Goal: Task Accomplishment & Management: Complete application form

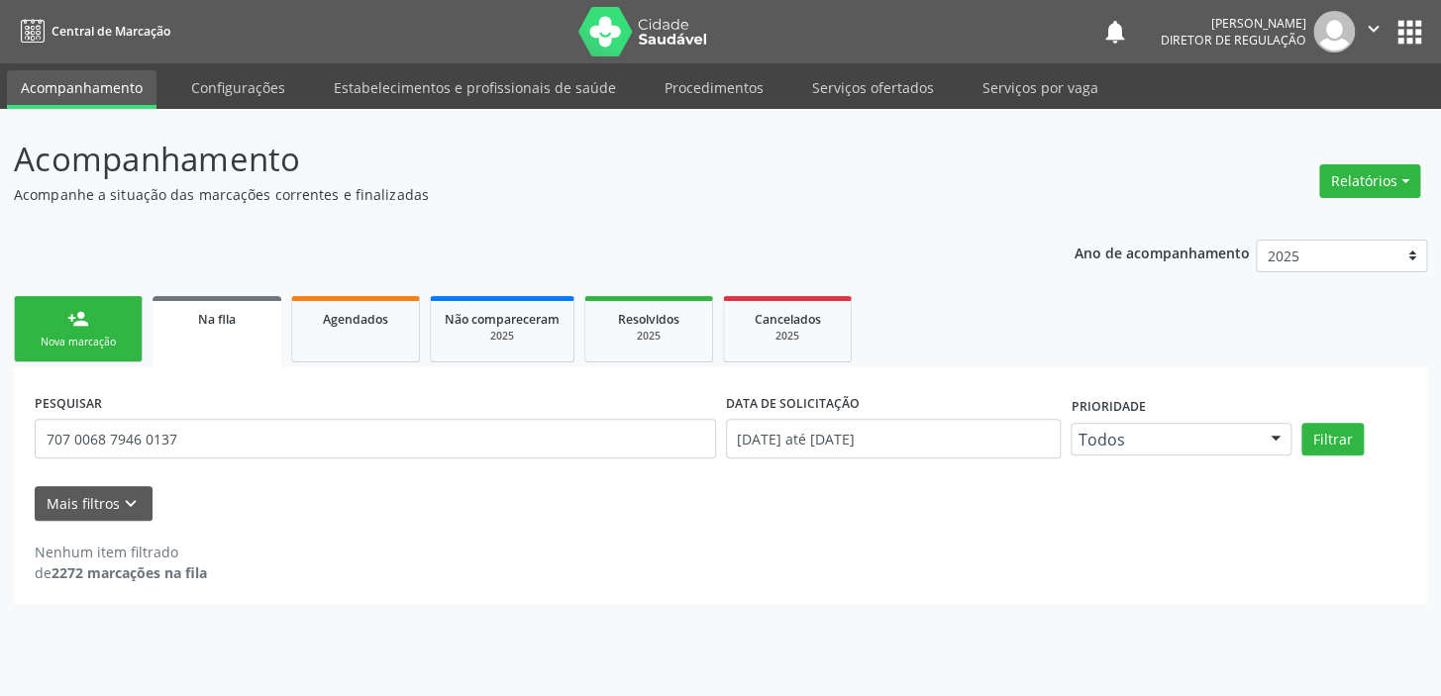
click at [114, 328] on link "person_add Nova marcação" at bounding box center [78, 329] width 129 height 66
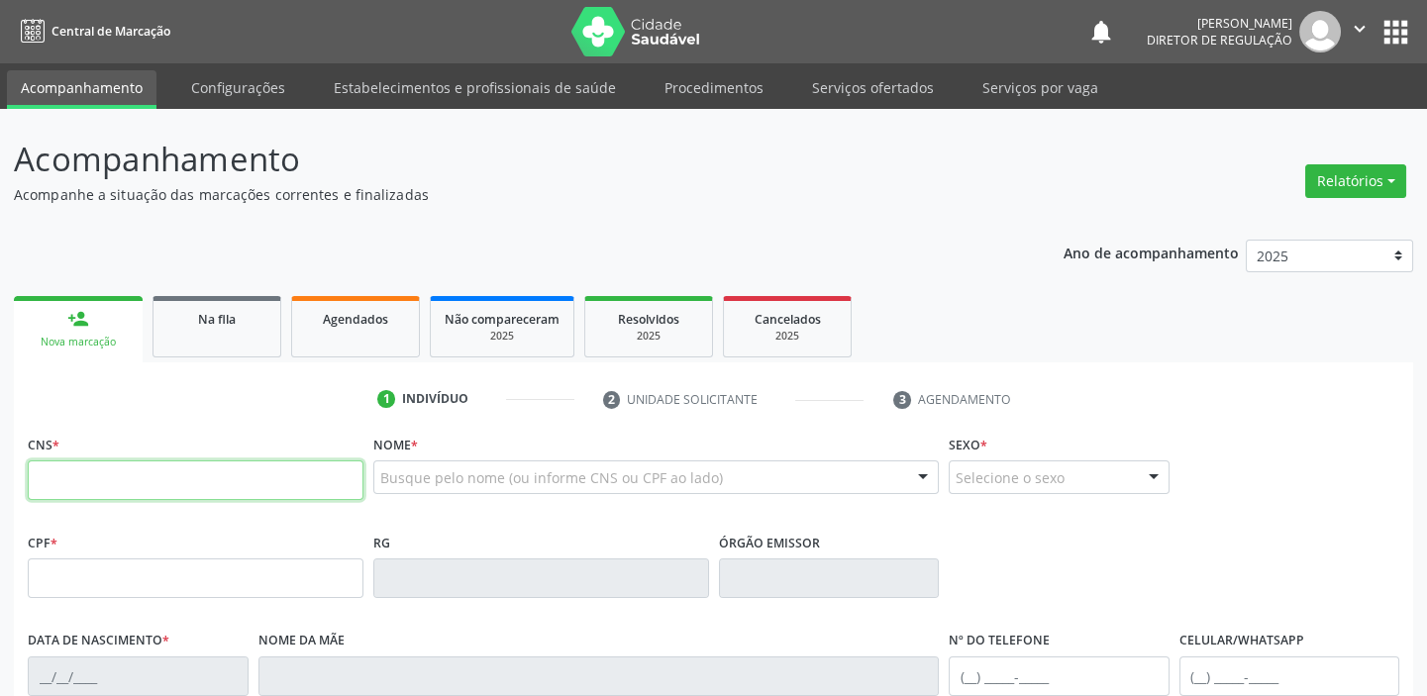
click at [133, 486] on input "text" at bounding box center [196, 480] width 336 height 40
type input "700 5027 8314 3151"
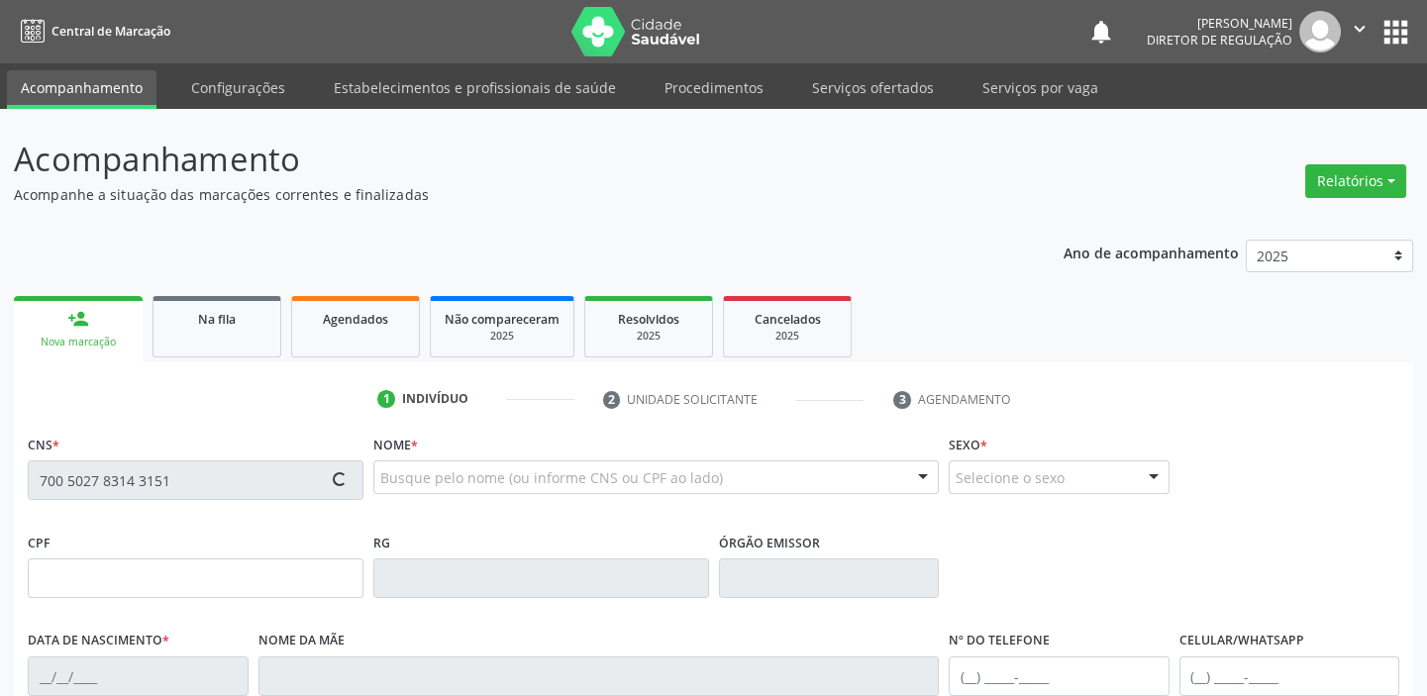
type input "142.084.424-50"
type input "1[DATE]"
type input "[PERSON_NAME]"
type input "[PHONE_NUMBER]"
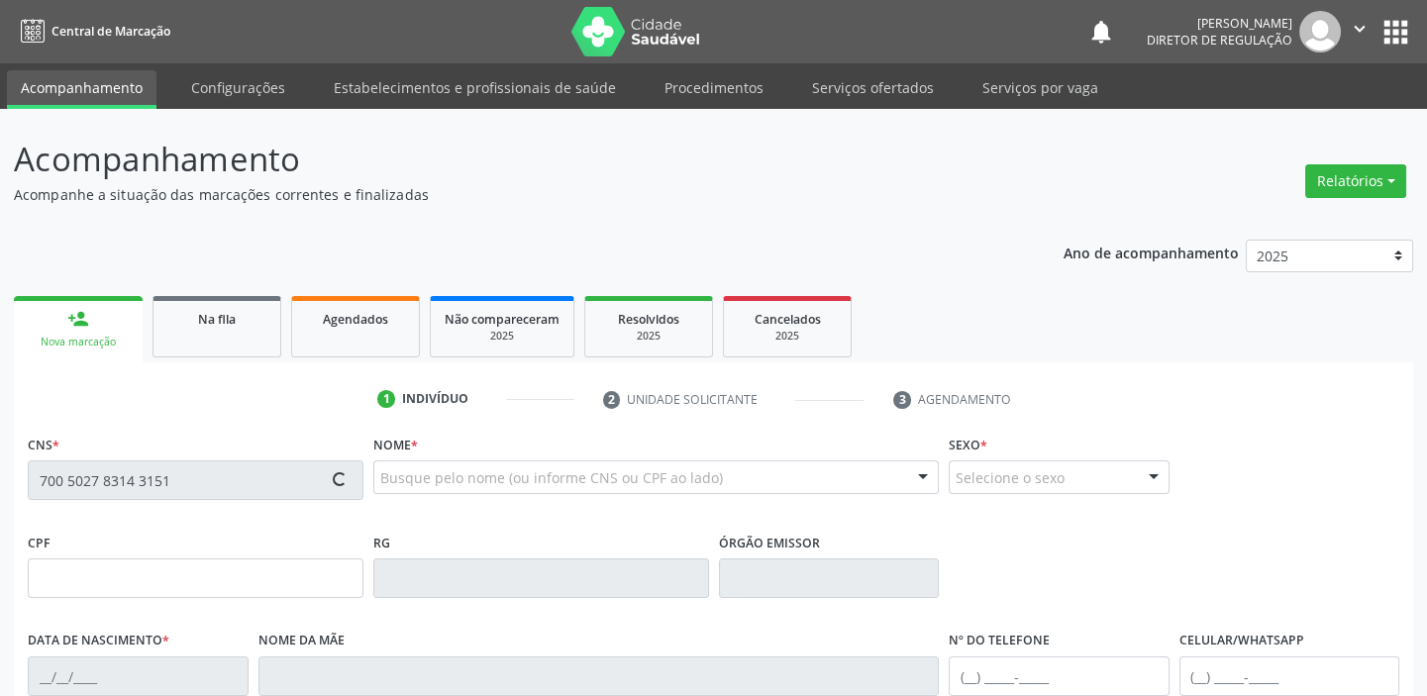
type input "245"
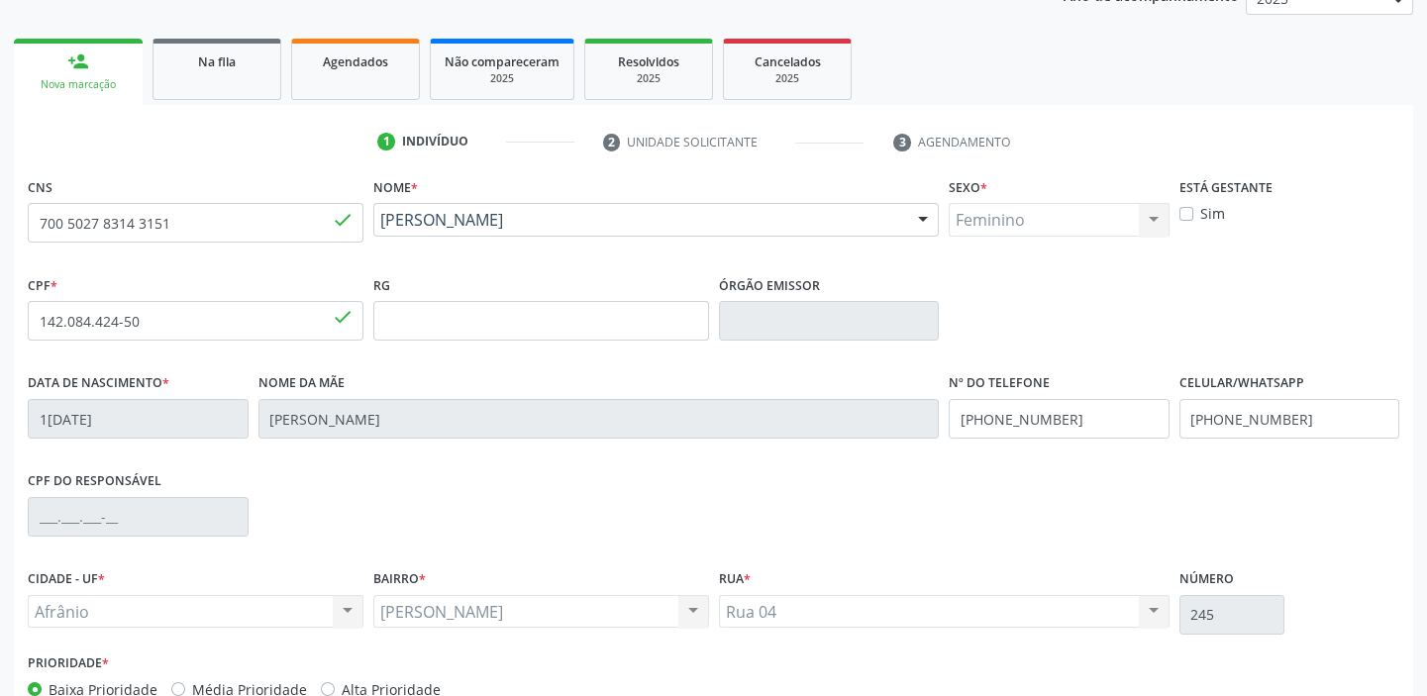
scroll to position [376, 0]
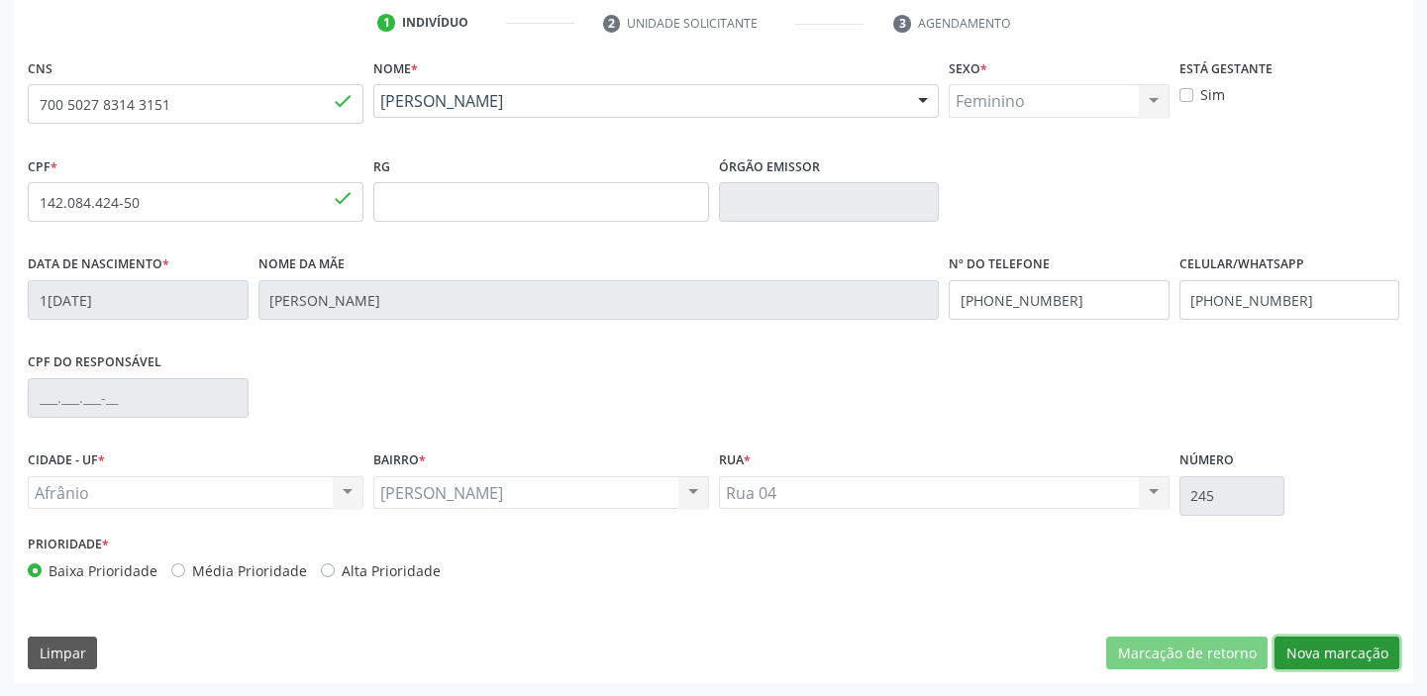
click at [1338, 640] on button "Nova marcação" at bounding box center [1336, 654] width 125 height 34
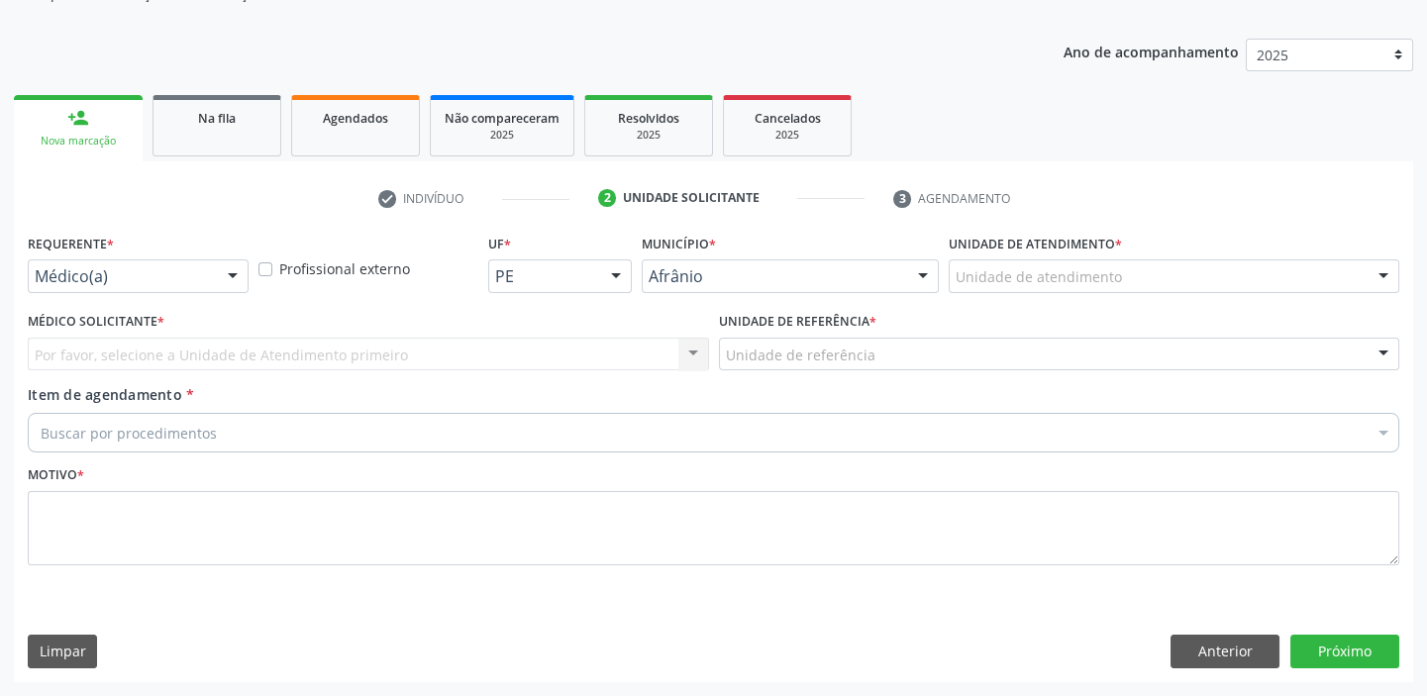
scroll to position [199, 0]
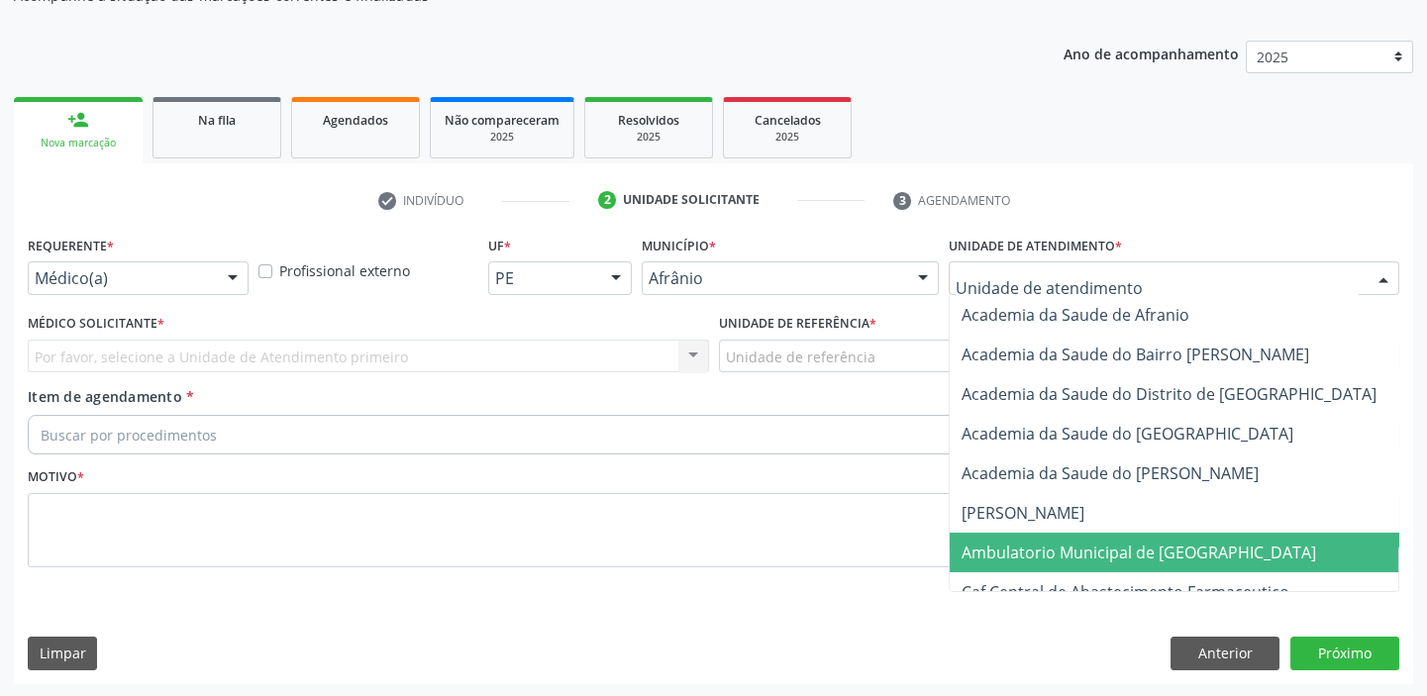
drag, startPoint x: 997, startPoint y: 553, endPoint x: 890, endPoint y: 474, distance: 132.5
click at [991, 548] on span "Ambulatorio Municipal de [GEOGRAPHIC_DATA]" at bounding box center [1138, 553] width 354 height 22
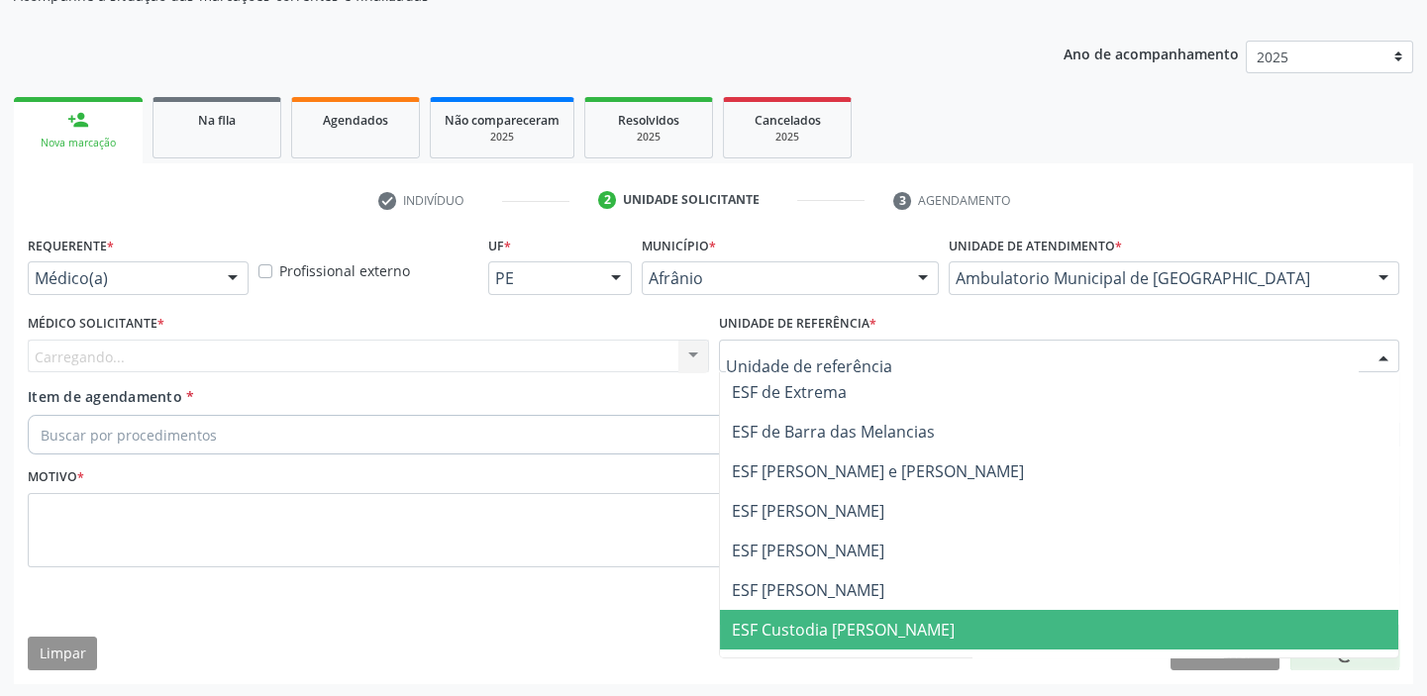
drag, startPoint x: 792, startPoint y: 614, endPoint x: 778, endPoint y: 583, distance: 33.7
click at [792, 614] on span "ESF Custodia [PERSON_NAME]" at bounding box center [1059, 630] width 679 height 40
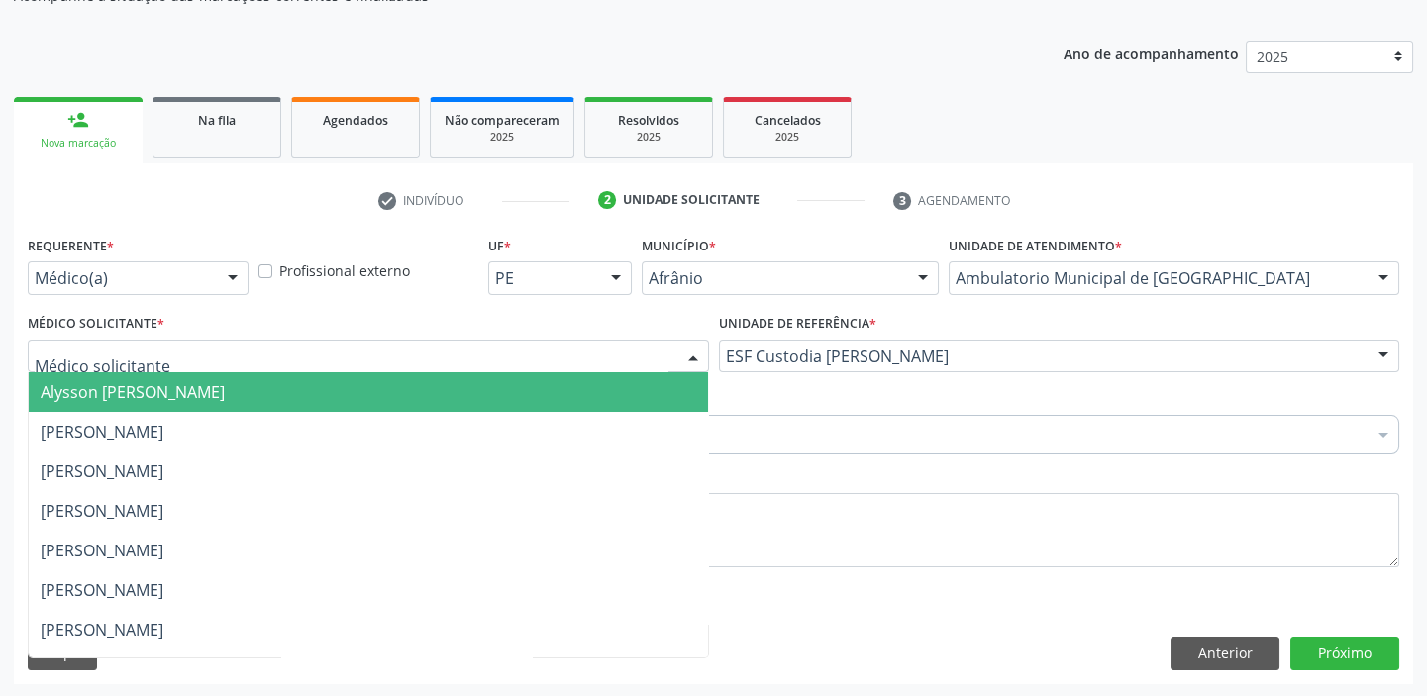
click at [117, 386] on span "Alysson [PERSON_NAME]" at bounding box center [133, 392] width 184 height 22
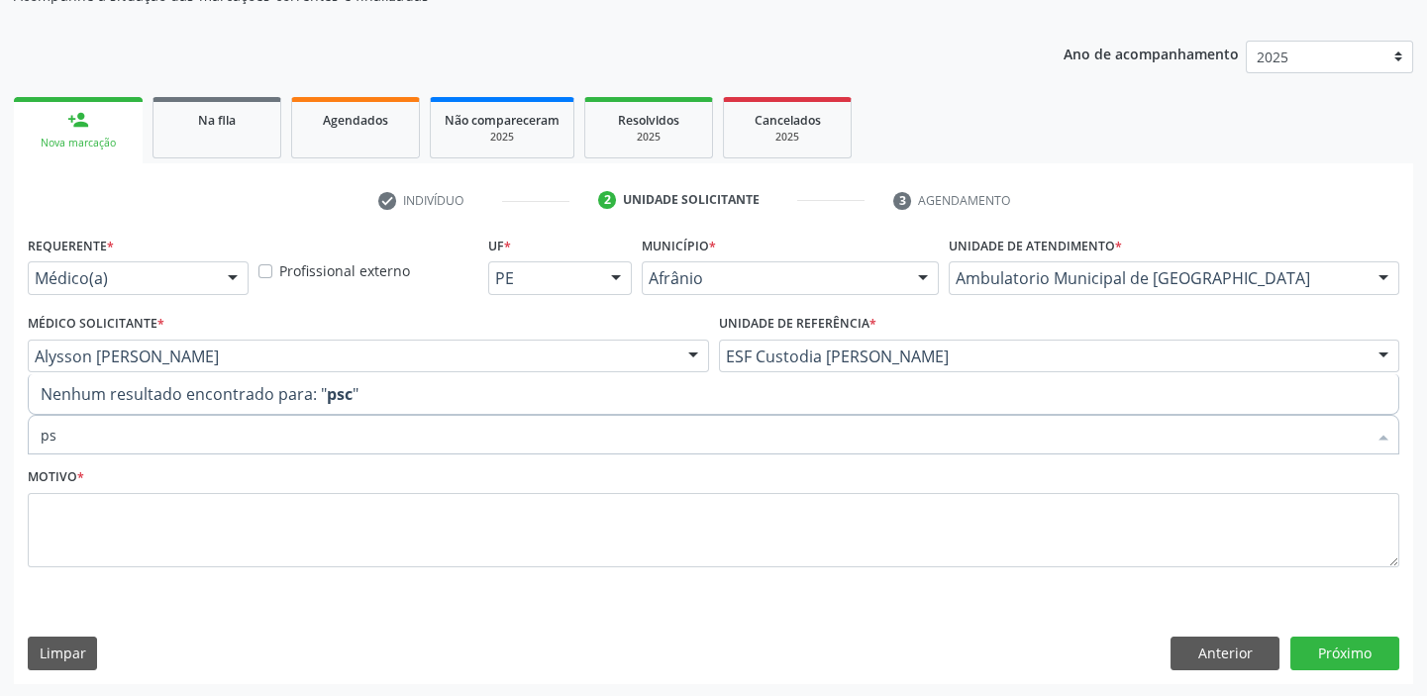
type input "p"
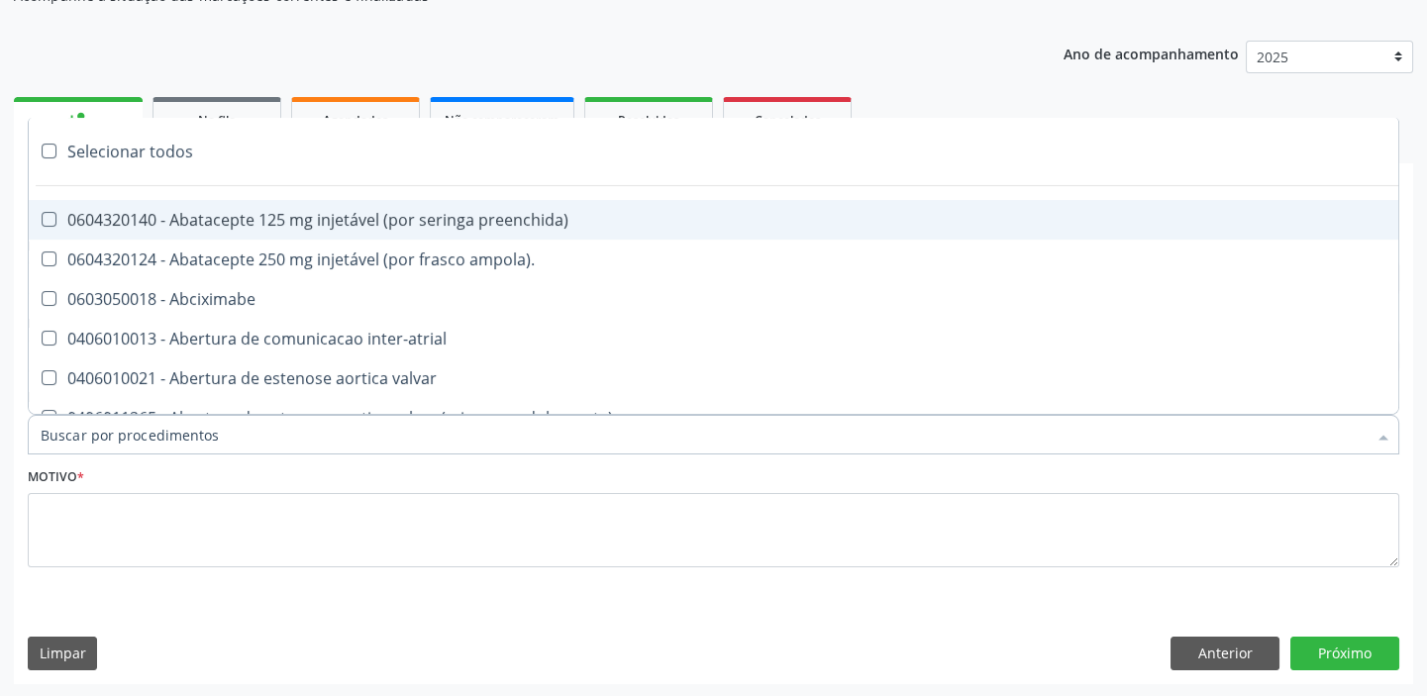
click at [118, 424] on input "Item de agendamento *" at bounding box center [704, 435] width 1326 height 40
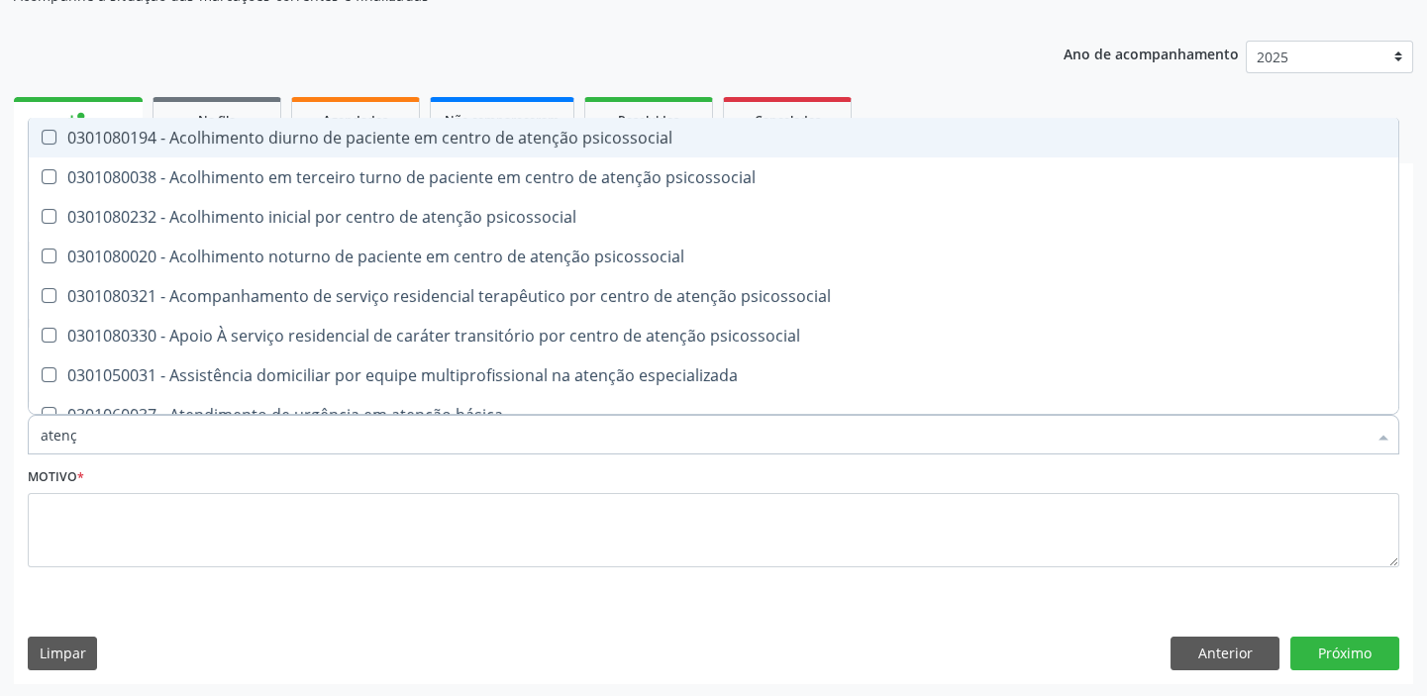
type input "atença"
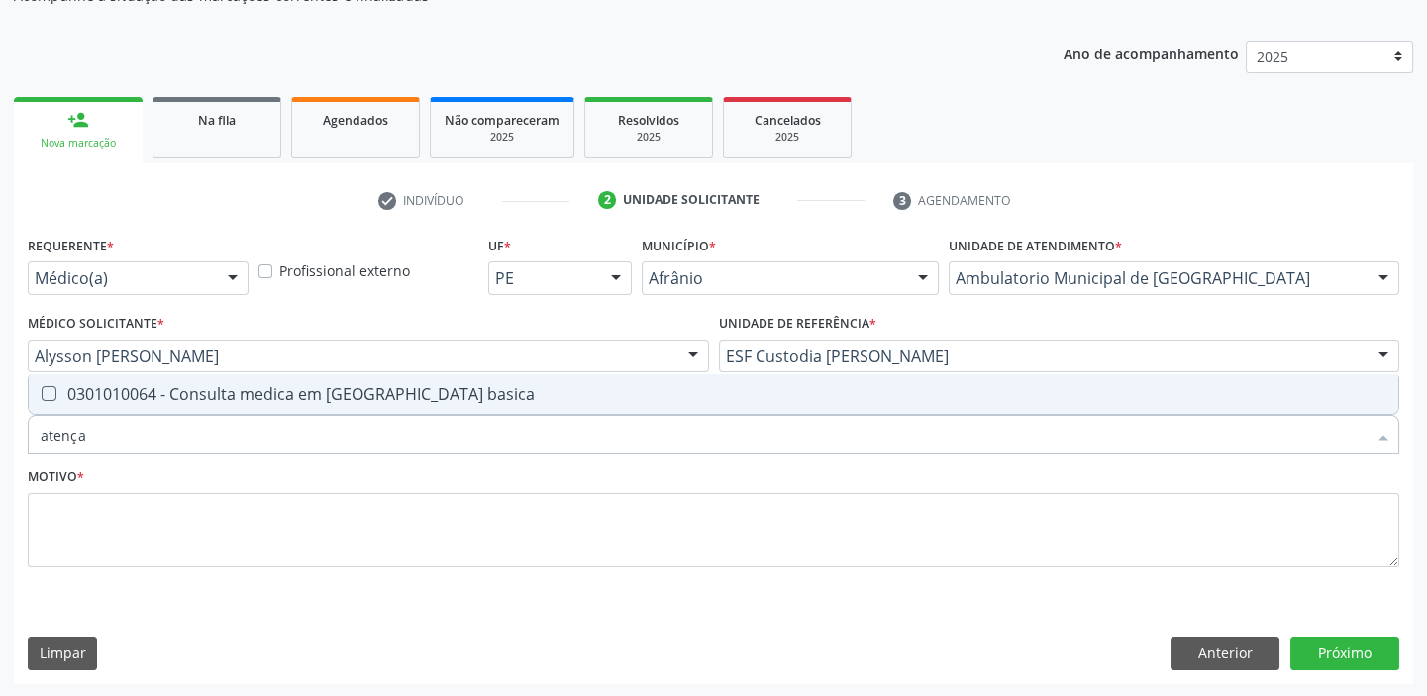
click at [204, 391] on div "0301010064 - Consulta medica em [GEOGRAPHIC_DATA] basica" at bounding box center [714, 394] width 1346 height 16
checkbox basica "true"
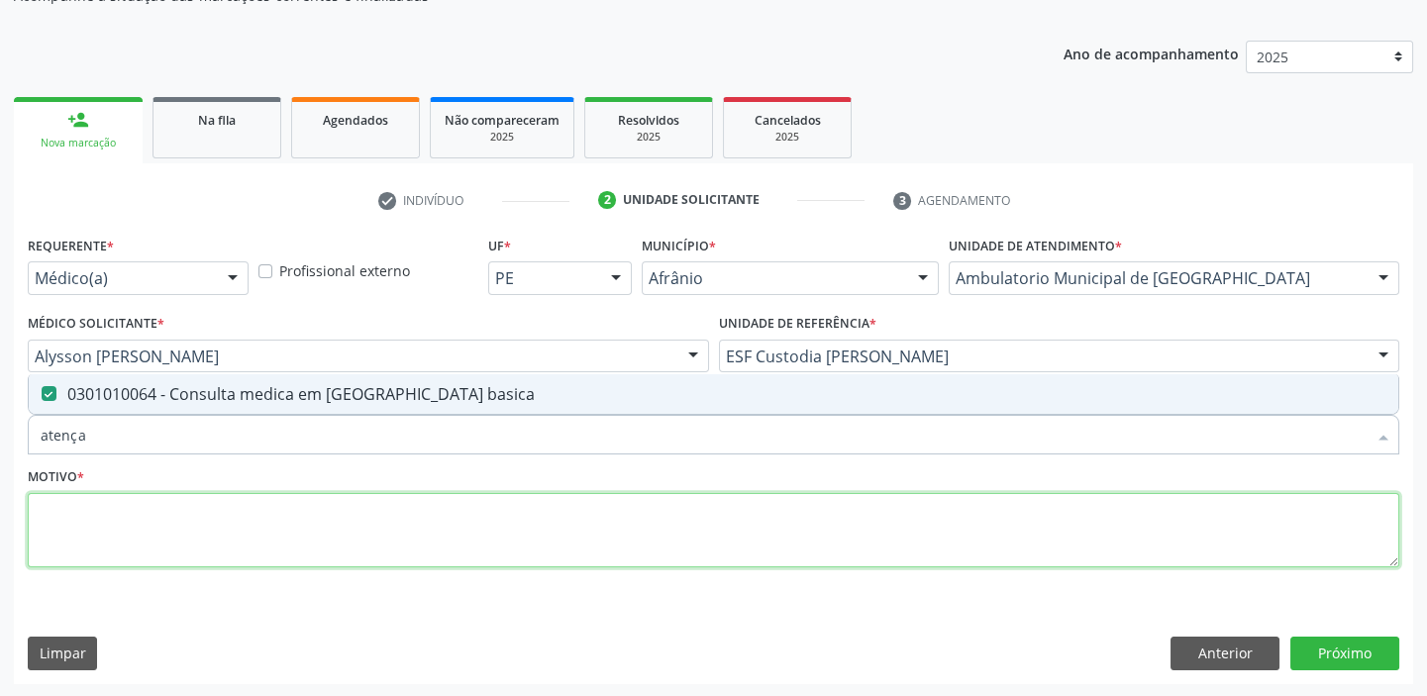
click at [121, 510] on textarea at bounding box center [713, 530] width 1371 height 75
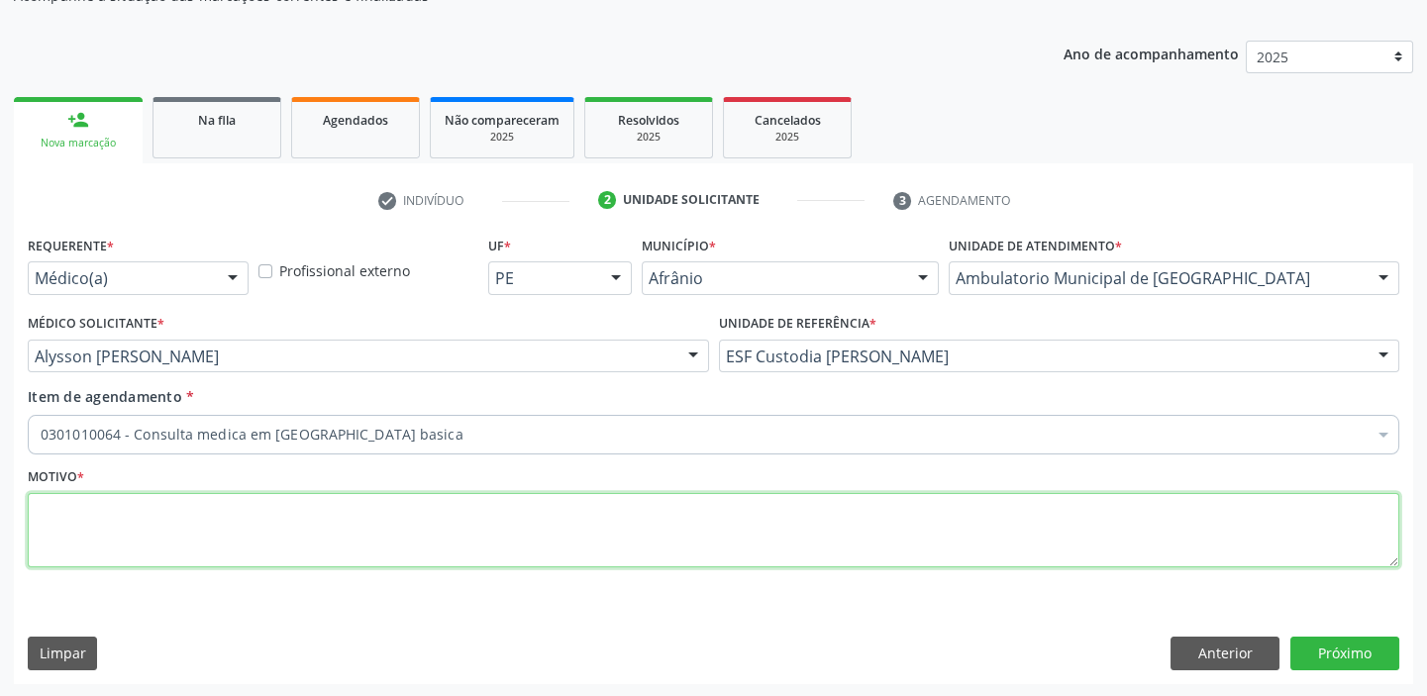
click at [121, 510] on textarea at bounding box center [713, 530] width 1371 height 75
type textarea "*"
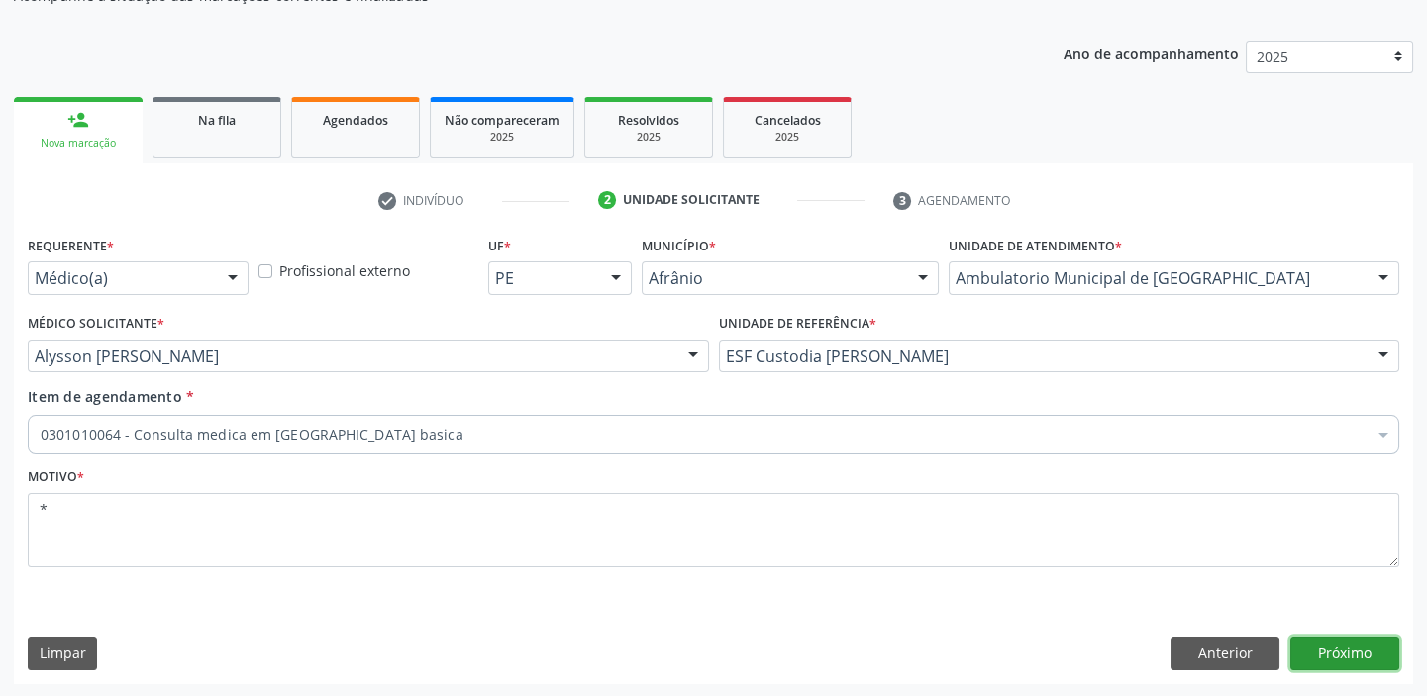
click at [1351, 645] on button "Próximo" at bounding box center [1344, 654] width 109 height 34
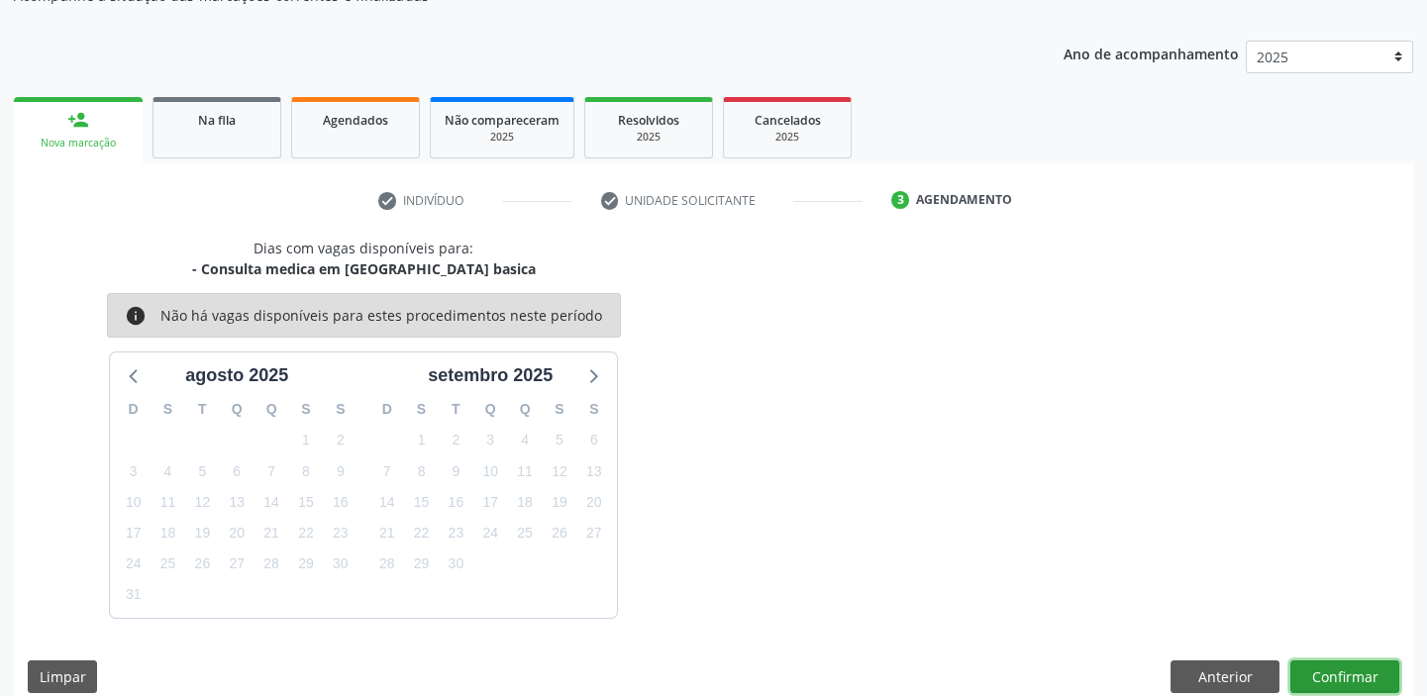
click at [1341, 676] on button "Confirmar" at bounding box center [1344, 677] width 109 height 34
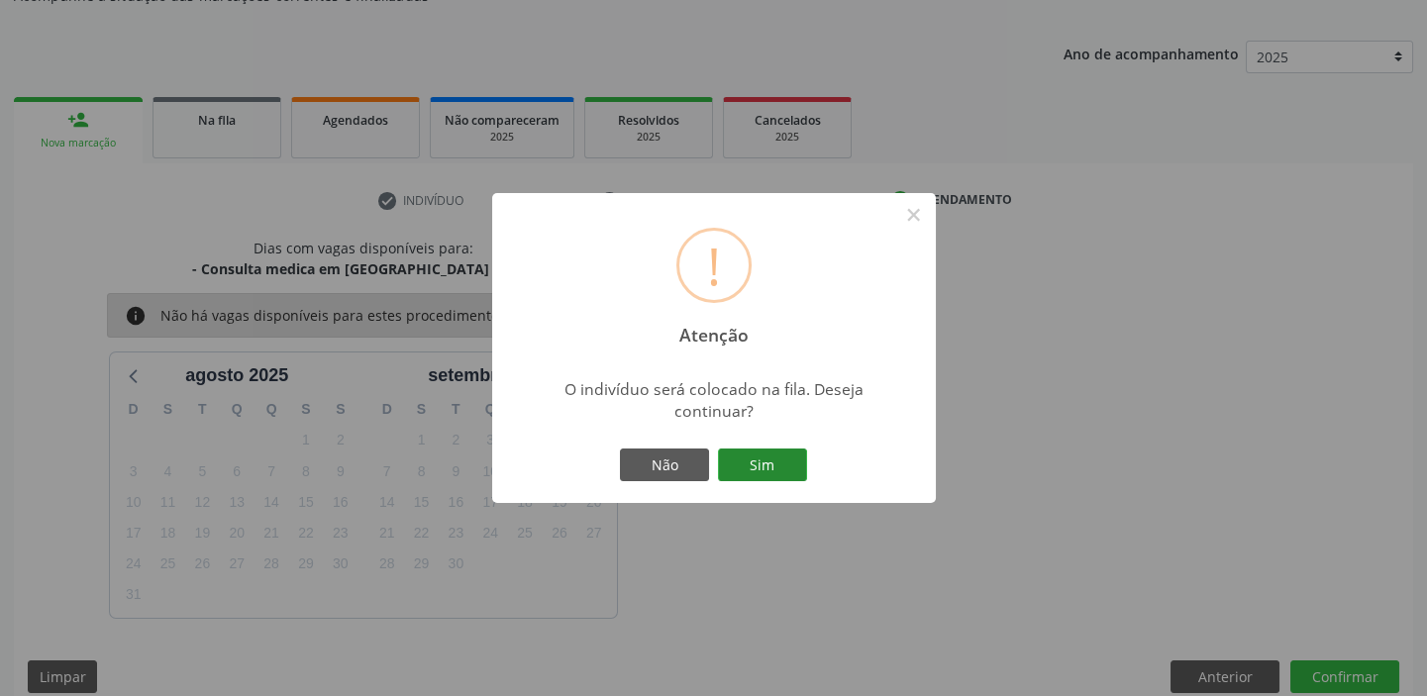
click at [776, 463] on button "Sim" at bounding box center [762, 466] width 89 height 34
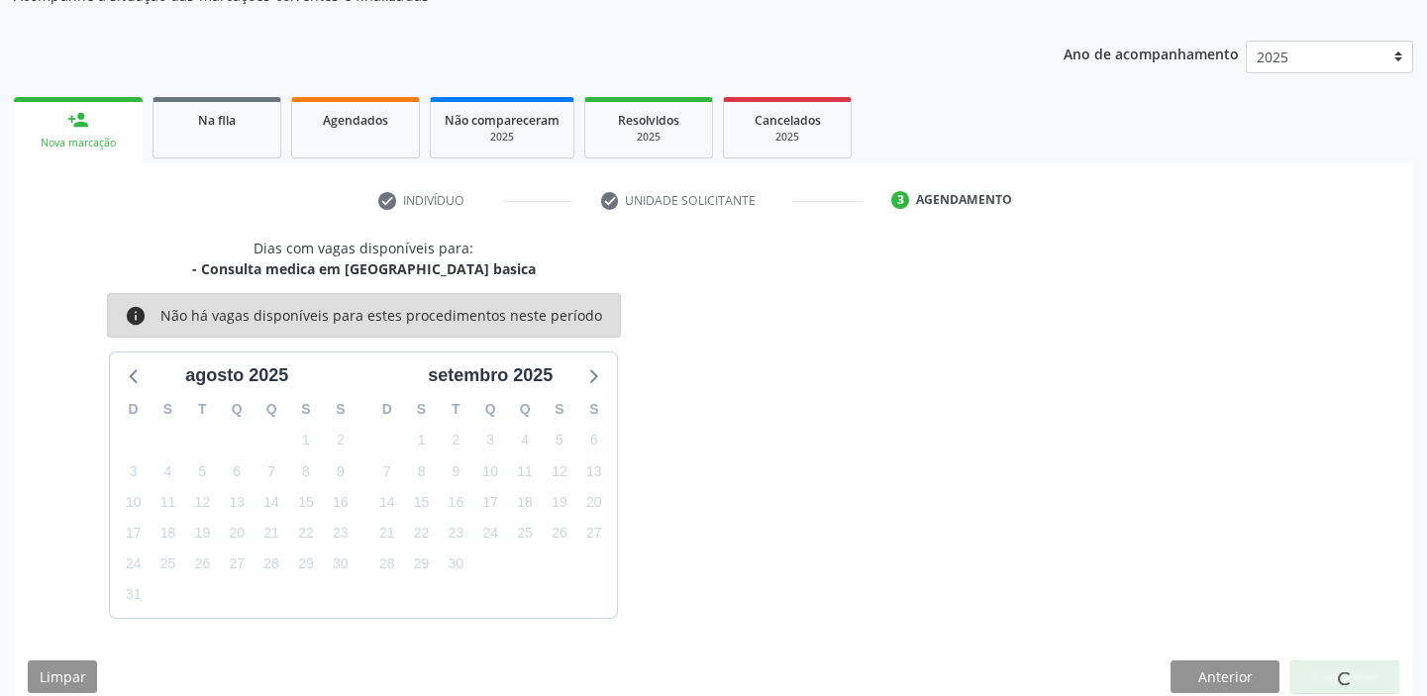
scroll to position [0, 0]
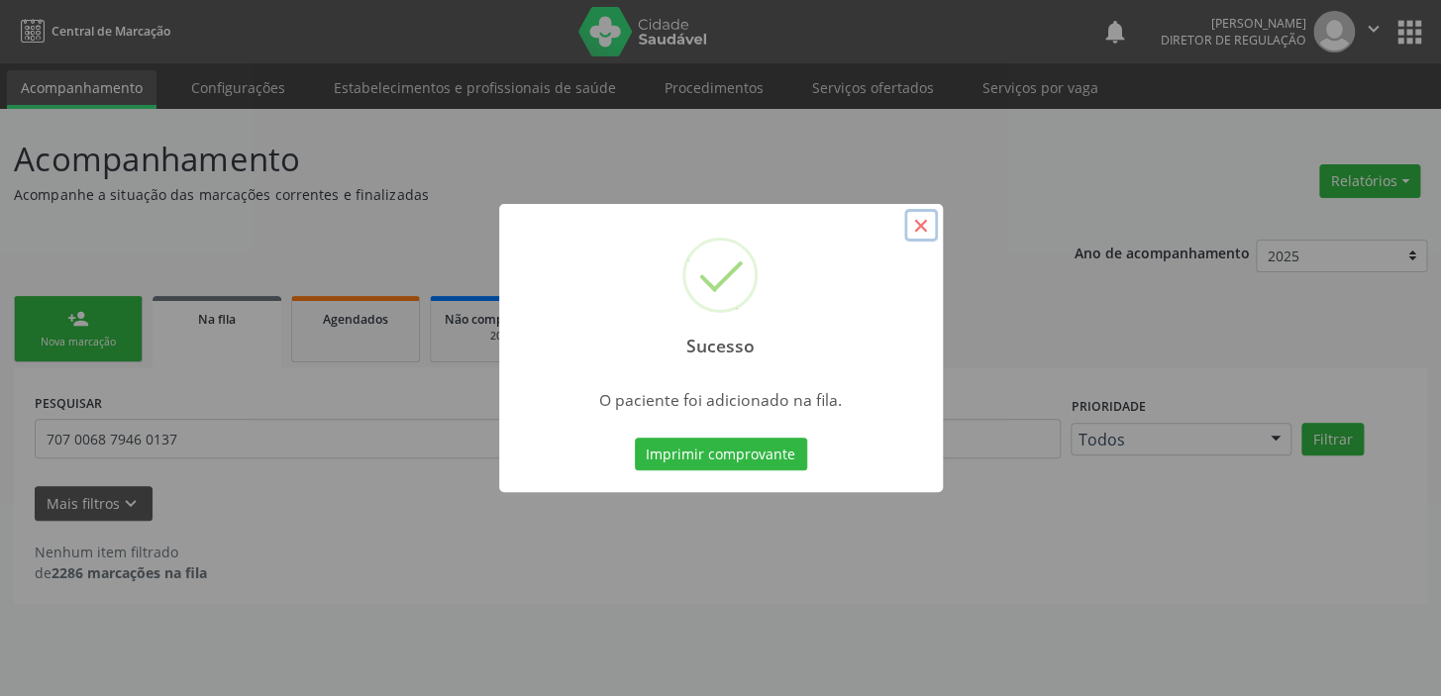
click at [910, 227] on button "×" at bounding box center [921, 226] width 34 height 34
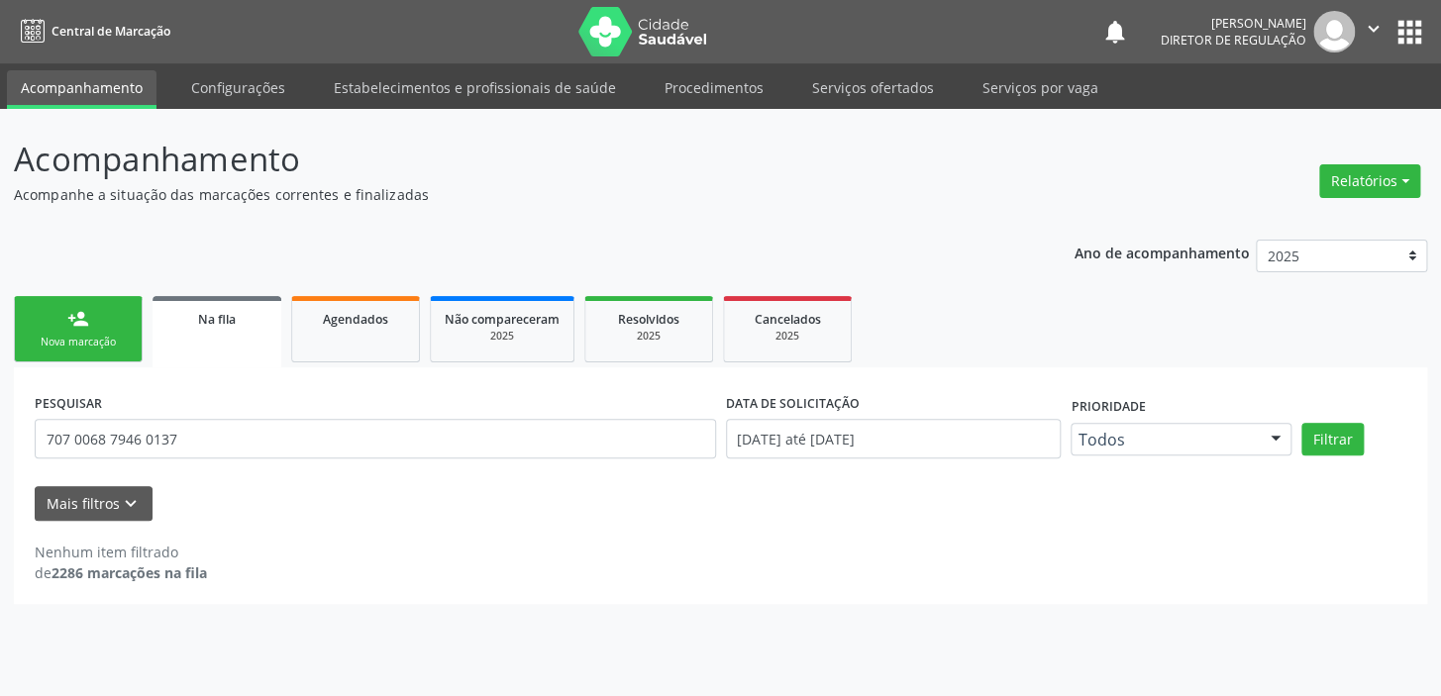
click at [115, 324] on link "person_add Nova marcação" at bounding box center [78, 329] width 129 height 66
click at [111, 343] on div "Nova marcação" at bounding box center [78, 342] width 99 height 15
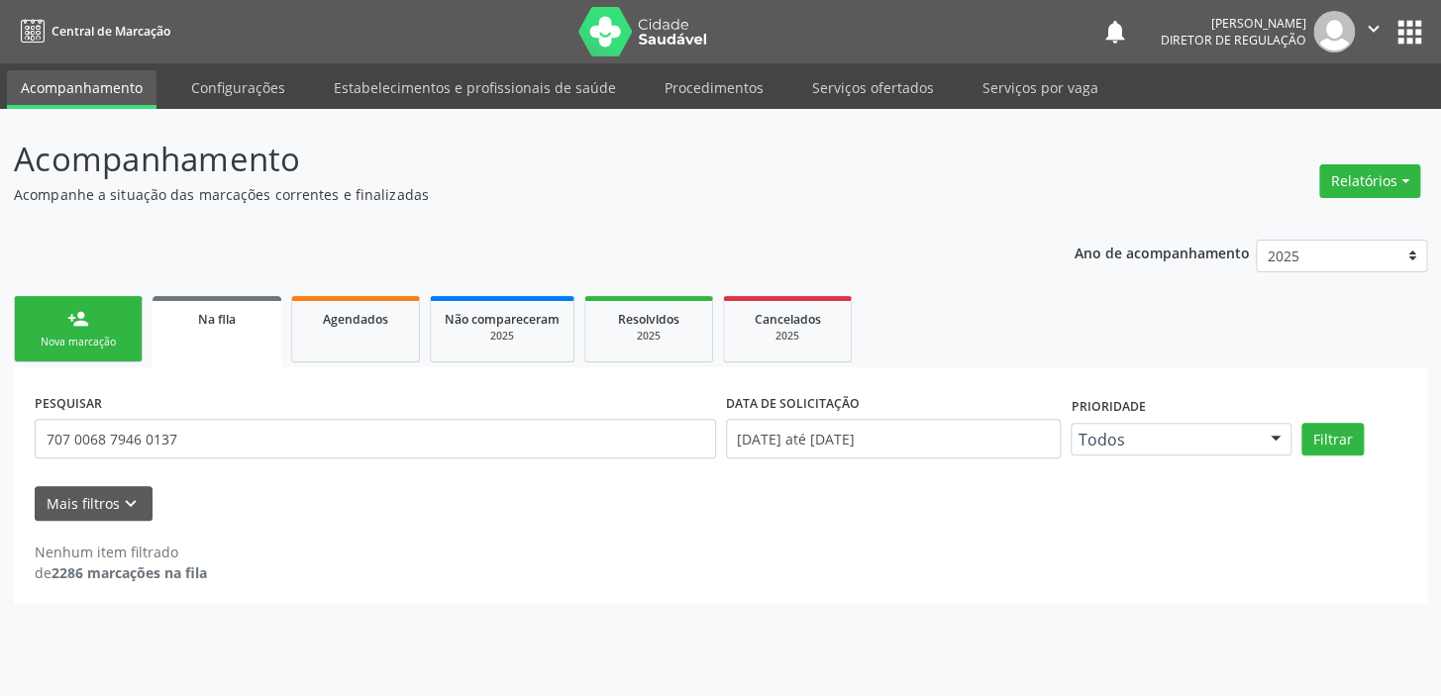
click at [111, 343] on div "Nova marcação" at bounding box center [78, 342] width 99 height 15
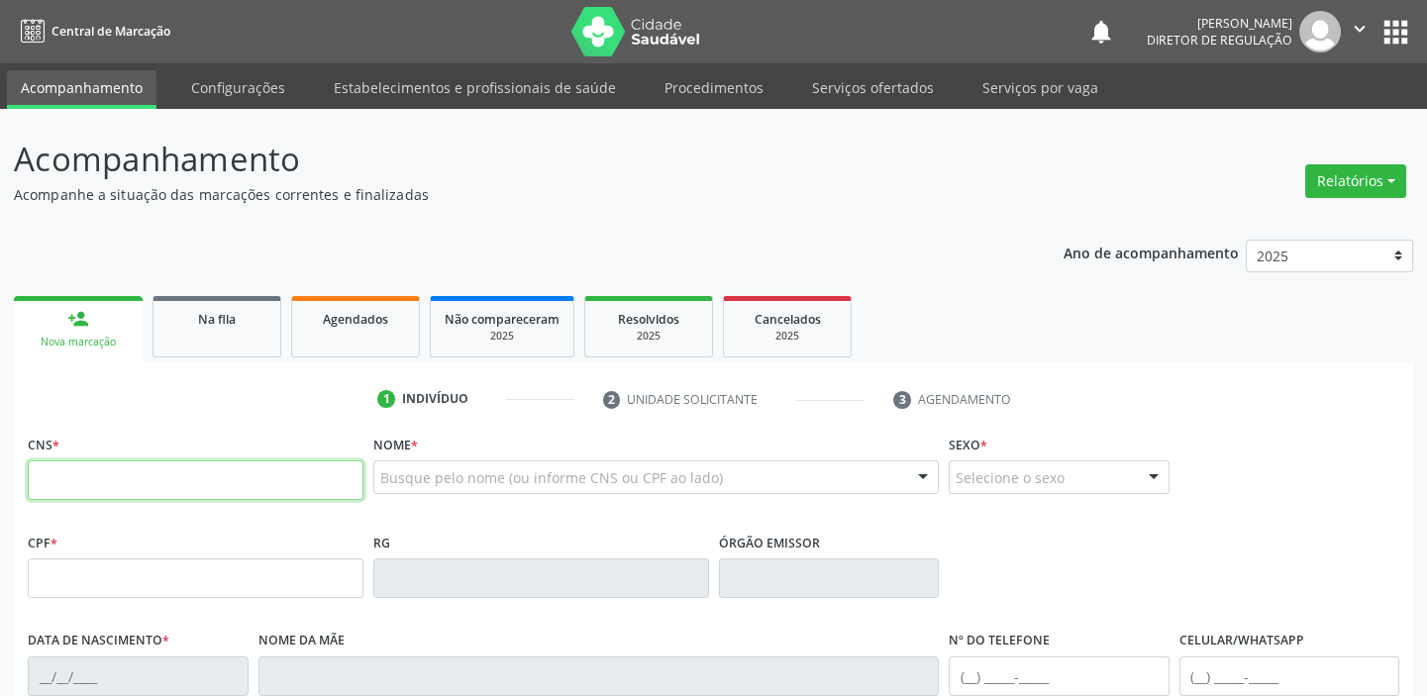
click at [232, 462] on input "text" at bounding box center [196, 480] width 336 height 40
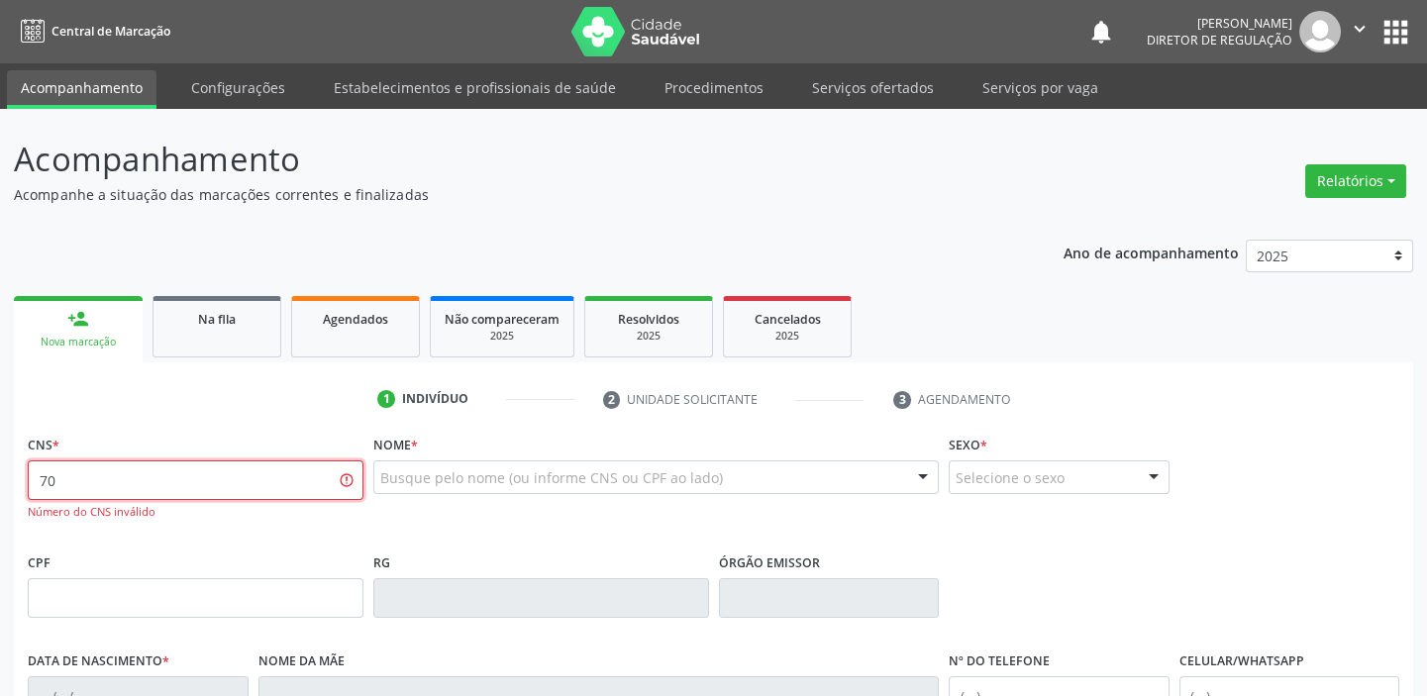
type input "7"
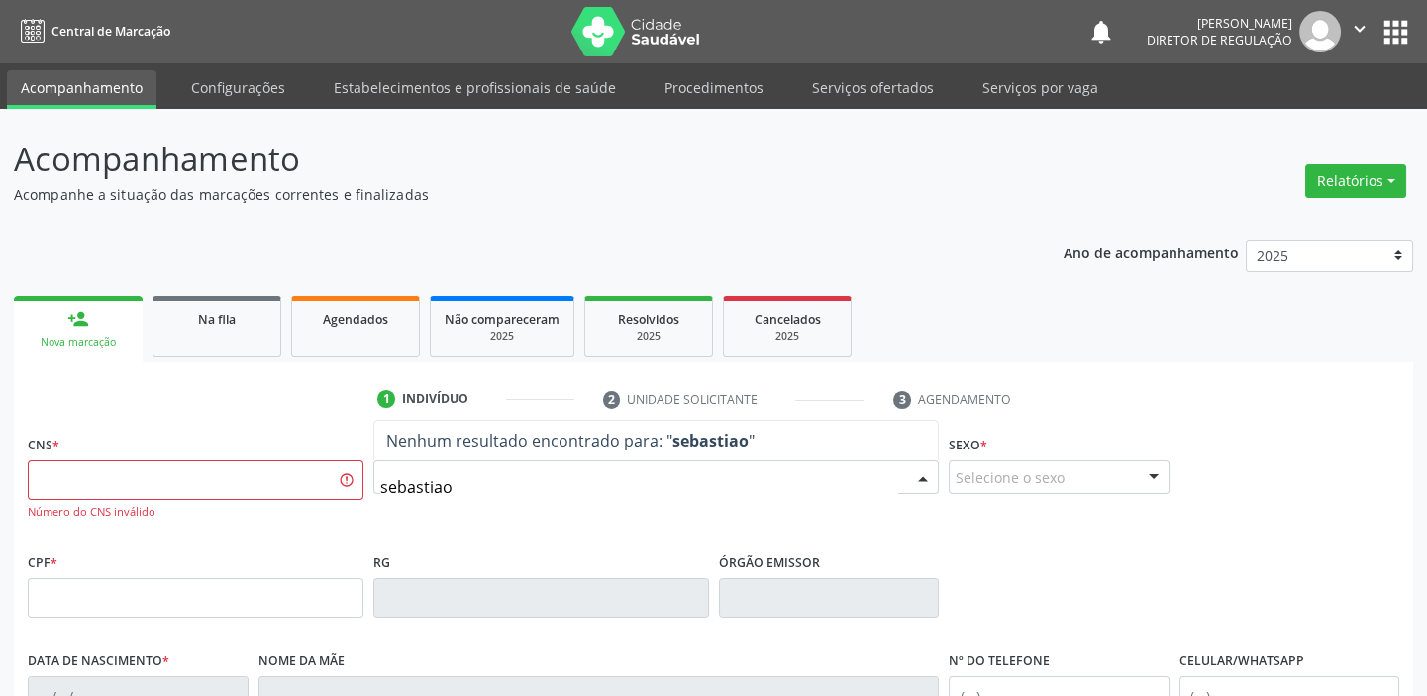
type input "sebastiao"
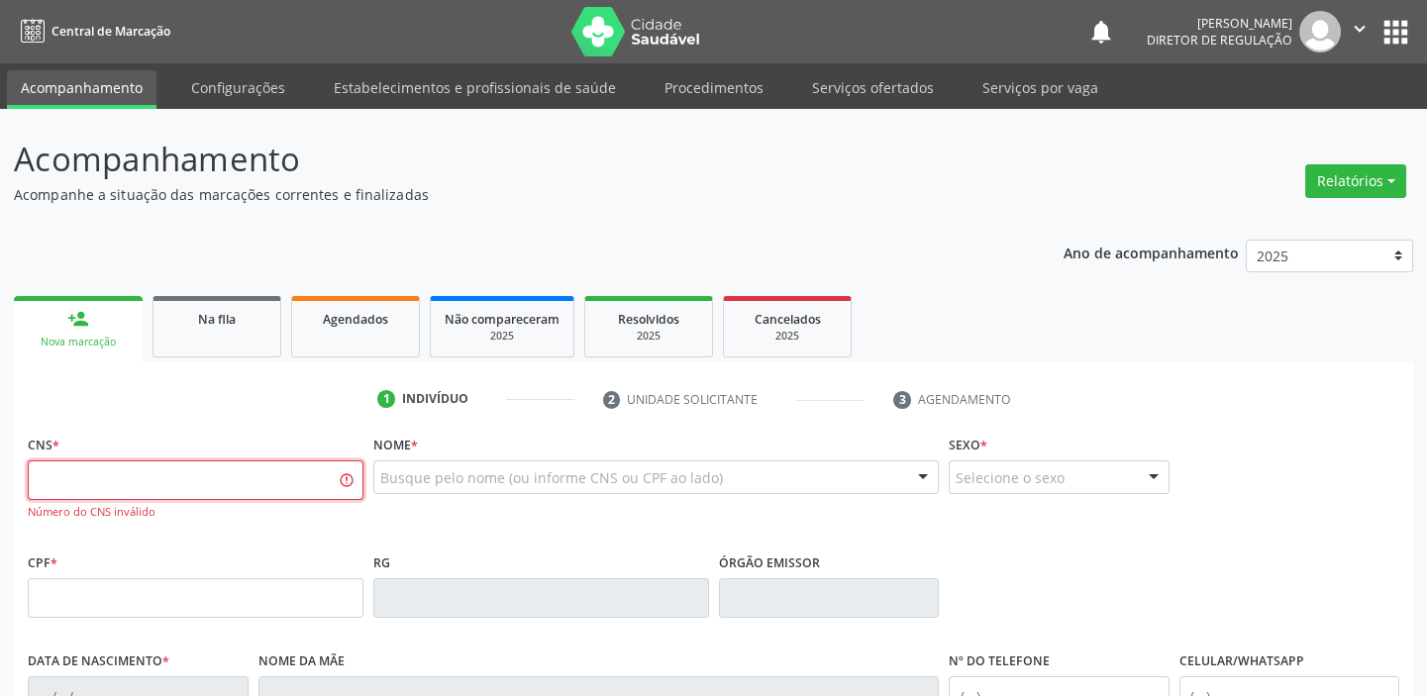
click at [174, 485] on input "text" at bounding box center [196, 480] width 336 height 40
click at [172, 484] on input "text" at bounding box center [196, 480] width 336 height 40
click at [107, 481] on input "700 5095 7428 4952" at bounding box center [196, 480] width 336 height 40
type input "7"
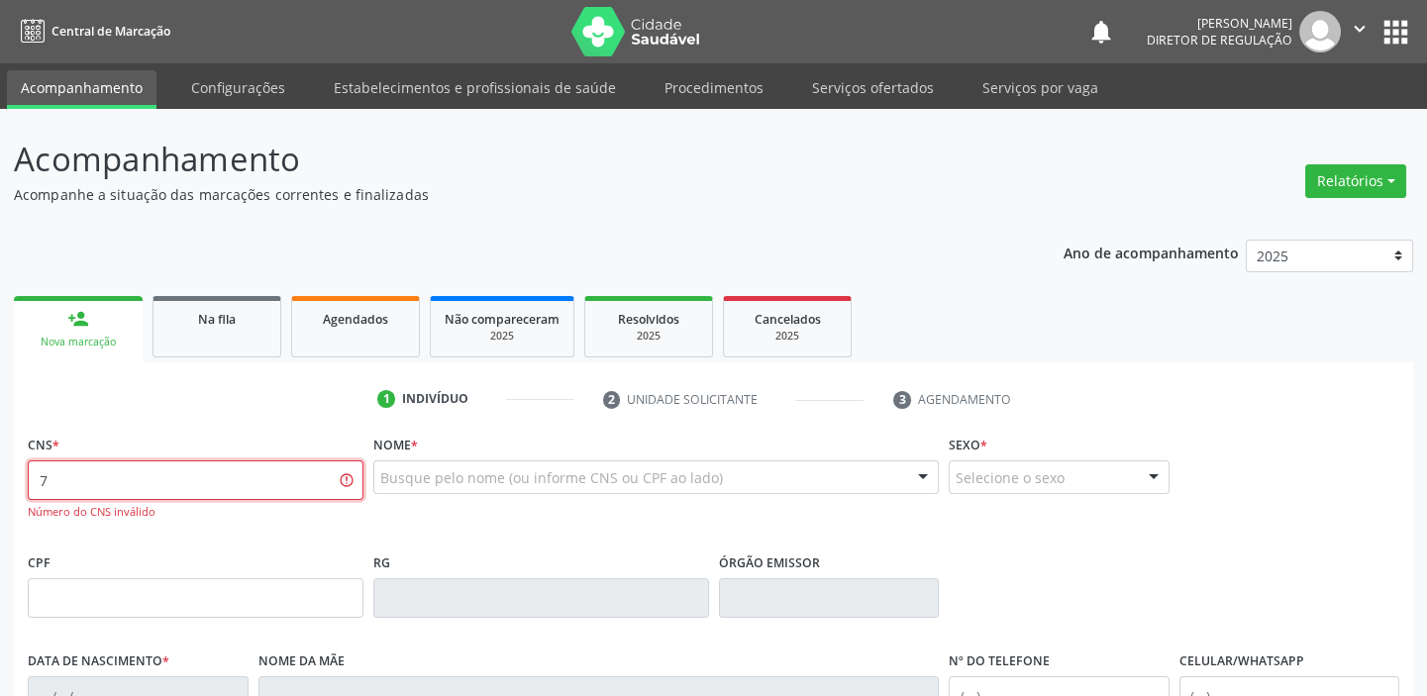
click at [142, 474] on input "7" at bounding box center [196, 480] width 336 height 40
type input "7"
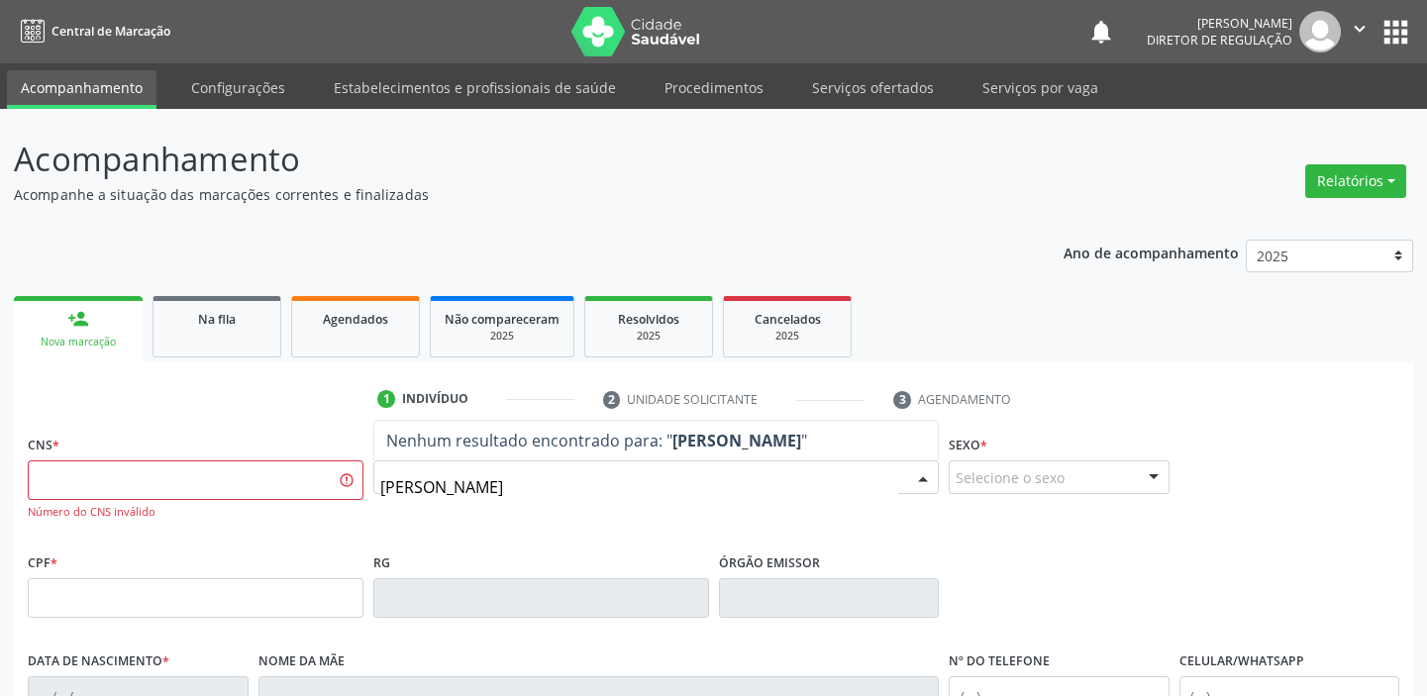
type input "[PERSON_NAME]"
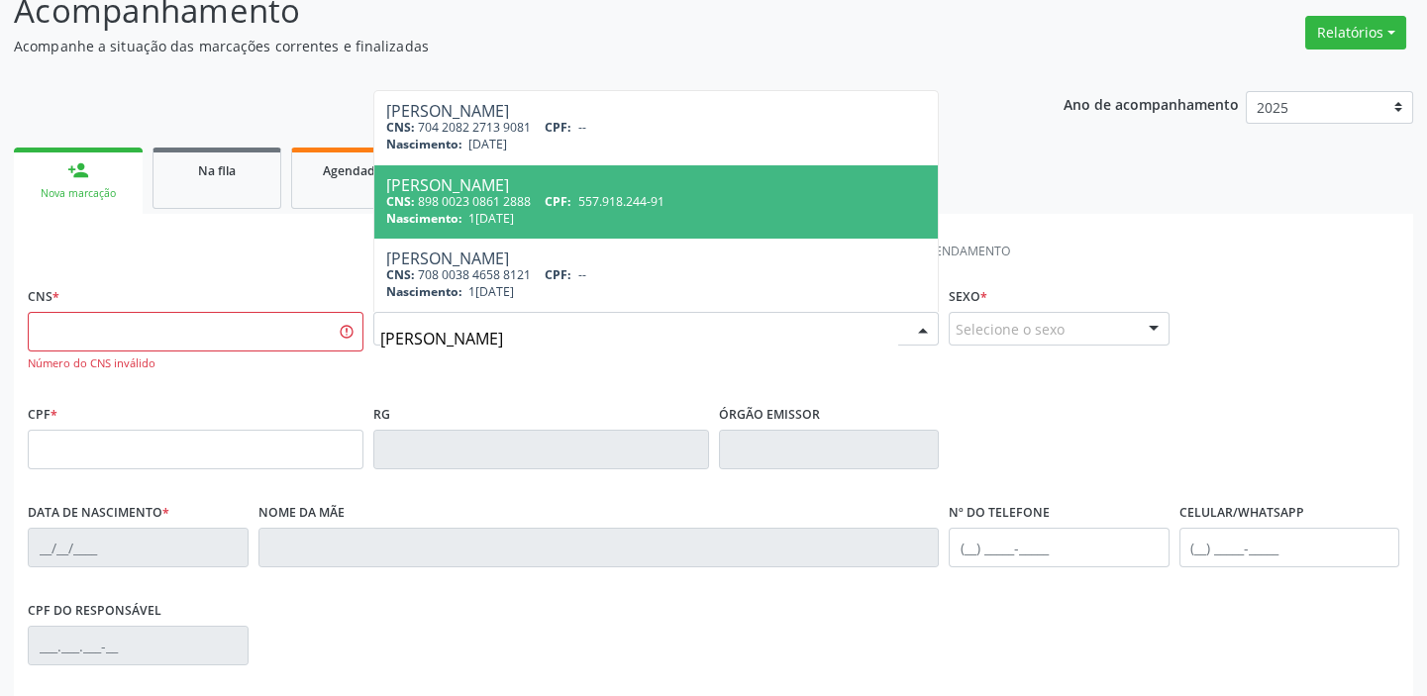
scroll to position [179, 0]
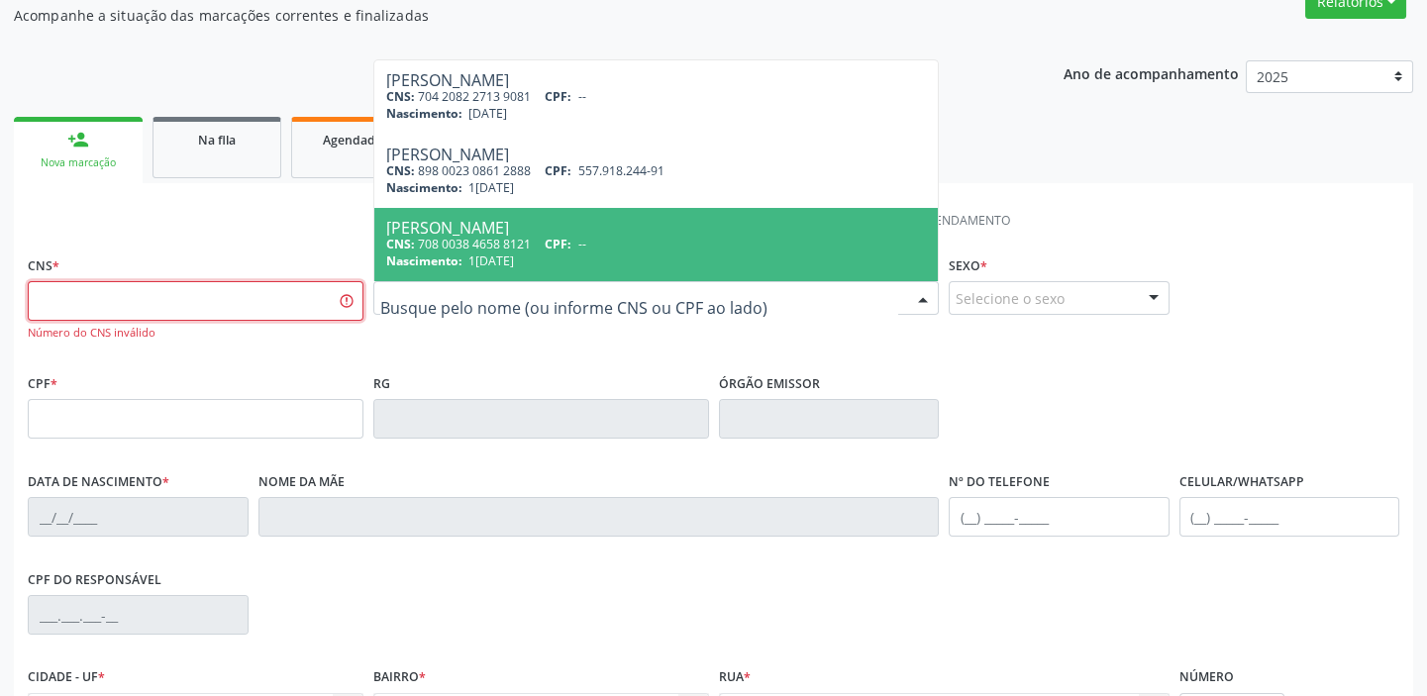
click at [178, 287] on input "text" at bounding box center [196, 301] width 336 height 40
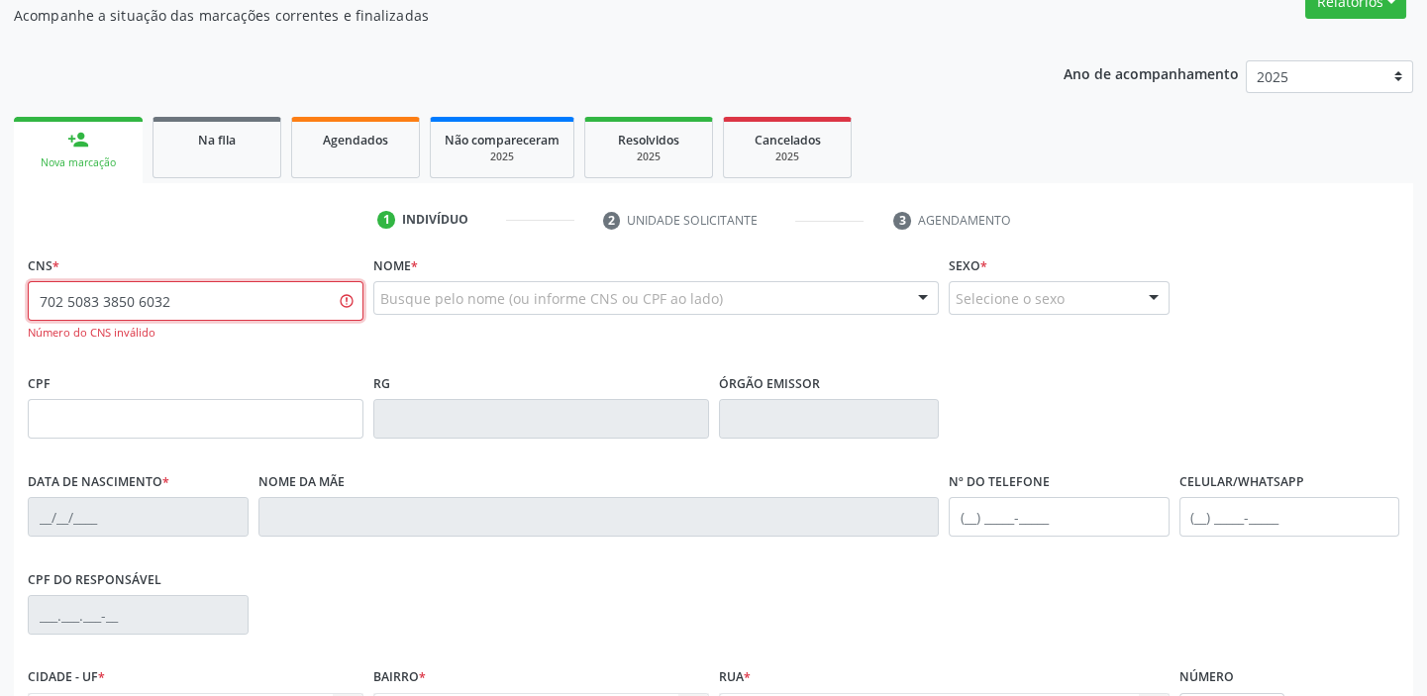
type input "702 5083 3850 6032"
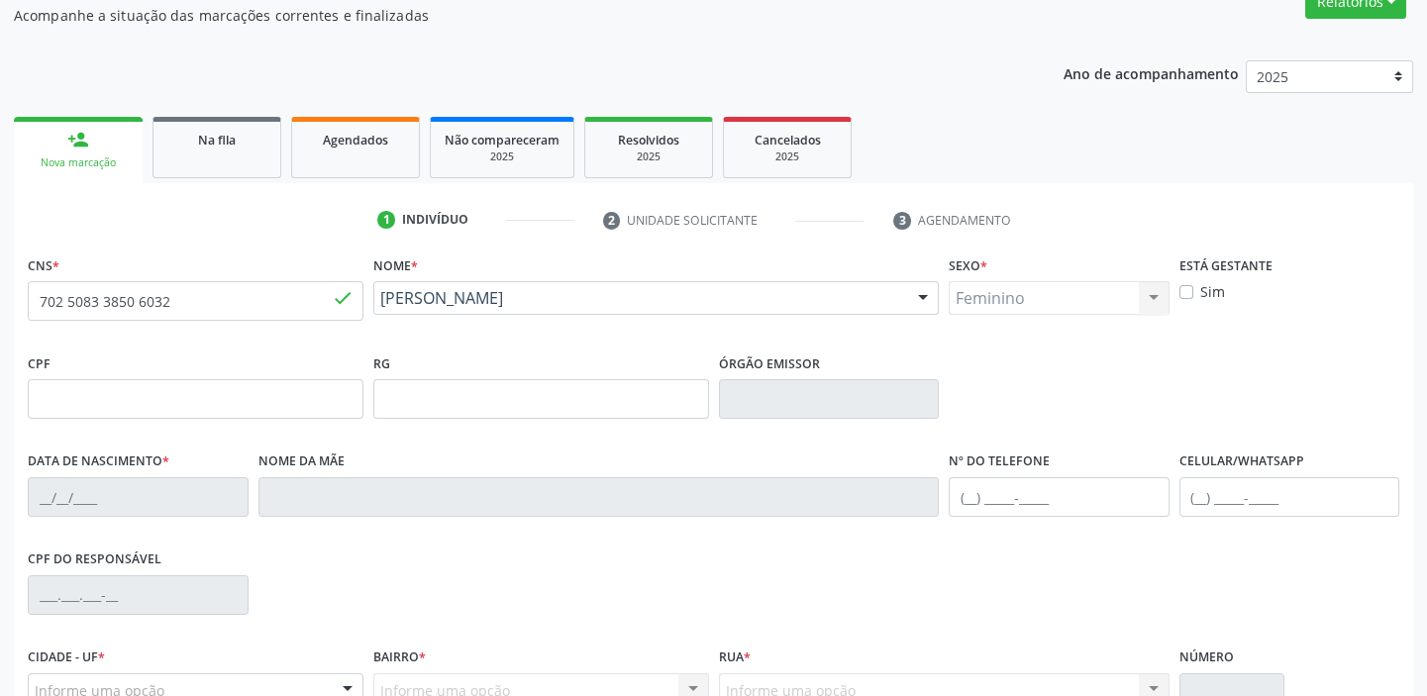
type input "[DATE]"
type input "[PHONE_NUMBER]"
type input "S/N"
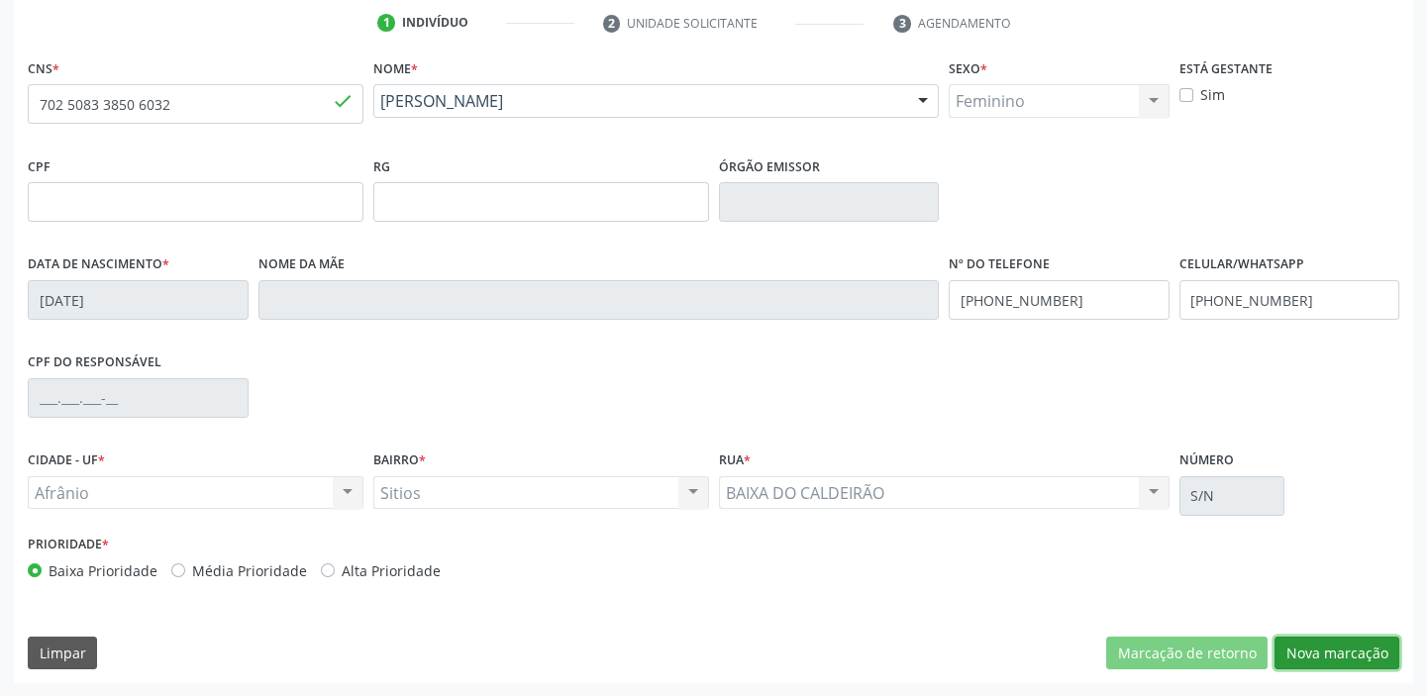
click at [1309, 654] on button "Nova marcação" at bounding box center [1336, 654] width 125 height 34
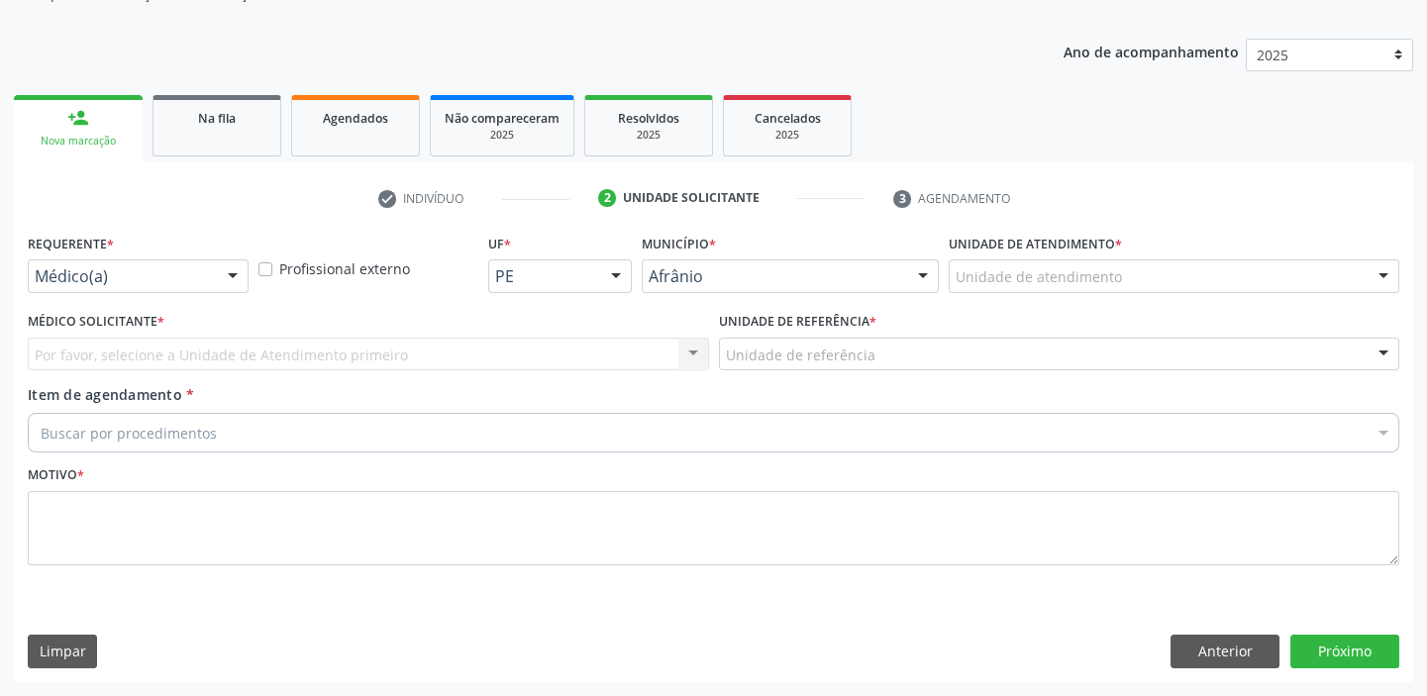
scroll to position [199, 0]
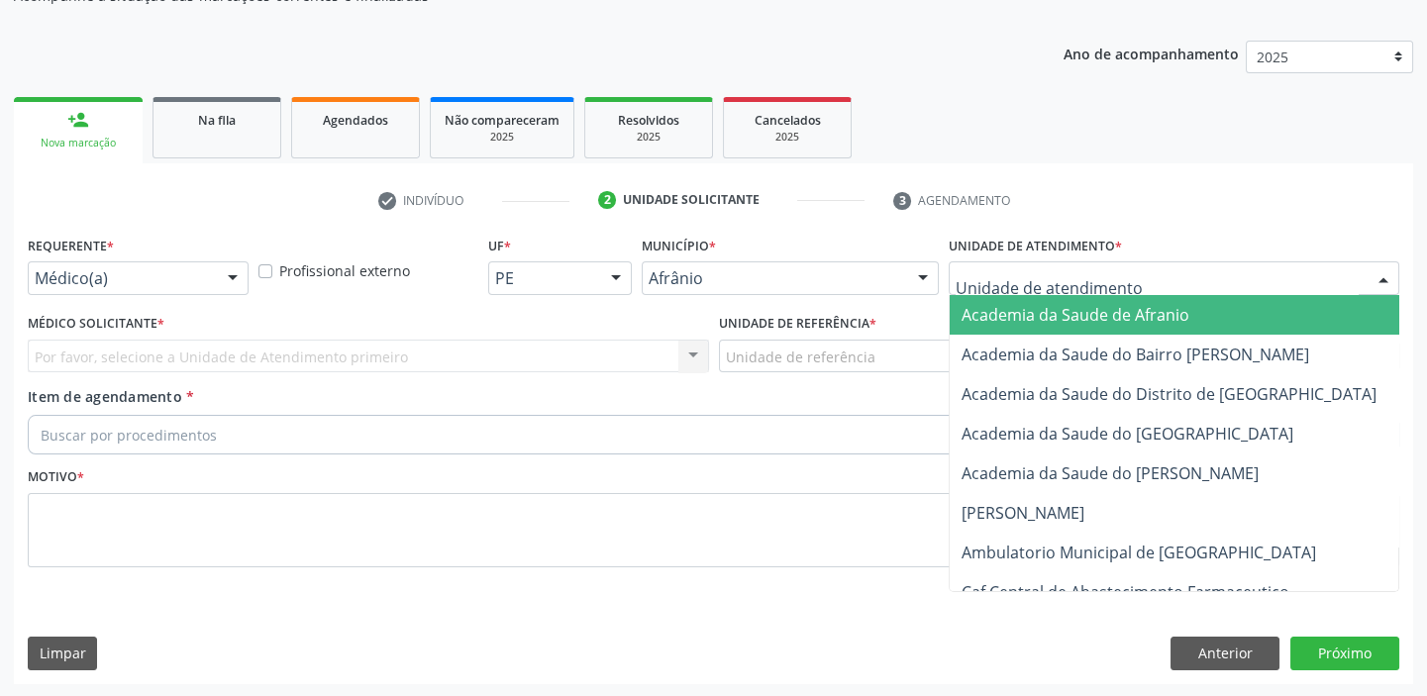
drag, startPoint x: 969, startPoint y: 272, endPoint x: 960, endPoint y: 364, distance: 92.5
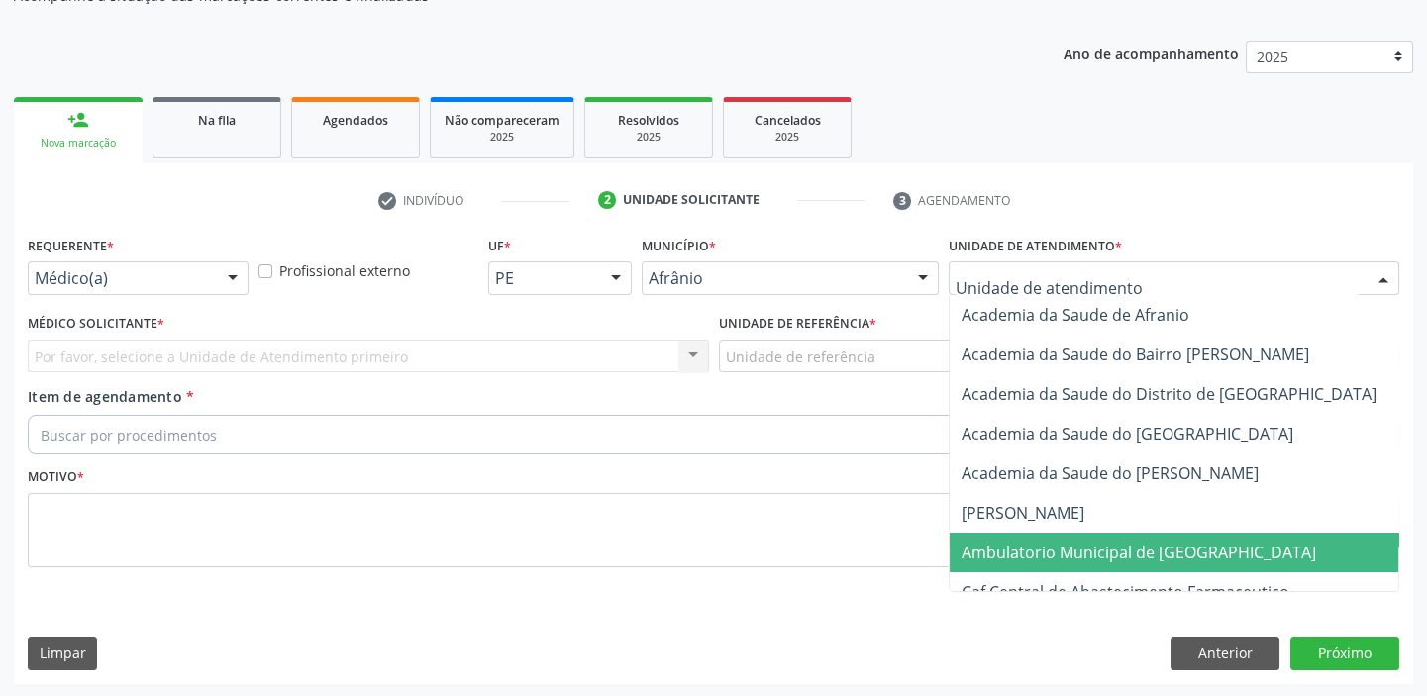
drag, startPoint x: 975, startPoint y: 548, endPoint x: 900, endPoint y: 493, distance: 92.9
click at [974, 546] on span "Ambulatorio Municipal de [GEOGRAPHIC_DATA]" at bounding box center [1138, 553] width 354 height 22
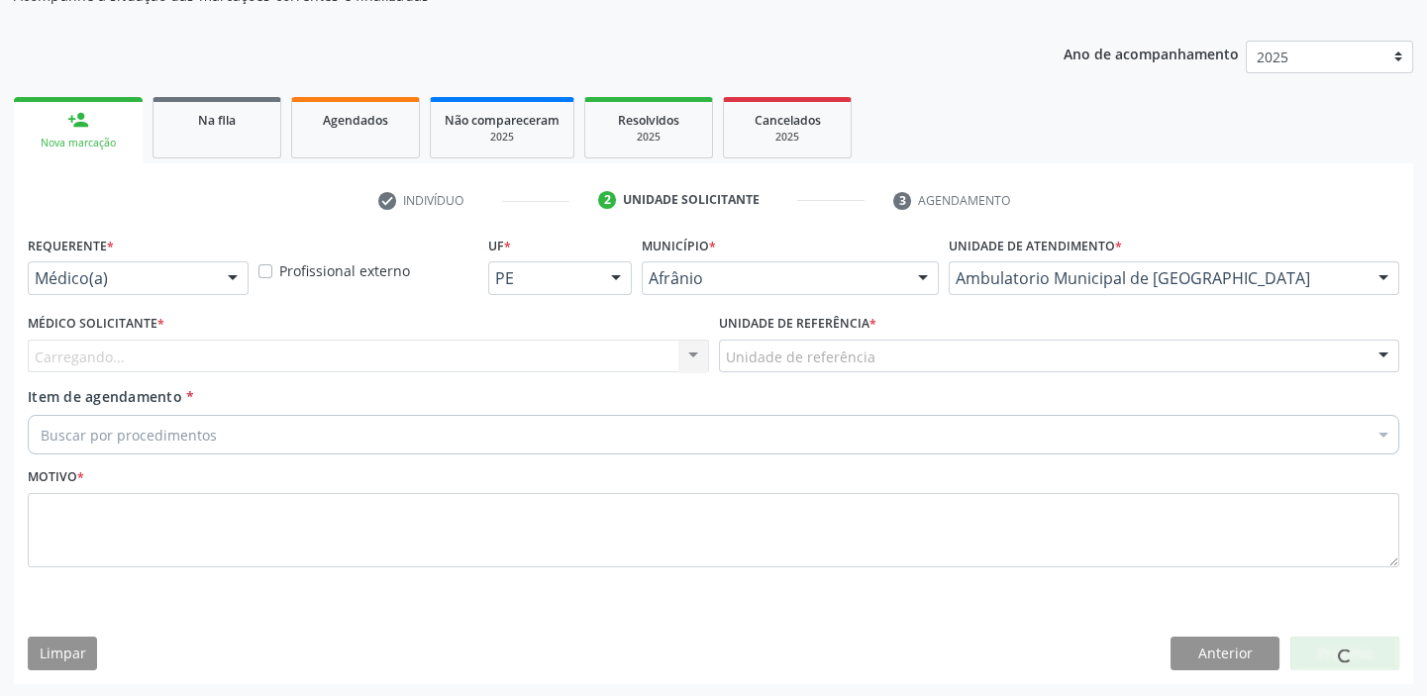
drag, startPoint x: 787, startPoint y: 364, endPoint x: 786, endPoint y: 394, distance: 29.7
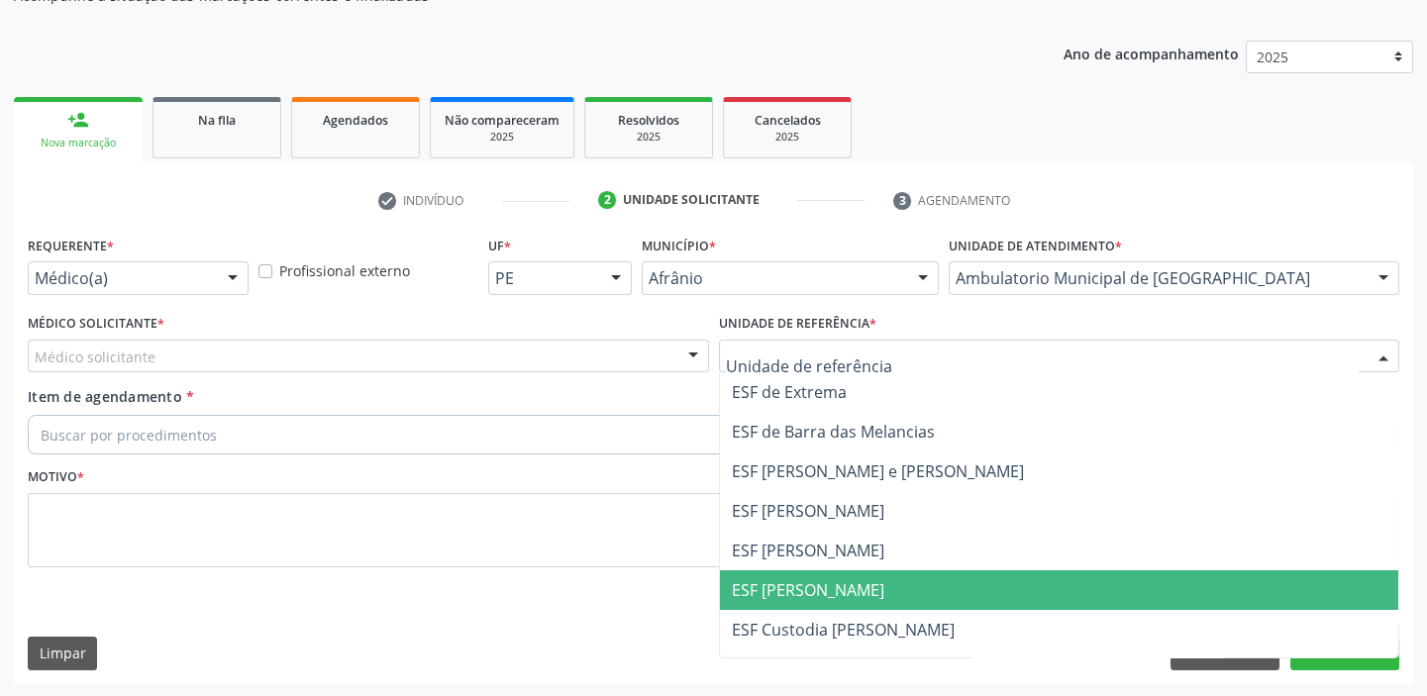
click at [799, 579] on span "ESF [PERSON_NAME]" at bounding box center [808, 590] width 152 height 22
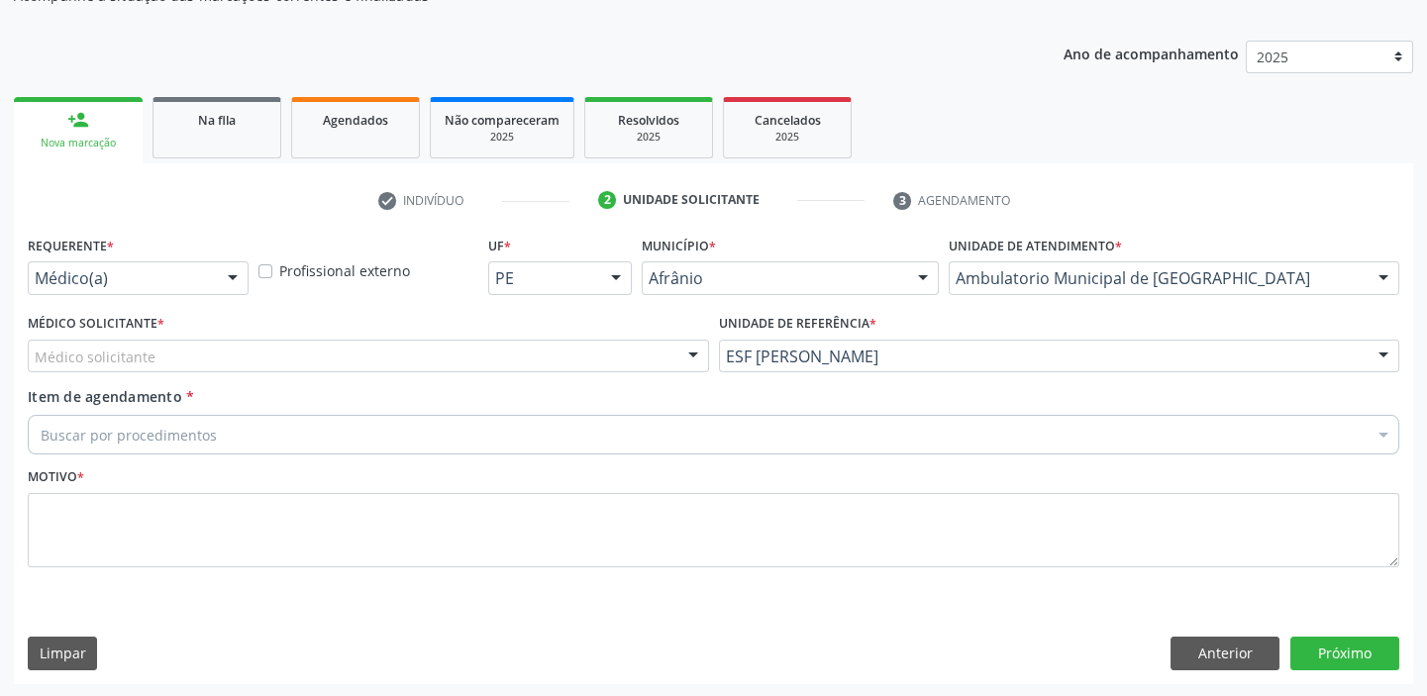
drag, startPoint x: 121, startPoint y: 347, endPoint x: 126, endPoint y: 376, distance: 30.1
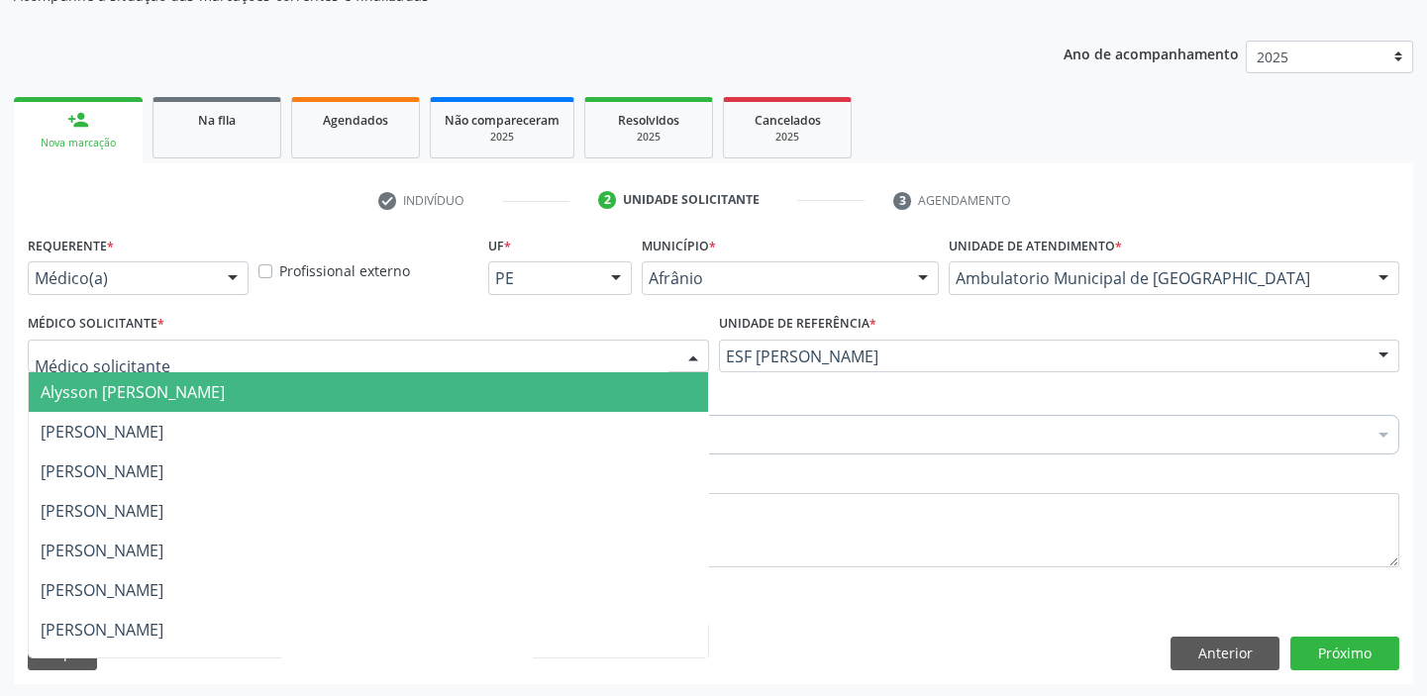
drag, startPoint x: 129, startPoint y: 389, endPoint x: 126, endPoint y: 415, distance: 25.9
click at [129, 390] on span "Alysson [PERSON_NAME]" at bounding box center [133, 392] width 184 height 22
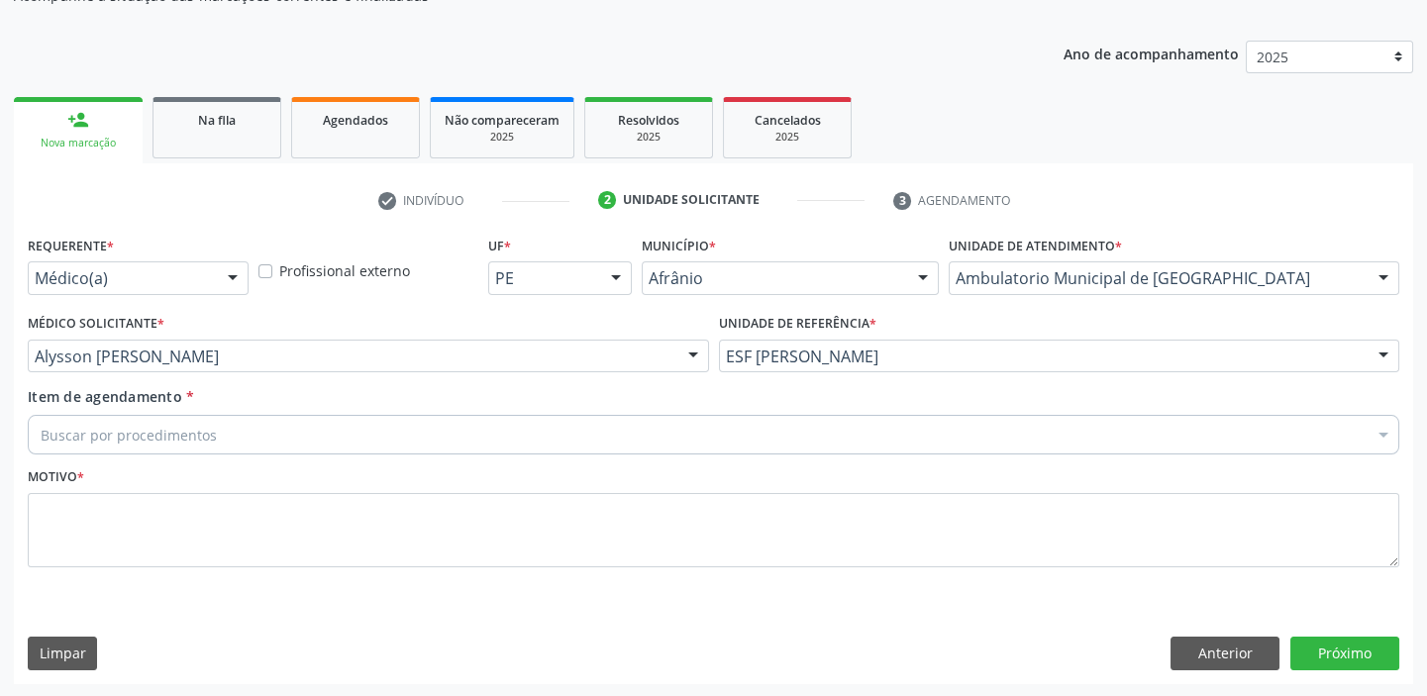
click at [124, 416] on div "Buscar por procedimentos" at bounding box center [713, 435] width 1371 height 40
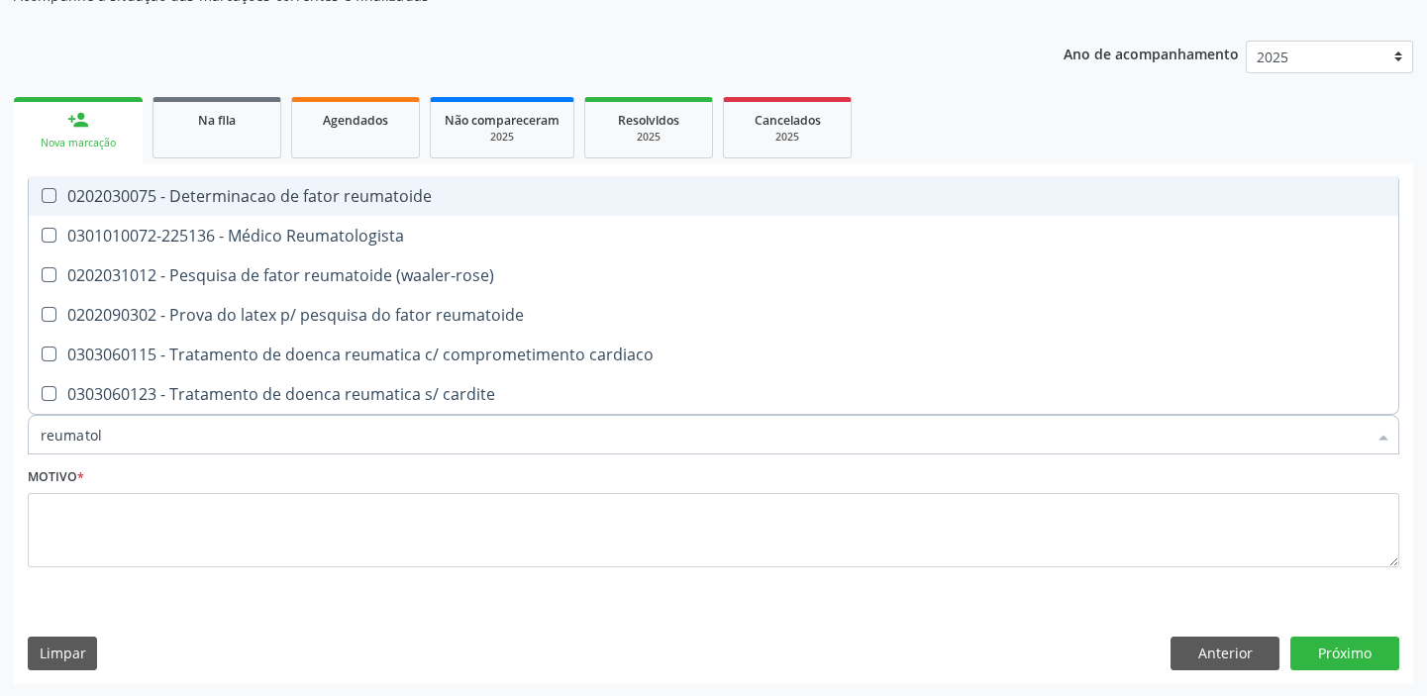
type input "reumatolo"
click at [130, 432] on input "reumatolo" at bounding box center [704, 435] width 1326 height 40
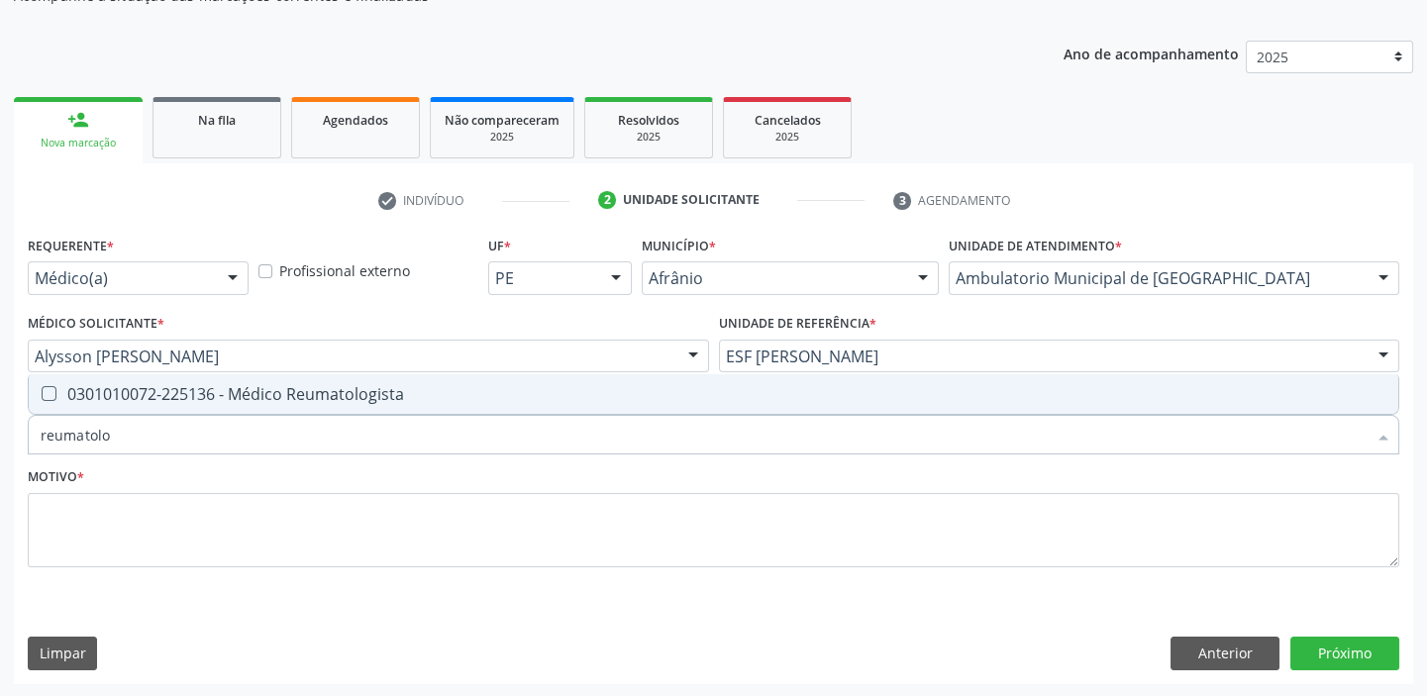
click at [175, 397] on div "0301010072-225136 - Médico Reumatologista" at bounding box center [714, 394] width 1346 height 16
checkbox Reumatologista "true"
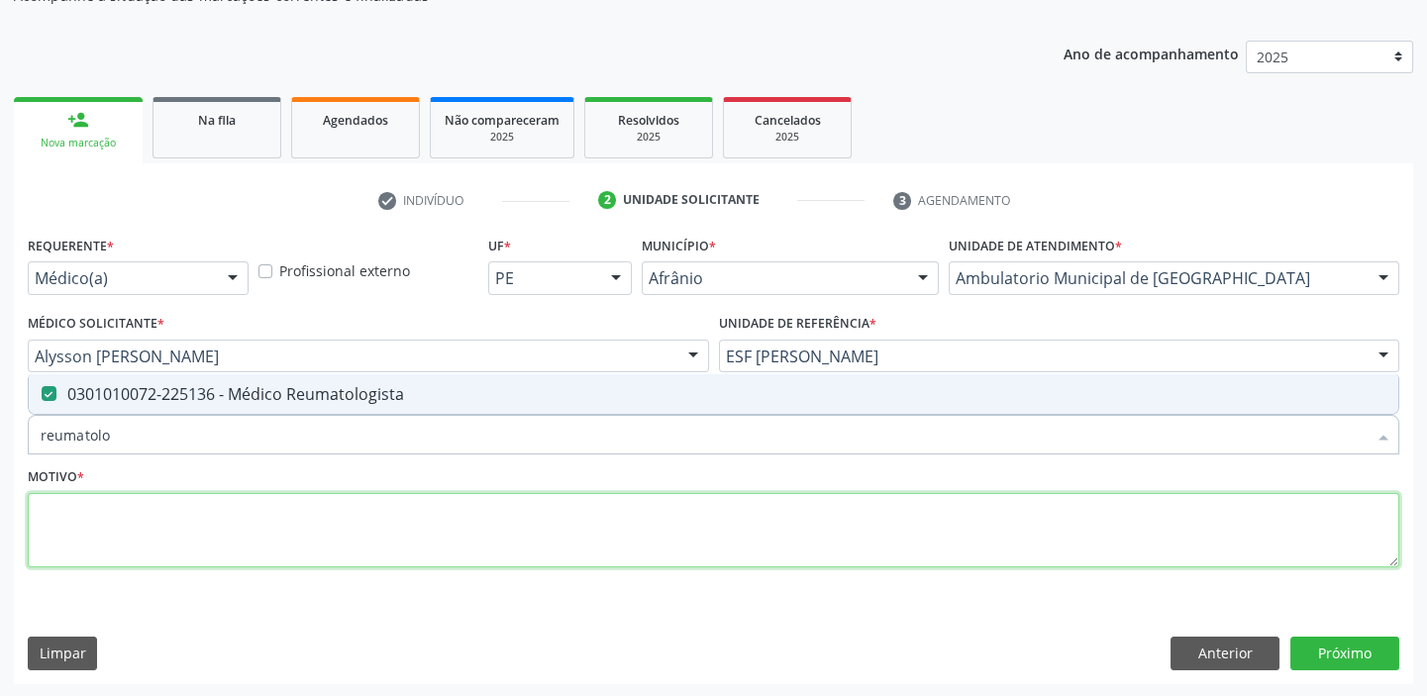
click at [67, 534] on textarea at bounding box center [713, 530] width 1371 height 75
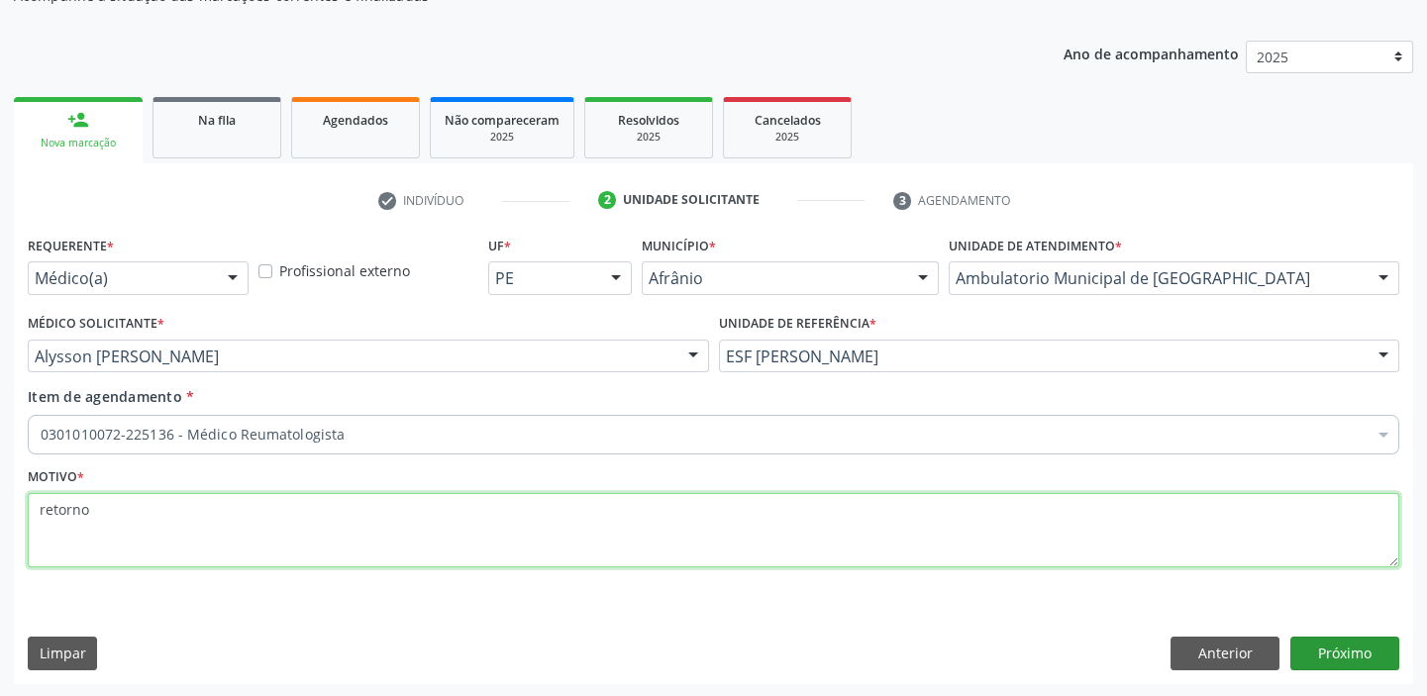
type textarea "retorno"
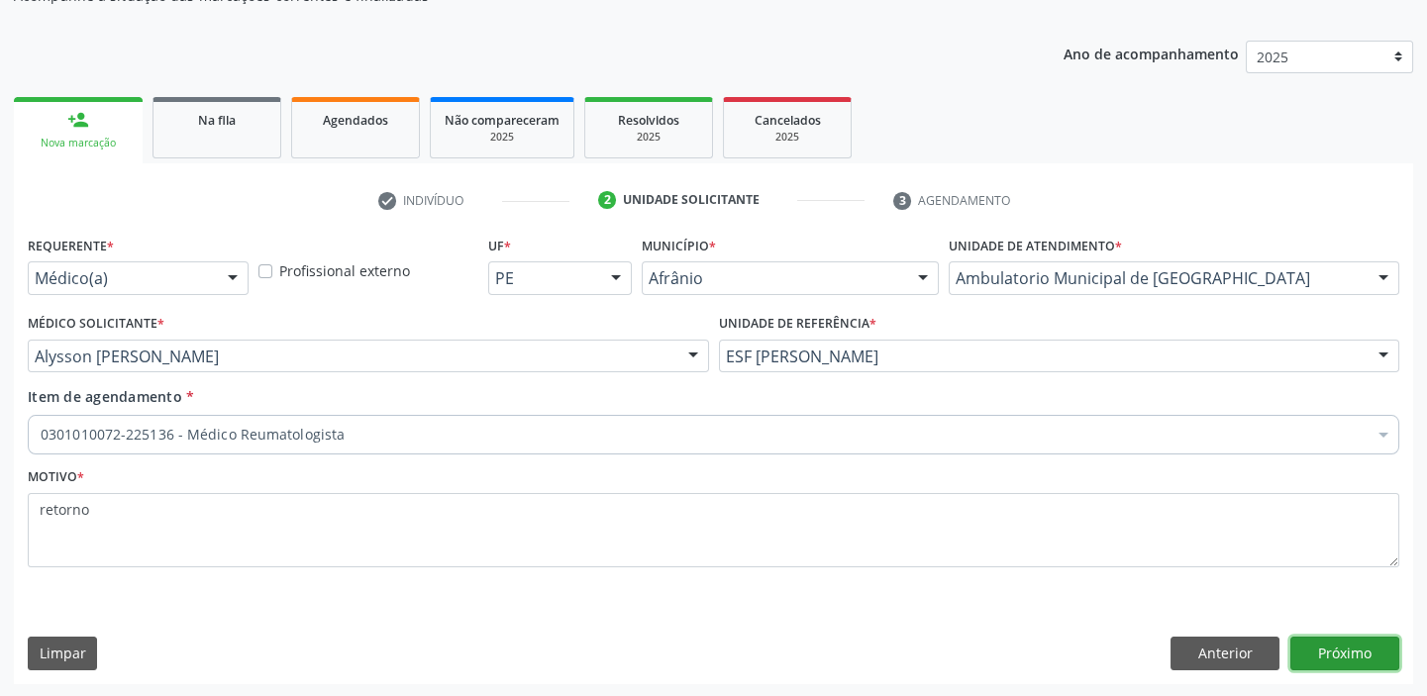
click at [1357, 651] on button "Próximo" at bounding box center [1344, 654] width 109 height 34
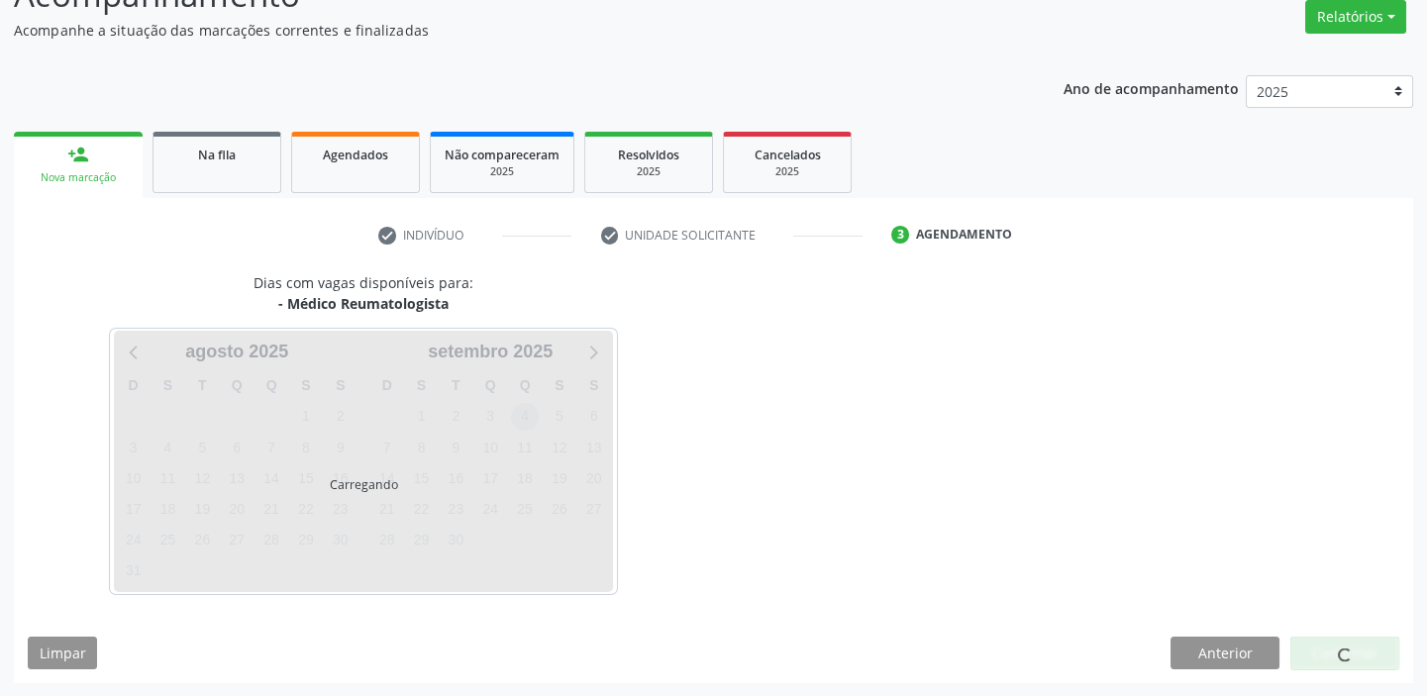
scroll to position [164, 0]
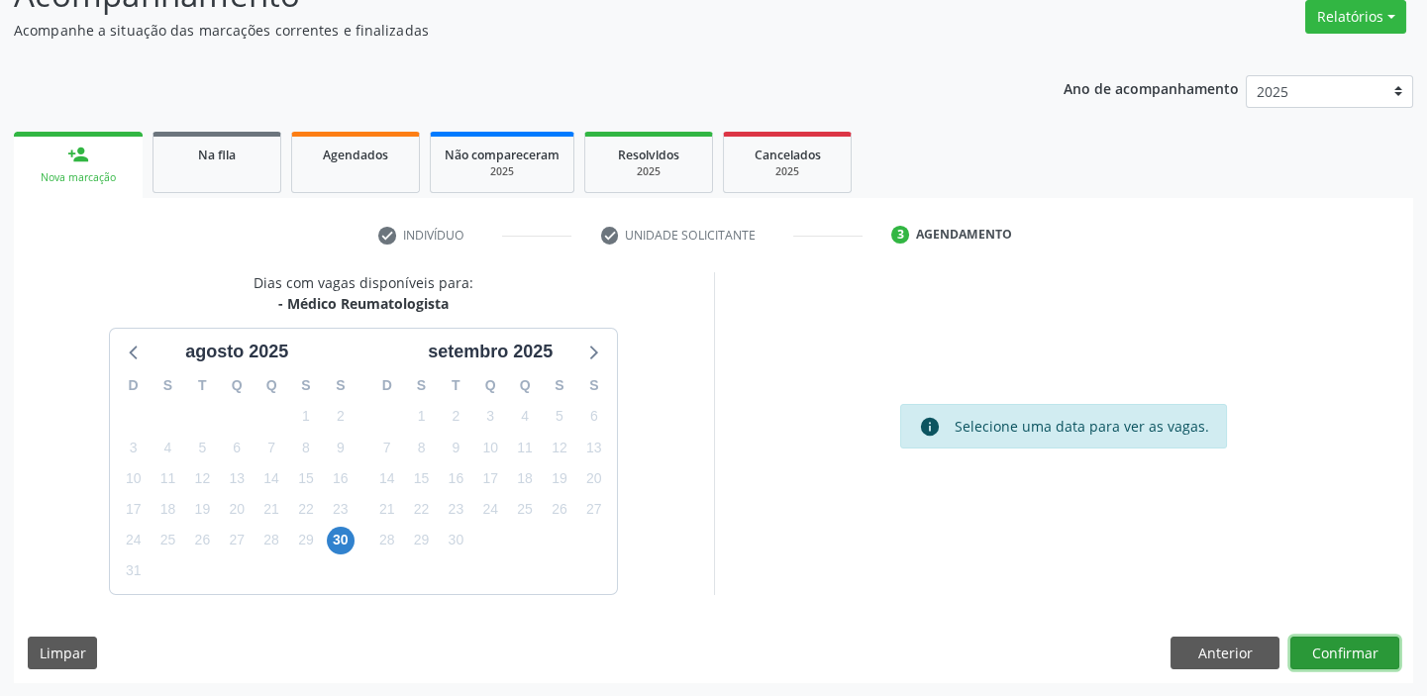
click at [1322, 657] on button "Confirmar" at bounding box center [1344, 654] width 109 height 34
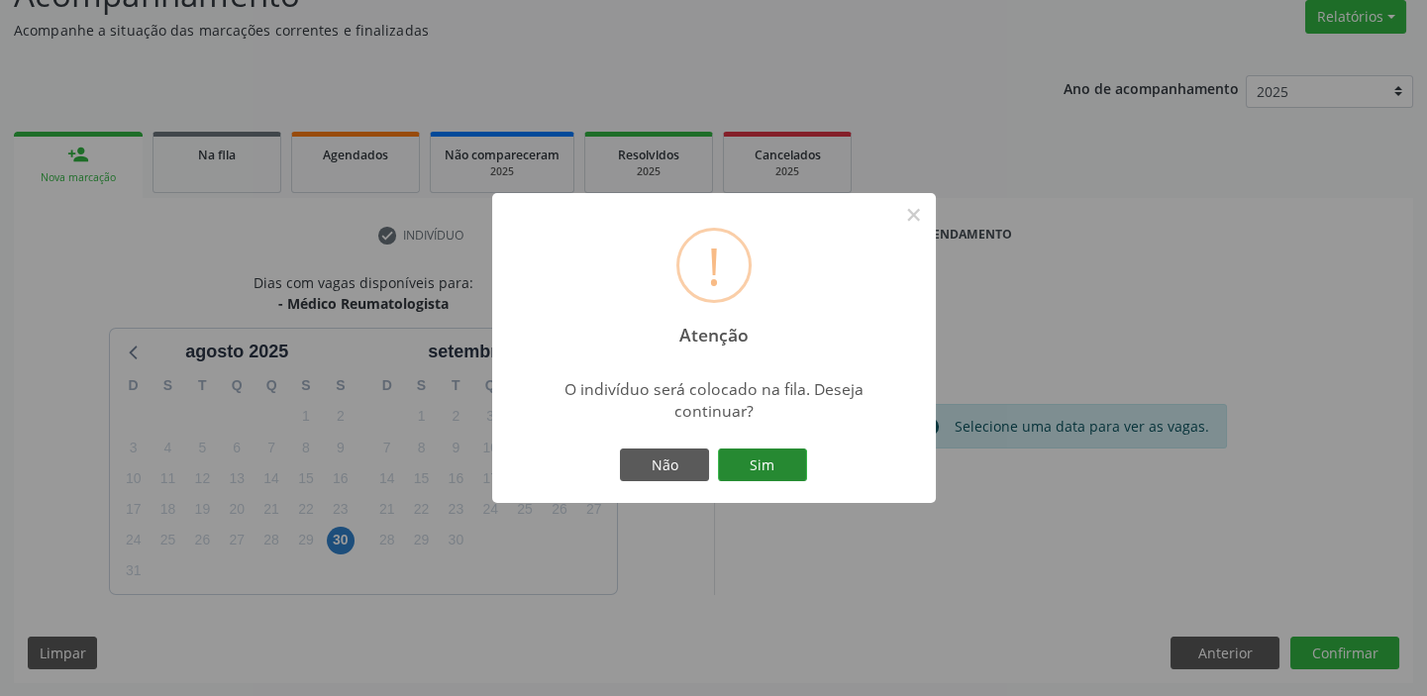
click at [732, 456] on button "Sim" at bounding box center [762, 466] width 89 height 34
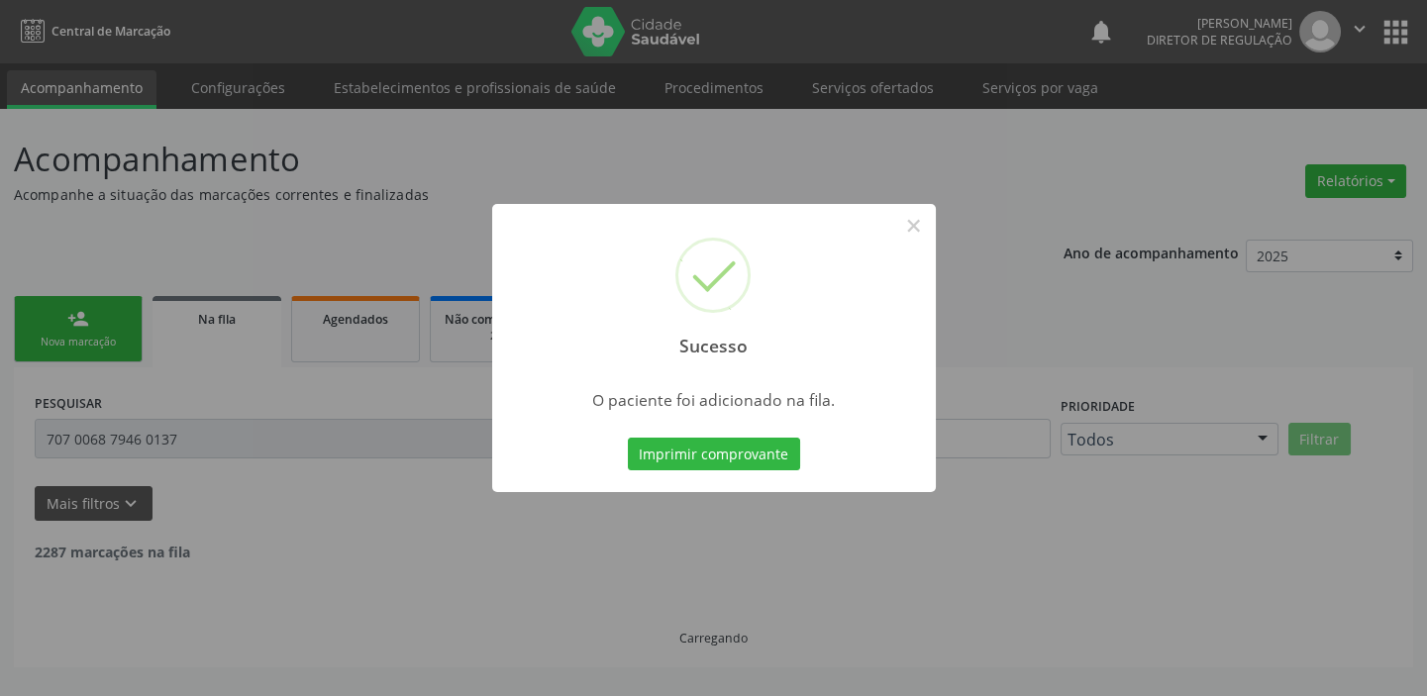
scroll to position [0, 0]
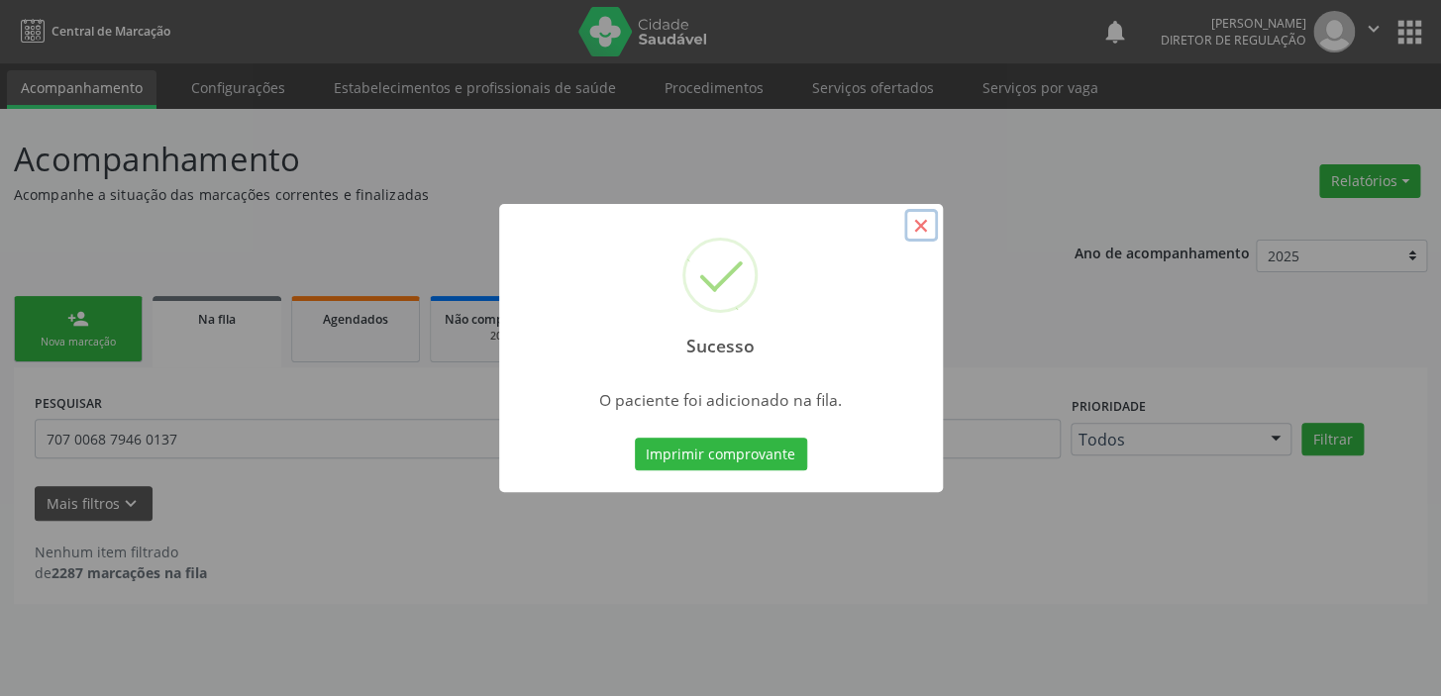
click at [920, 225] on button "×" at bounding box center [921, 226] width 34 height 34
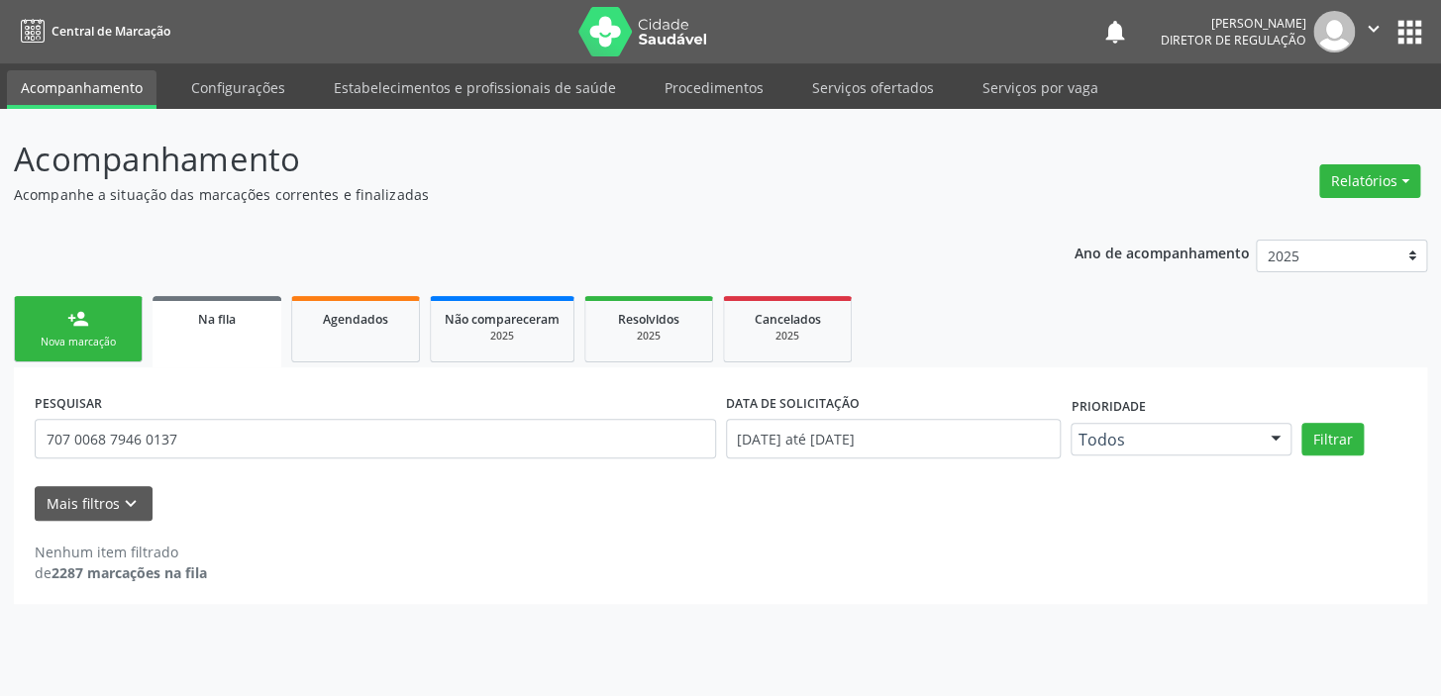
click at [68, 311] on div "person_add" at bounding box center [78, 319] width 22 height 22
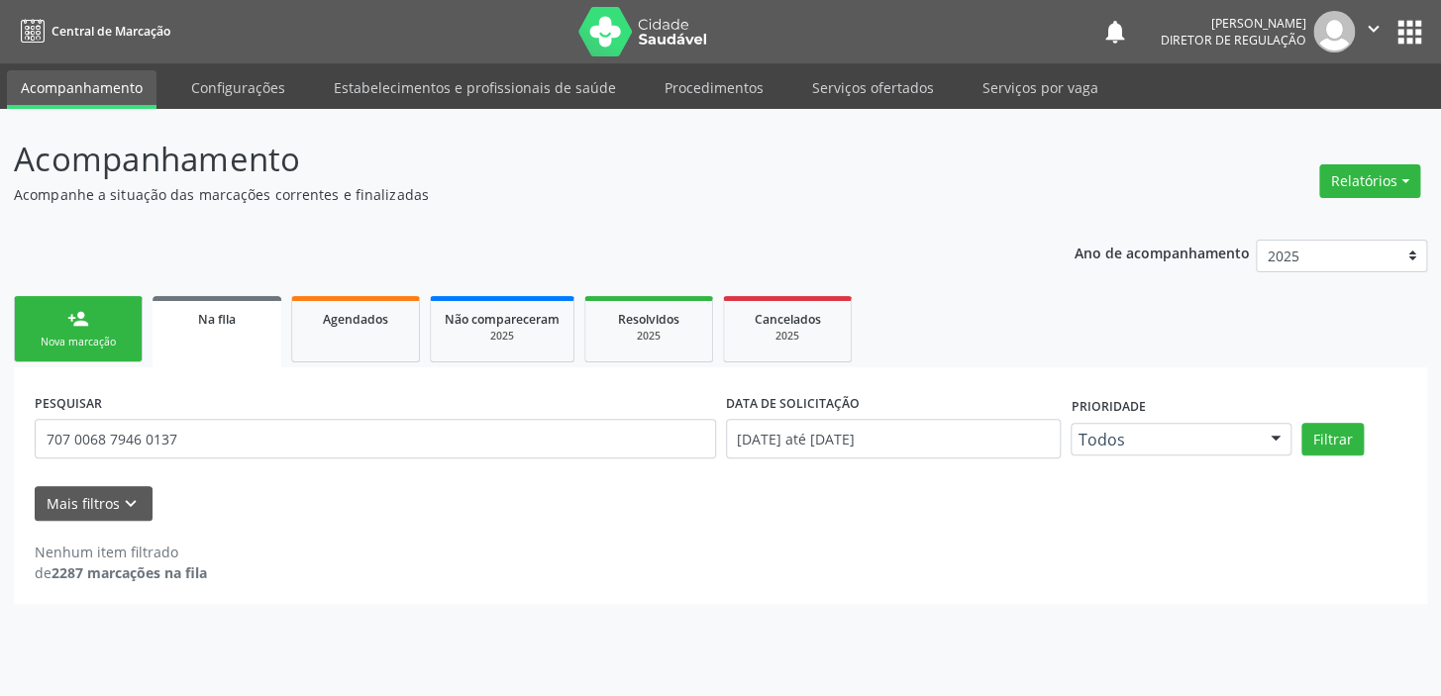
click at [102, 345] on div "Nova marcação" at bounding box center [78, 342] width 99 height 15
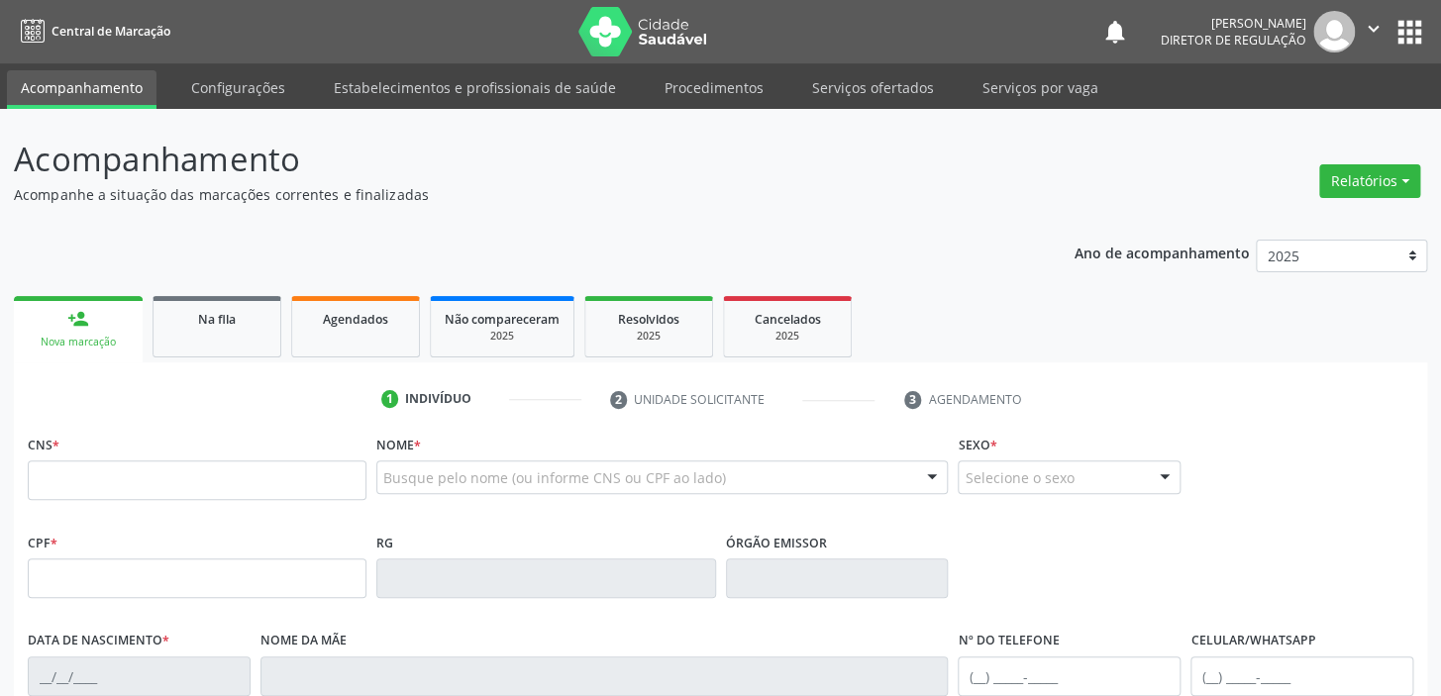
click at [102, 345] on div "Nova marcação" at bounding box center [78, 342] width 101 height 15
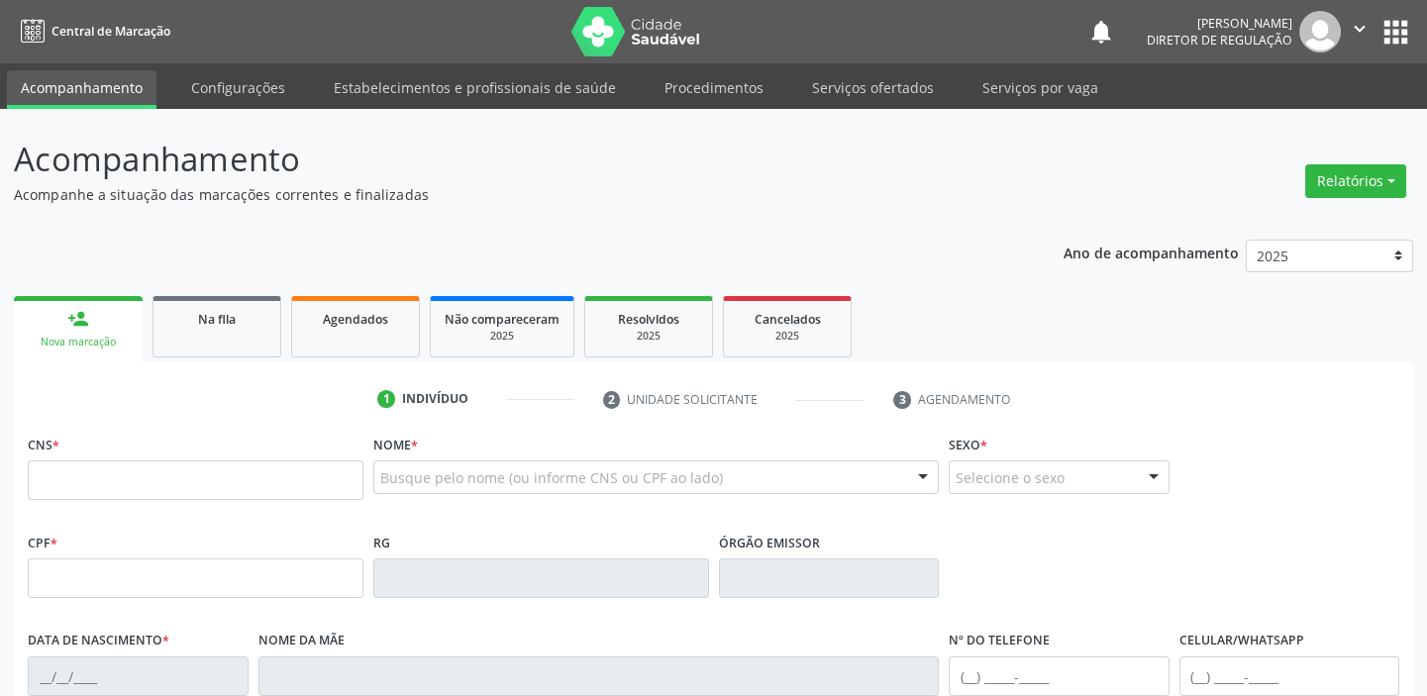
click at [102, 345] on div "Nova marcação" at bounding box center [78, 342] width 101 height 15
click at [89, 462] on input "text" at bounding box center [196, 480] width 336 height 40
type input "705 0032 3199 6452"
type input "706.913.164-06"
type input "[DATE]"
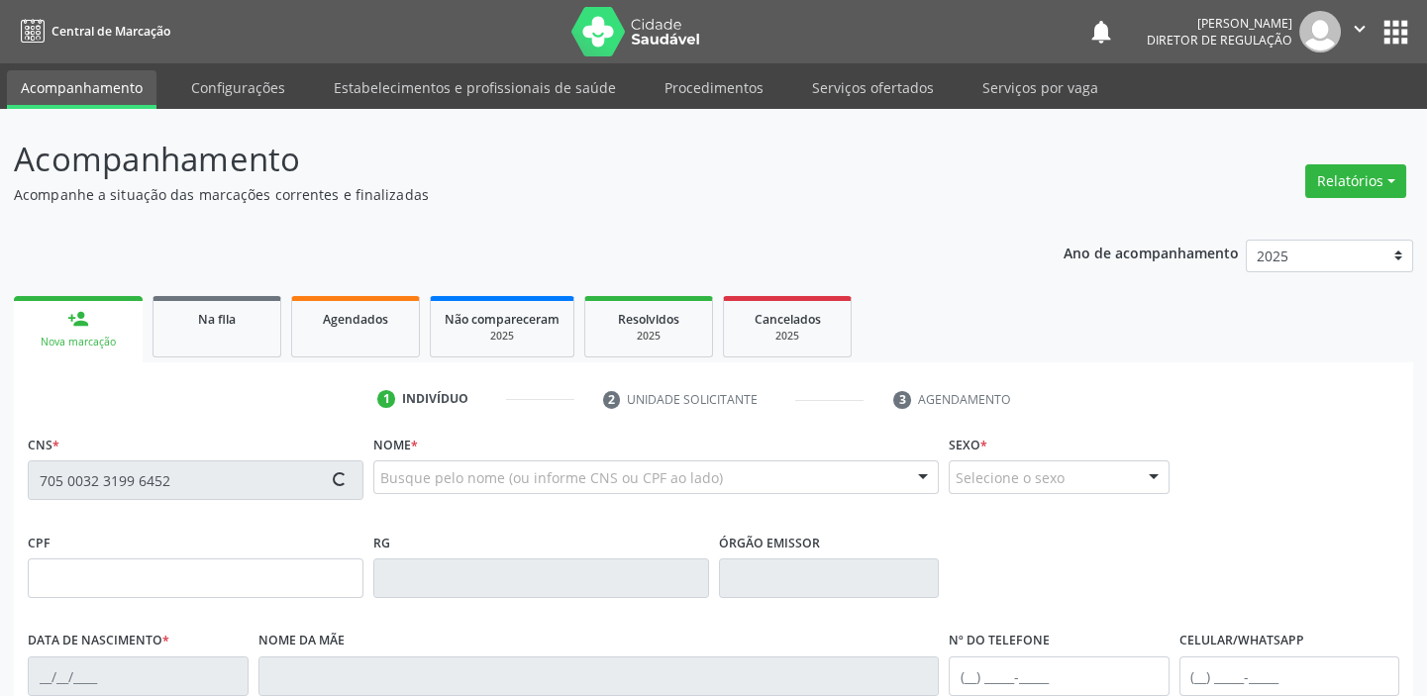
type input "[PERSON_NAME]"
type input "[PHONE_NUMBER]"
type input "S/N"
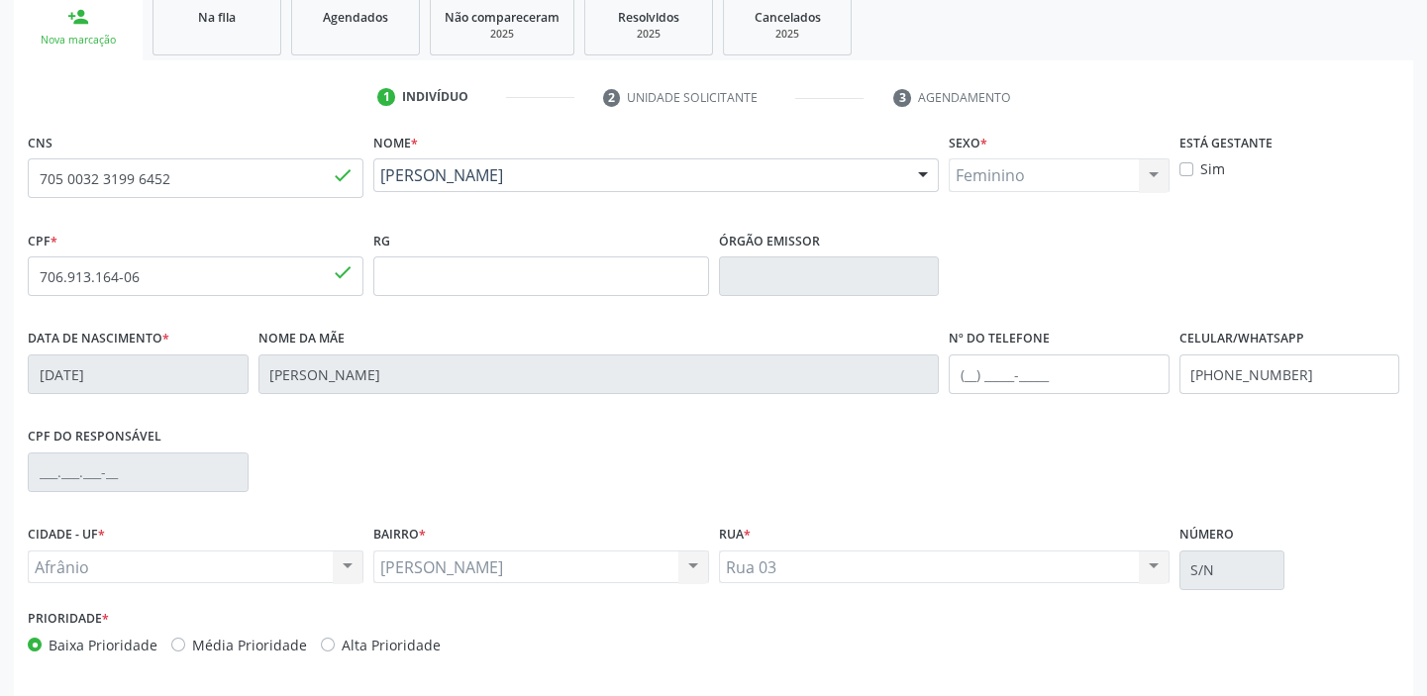
scroll to position [376, 0]
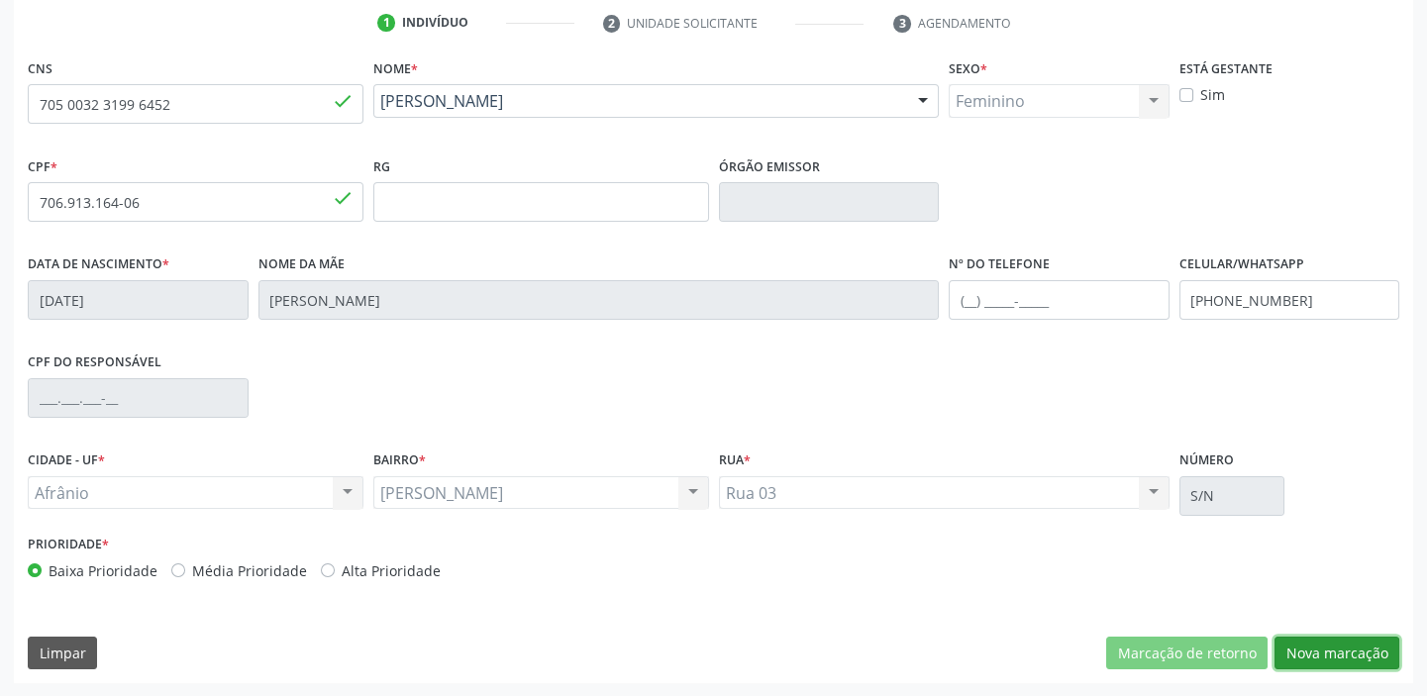
click at [1299, 644] on button "Nova marcação" at bounding box center [1336, 654] width 125 height 34
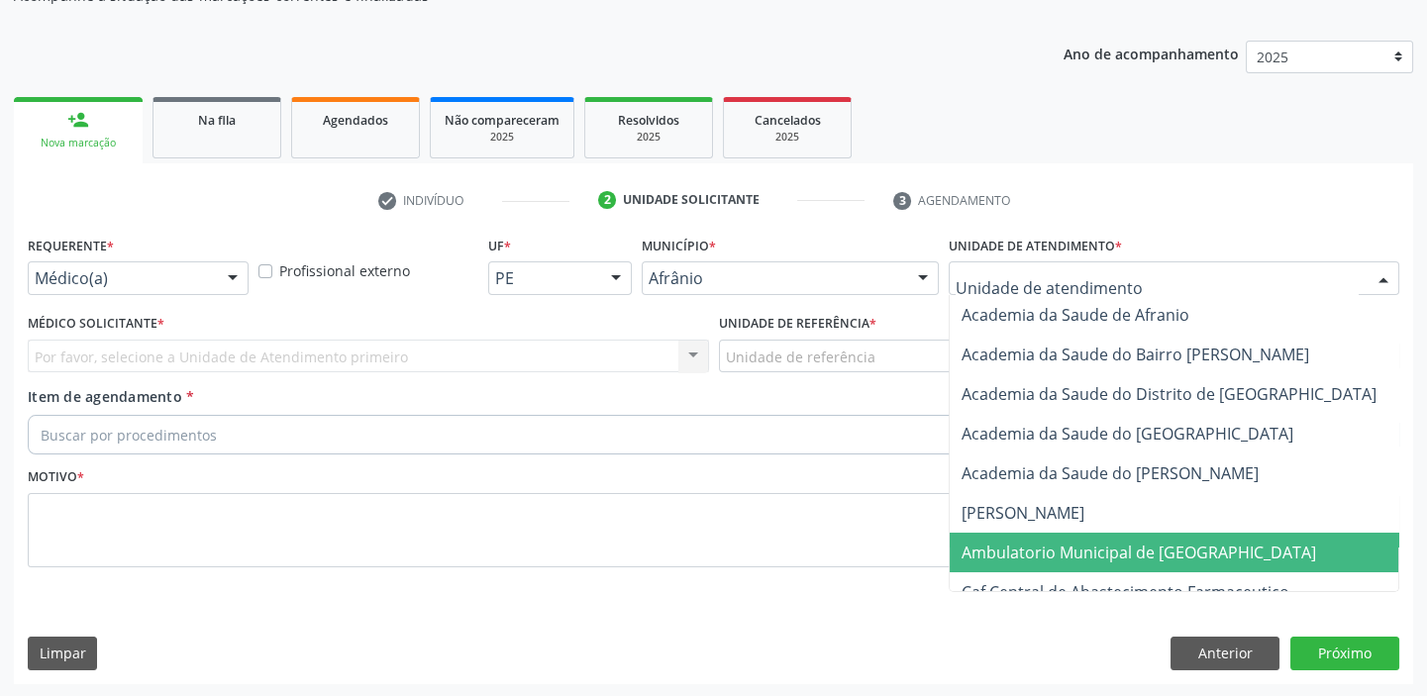
click at [1039, 545] on span "Ambulatorio Municipal de [GEOGRAPHIC_DATA]" at bounding box center [1138, 553] width 354 height 22
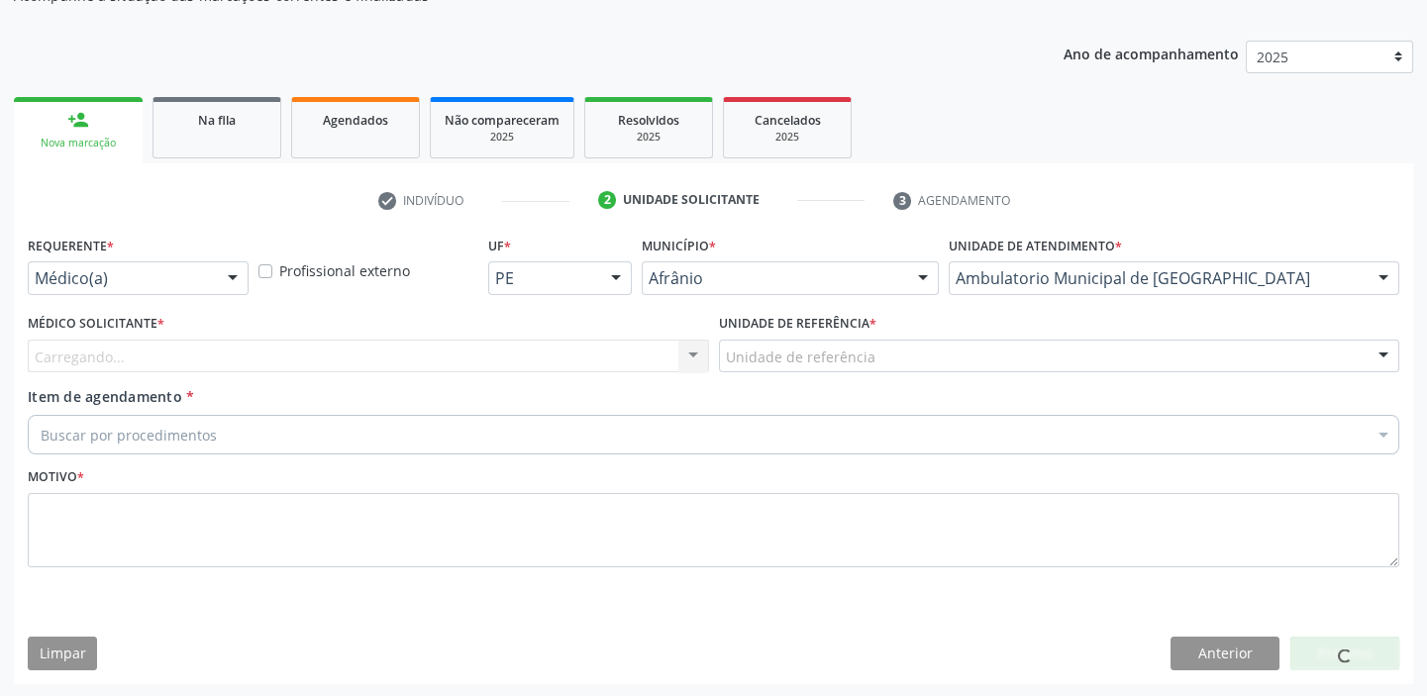
drag, startPoint x: 768, startPoint y: 356, endPoint x: 762, endPoint y: 375, distance: 19.7
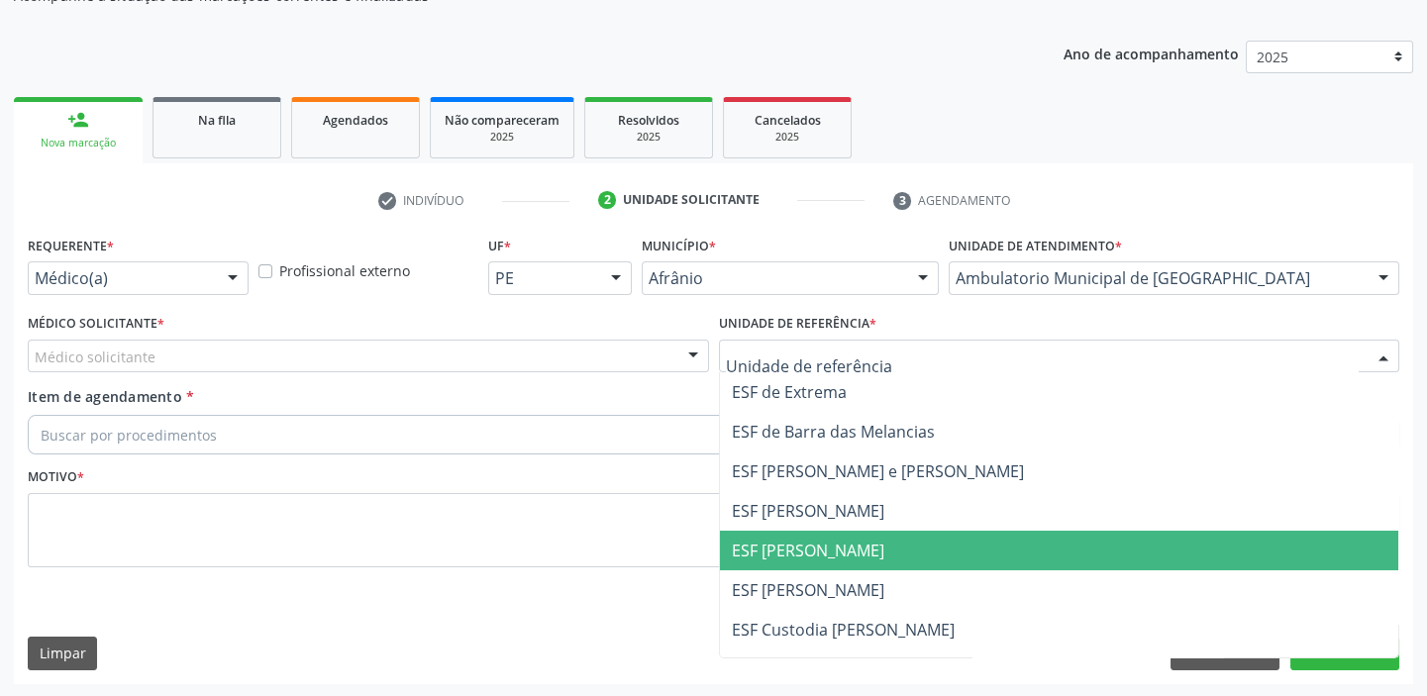
click at [760, 542] on span "ESF [PERSON_NAME]" at bounding box center [808, 551] width 152 height 22
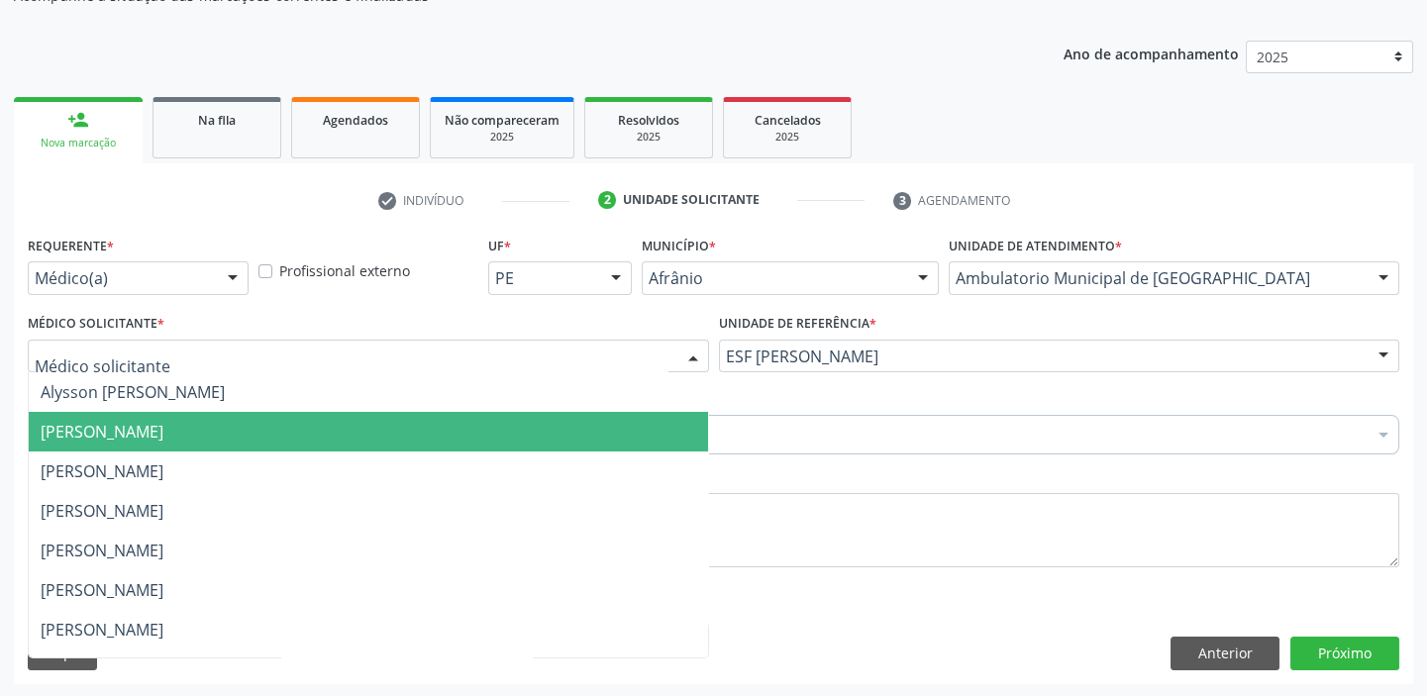
drag, startPoint x: 89, startPoint y: 417, endPoint x: 89, endPoint y: 436, distance: 18.8
click at [89, 417] on span "[PERSON_NAME]" at bounding box center [368, 432] width 679 height 40
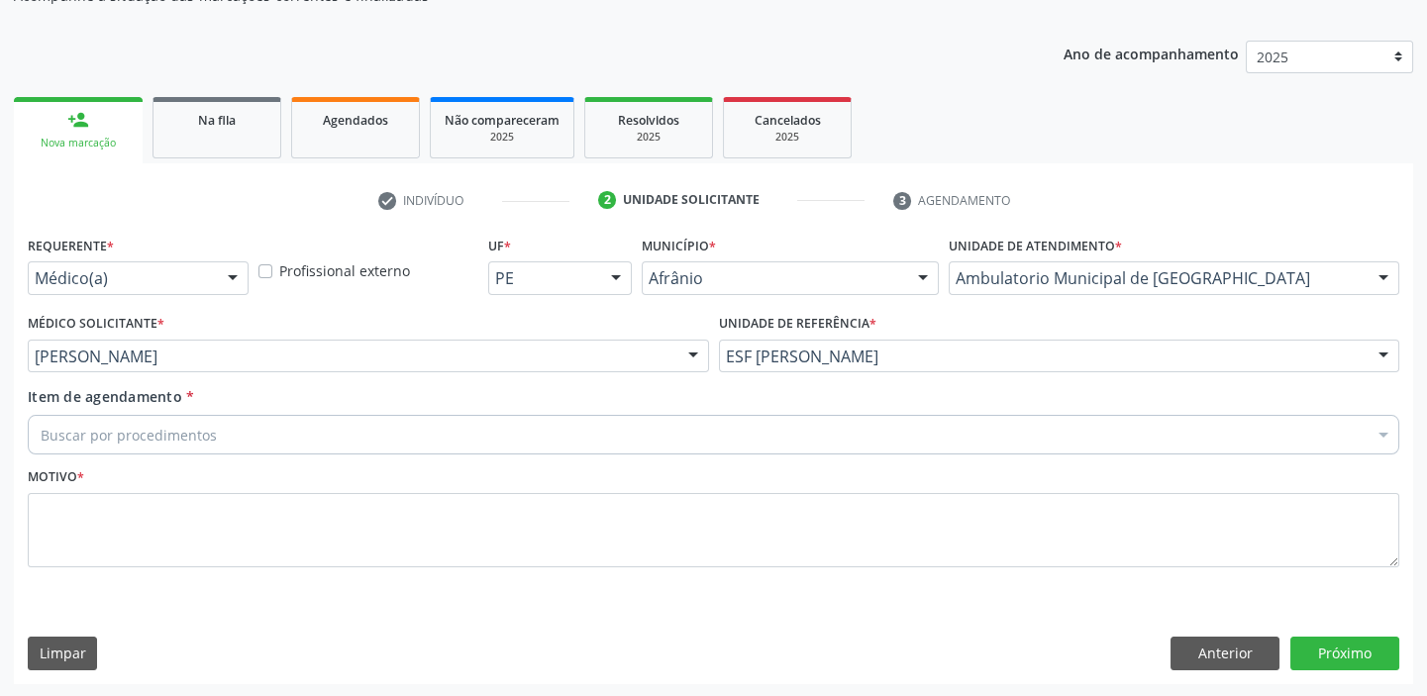
drag, startPoint x: 89, startPoint y: 449, endPoint x: 89, endPoint y: 435, distance: 13.9
click at [89, 448] on div "Buscar por procedimentos" at bounding box center [713, 435] width 1371 height 40
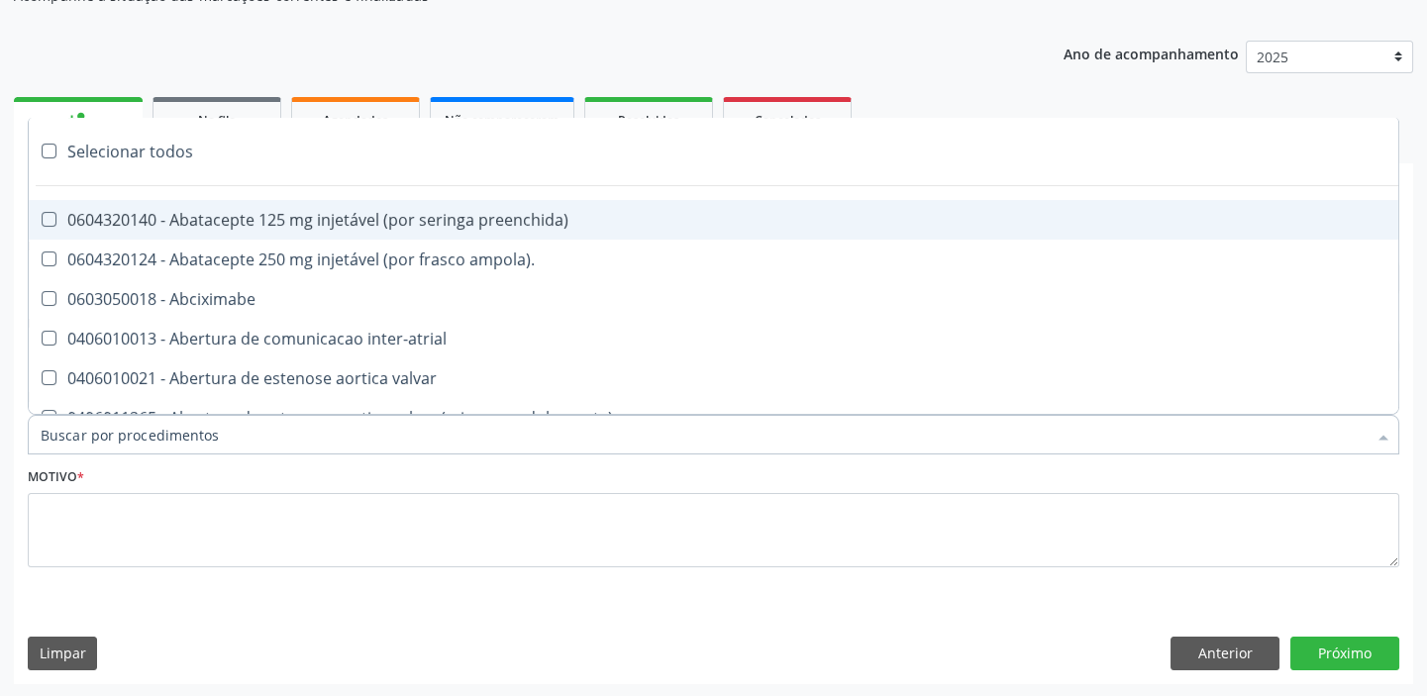
click at [89, 434] on input "Item de agendamento *" at bounding box center [704, 435] width 1326 height 40
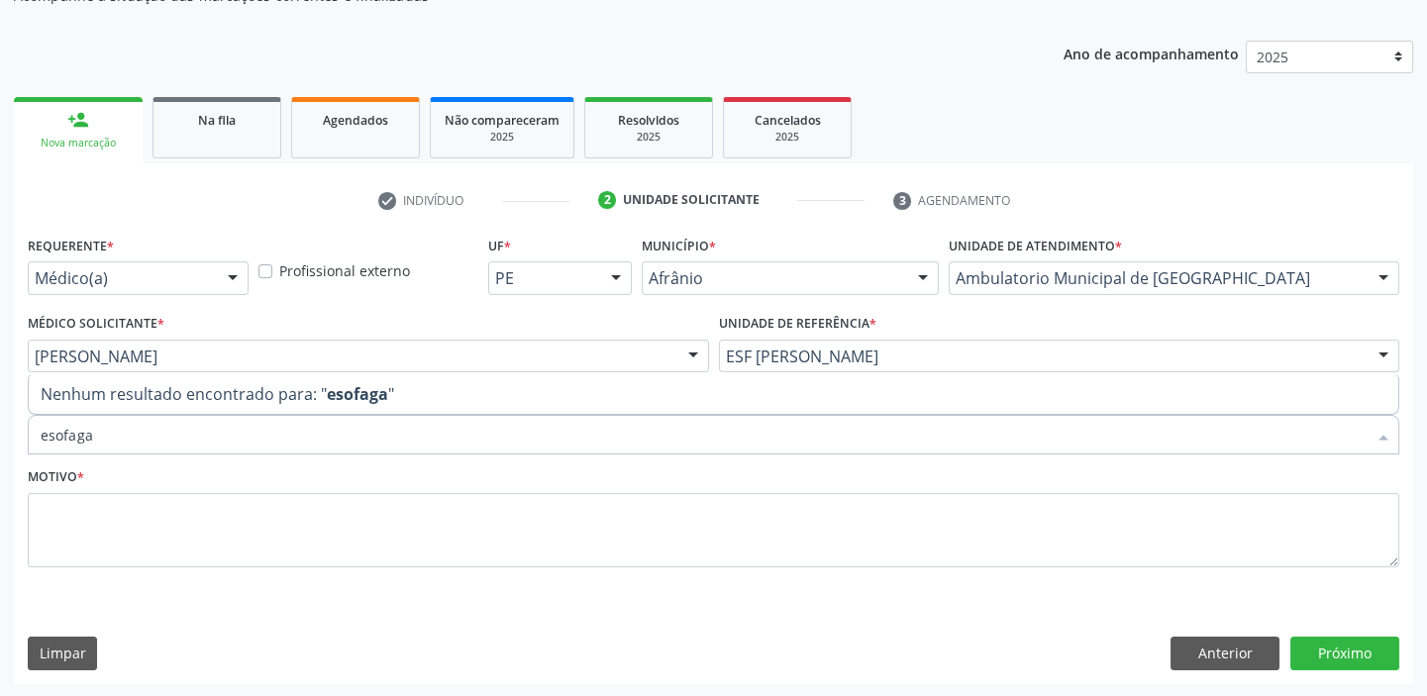
type input "esofag"
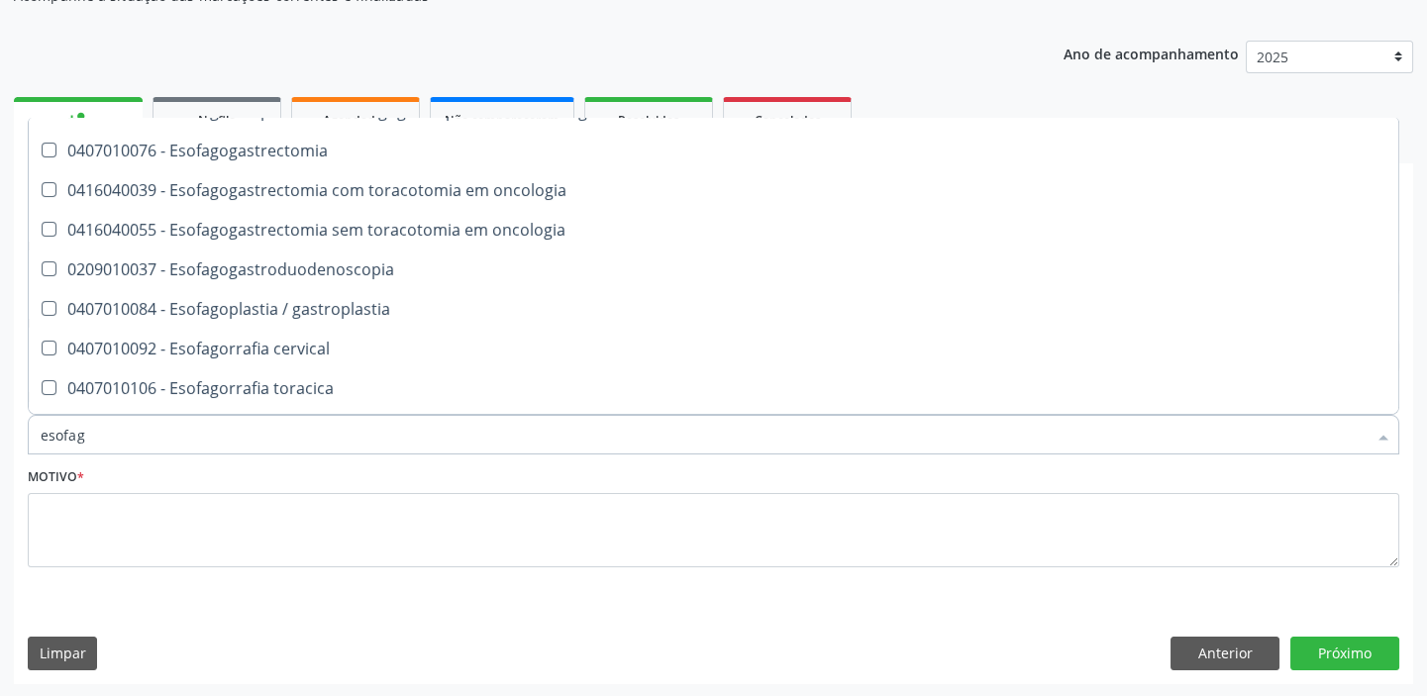
scroll to position [450, 0]
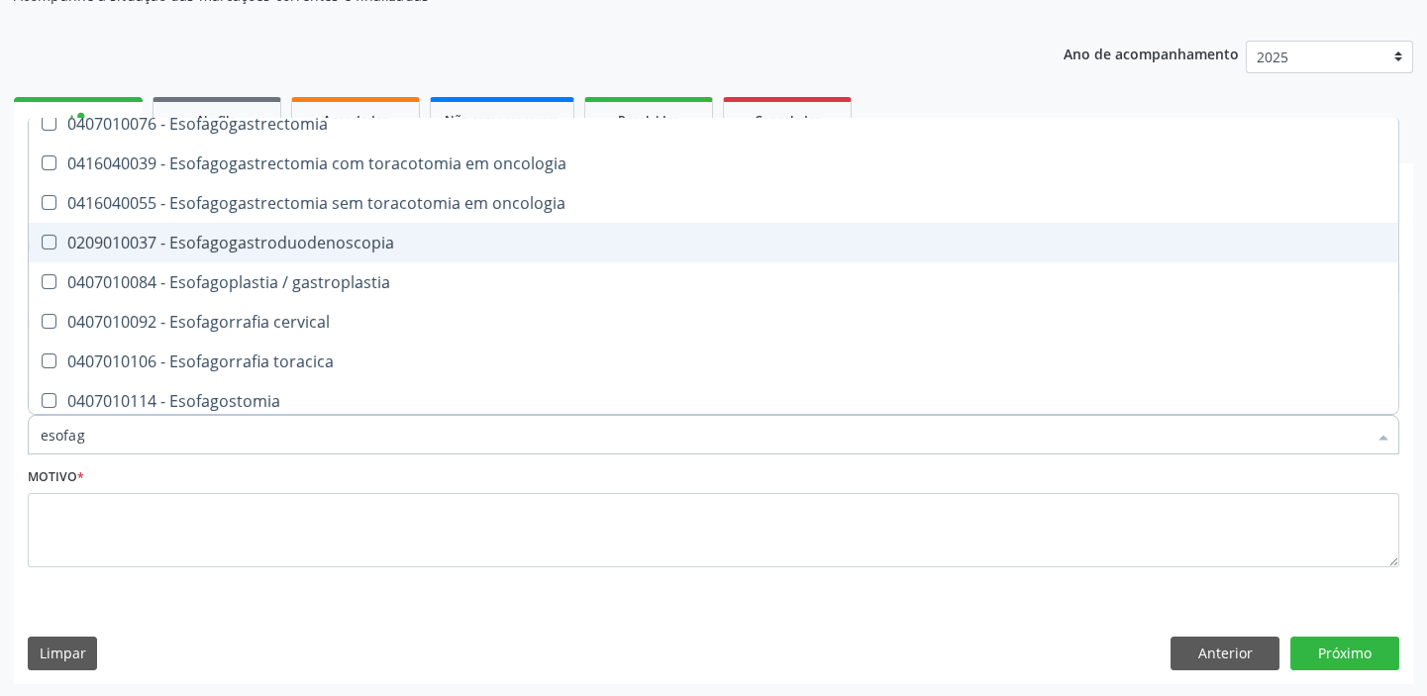
click at [277, 249] on div "0209010037 - Esofagogastroduodenoscopia" at bounding box center [714, 243] width 1346 height 16
checkbox Esofagogastroduodenoscopia "true"
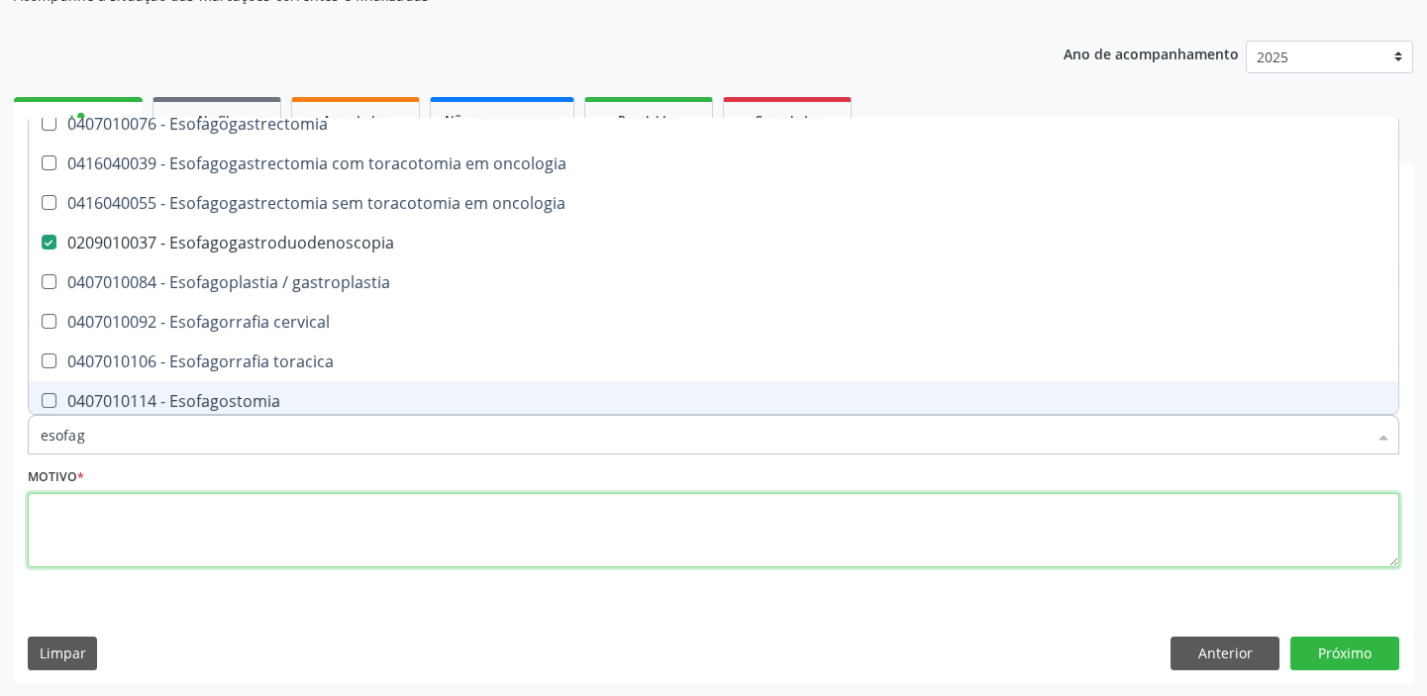
click at [95, 516] on textarea at bounding box center [713, 530] width 1371 height 75
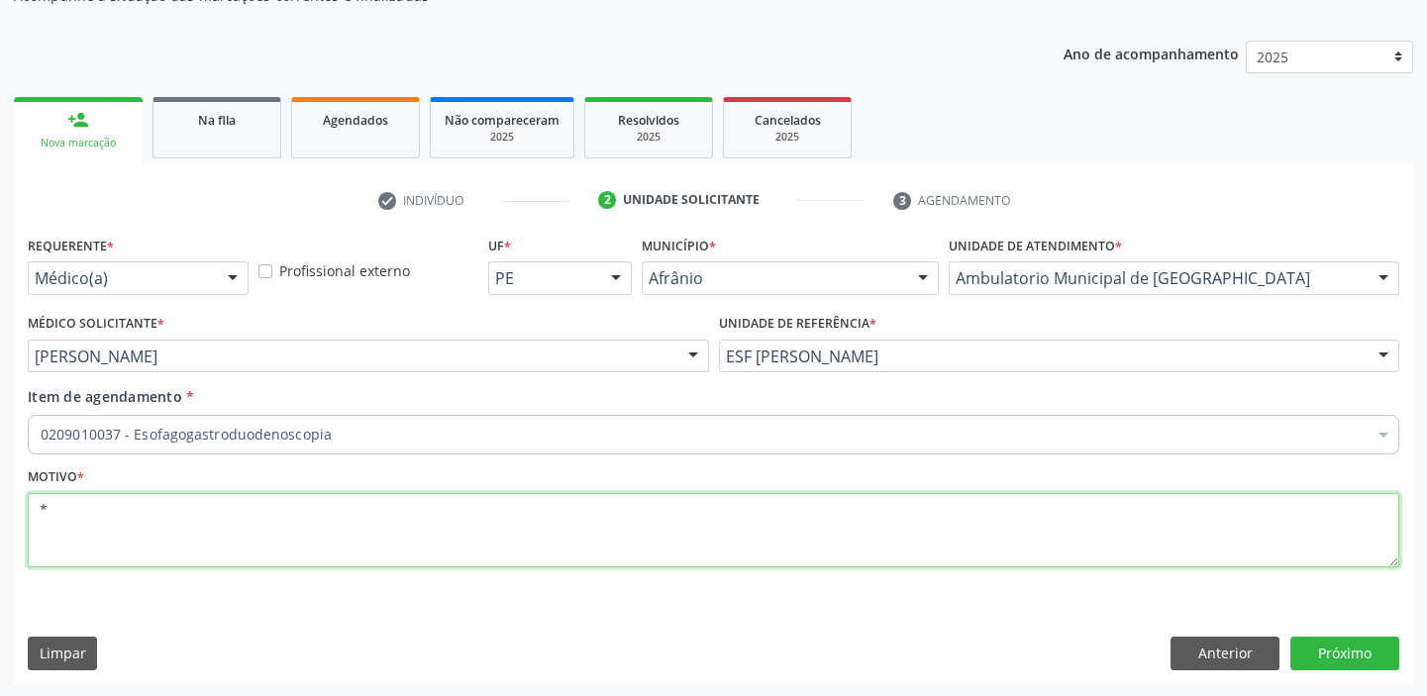
scroll to position [0, 0]
type textarea "*gastrite"
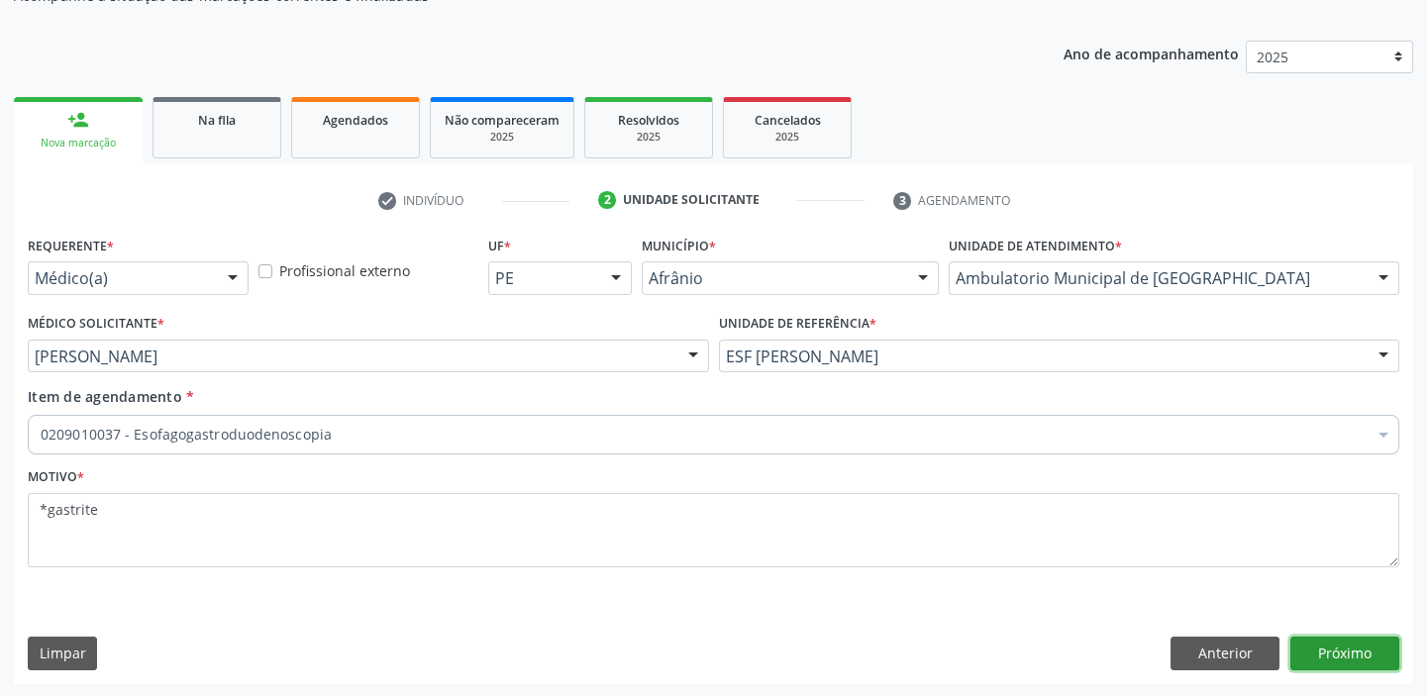
click at [1344, 643] on button "Próximo" at bounding box center [1344, 654] width 109 height 34
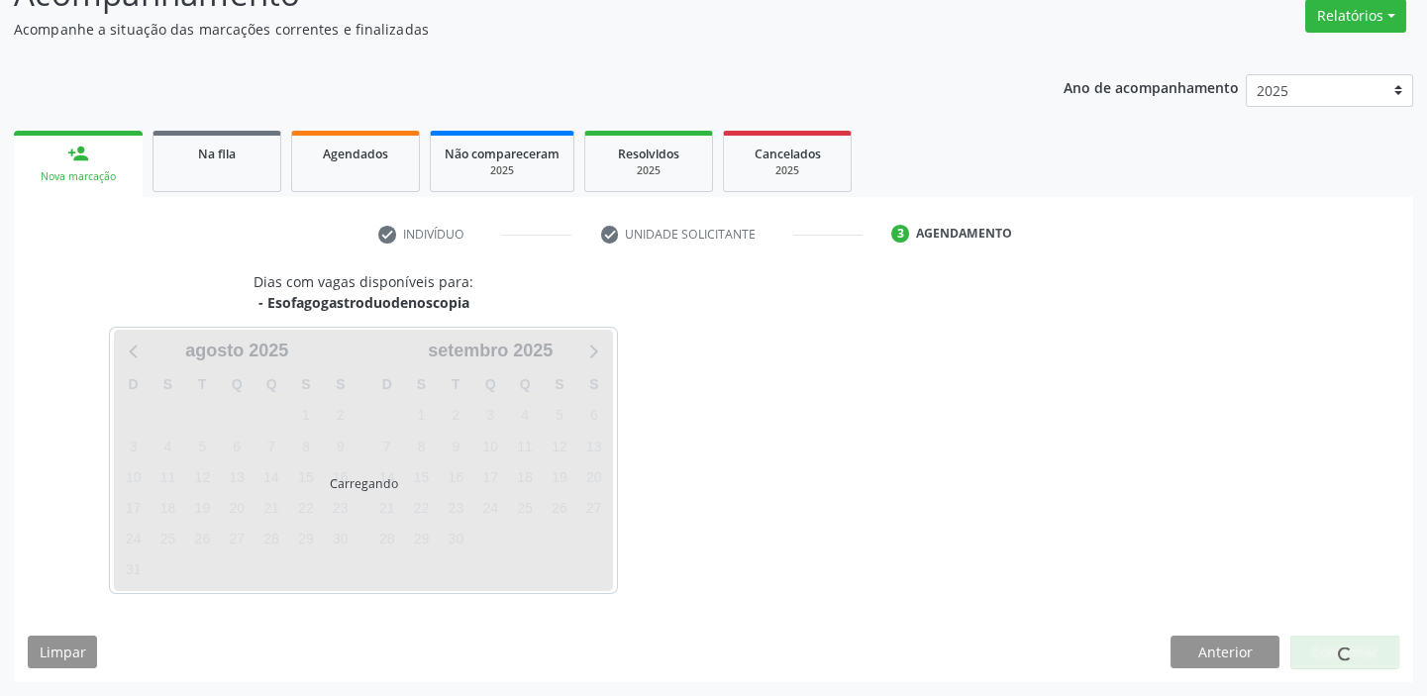
scroll to position [164, 0]
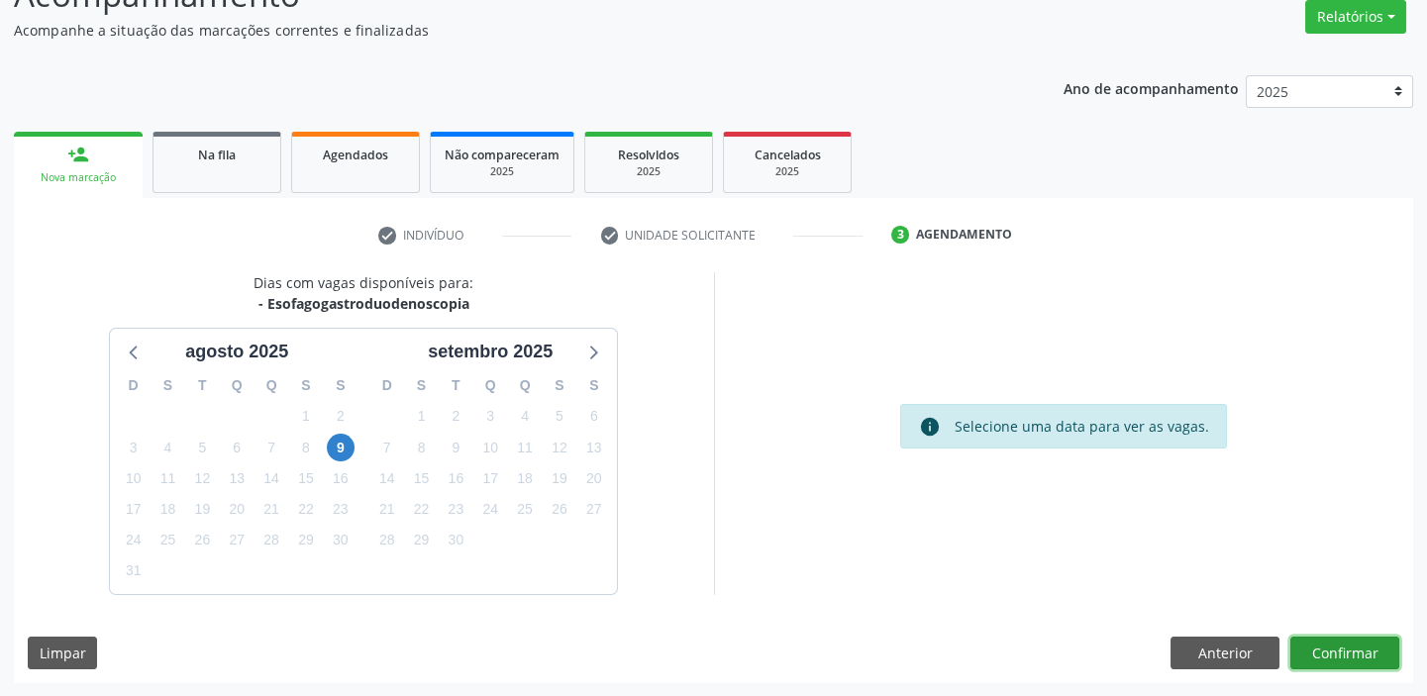
click at [1337, 656] on button "Confirmar" at bounding box center [1344, 654] width 109 height 34
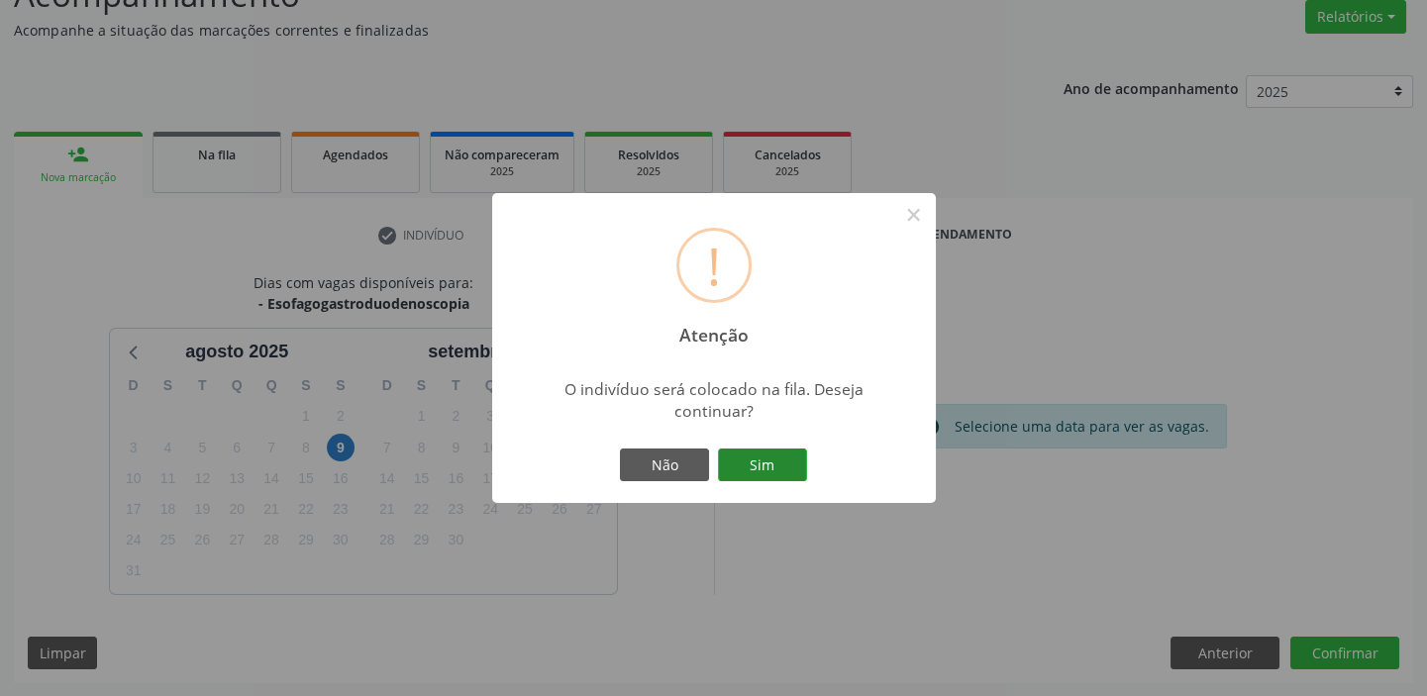
click at [781, 467] on button "Sim" at bounding box center [762, 466] width 89 height 34
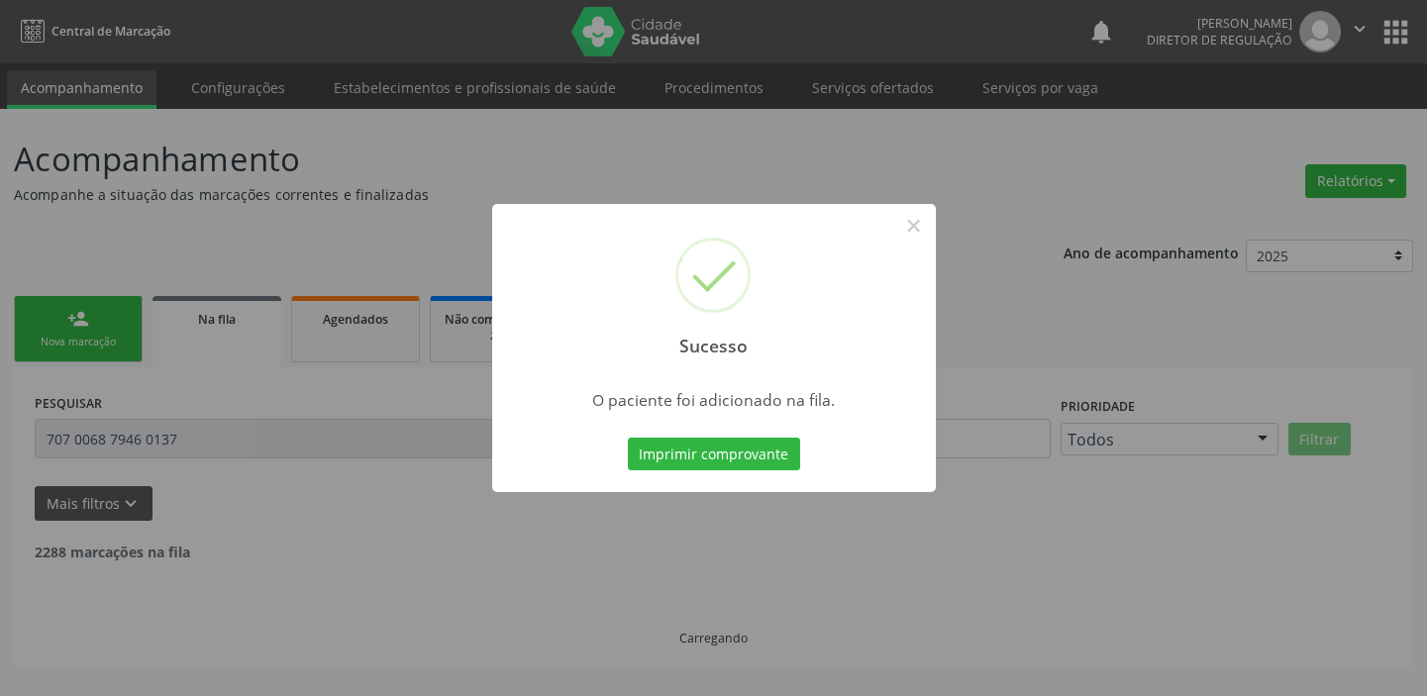
scroll to position [0, 0]
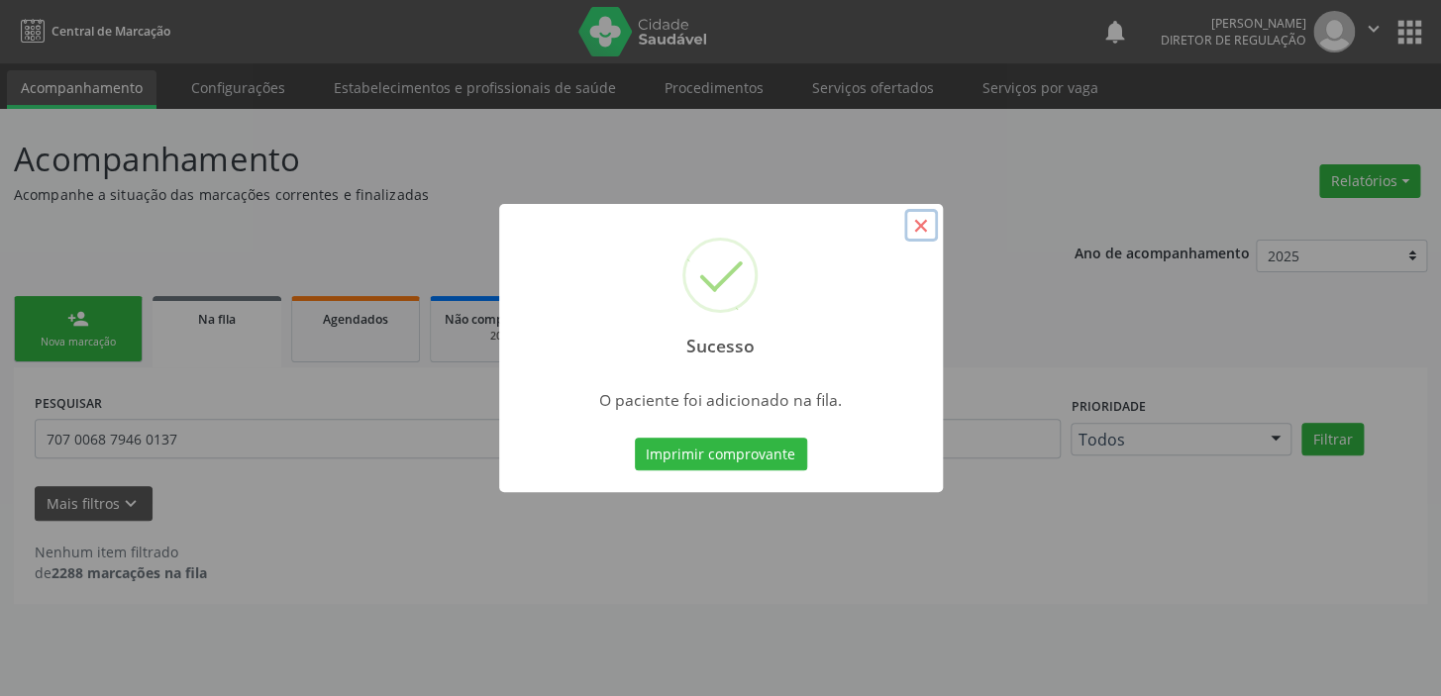
click at [926, 218] on button "×" at bounding box center [921, 226] width 34 height 34
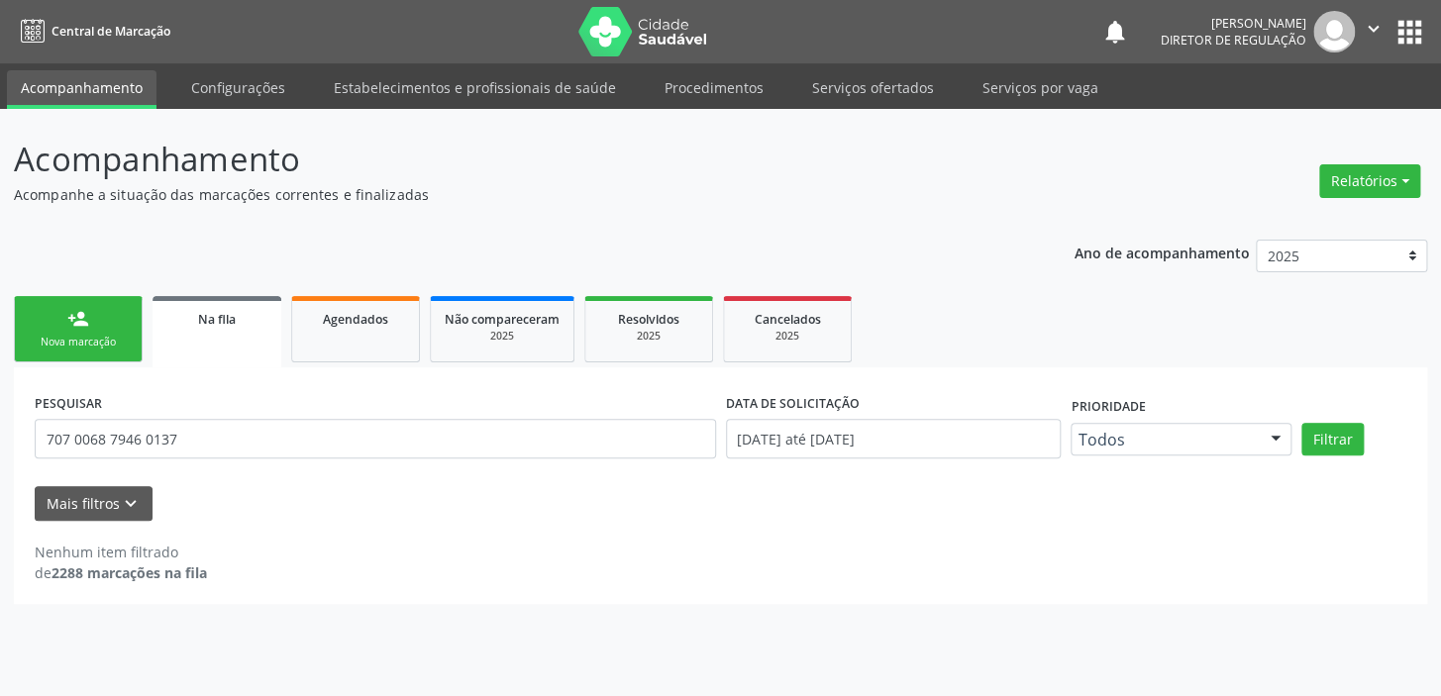
click at [100, 338] on div "Nova marcação" at bounding box center [78, 342] width 99 height 15
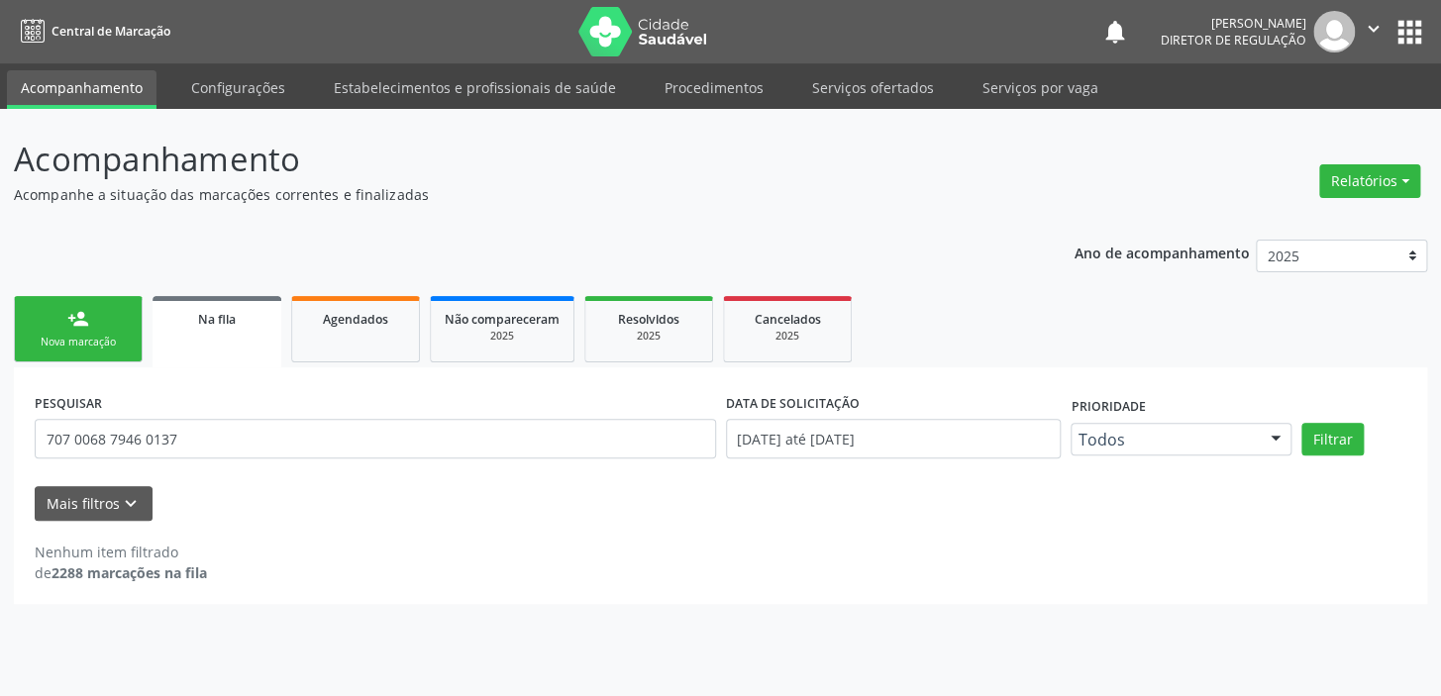
click at [100, 338] on div "Nova marcação" at bounding box center [78, 342] width 99 height 15
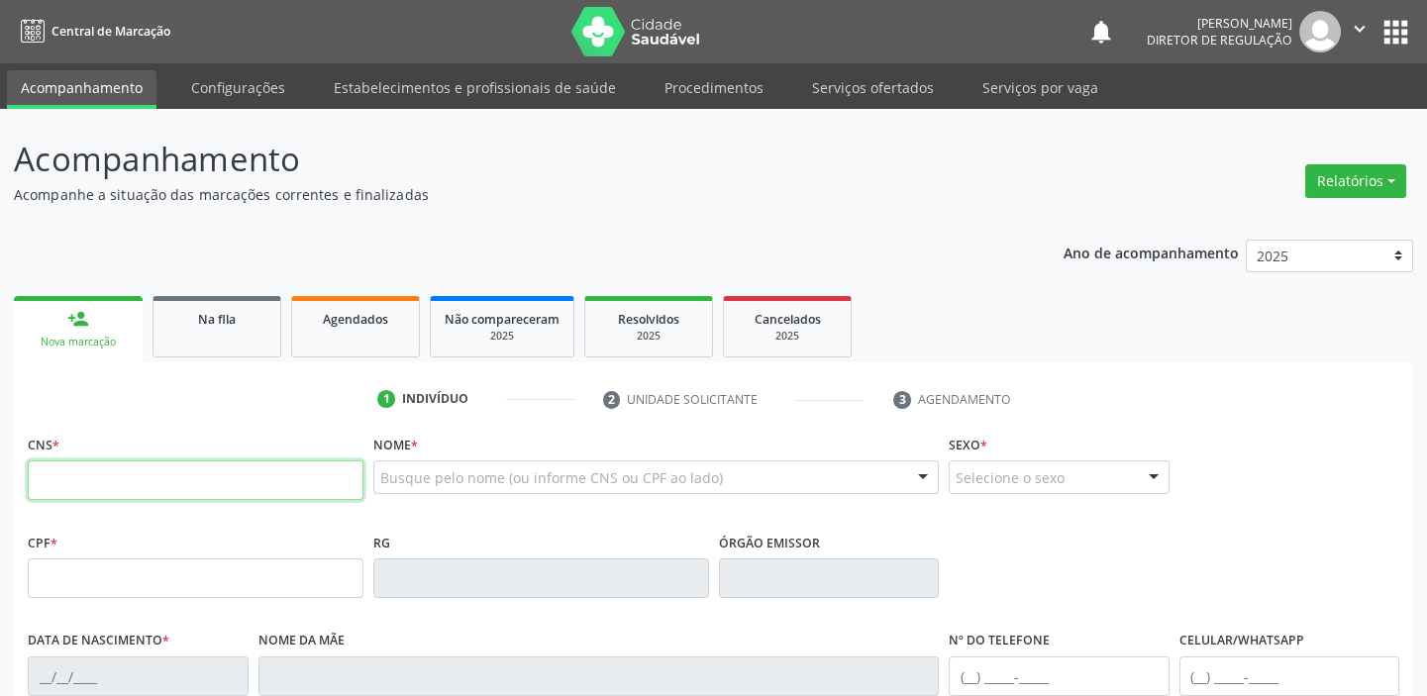
click at [107, 474] on input "text" at bounding box center [196, 480] width 336 height 40
type input "706 8091 7251 4430"
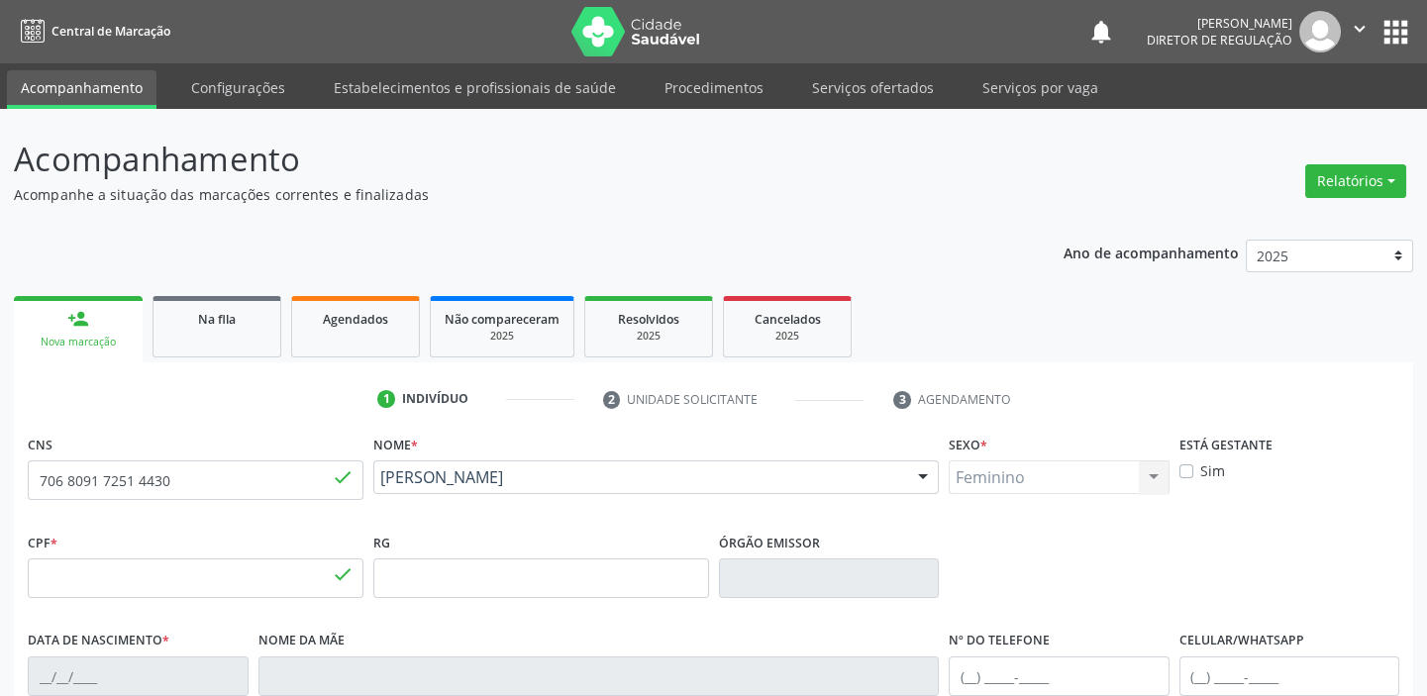
type input "014.307.844-58"
type input "1[DATE]"
type input "[PERSON_NAME]"
type input "[PHONE_NUMBER]"
type input "S/N"
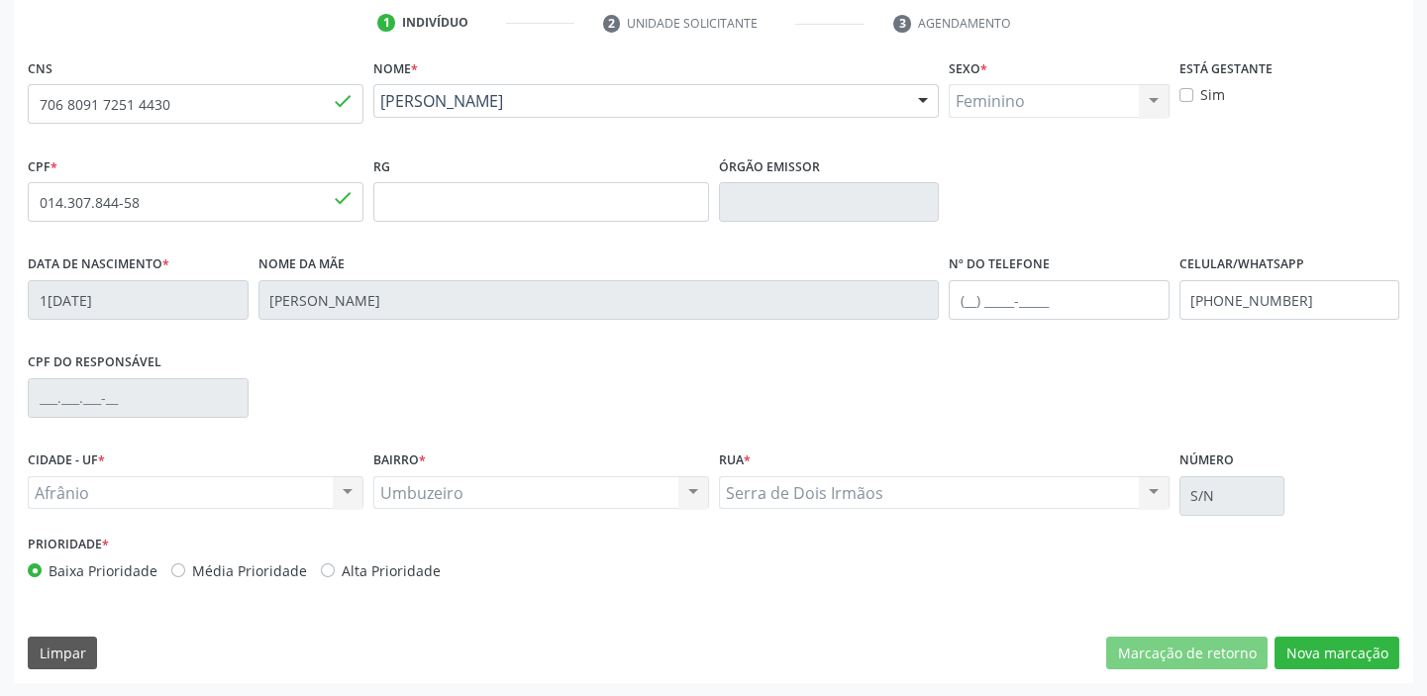
scroll to position [376, 0]
click at [1303, 642] on button "Nova marcação" at bounding box center [1336, 654] width 125 height 34
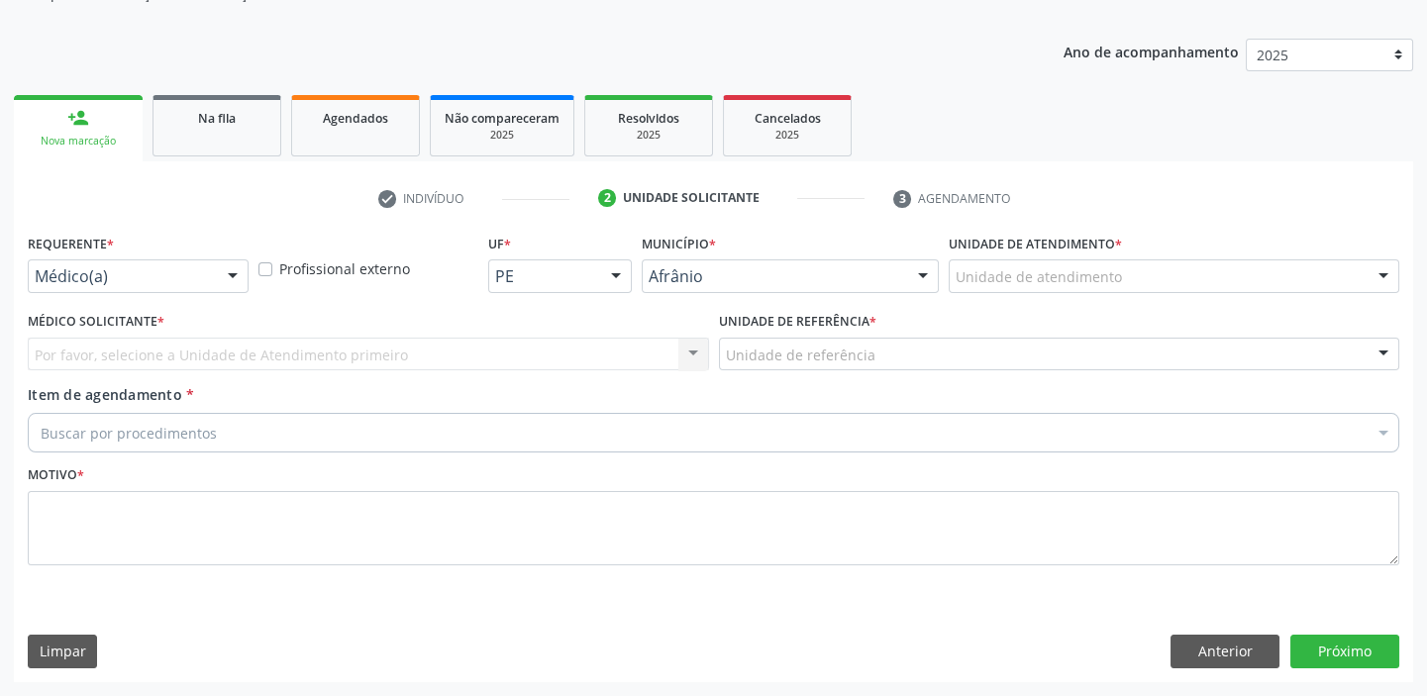
scroll to position [199, 0]
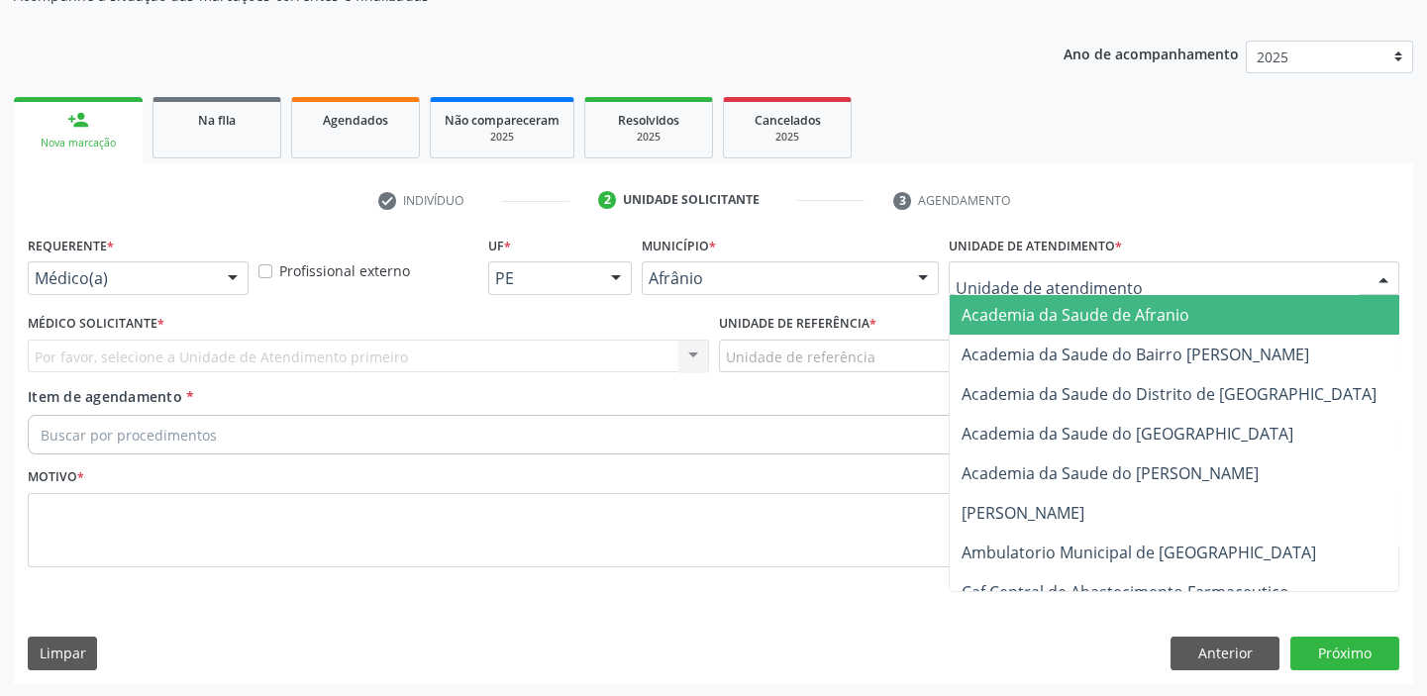
drag, startPoint x: 989, startPoint y: 282, endPoint x: 1013, endPoint y: 445, distance: 164.1
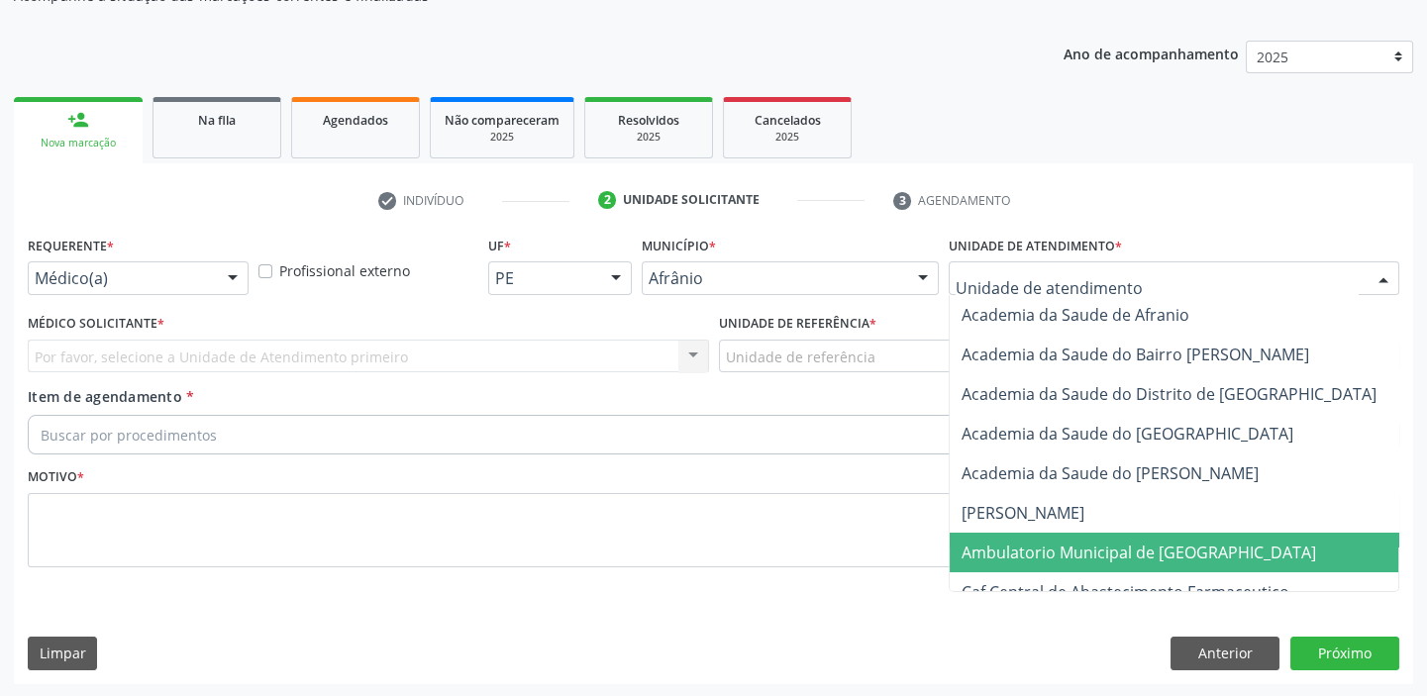
click at [1027, 535] on span "Ambulatorio Municipal de [GEOGRAPHIC_DATA]" at bounding box center [1191, 553] width 483 height 40
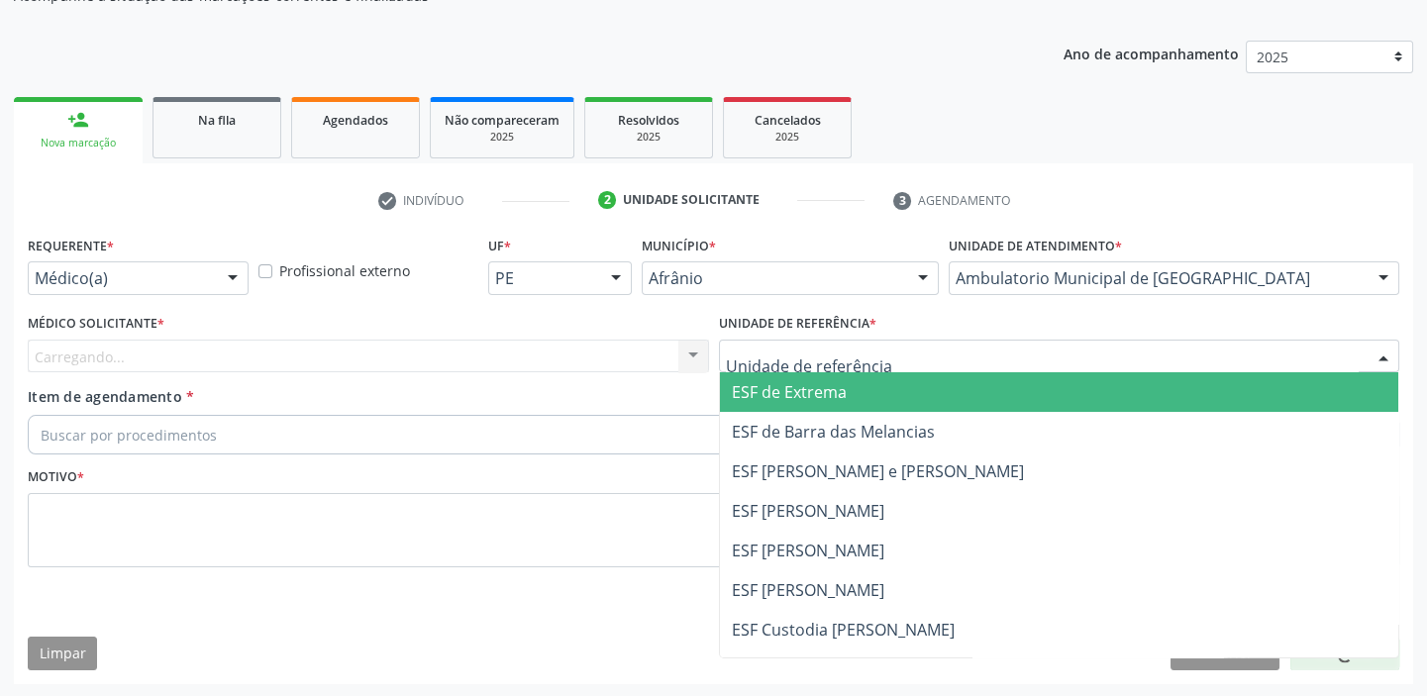
click at [782, 365] on div at bounding box center [1059, 357] width 681 height 34
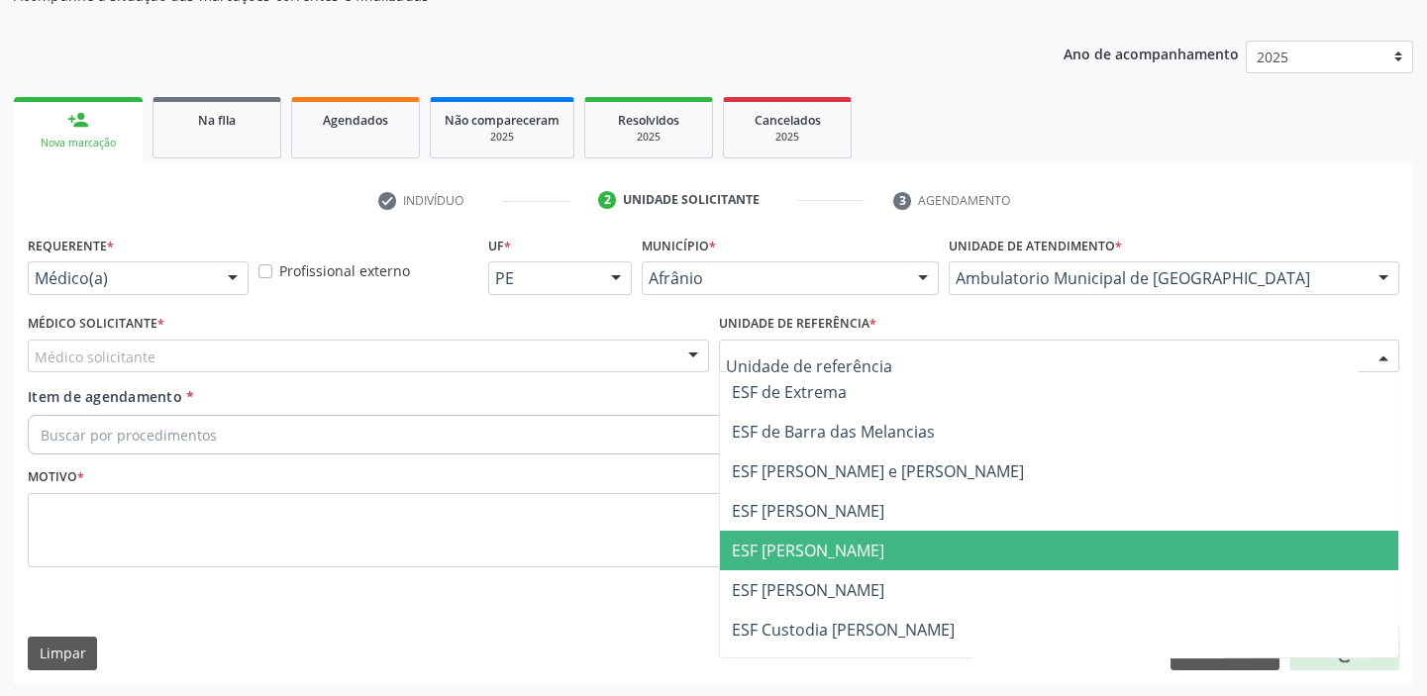
click at [773, 564] on span "ESF [PERSON_NAME]" at bounding box center [1059, 551] width 679 height 40
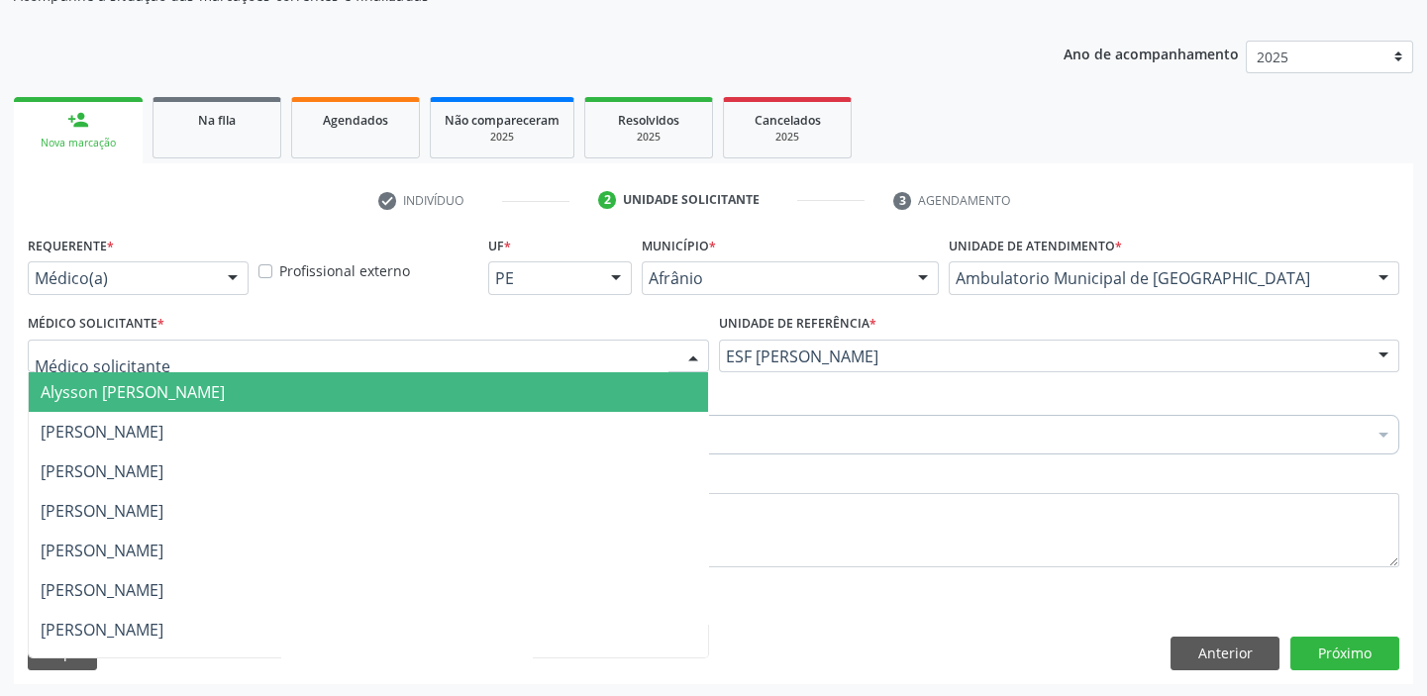
click at [80, 383] on span "Alysson [PERSON_NAME]" at bounding box center [133, 392] width 184 height 22
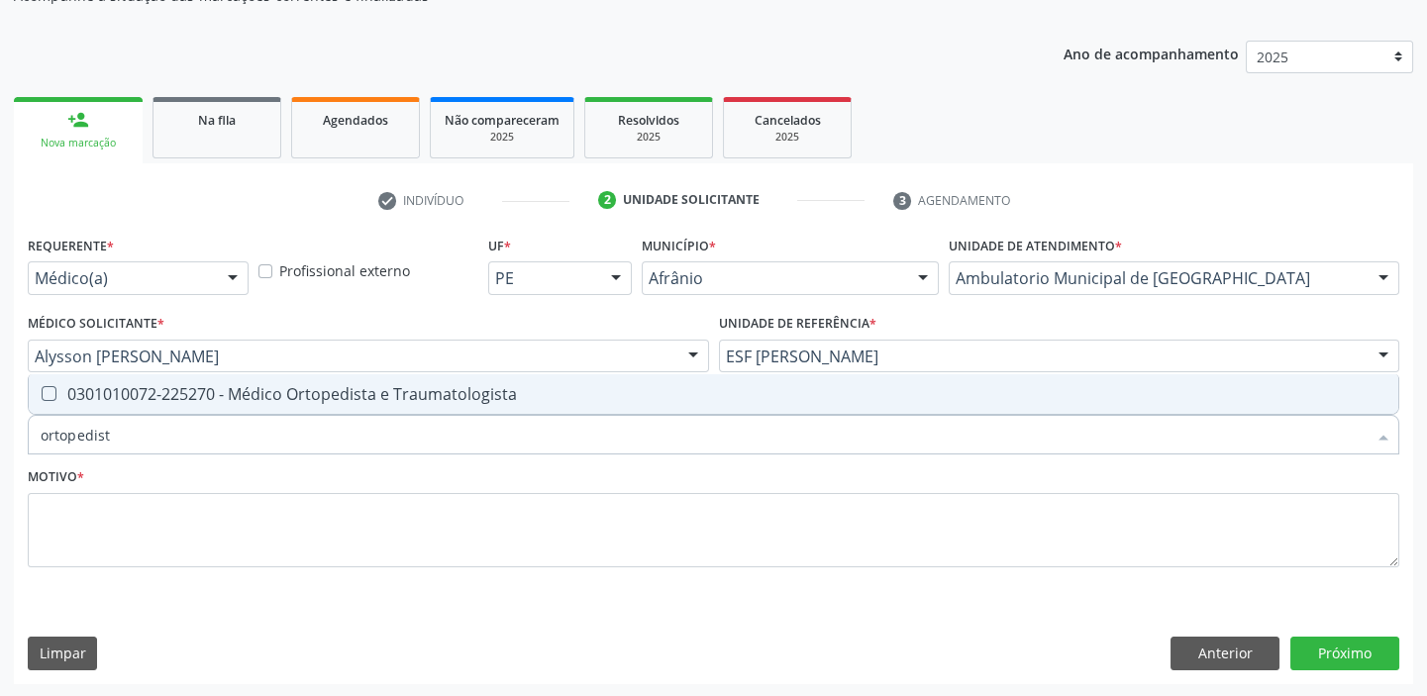
type input "ortopedista"
click at [103, 406] on span "0301010072-225270 - Médico Ortopedista e Traumatologista" at bounding box center [713, 394] width 1369 height 40
checkbox Traumatologista "true"
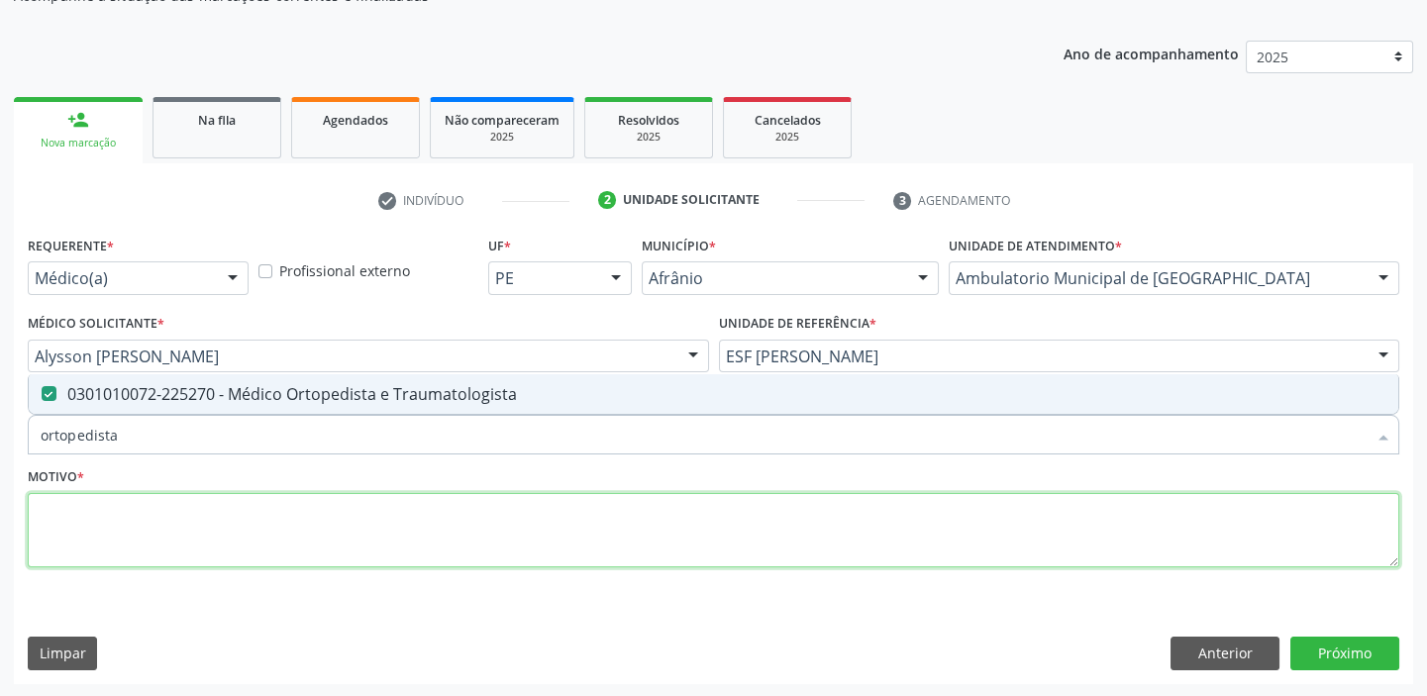
click at [64, 544] on textarea at bounding box center [713, 530] width 1371 height 75
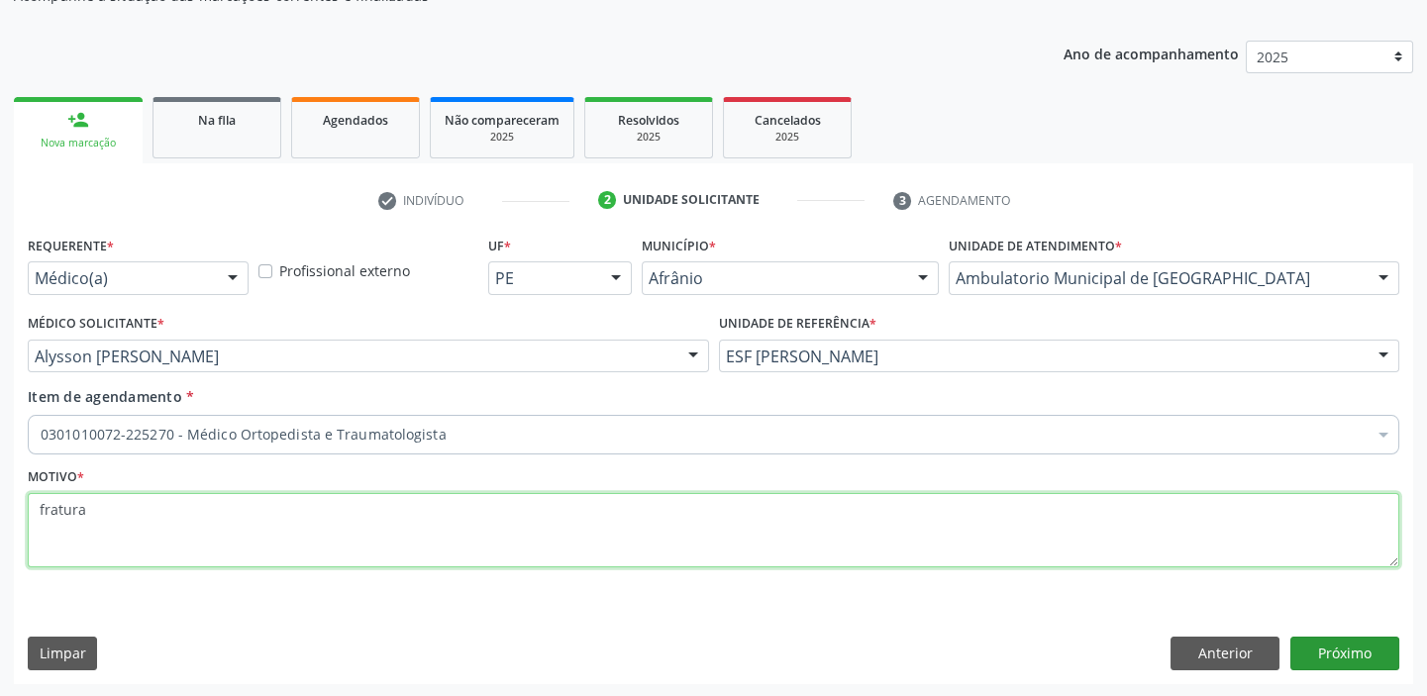
type textarea "fratura"
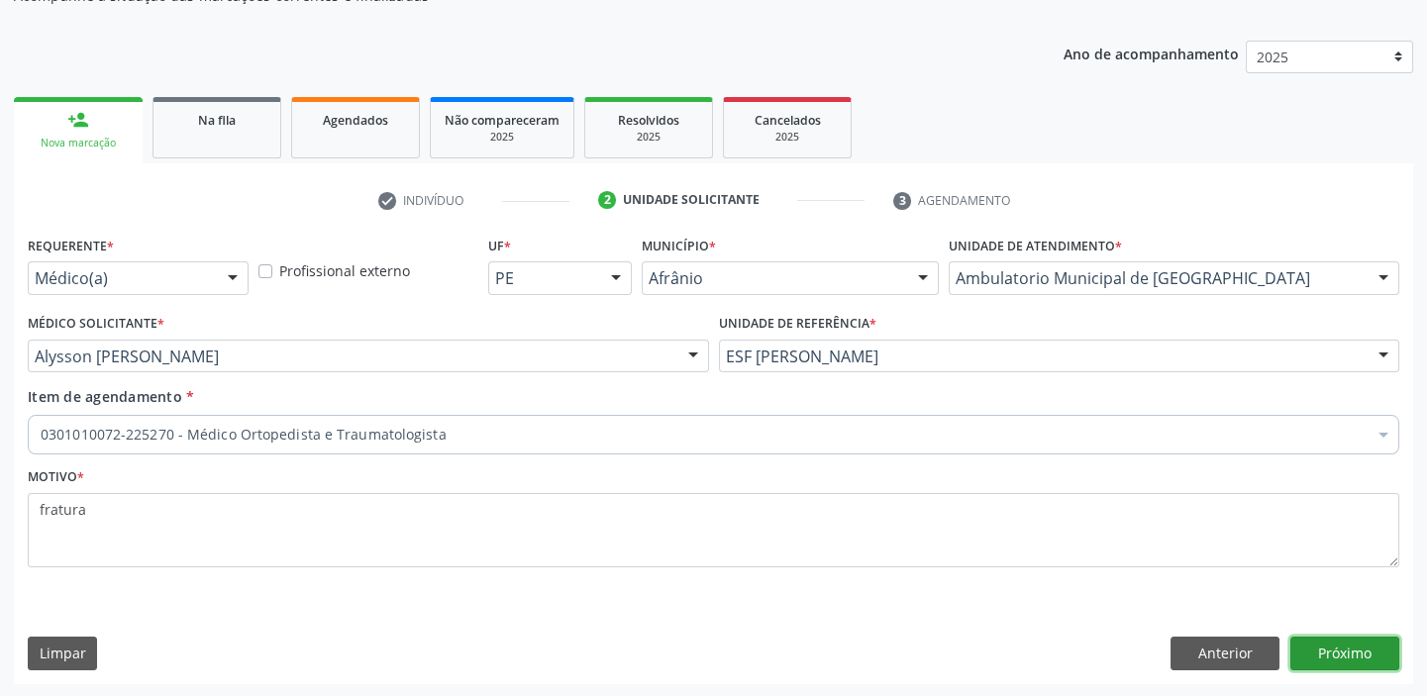
click at [1317, 658] on button "Próximo" at bounding box center [1344, 654] width 109 height 34
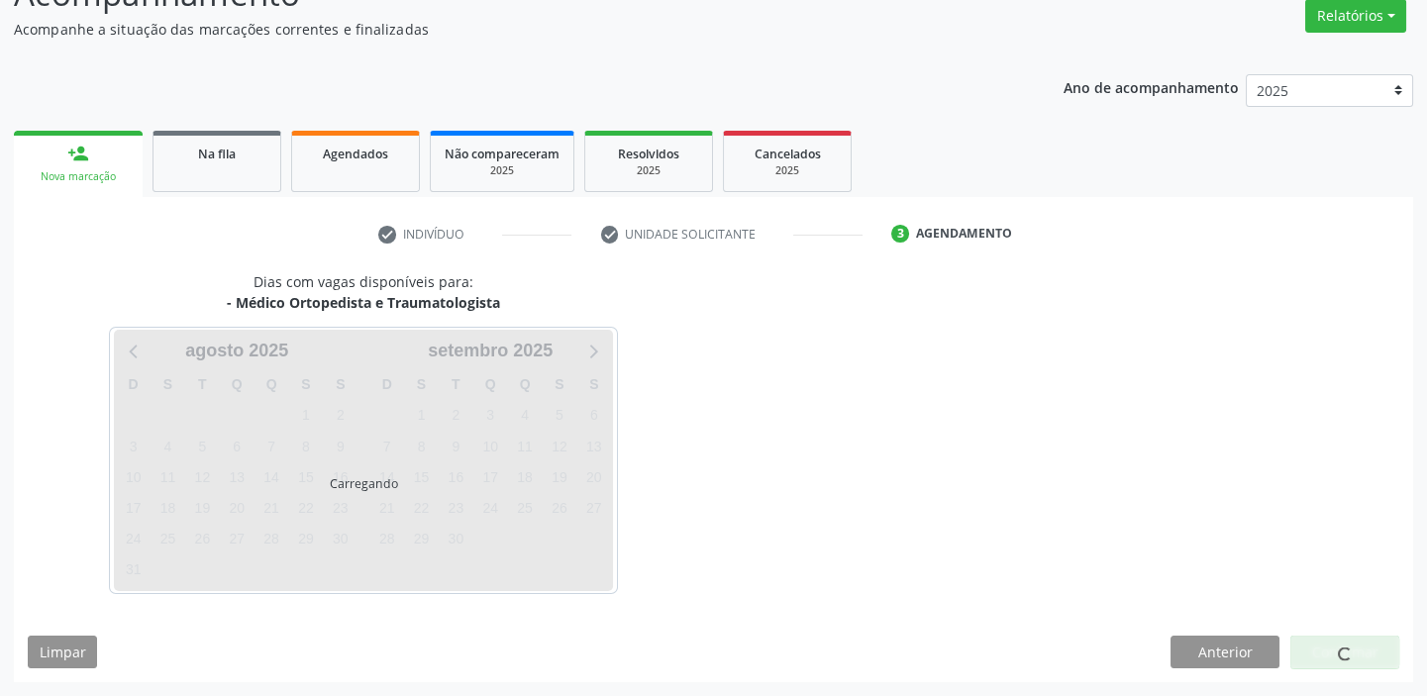
scroll to position [164, 0]
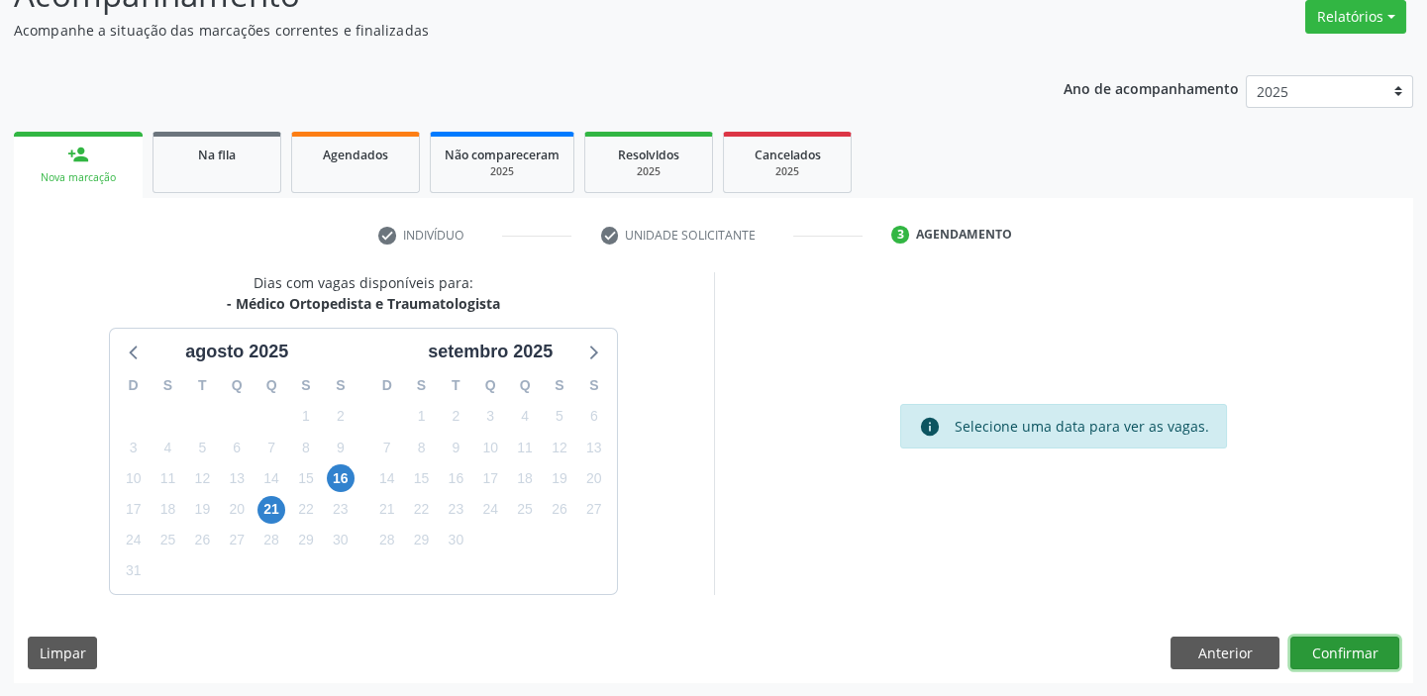
click at [1344, 653] on button "Confirmar" at bounding box center [1344, 654] width 109 height 34
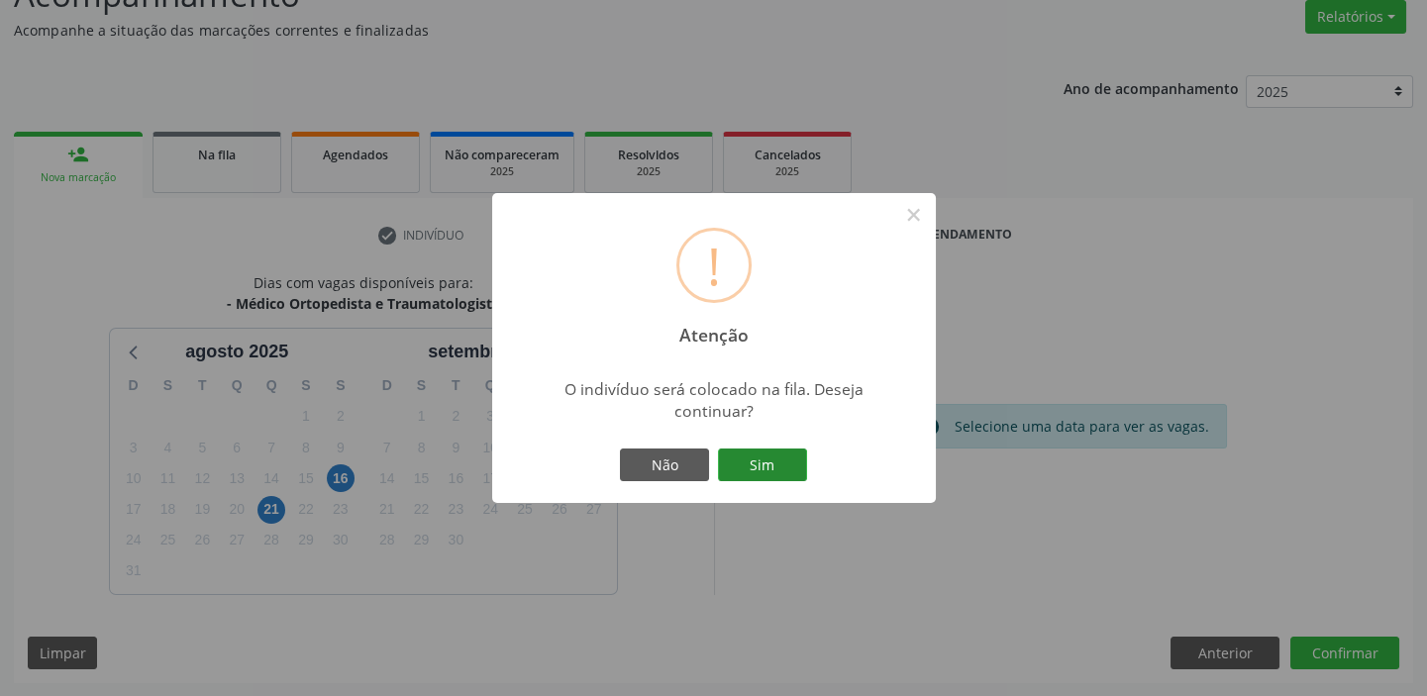
click at [785, 462] on button "Sim" at bounding box center [762, 466] width 89 height 34
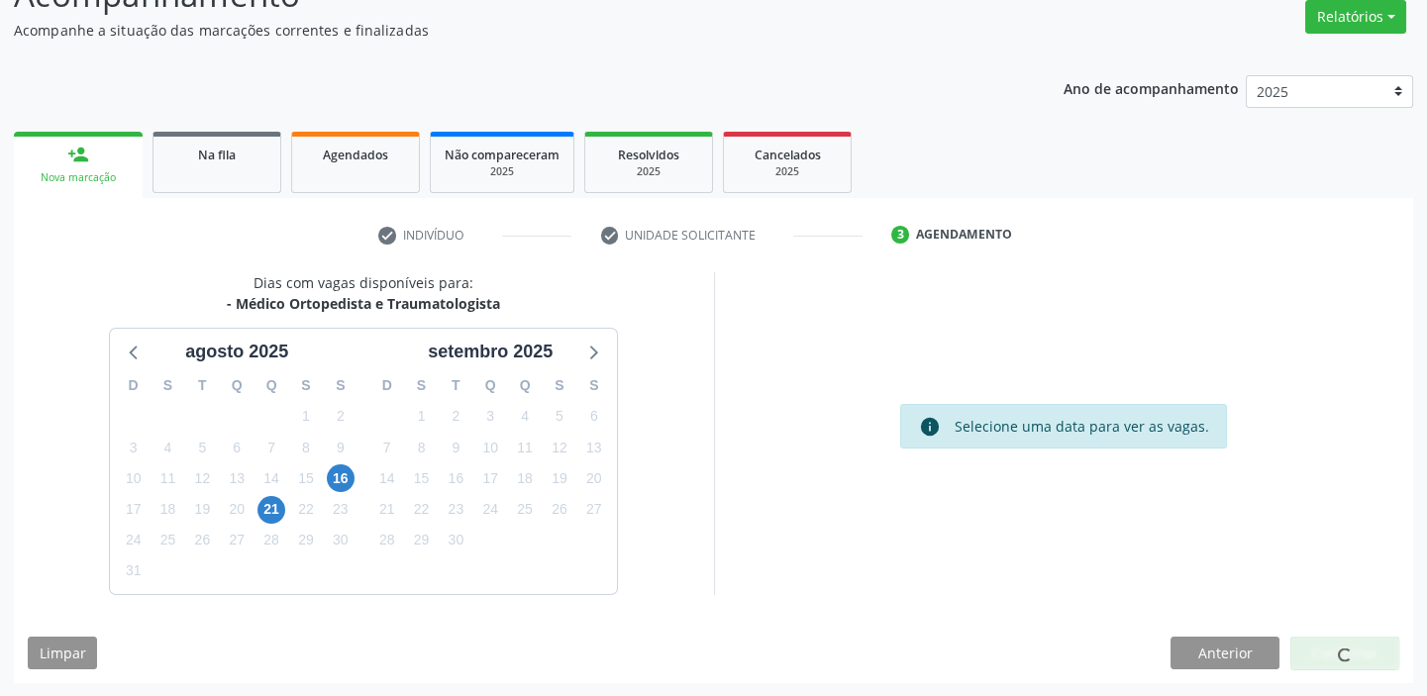
scroll to position [0, 0]
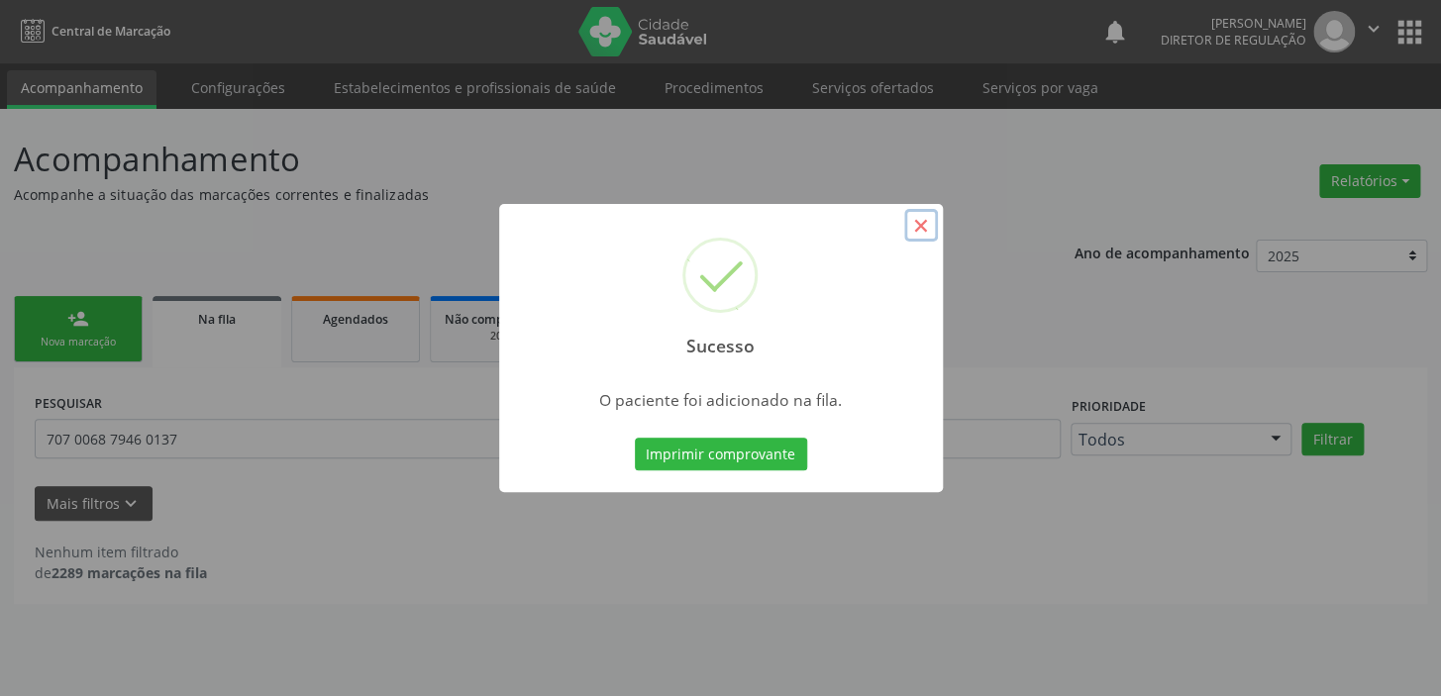
click at [922, 224] on button "×" at bounding box center [921, 226] width 34 height 34
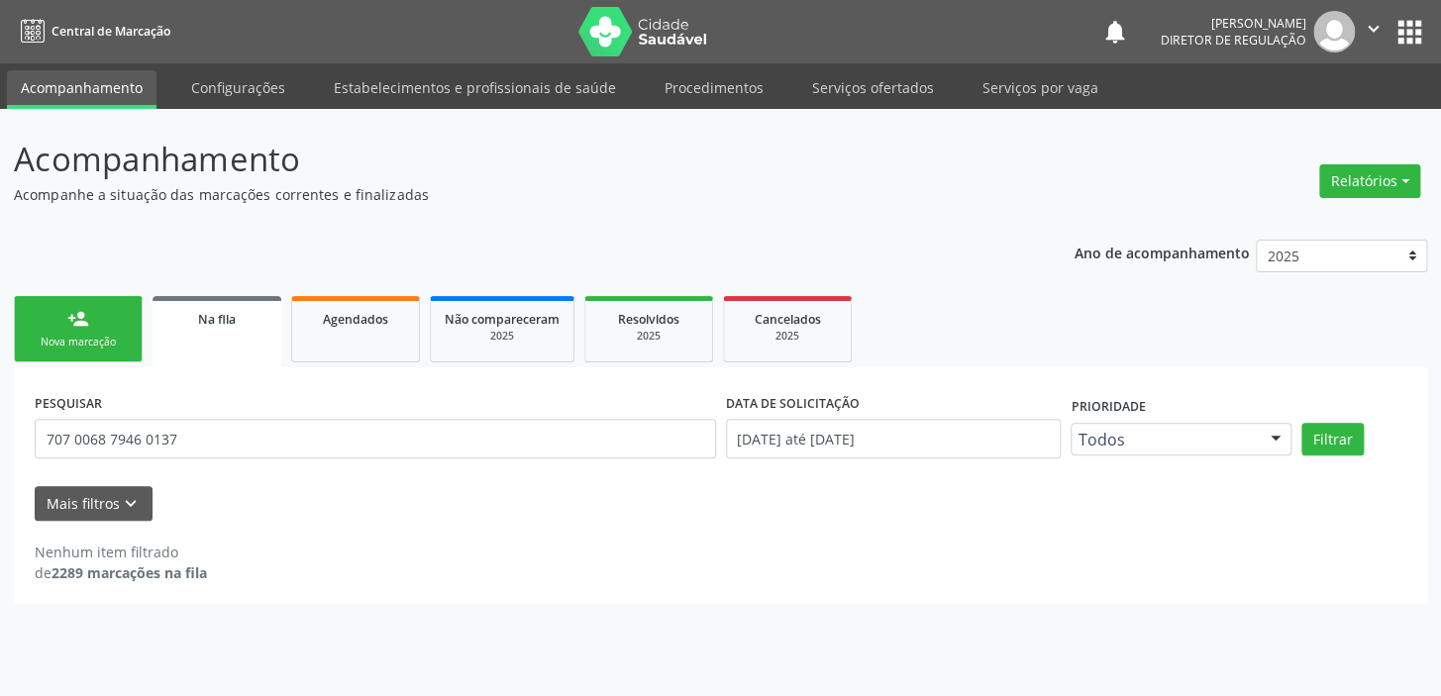
click at [109, 341] on div "Nova marcação" at bounding box center [78, 342] width 99 height 15
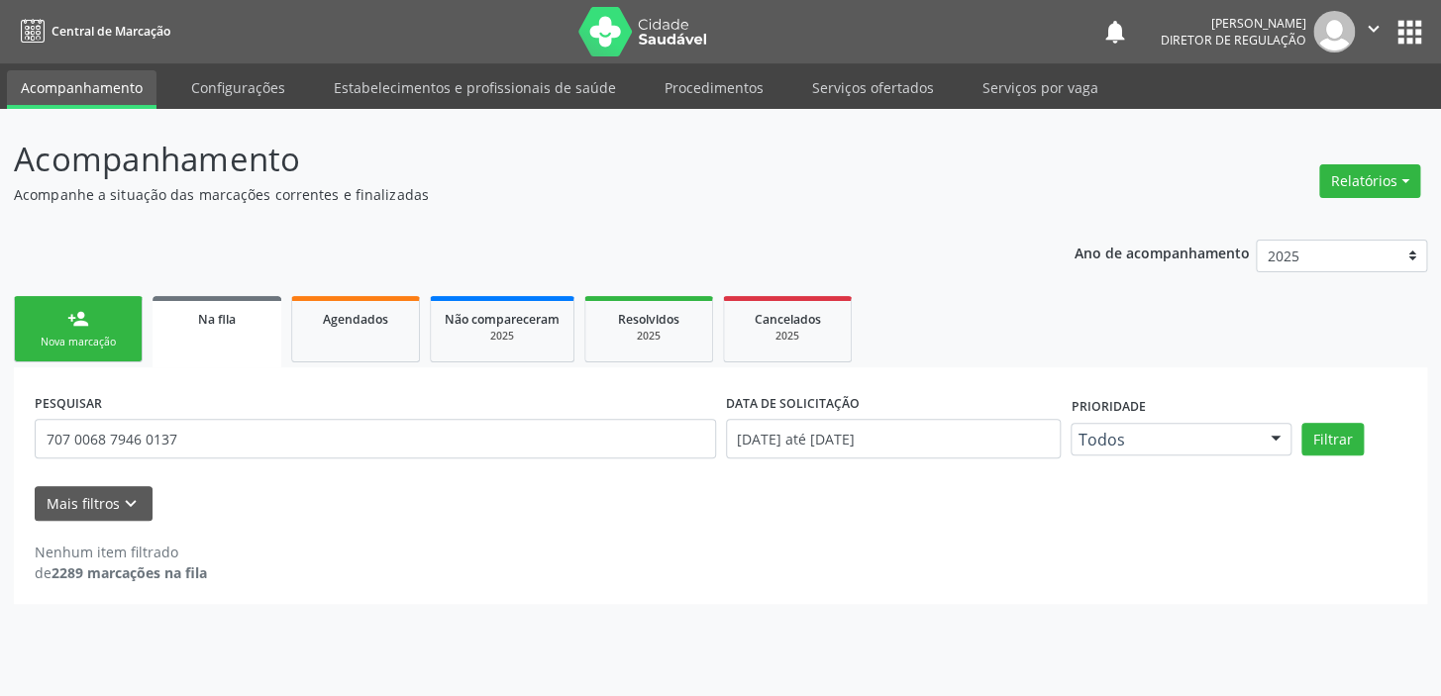
click at [72, 311] on div "person_add" at bounding box center [78, 319] width 22 height 22
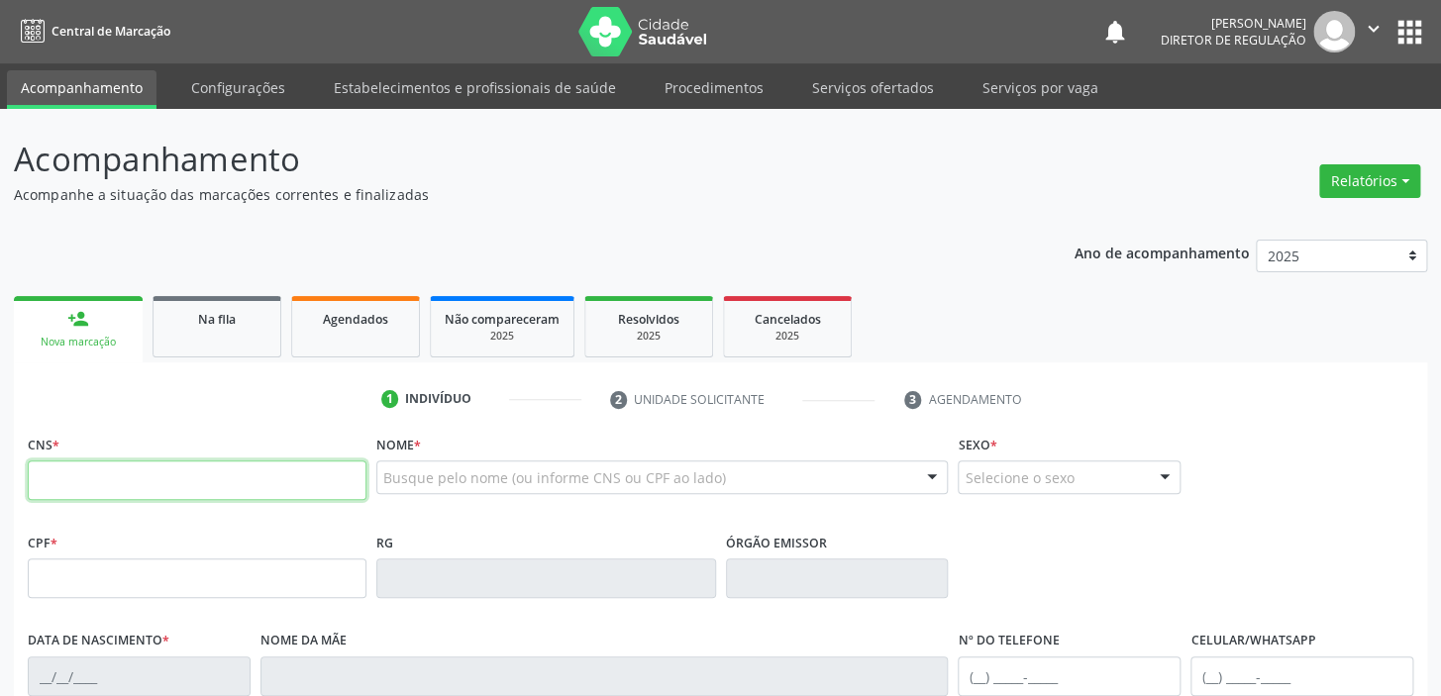
click at [101, 475] on input "text" at bounding box center [197, 480] width 339 height 40
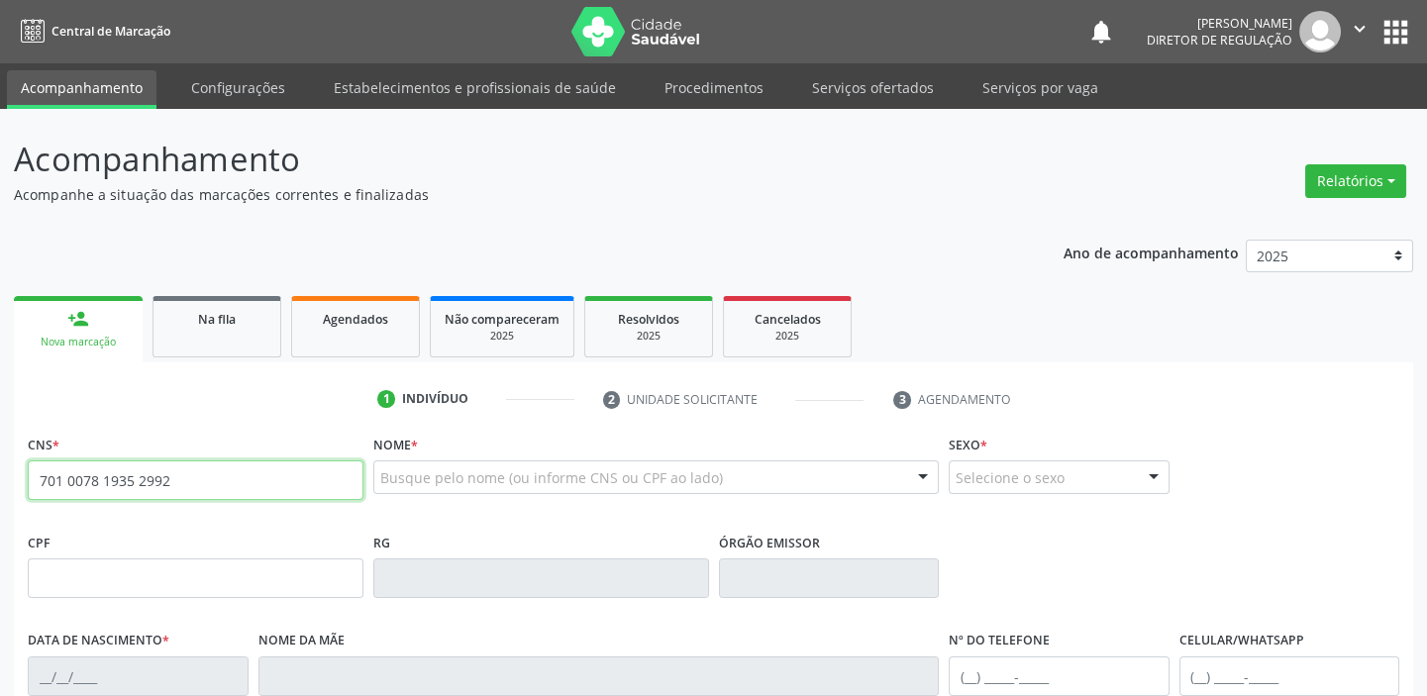
type input "701 0078 1935 2992"
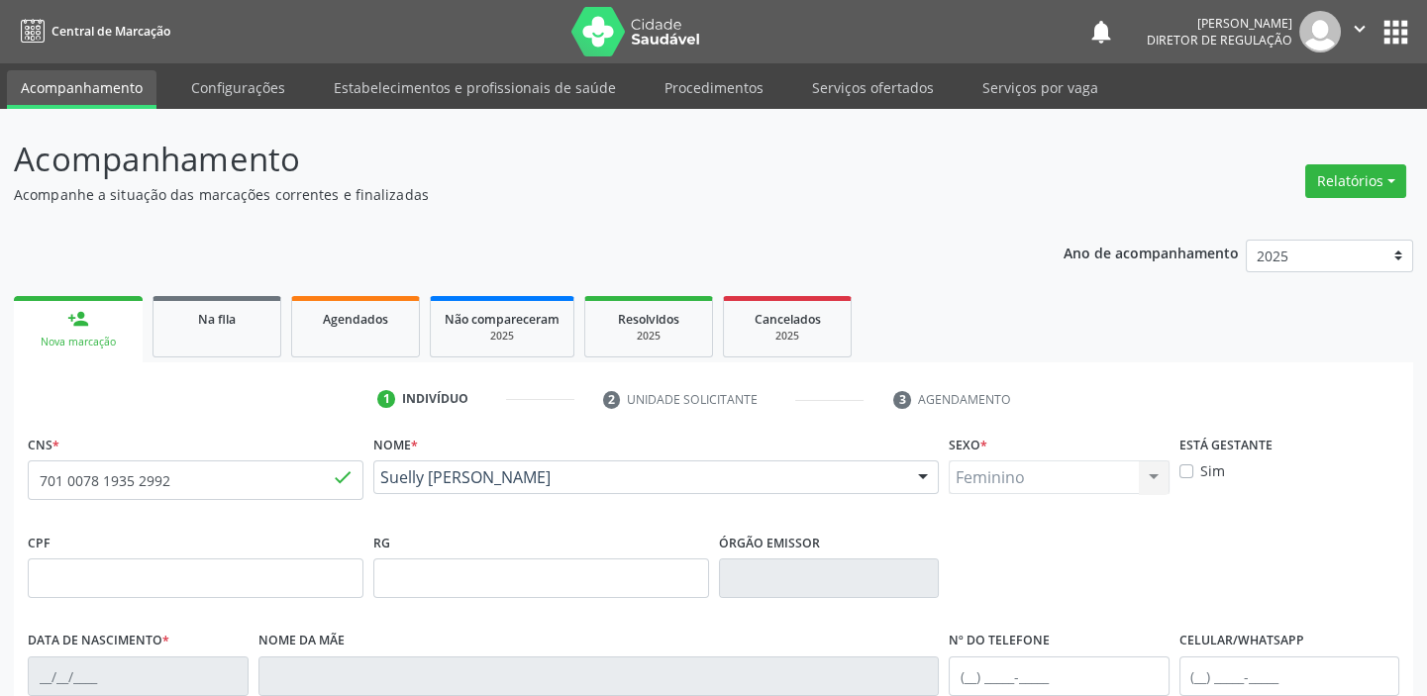
type input "[DATE]"
type input "[PHONE_NUMBER]"
type input "--"
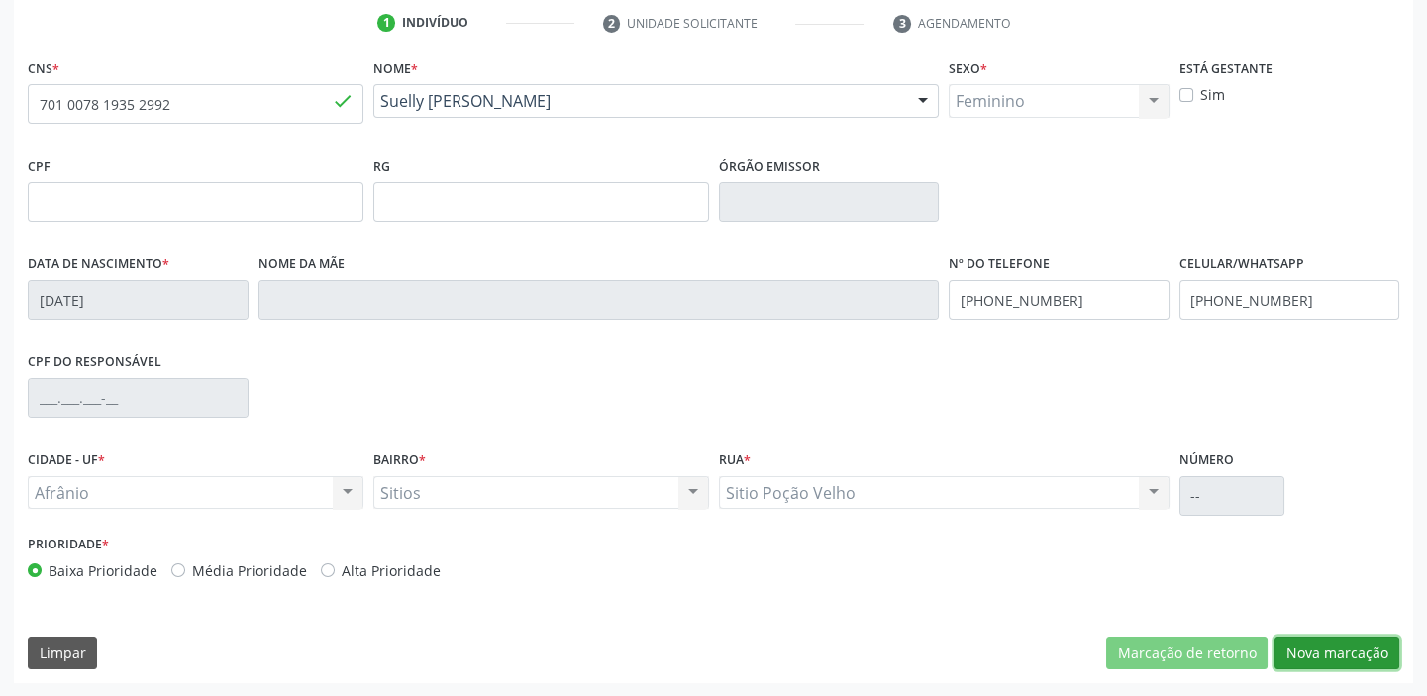
click at [1332, 659] on button "Nova marcação" at bounding box center [1336, 654] width 125 height 34
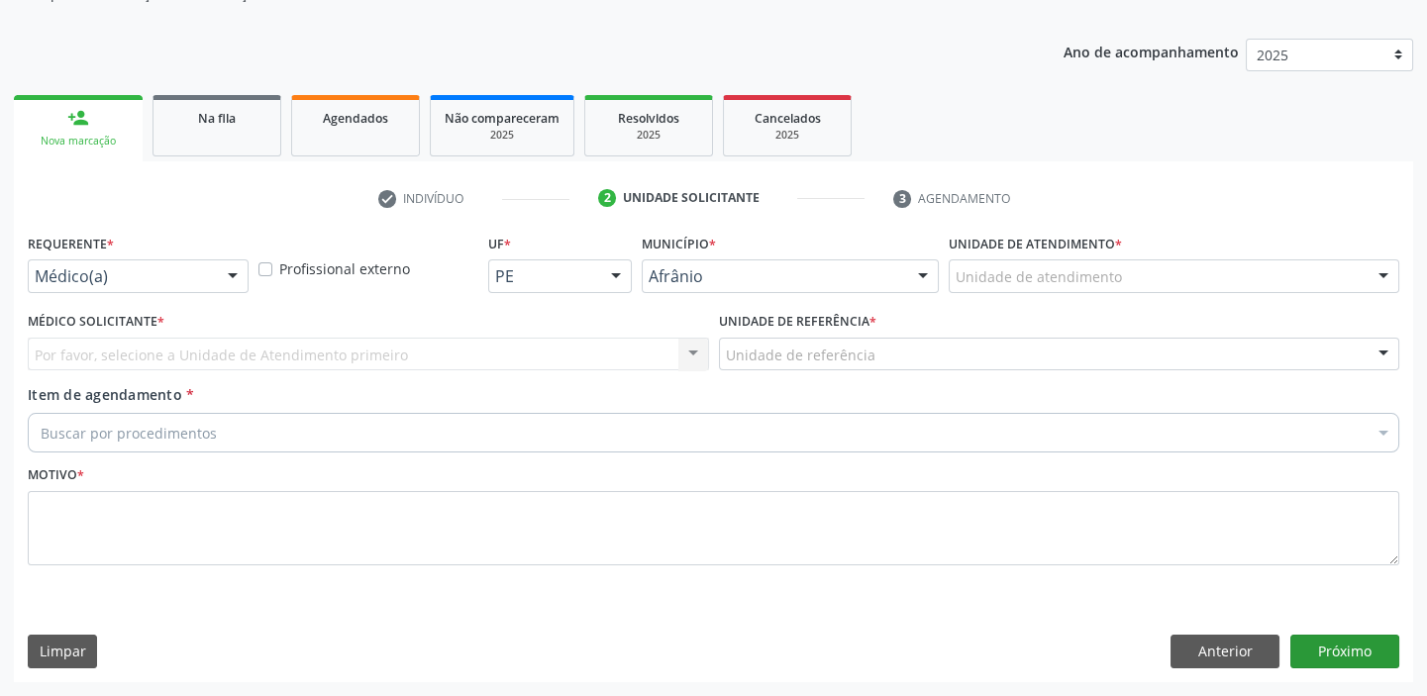
scroll to position [199, 0]
click at [1321, 644] on button "Próximo" at bounding box center [1344, 654] width 109 height 34
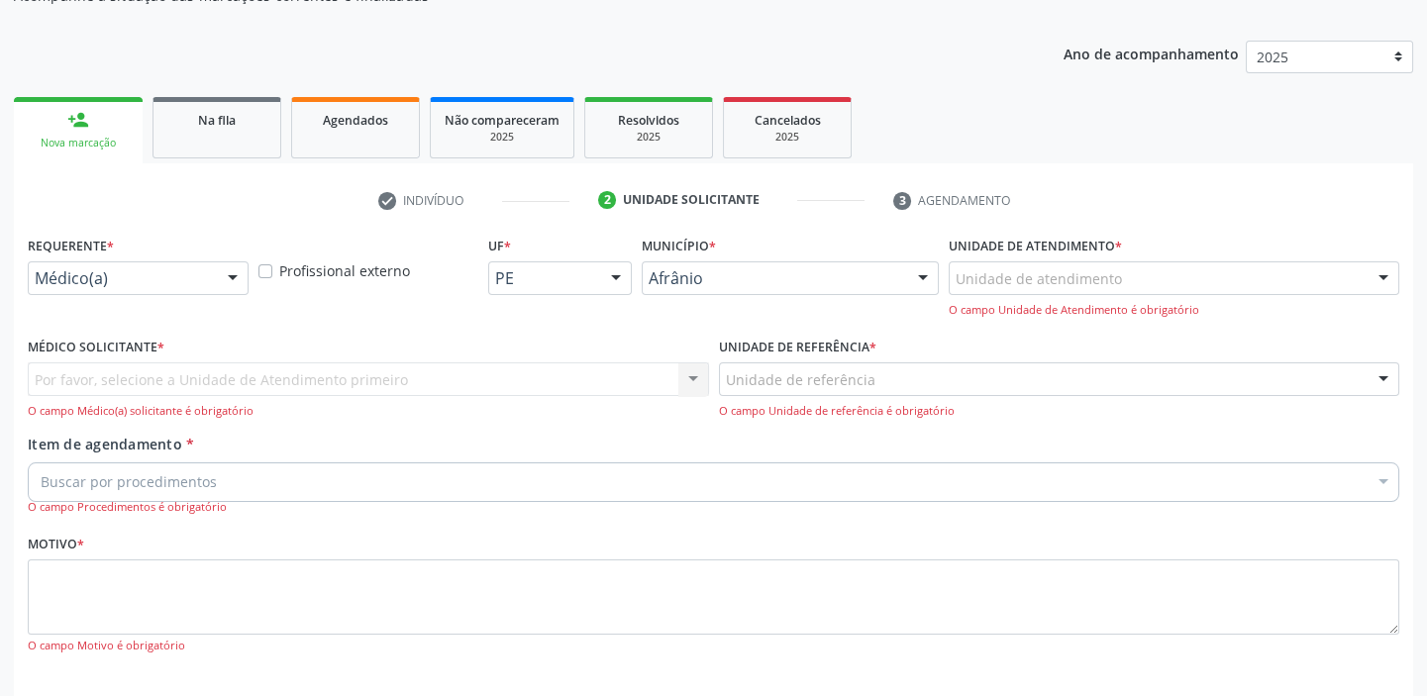
click at [1006, 292] on div "Unidade de atendimento Academia da Saude de Afranio Academia da Saude do Bairro…" at bounding box center [1174, 278] width 451 height 34
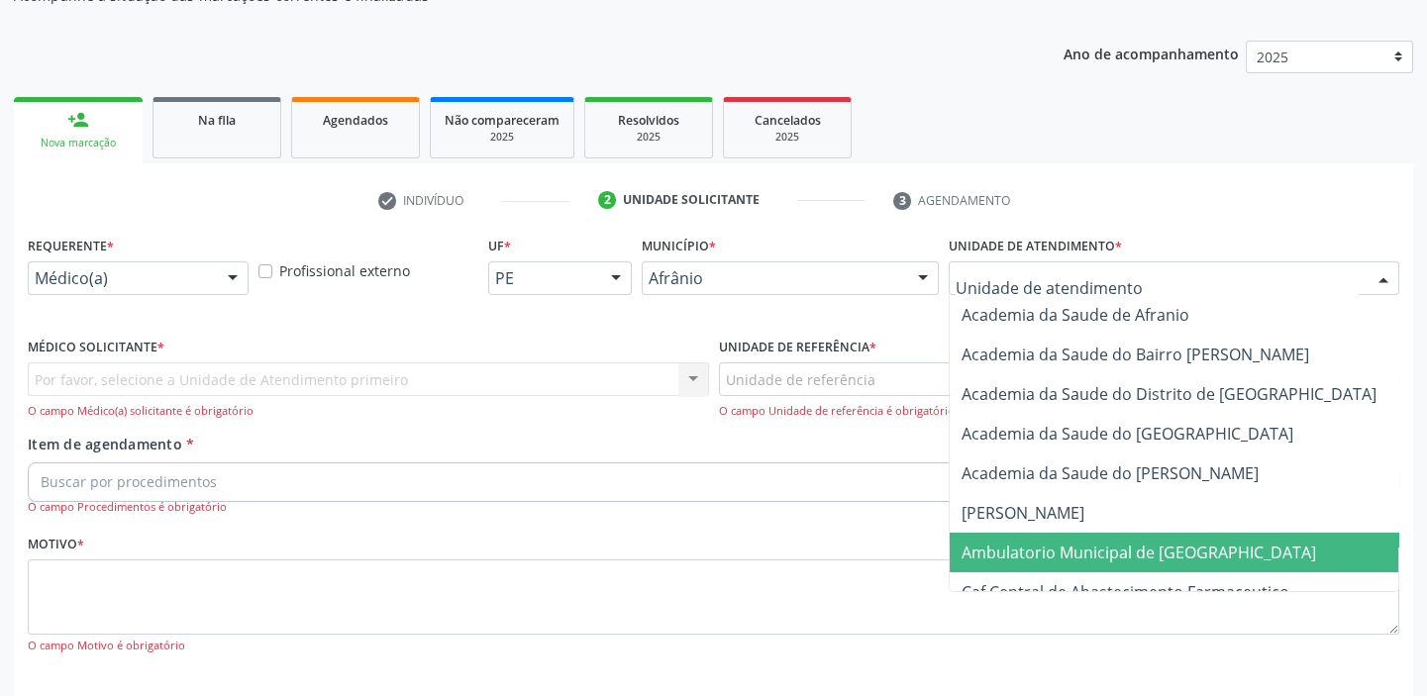
drag, startPoint x: 1048, startPoint y: 540, endPoint x: 938, endPoint y: 464, distance: 133.2
click at [1045, 534] on span "Ambulatorio Municipal de [GEOGRAPHIC_DATA]" at bounding box center [1191, 553] width 483 height 40
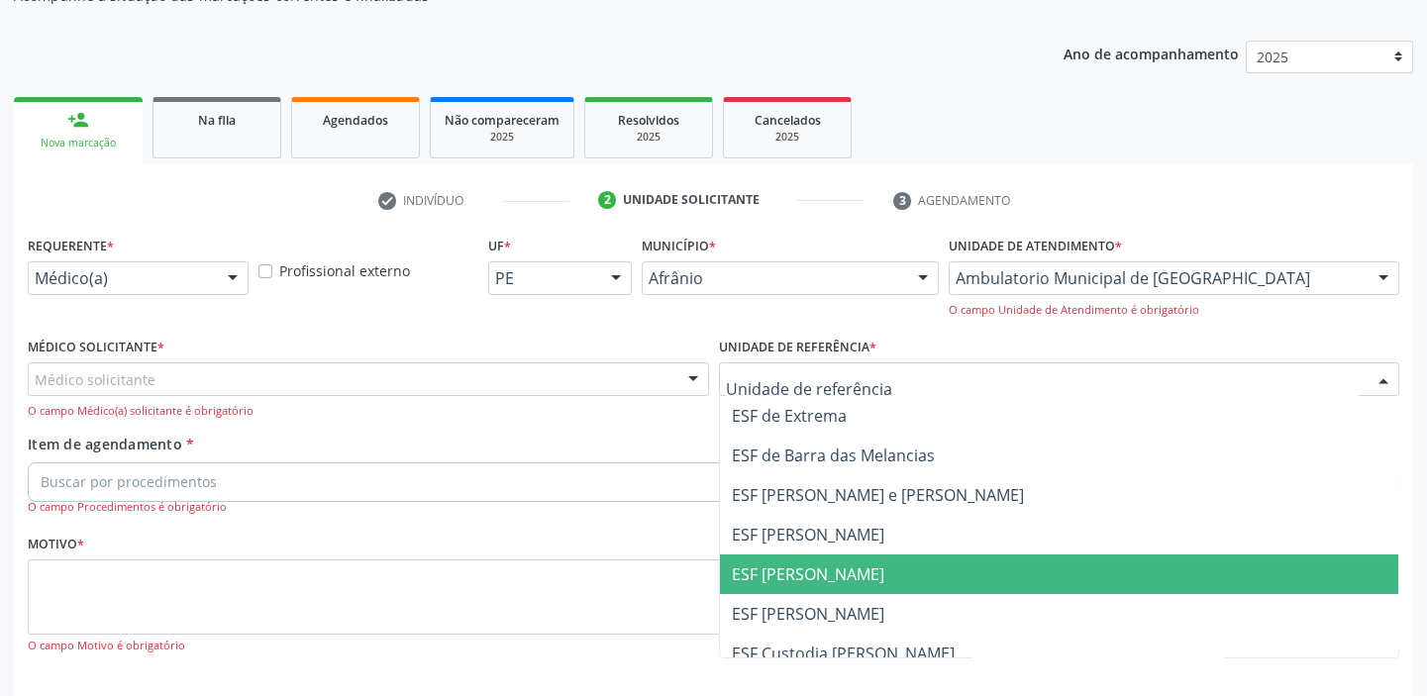
click at [822, 563] on span "ESF [PERSON_NAME]" at bounding box center [808, 574] width 152 height 22
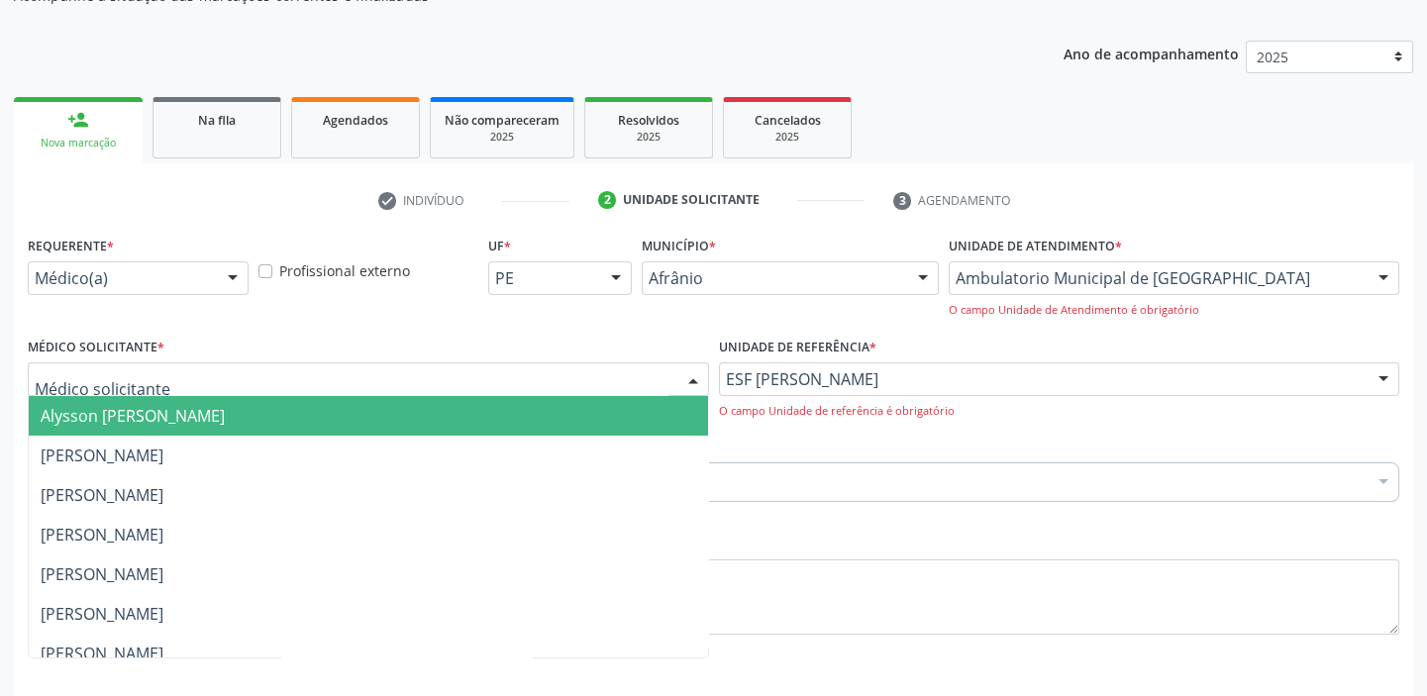
drag, startPoint x: 196, startPoint y: 378, endPoint x: 187, endPoint y: 410, distance: 32.9
click at [195, 378] on div at bounding box center [368, 379] width 681 height 34
click at [186, 419] on span "Alysson [PERSON_NAME]" at bounding box center [133, 416] width 184 height 22
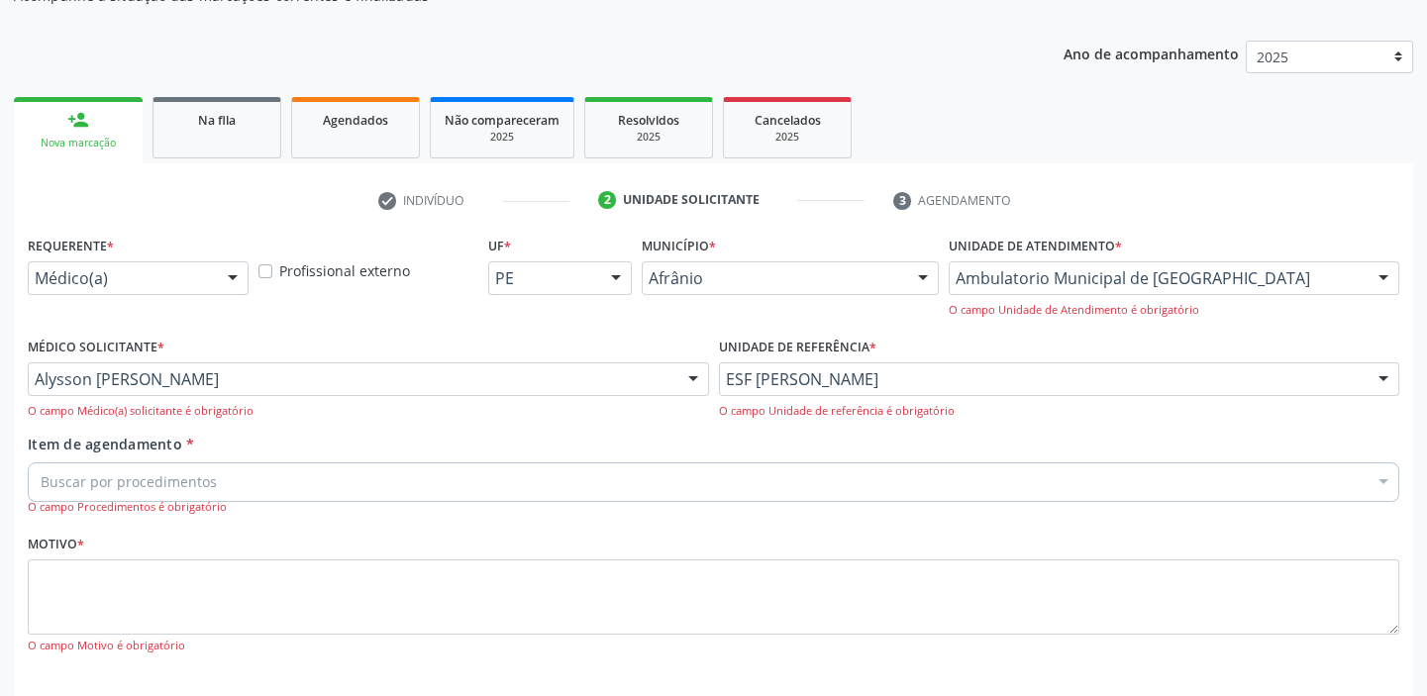
click at [168, 446] on span "Item de agendamento" at bounding box center [105, 444] width 154 height 19
click at [41, 462] on input "Item de agendamento *" at bounding box center [41, 482] width 0 height 40
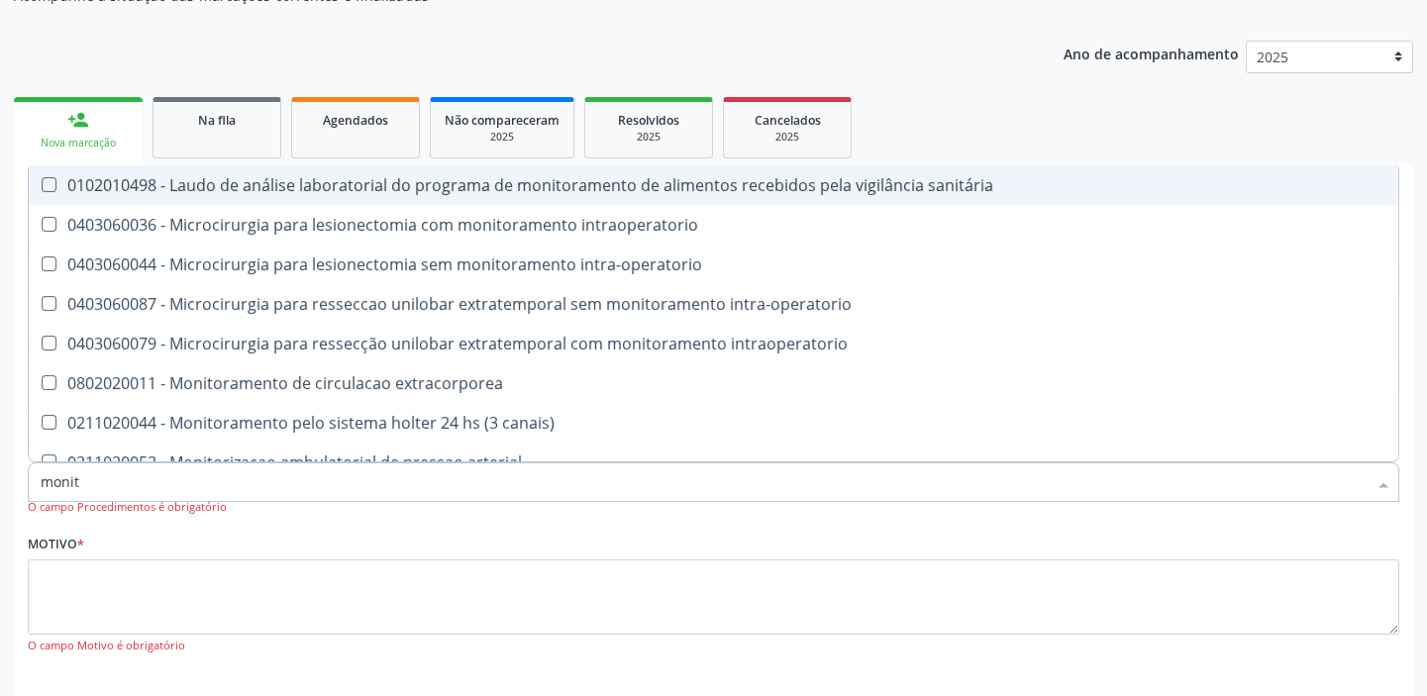
type input "monito"
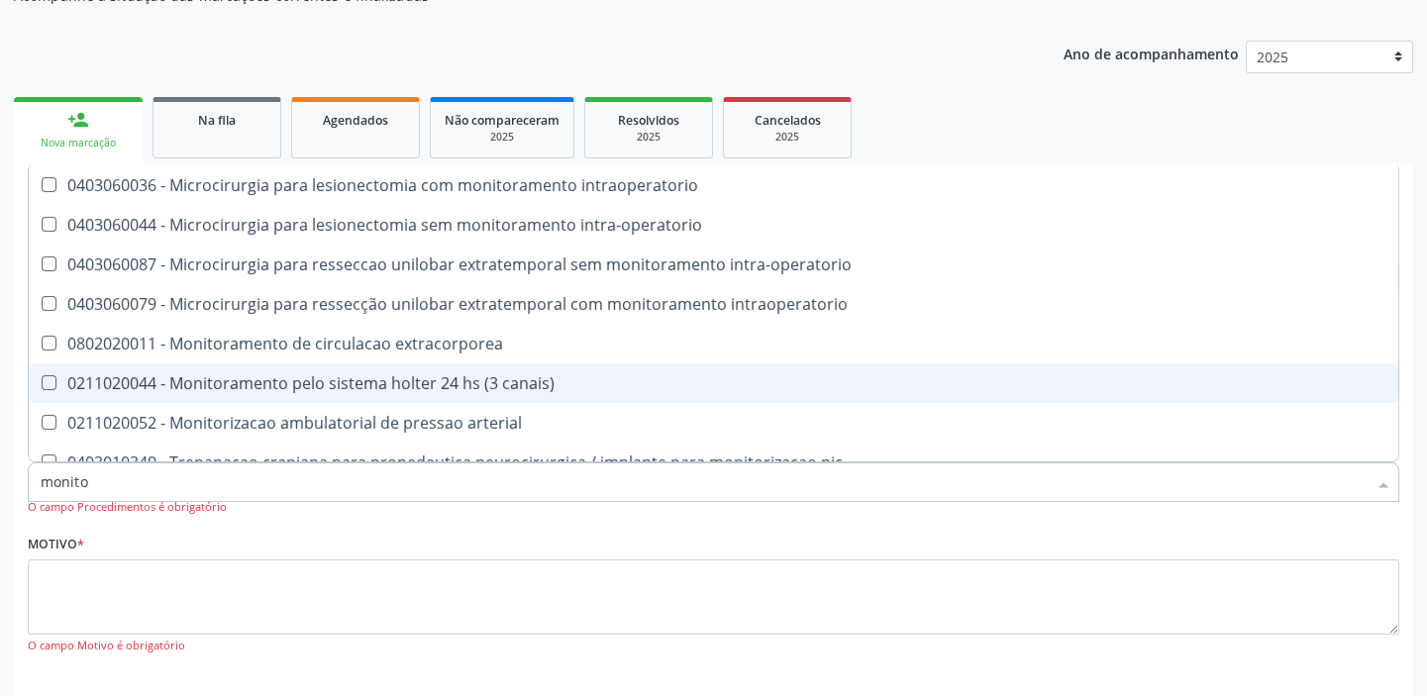
scroll to position [59, 0]
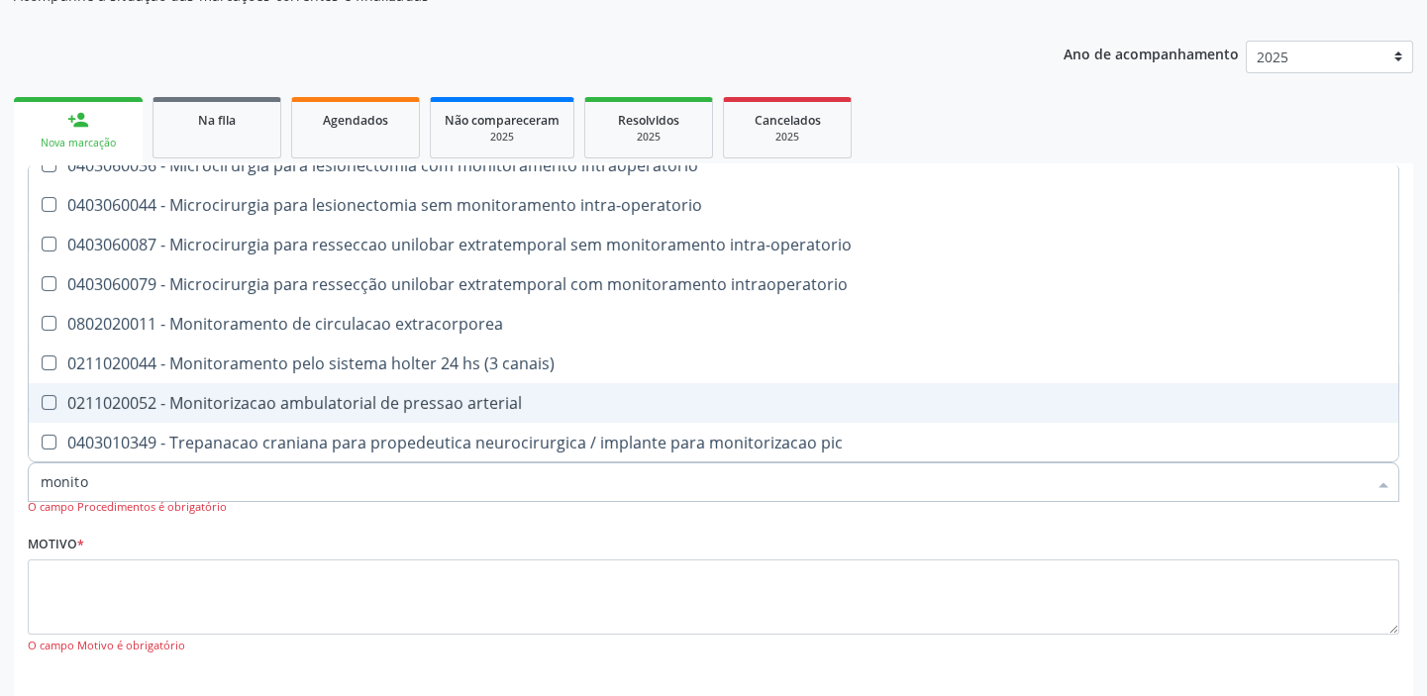
click at [213, 412] on span "0211020052 - Monitorizacao ambulatorial de pressao arterial" at bounding box center [713, 403] width 1369 height 40
checkbox arterial "true"
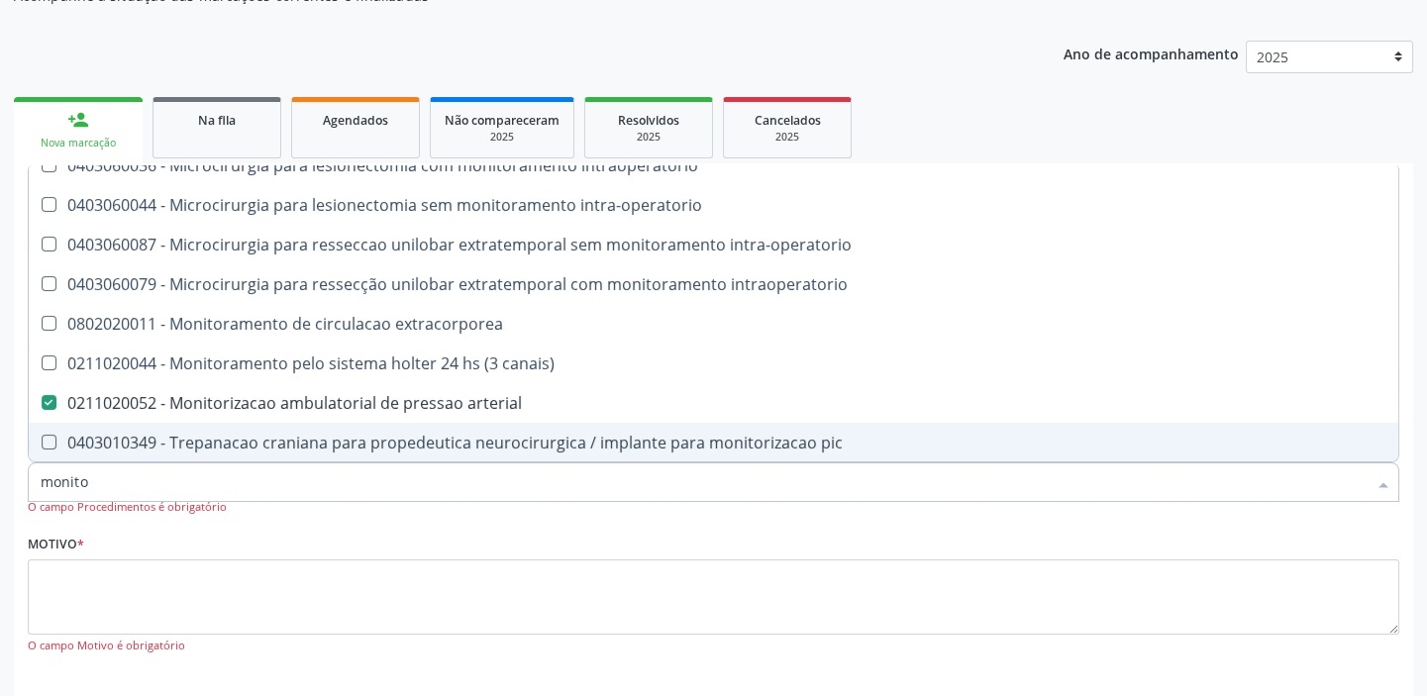
type input "monito"
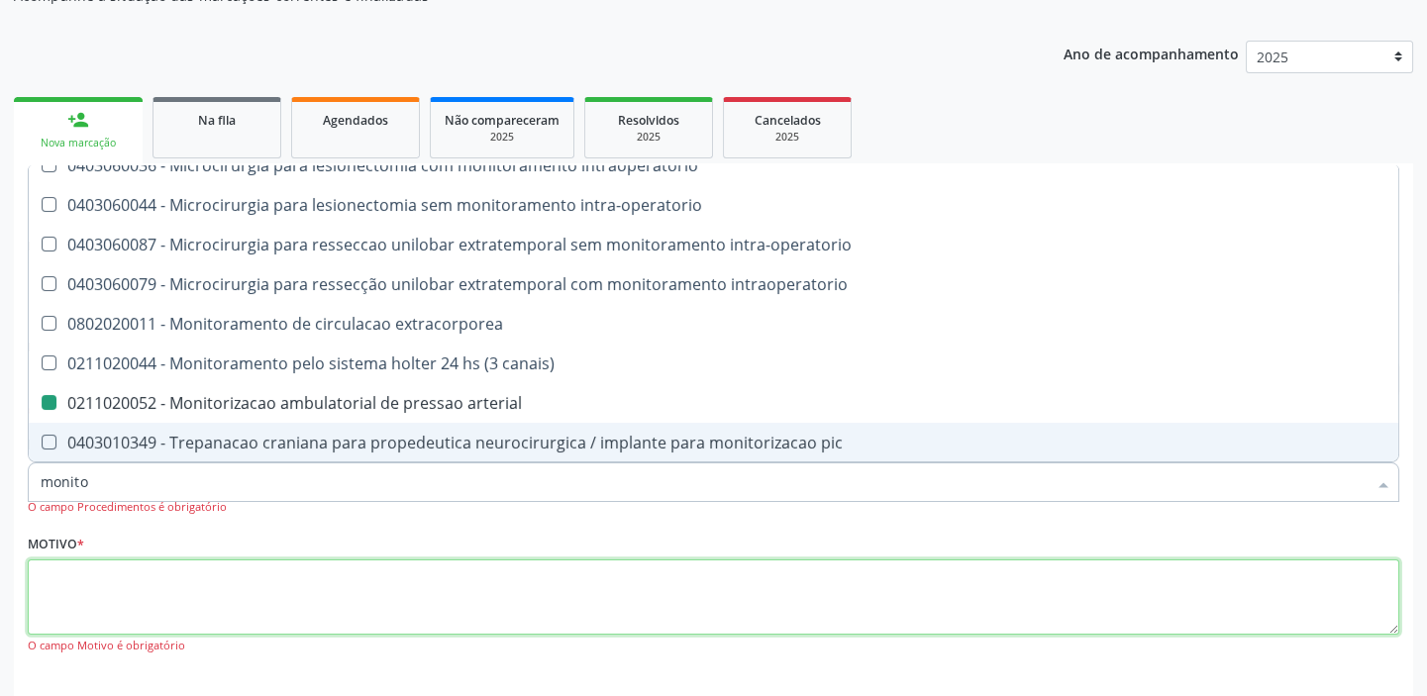
drag, startPoint x: 115, startPoint y: 579, endPoint x: 82, endPoint y: 489, distance: 95.8
click at [110, 581] on textarea at bounding box center [713, 596] width 1371 height 75
type textarea "*"
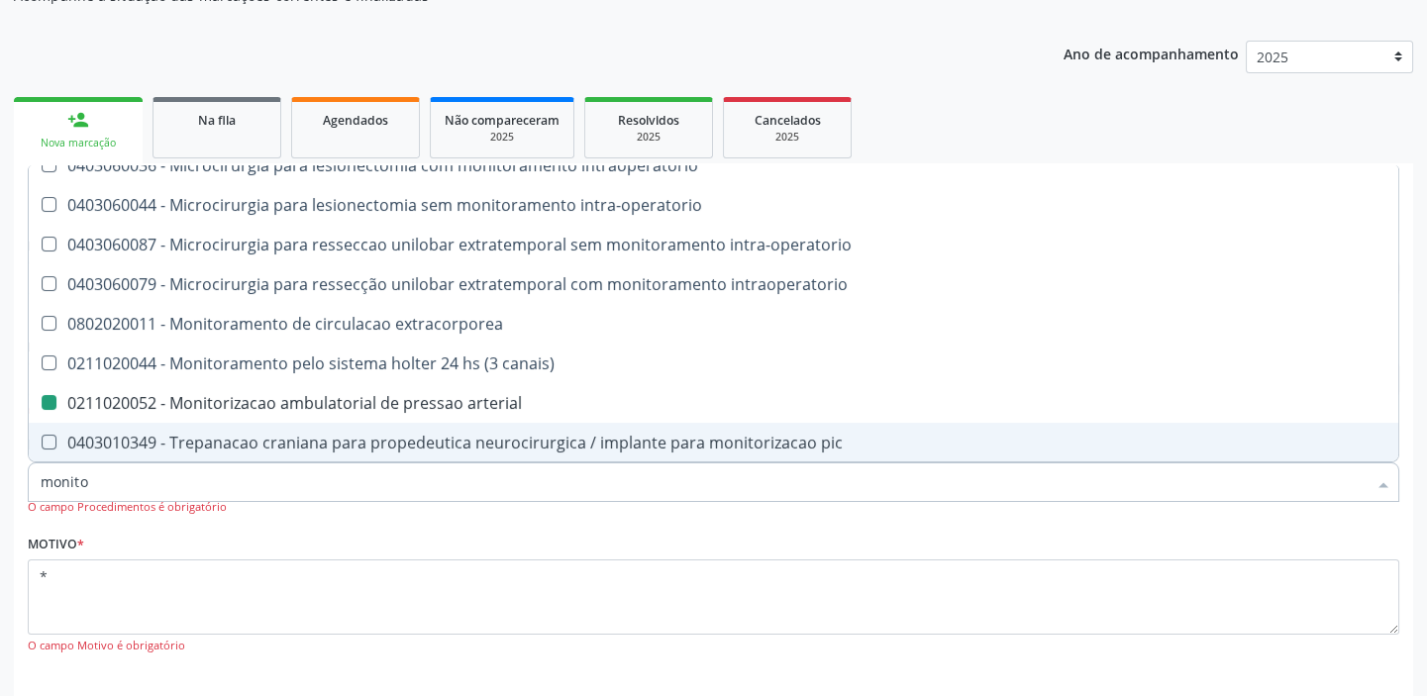
checkbox intraoperatorio "true"
checkbox arterial "false"
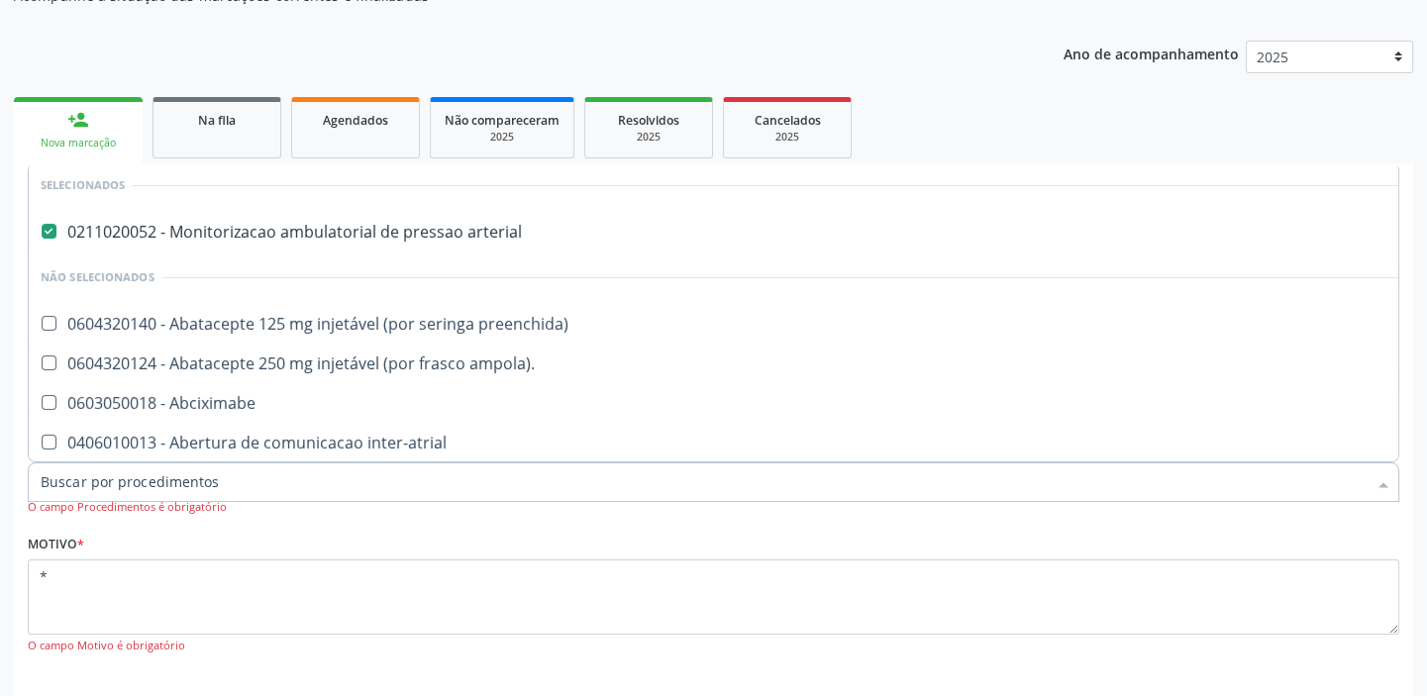
scroll to position [0, 0]
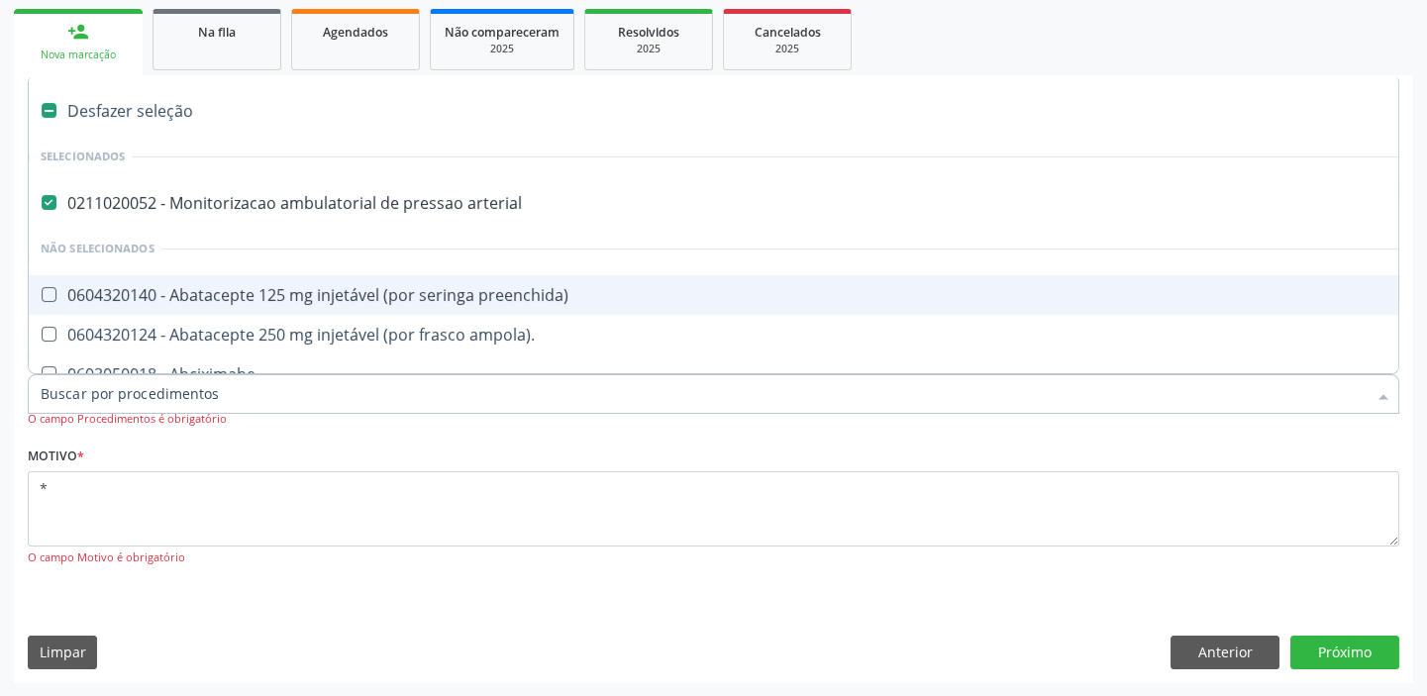
click at [438, 230] on li "Não selecionados" at bounding box center [803, 249] width 1548 height 52
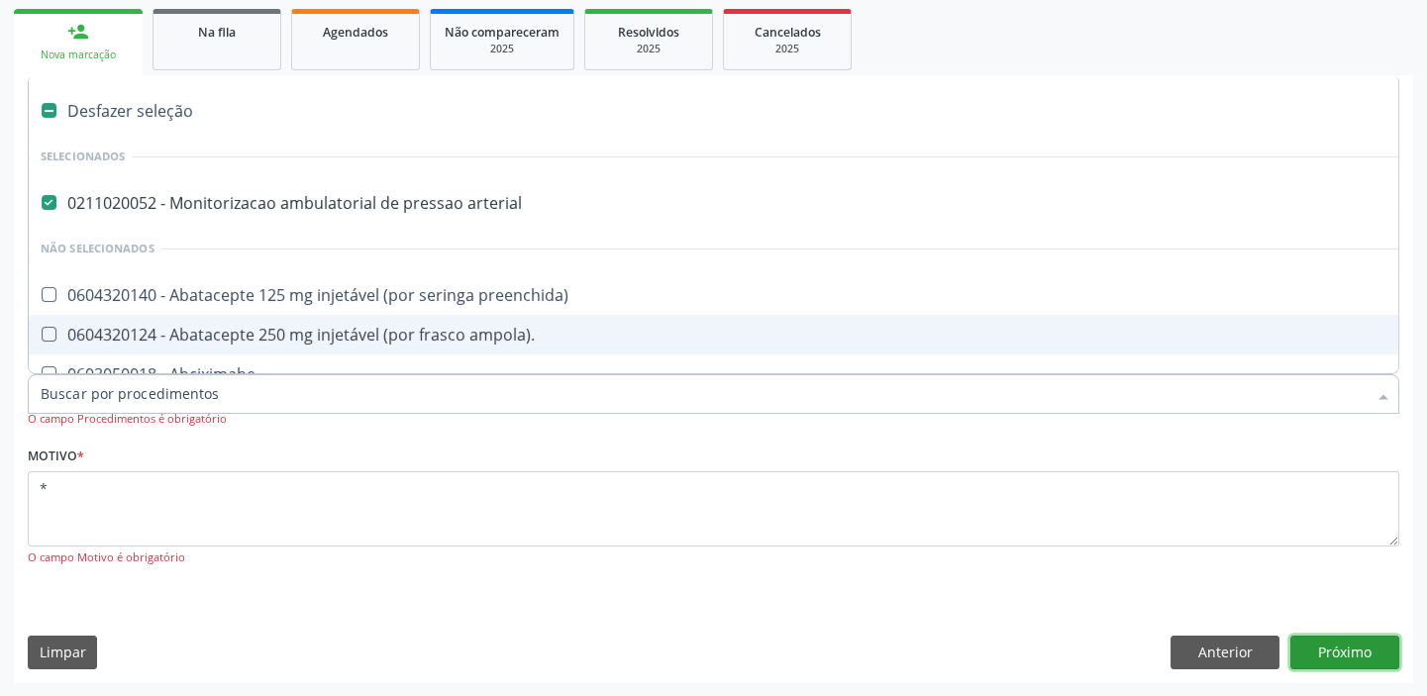
click at [1342, 656] on button "Próximo" at bounding box center [1344, 653] width 109 height 34
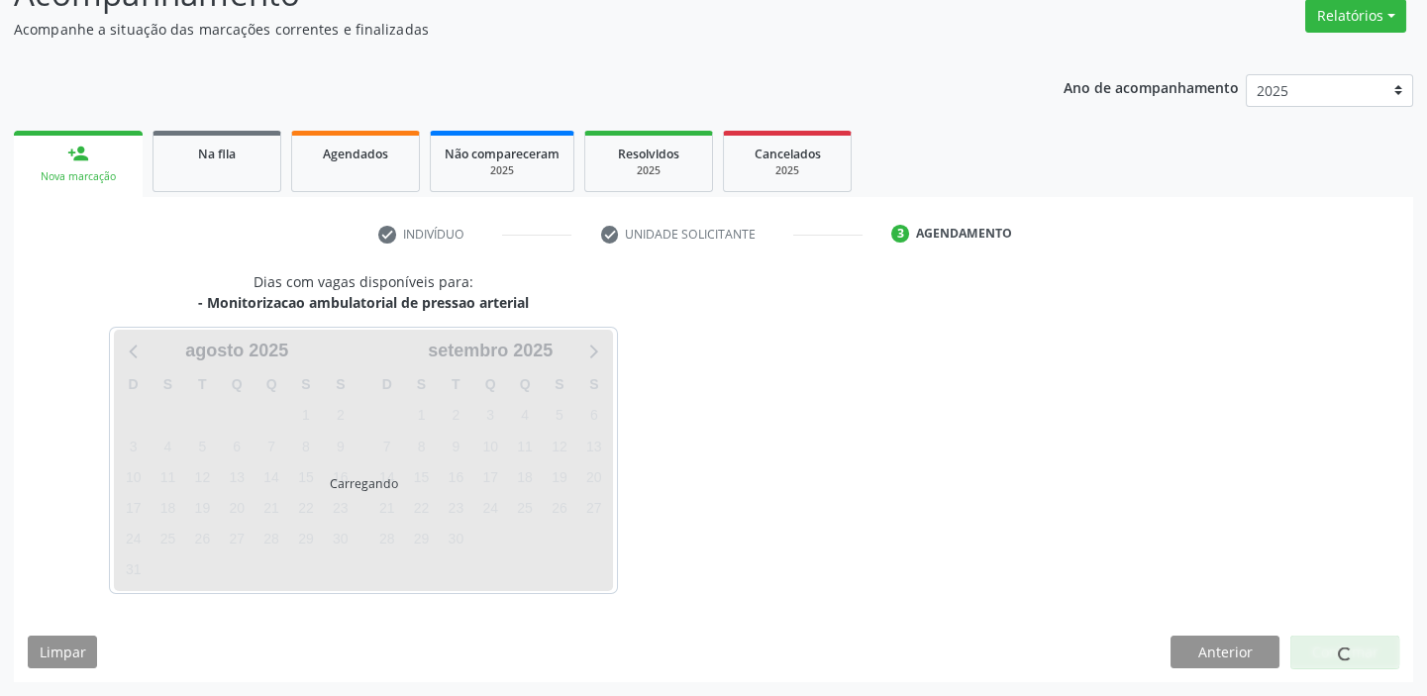
click at [1332, 651] on div at bounding box center [1344, 653] width 109 height 34
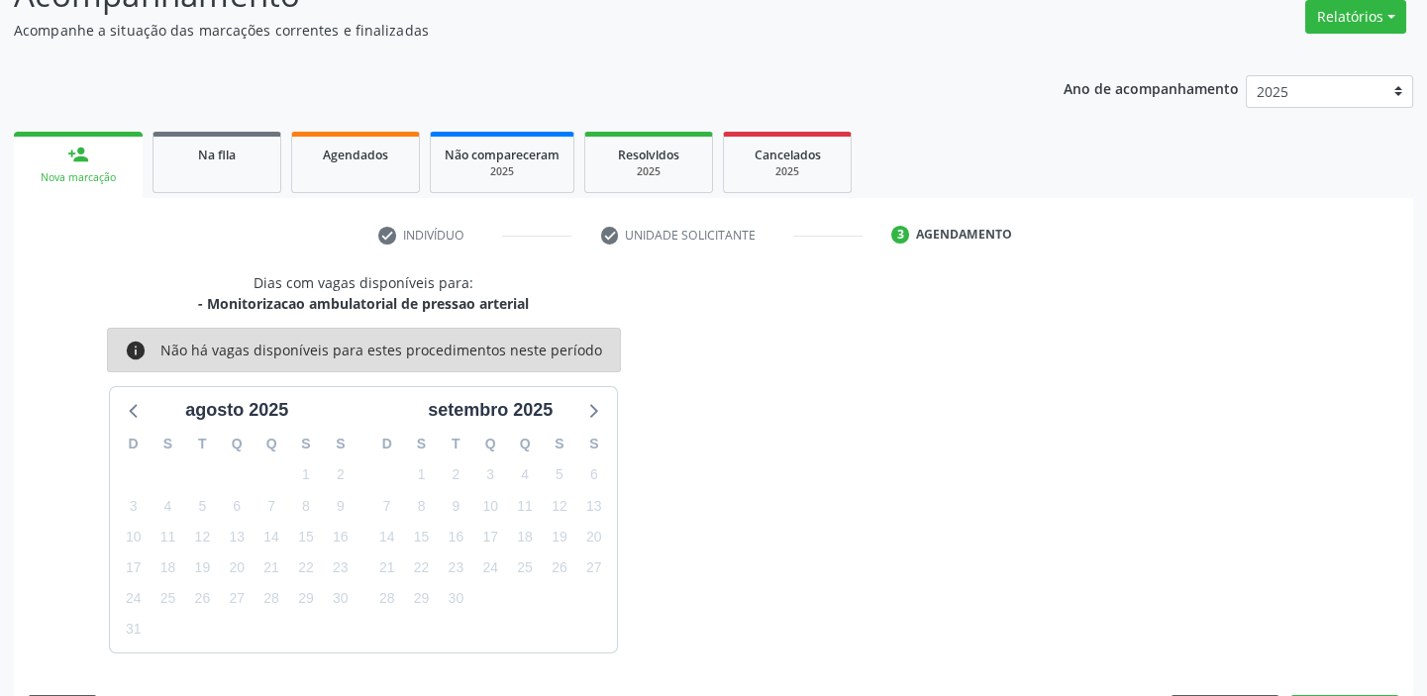
scroll to position [223, 0]
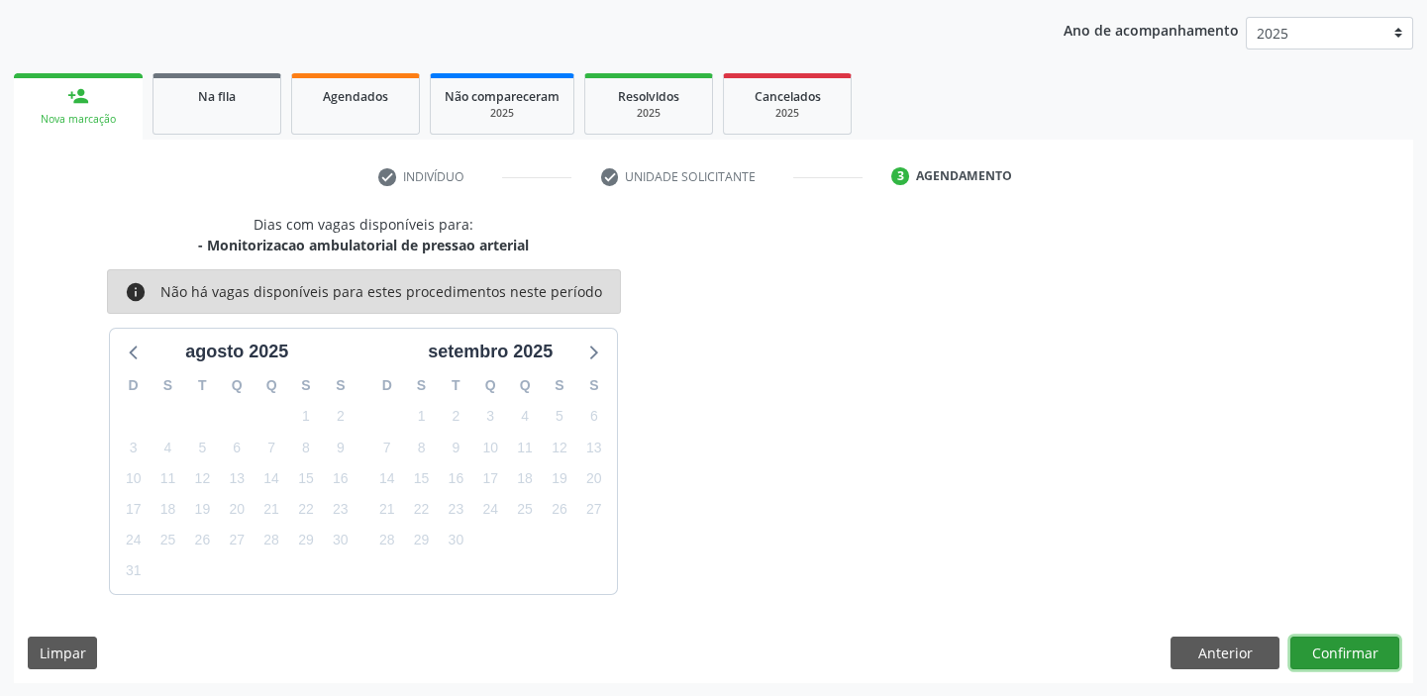
click at [1332, 651] on button "Confirmar" at bounding box center [1344, 654] width 109 height 34
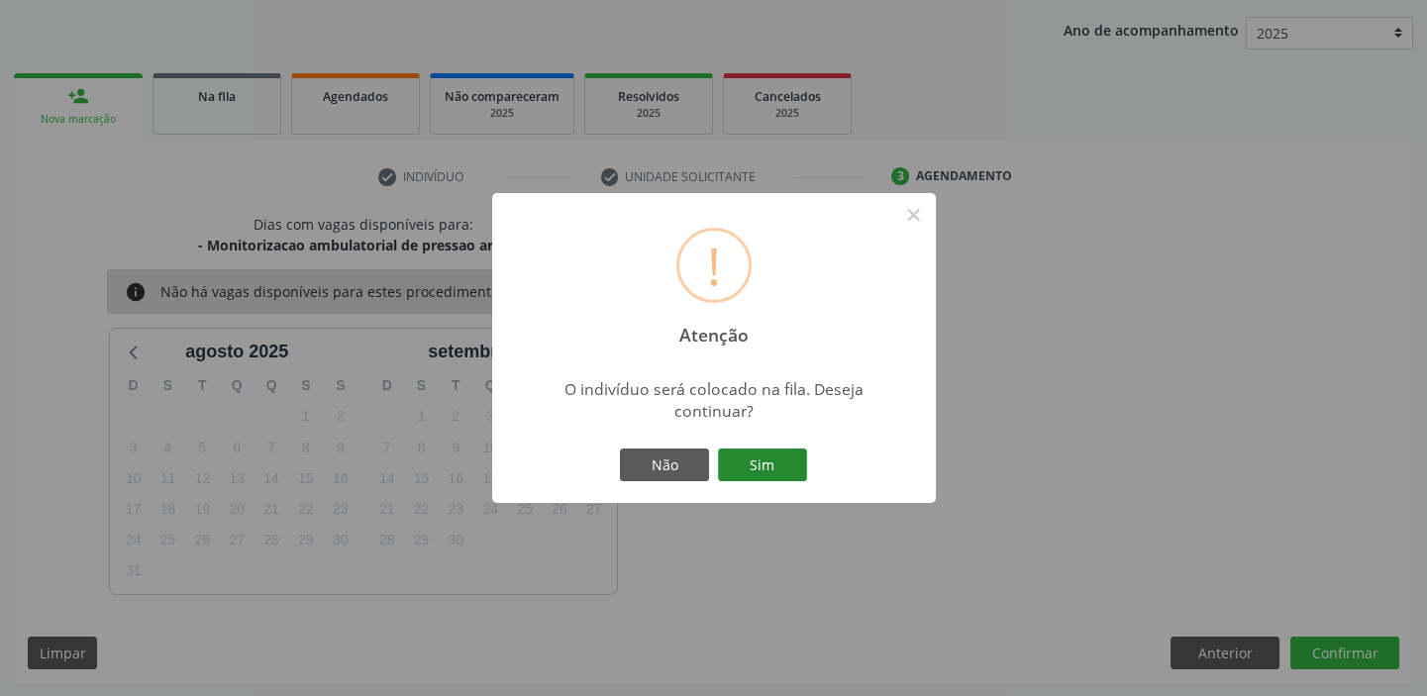
click at [757, 454] on button "Sim" at bounding box center [762, 466] width 89 height 34
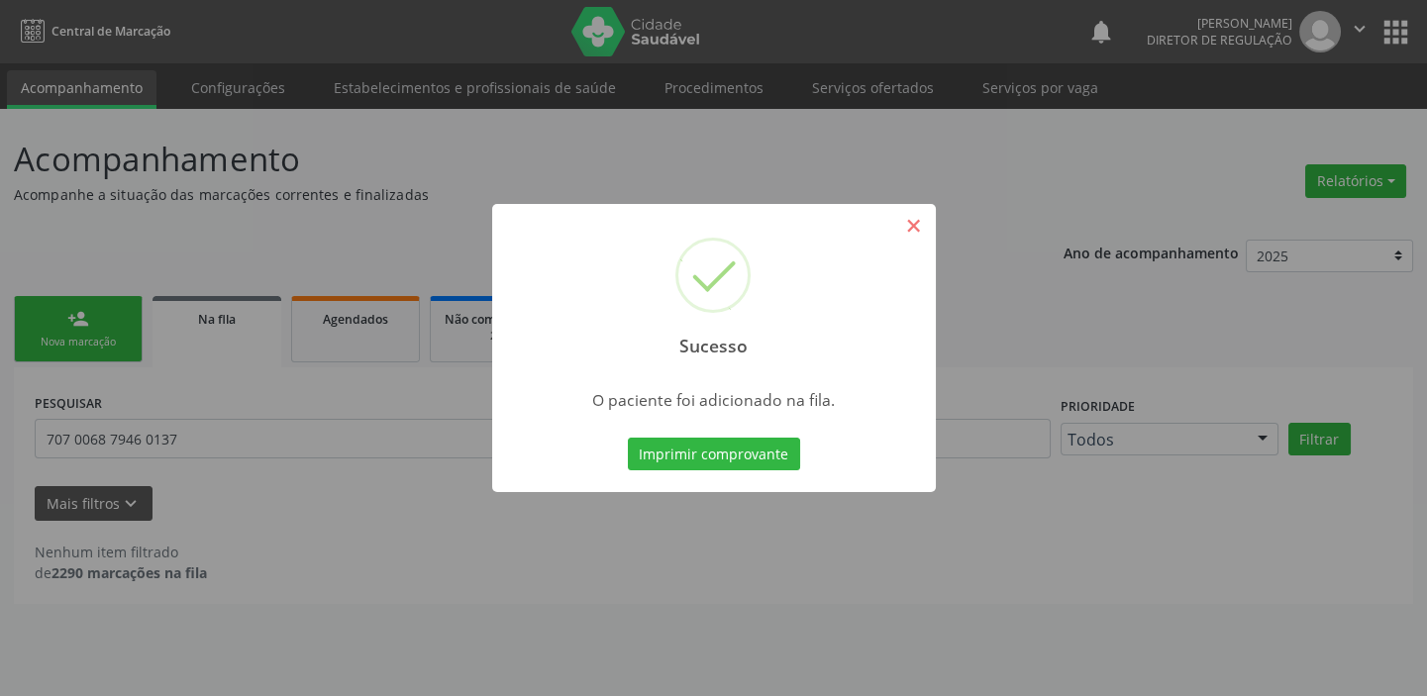
scroll to position [0, 0]
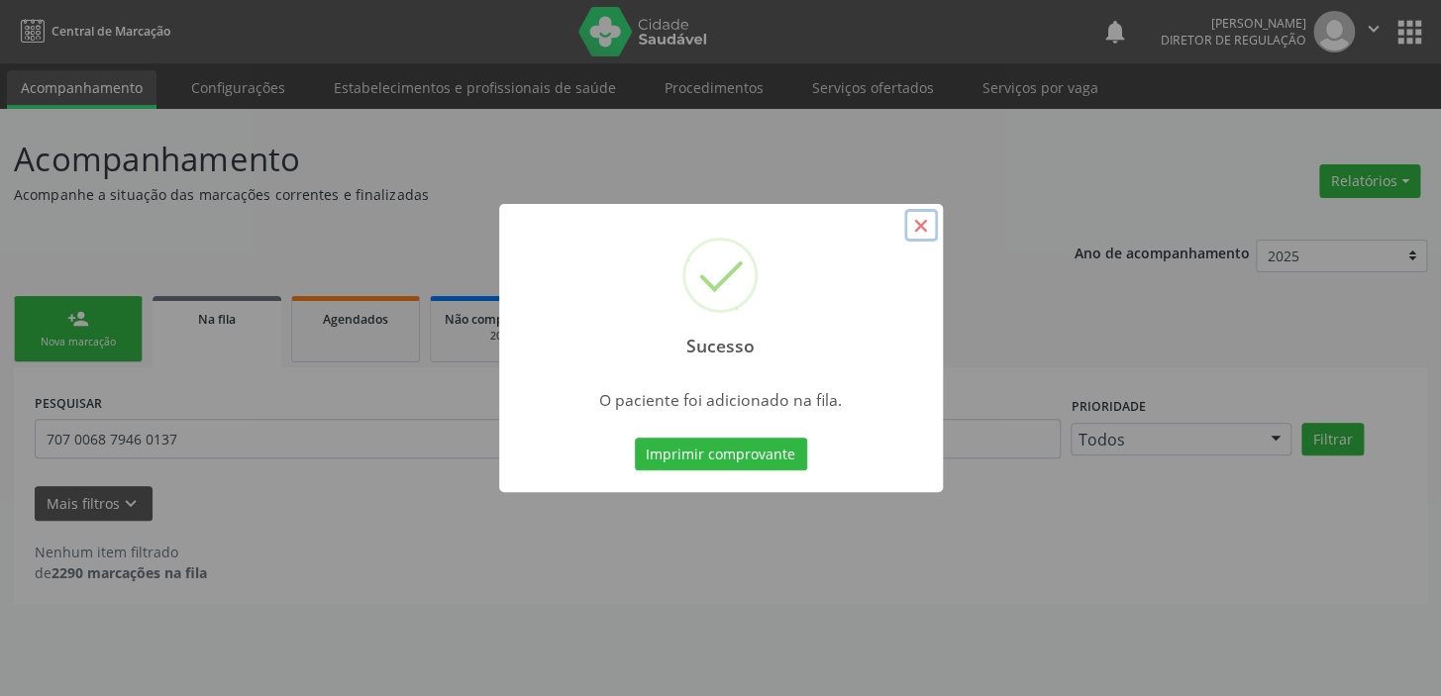
click at [918, 219] on button "×" at bounding box center [921, 226] width 34 height 34
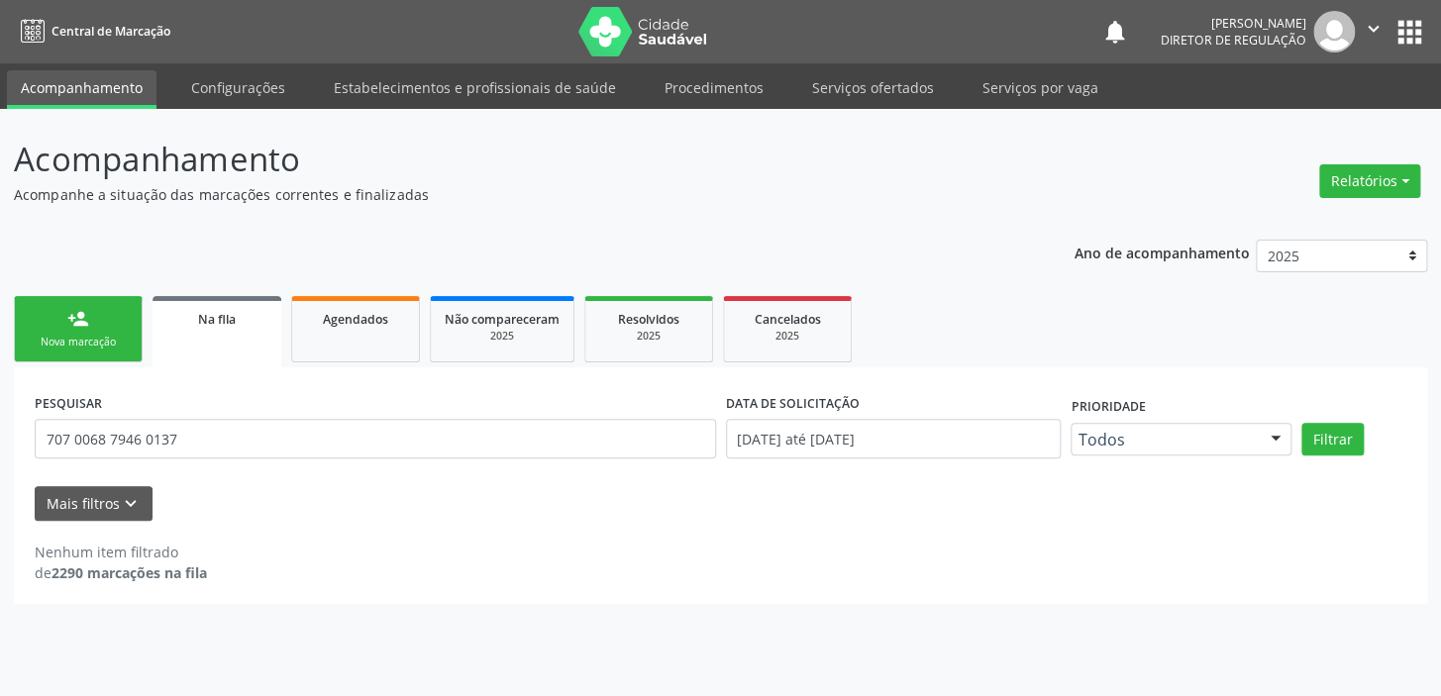
click at [70, 324] on div "person_add" at bounding box center [78, 319] width 22 height 22
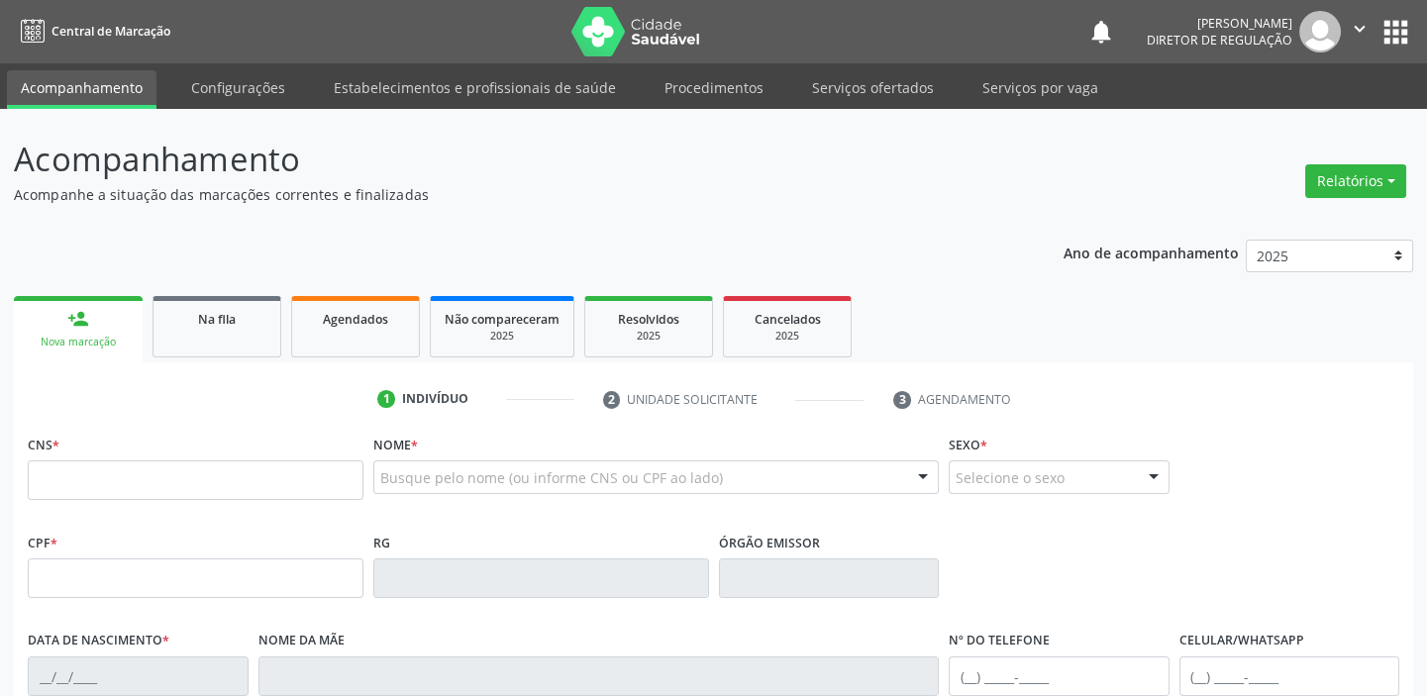
click at [80, 327] on div "person_add" at bounding box center [78, 319] width 22 height 22
click at [79, 487] on input "text" at bounding box center [196, 480] width 336 height 40
drag, startPoint x: 79, startPoint y: 487, endPoint x: 66, endPoint y: 500, distance: 18.2
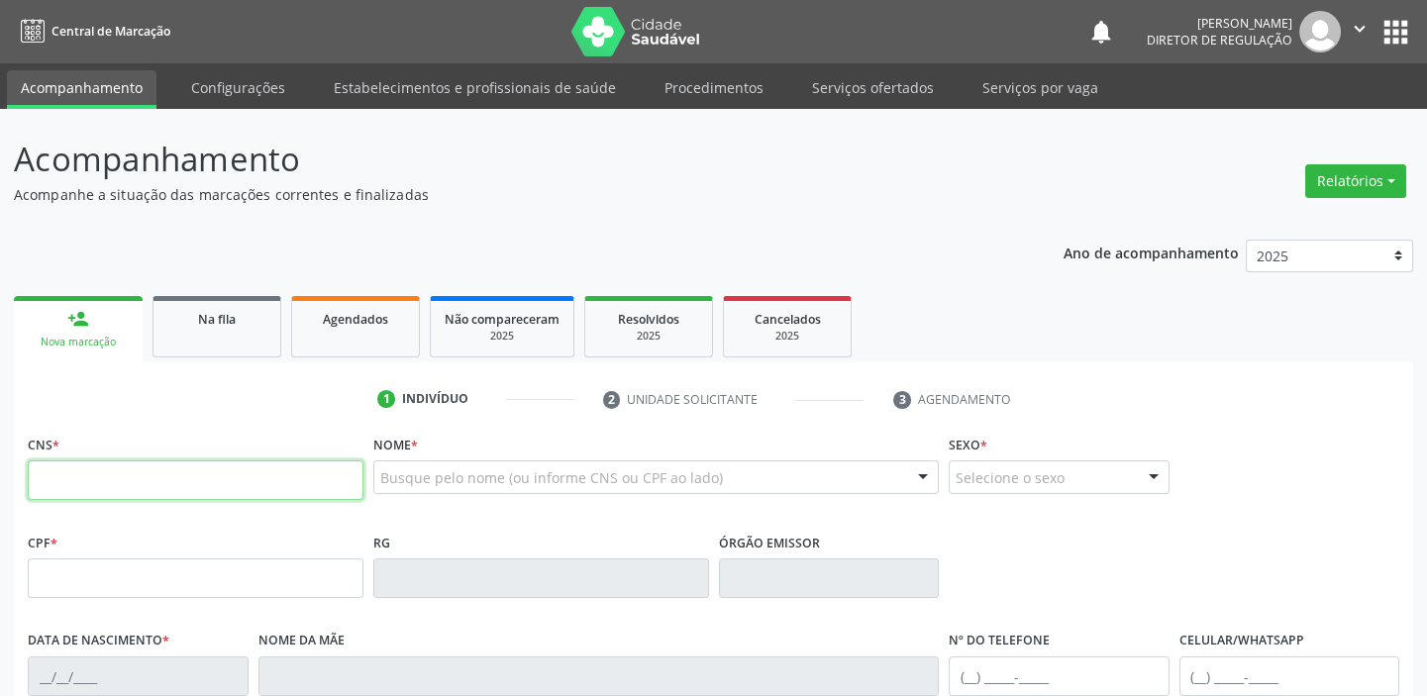
click at [79, 487] on input "text" at bounding box center [196, 480] width 336 height 40
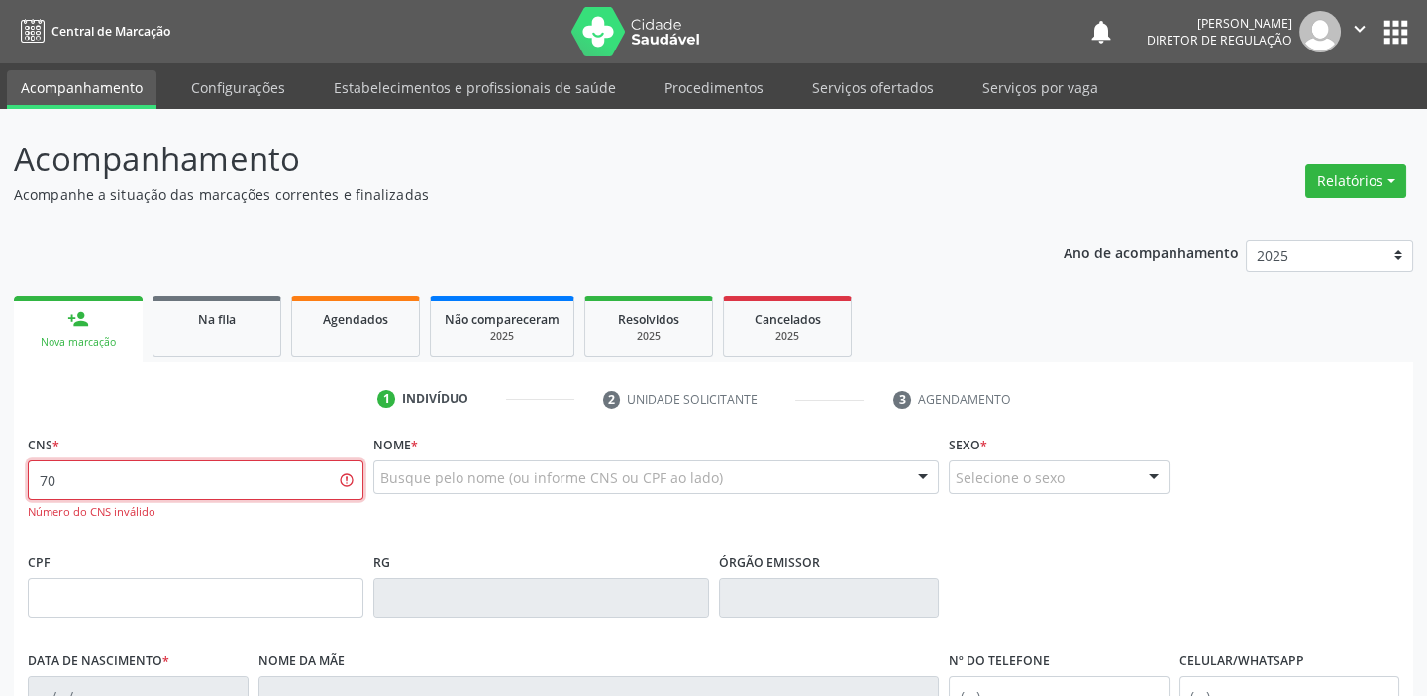
type input "7"
type input "701 0078 1935 2992"
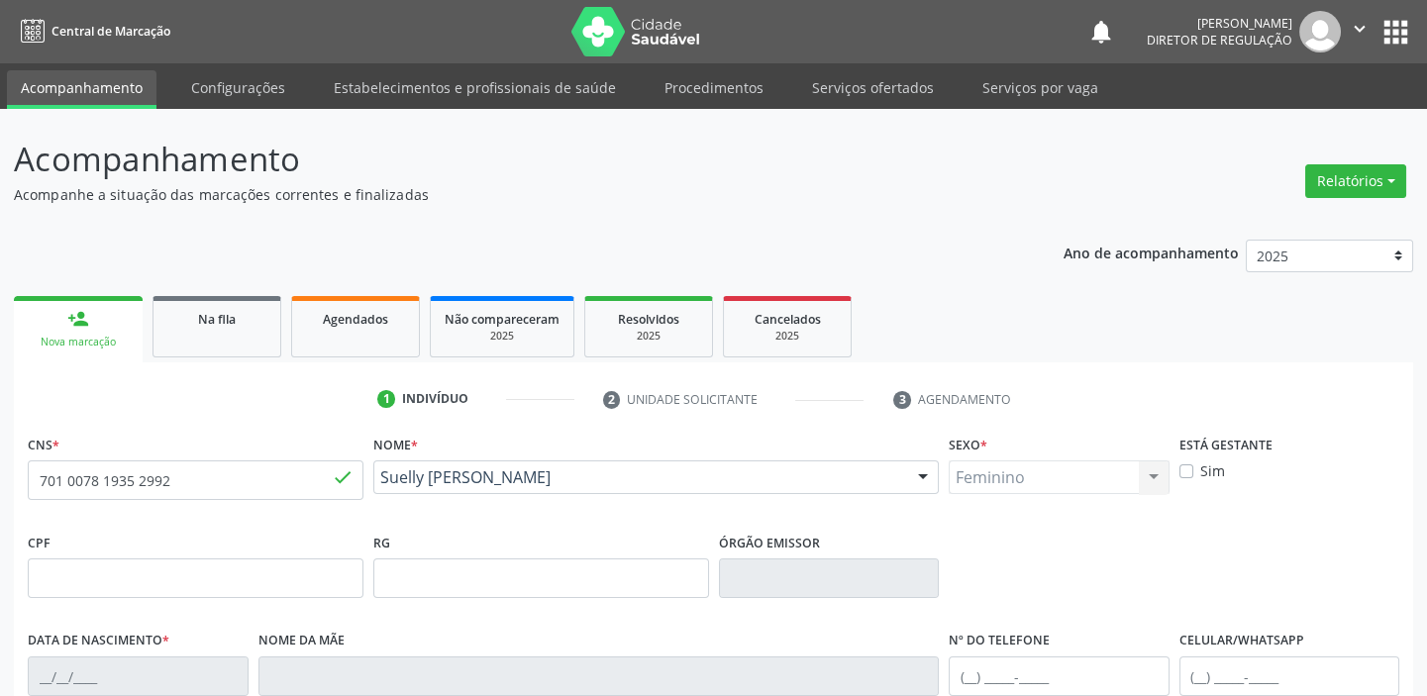
type input "[DATE]"
type input "[PHONE_NUMBER]"
type input "--"
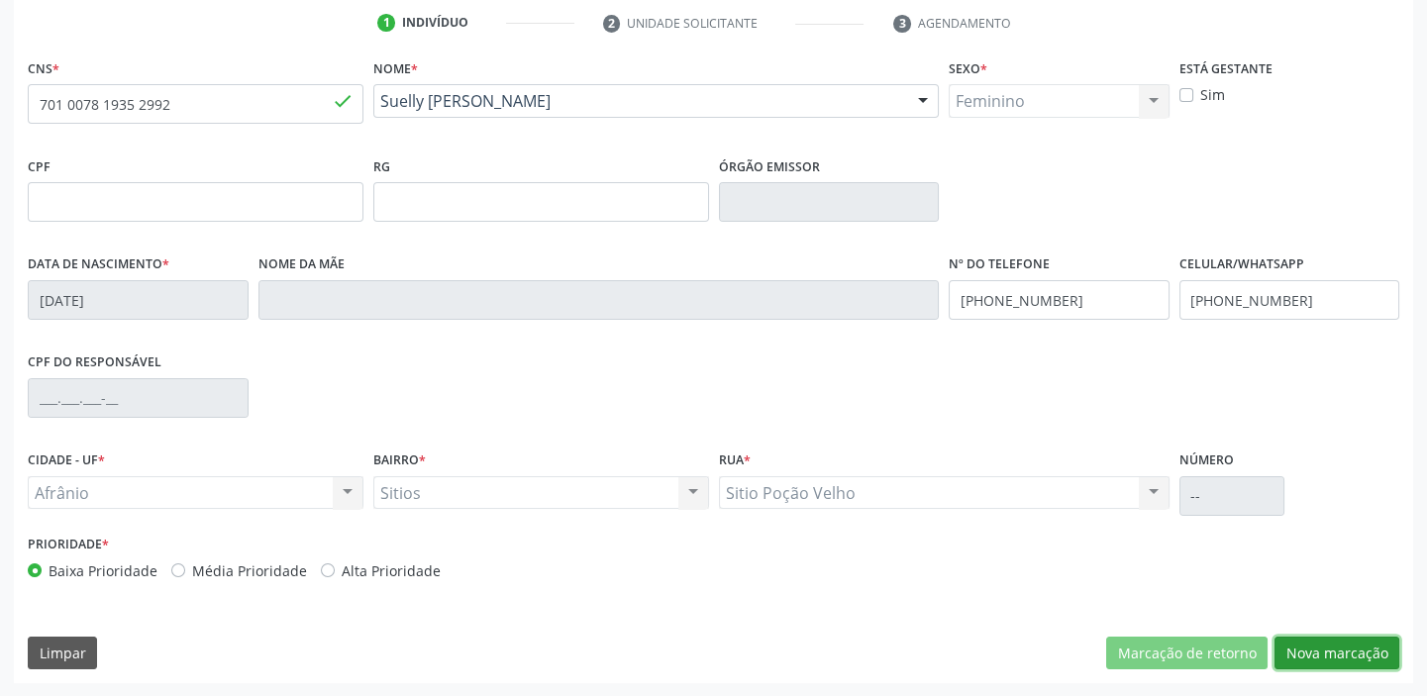
click at [1287, 644] on button "Nova marcação" at bounding box center [1336, 654] width 125 height 34
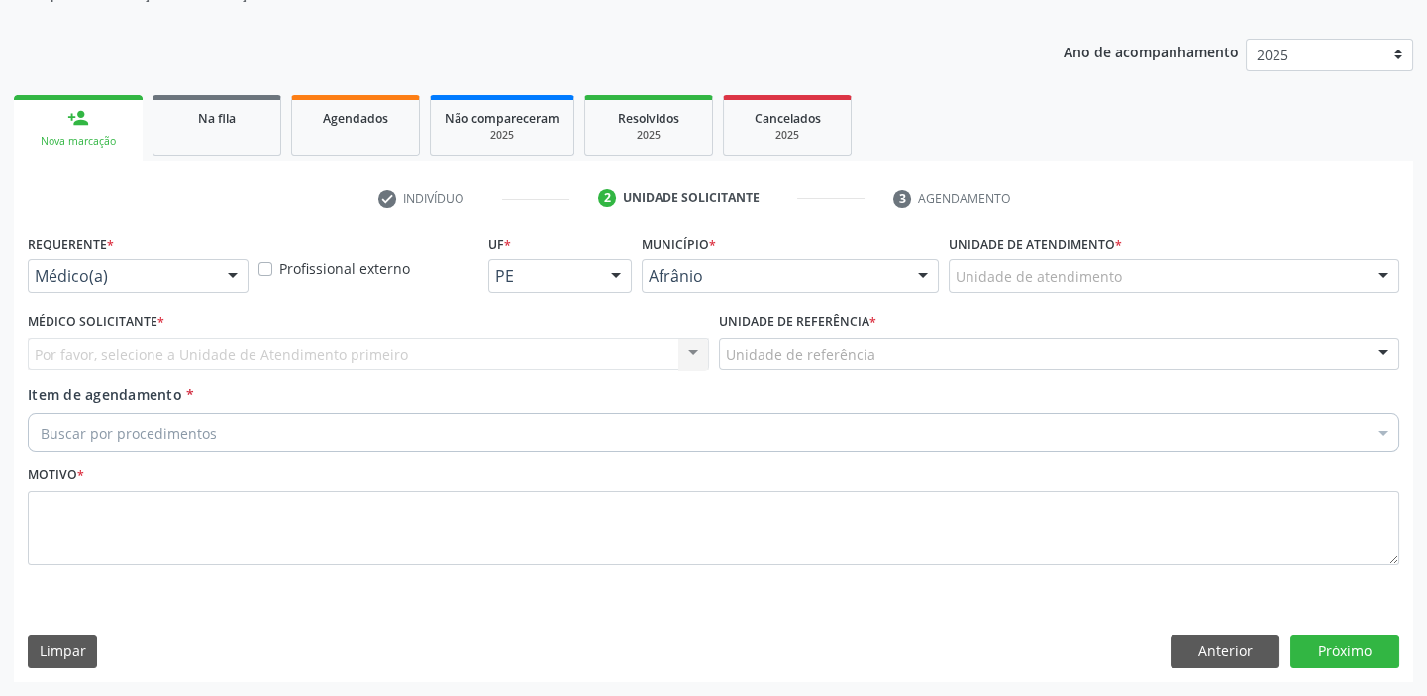
scroll to position [199, 0]
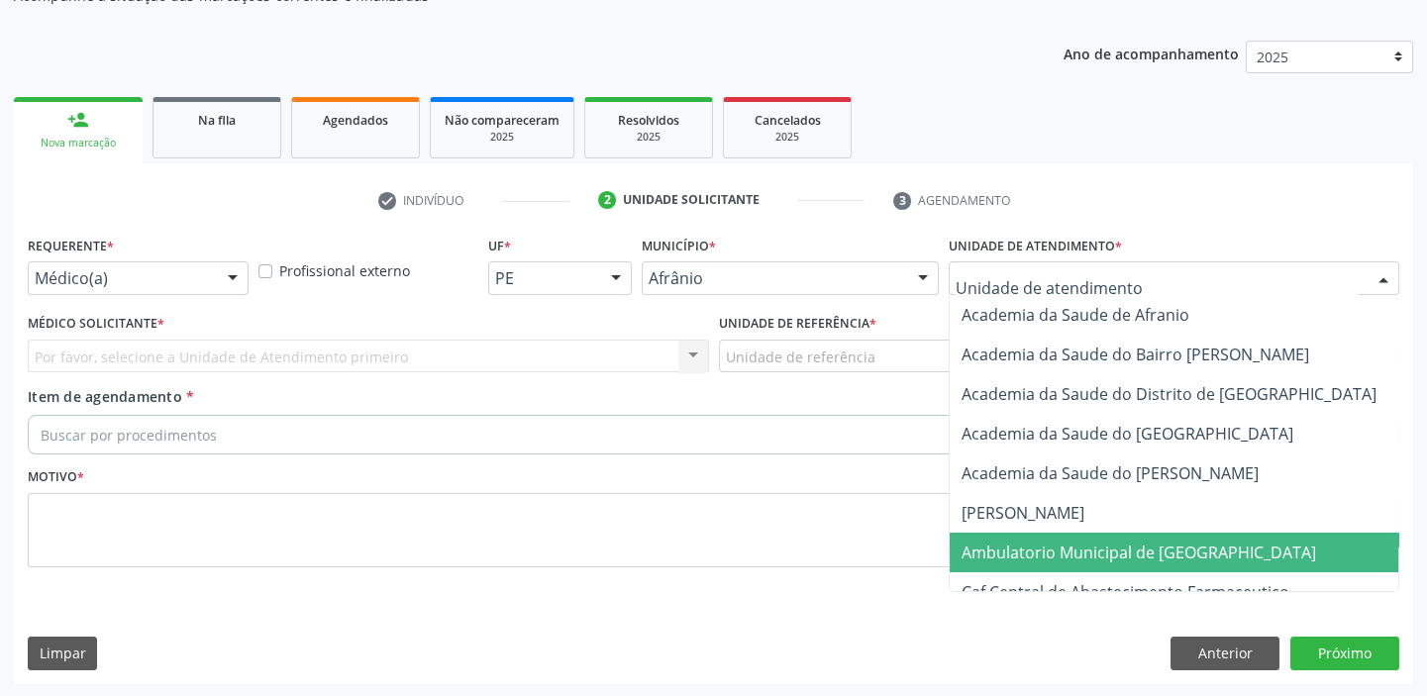
click at [994, 544] on span "Ambulatorio Municipal de [GEOGRAPHIC_DATA]" at bounding box center [1138, 553] width 354 height 22
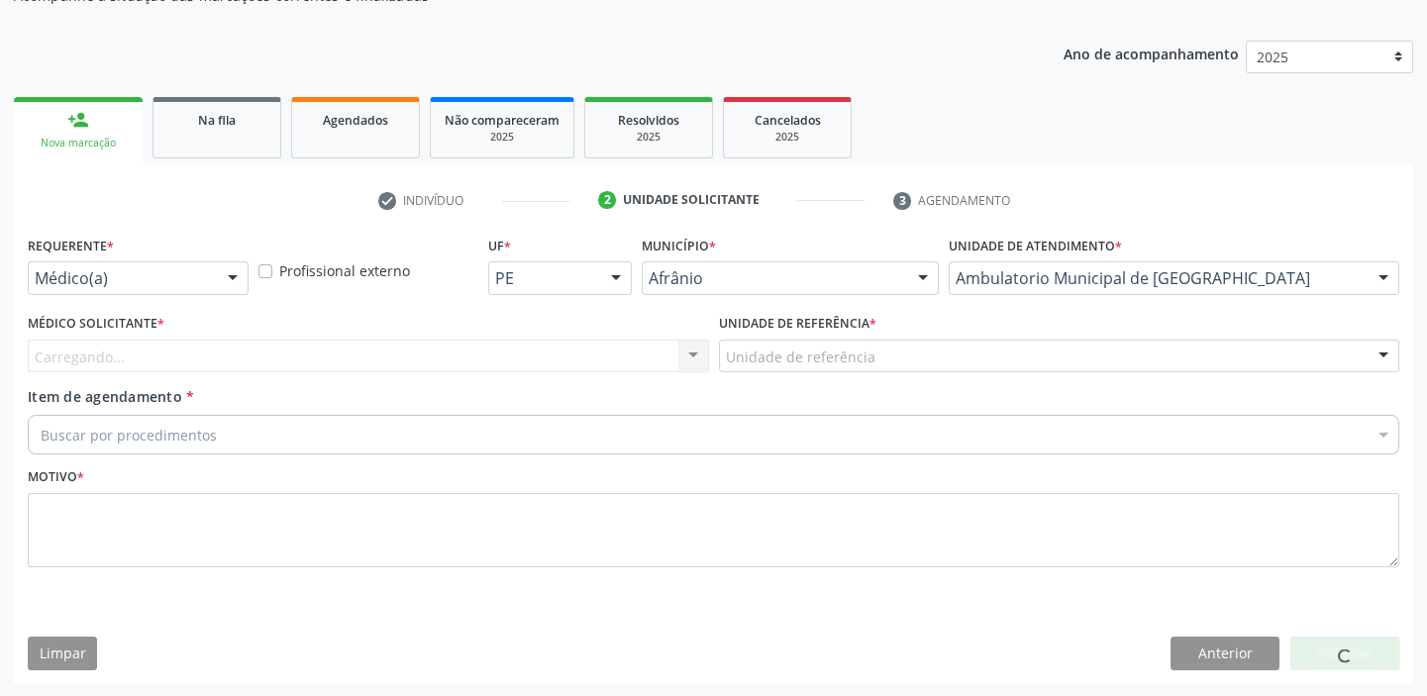
click at [761, 366] on div "Unidade de referência" at bounding box center [1059, 357] width 681 height 34
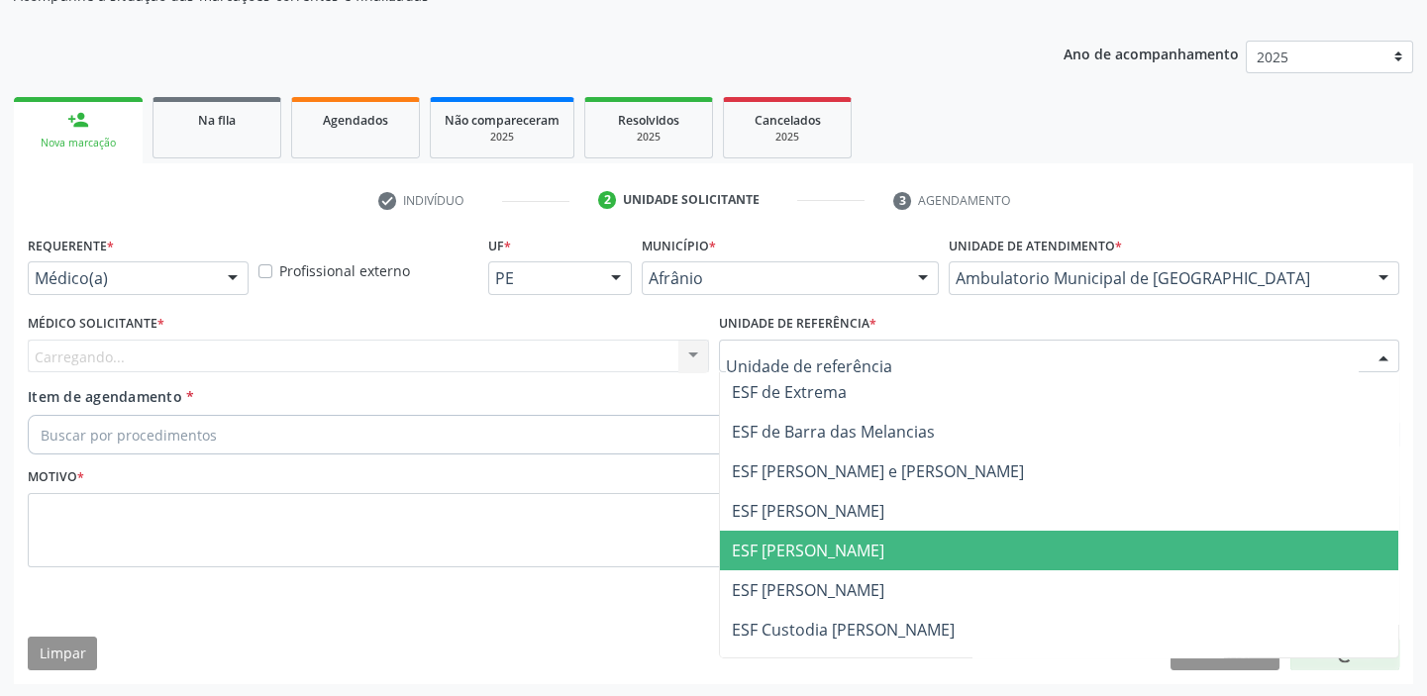
click at [770, 555] on span "ESF [PERSON_NAME]" at bounding box center [808, 551] width 152 height 22
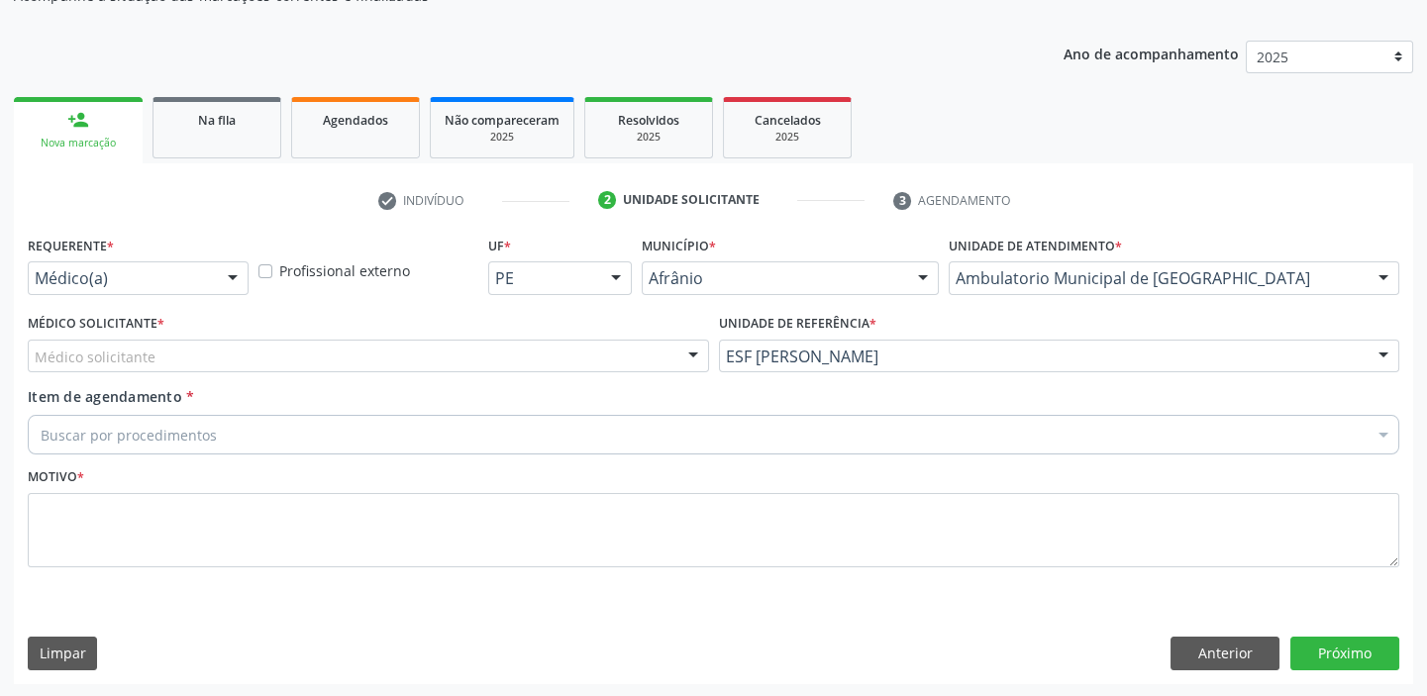
click at [164, 366] on div "Médico solicitante" at bounding box center [368, 357] width 681 height 34
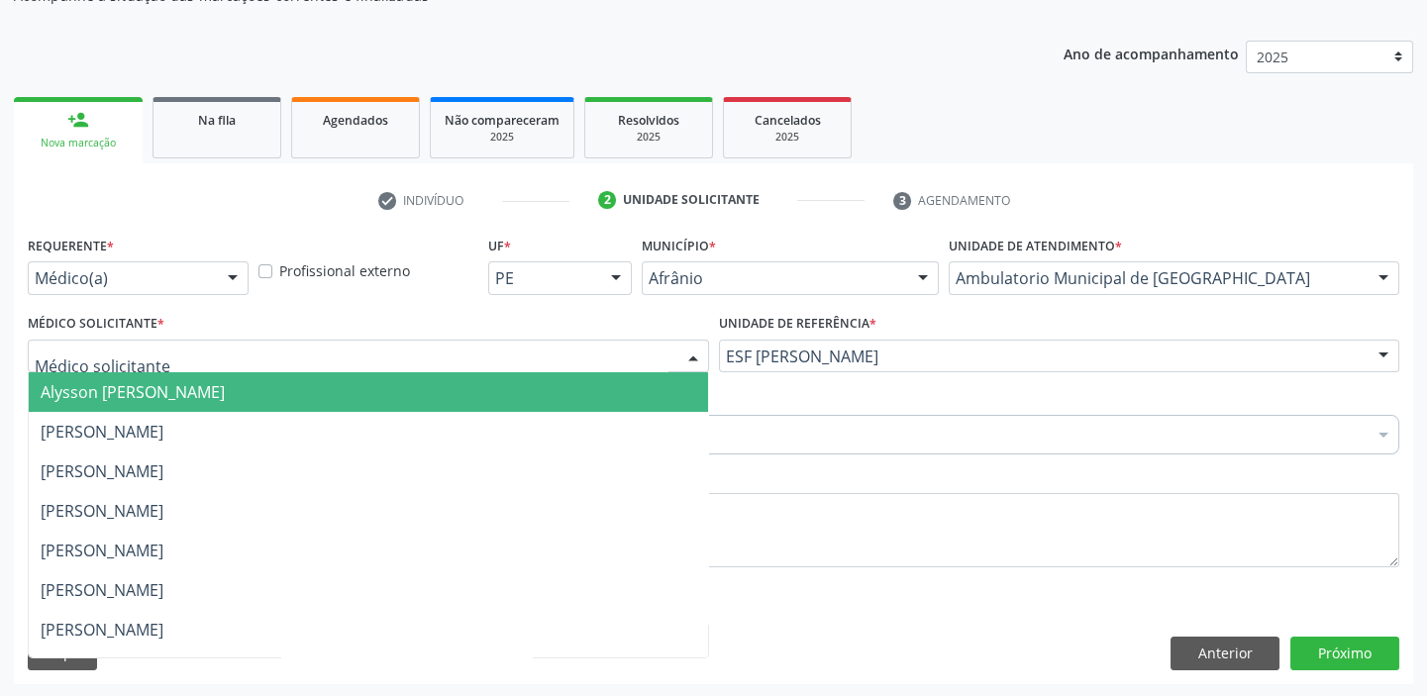
click at [151, 393] on span "Alysson [PERSON_NAME]" at bounding box center [133, 392] width 184 height 22
click at [149, 435] on span "[PERSON_NAME]" at bounding box center [102, 432] width 123 height 22
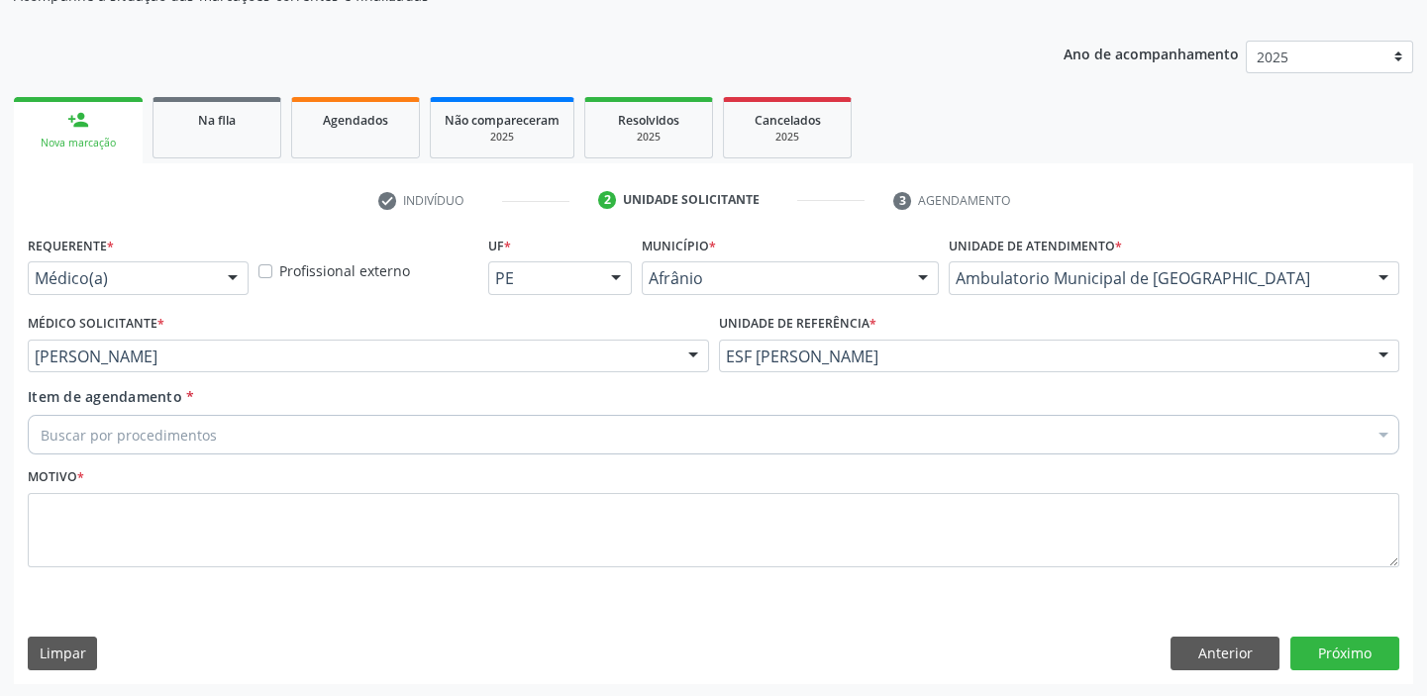
click at [146, 446] on div "Buscar por procedimentos" at bounding box center [713, 435] width 1371 height 40
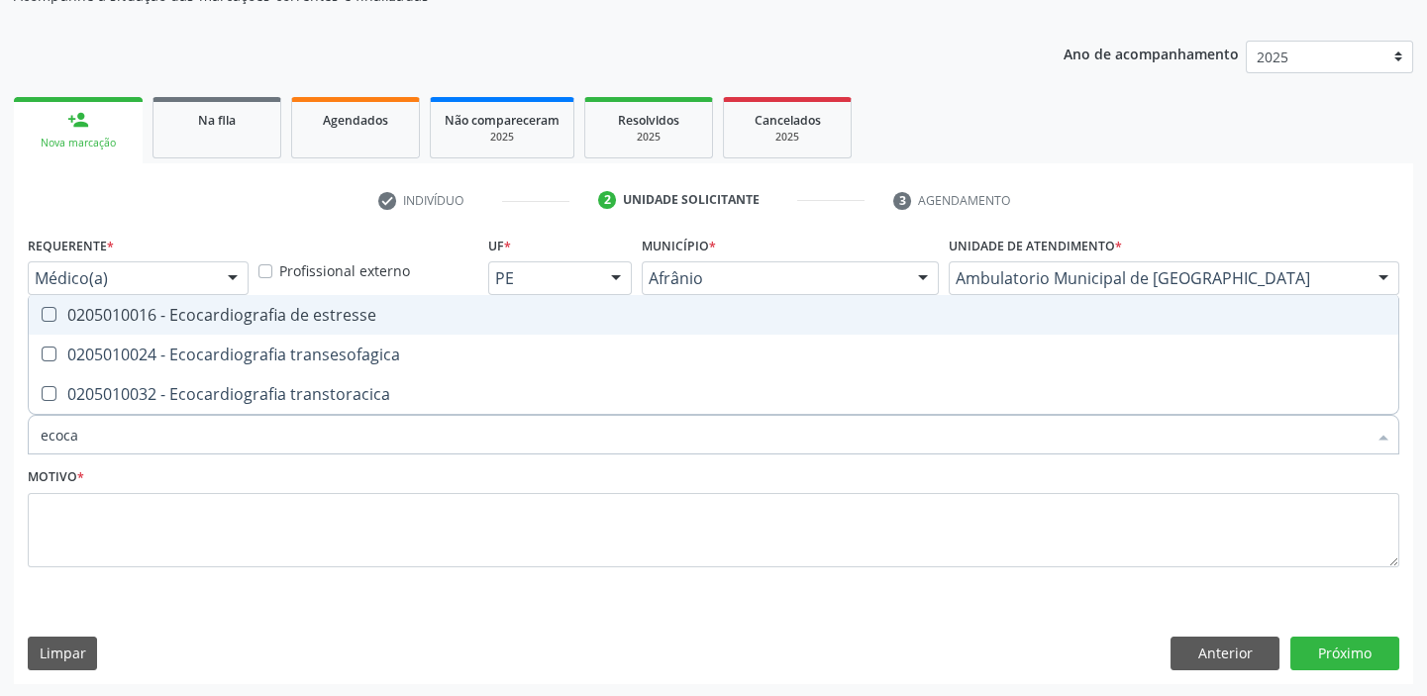
type input "ecocar"
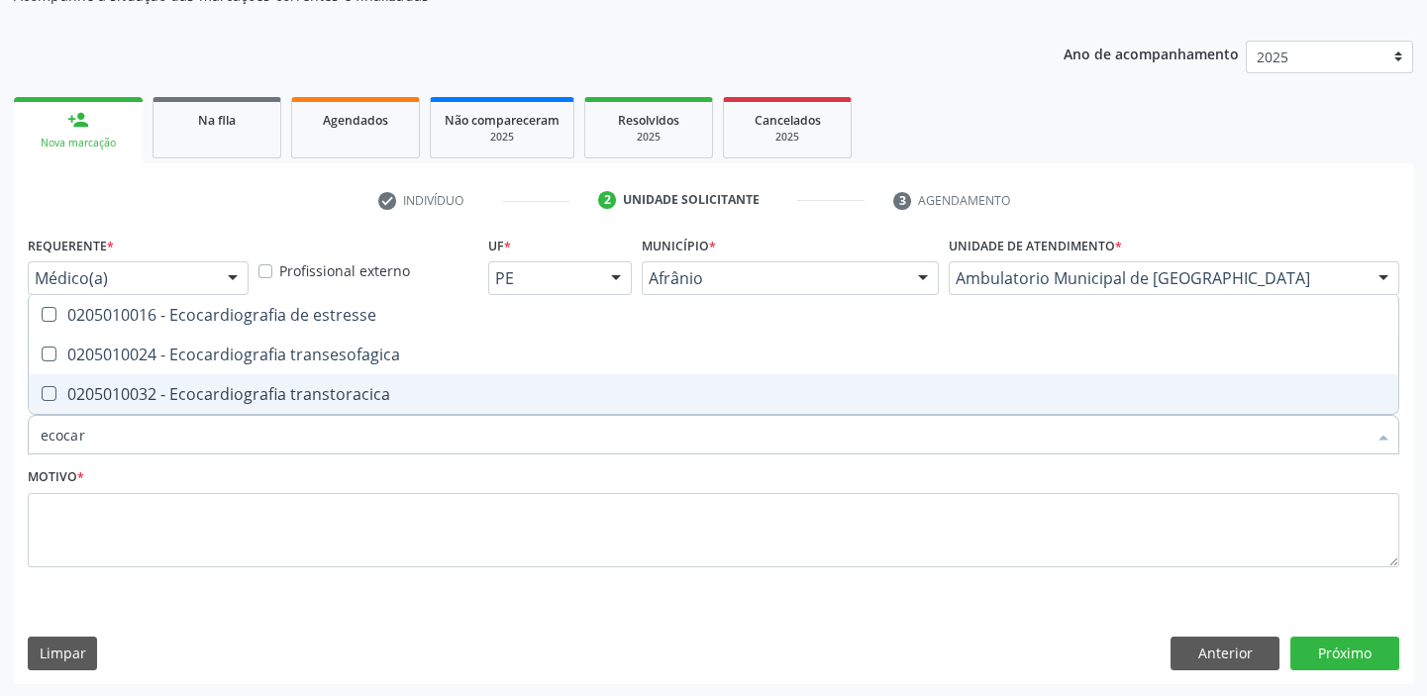
click at [114, 389] on div "0205010032 - Ecocardiografia transtoracica" at bounding box center [714, 394] width 1346 height 16
checkbox transtoracica "true"
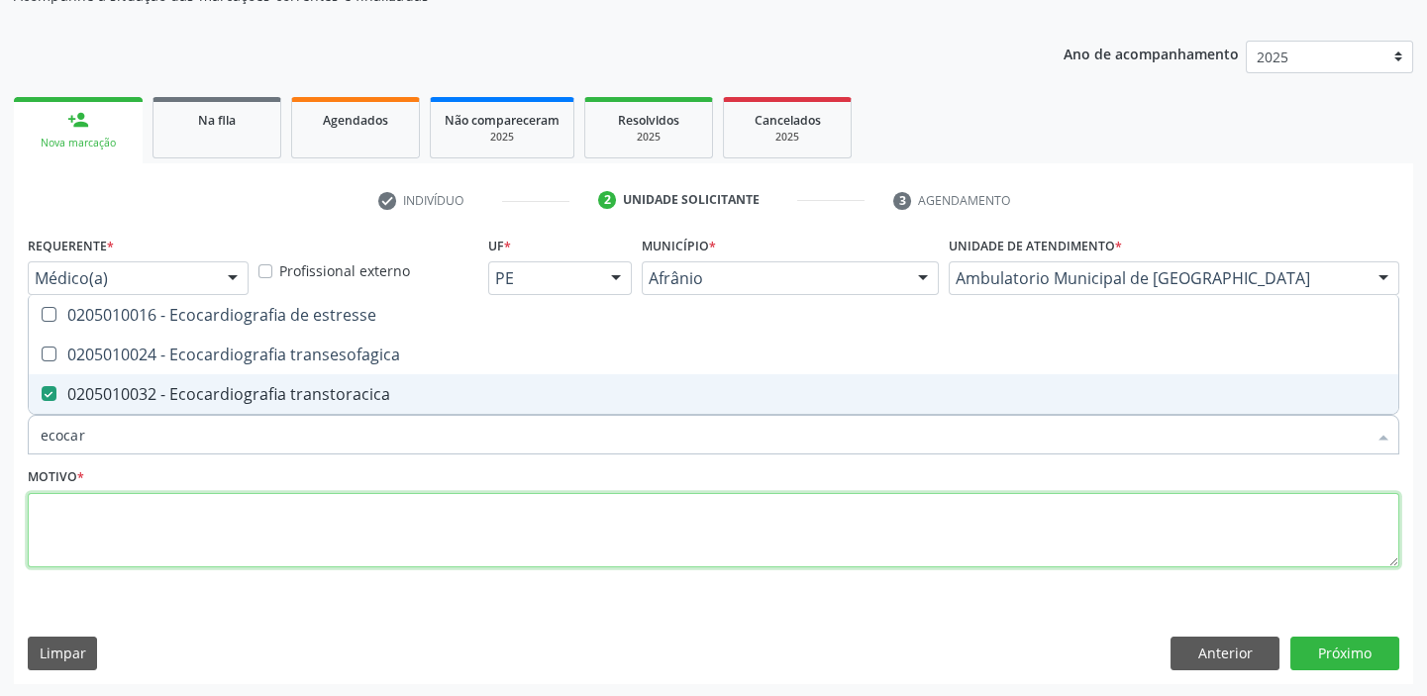
click at [65, 513] on textarea at bounding box center [713, 530] width 1371 height 75
type textarea "has"
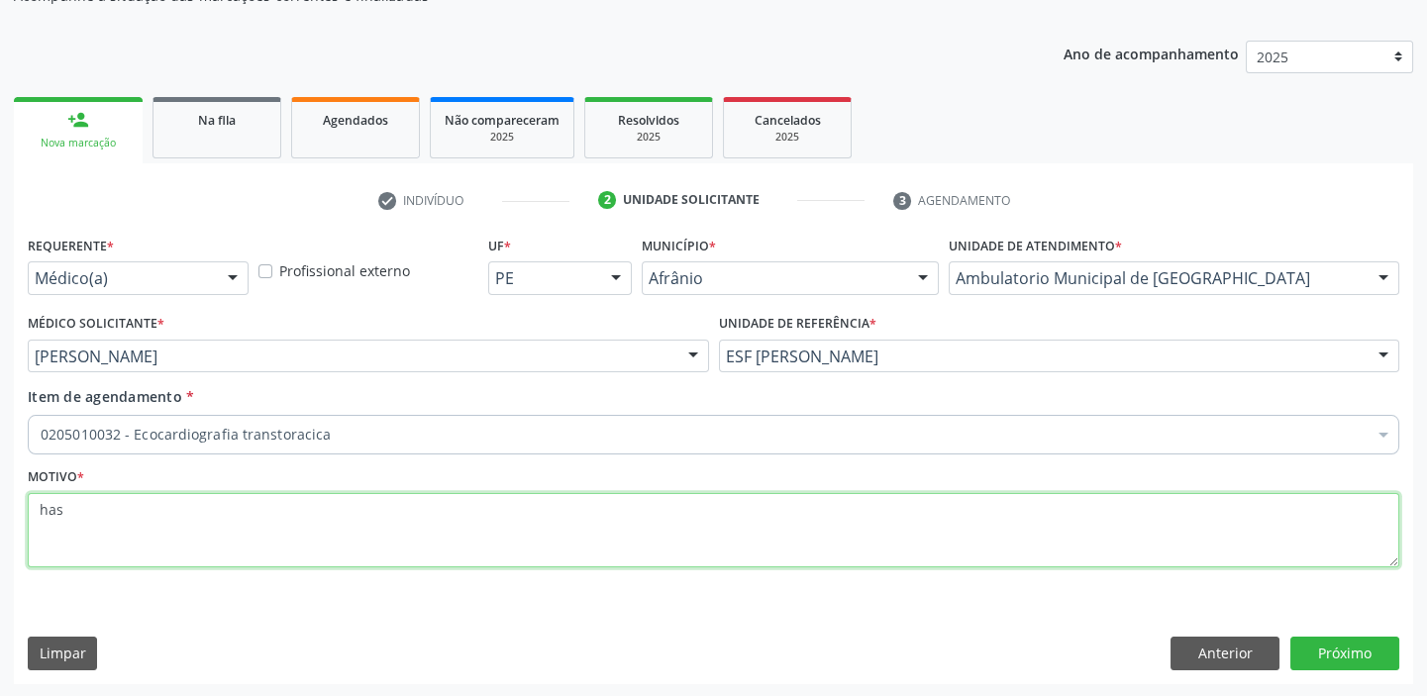
click at [115, 515] on textarea "has" at bounding box center [713, 530] width 1371 height 75
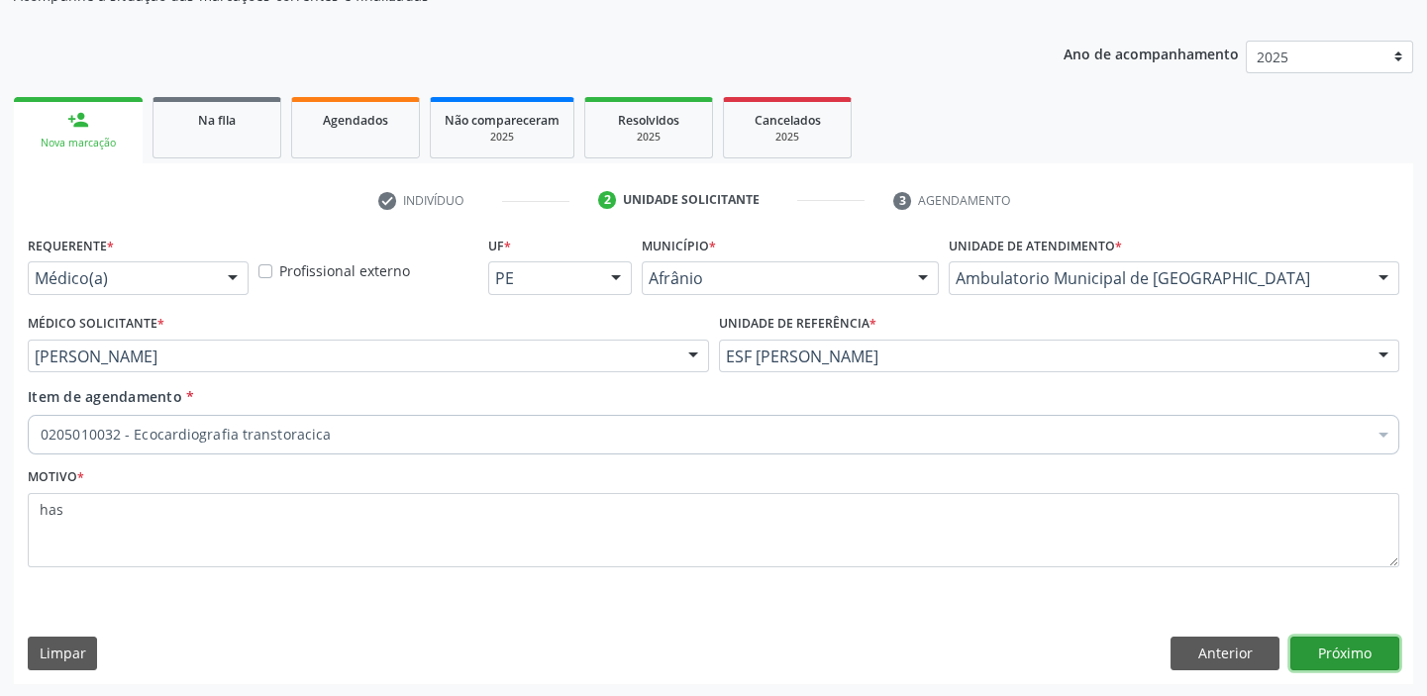
click at [1360, 642] on button "Próximo" at bounding box center [1344, 654] width 109 height 34
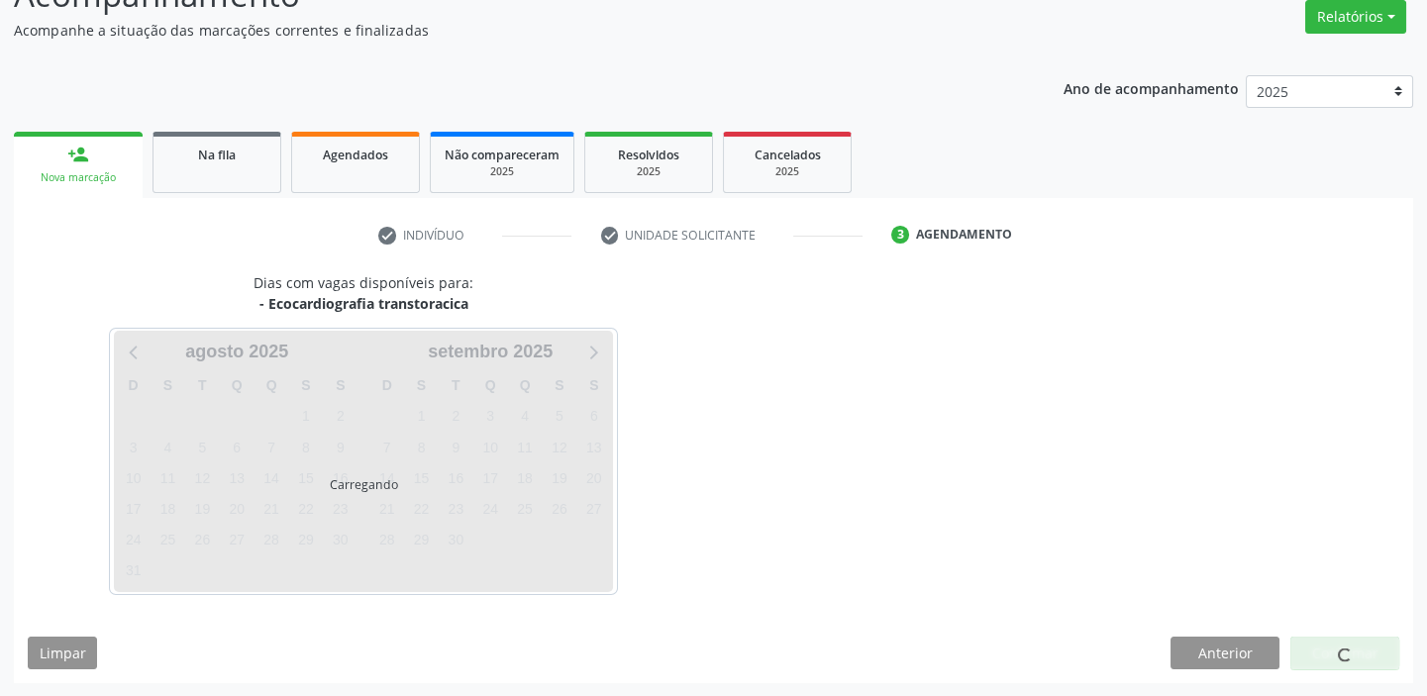
click at [1348, 648] on span at bounding box center [1344, 655] width 19 height 19
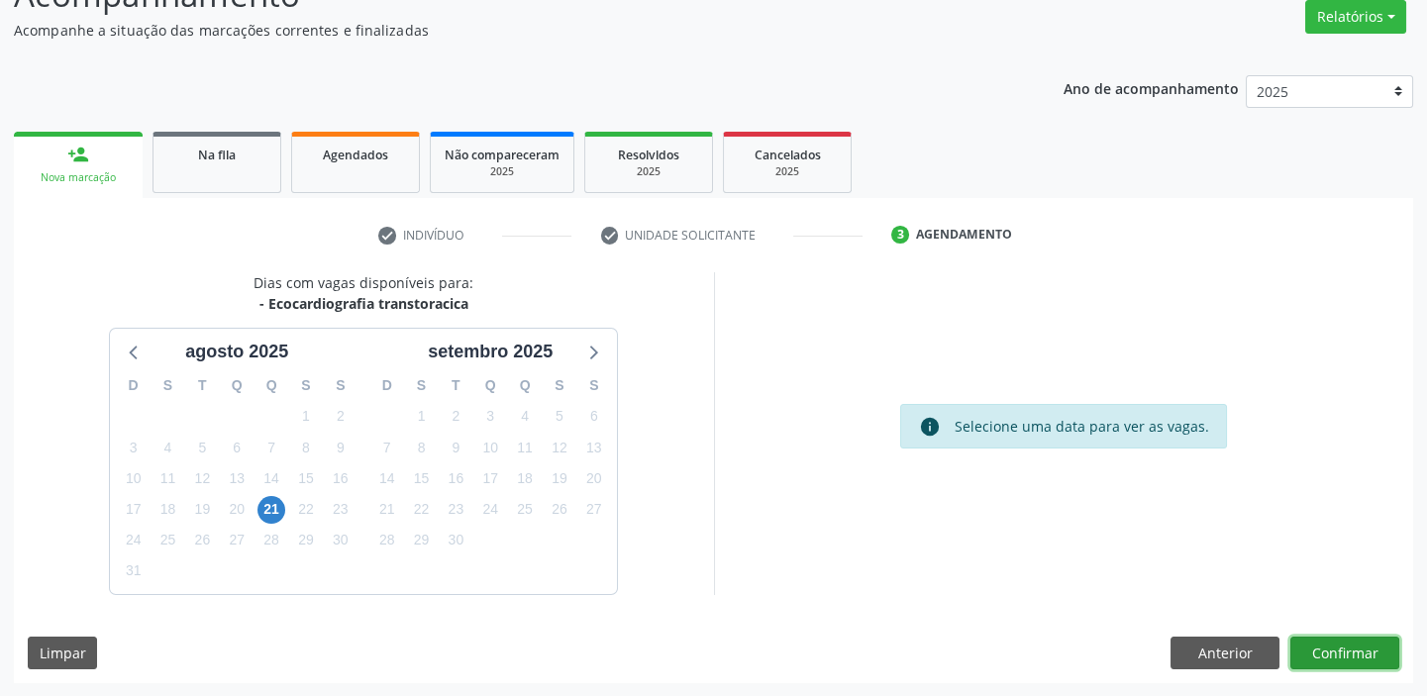
click at [1339, 652] on button "Confirmar" at bounding box center [1344, 654] width 109 height 34
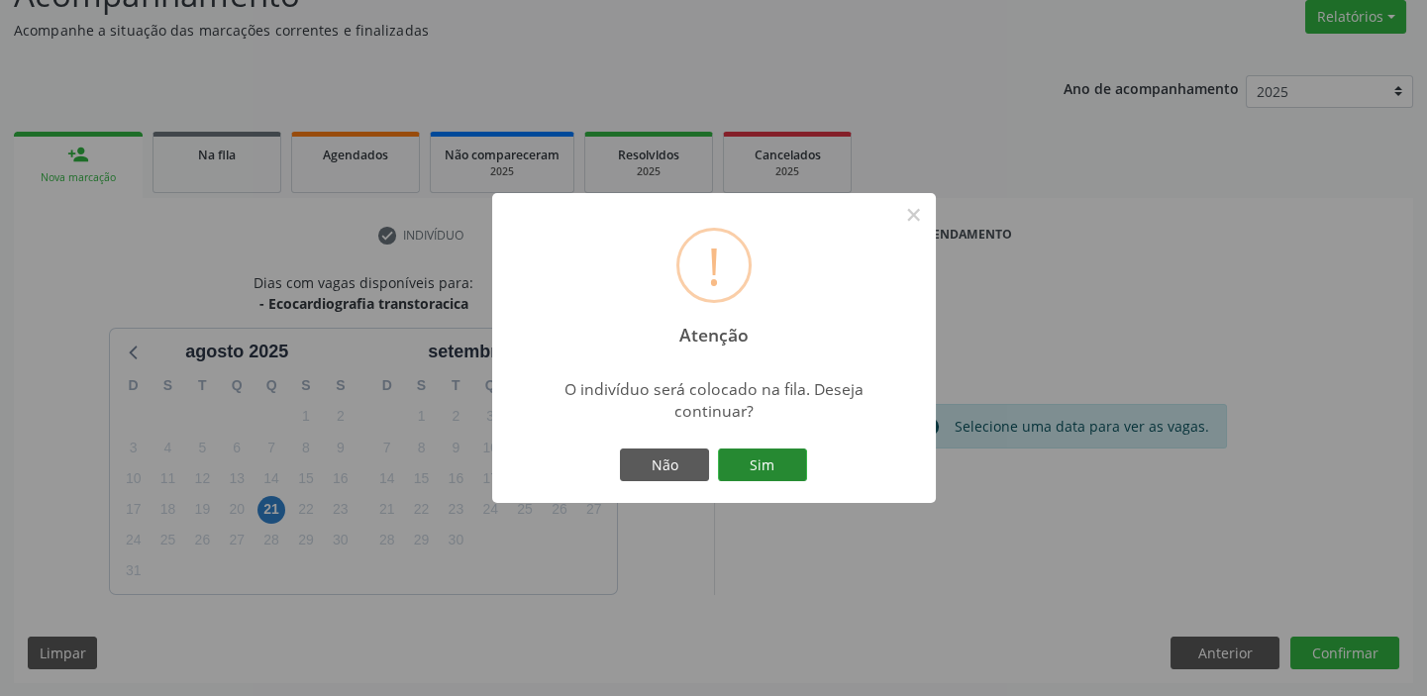
click at [782, 461] on button "Sim" at bounding box center [762, 466] width 89 height 34
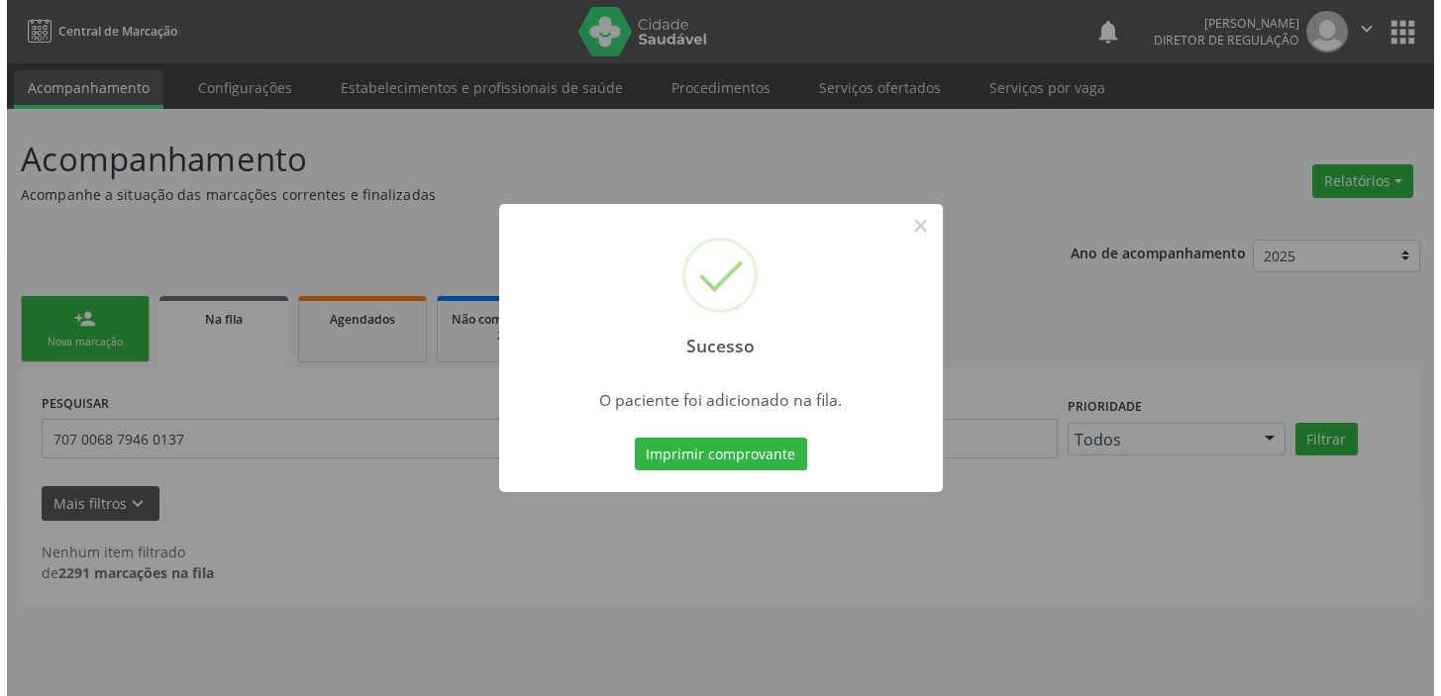
scroll to position [0, 0]
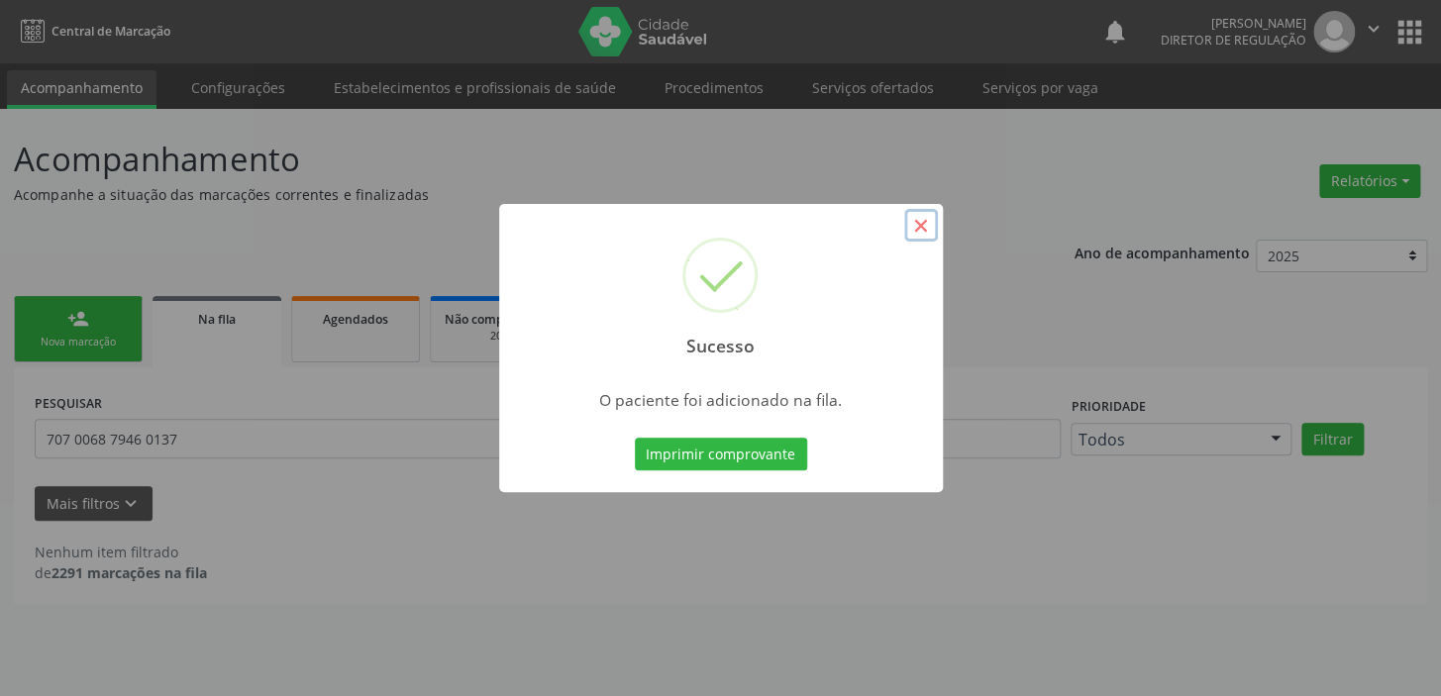
click at [915, 224] on button "×" at bounding box center [921, 226] width 34 height 34
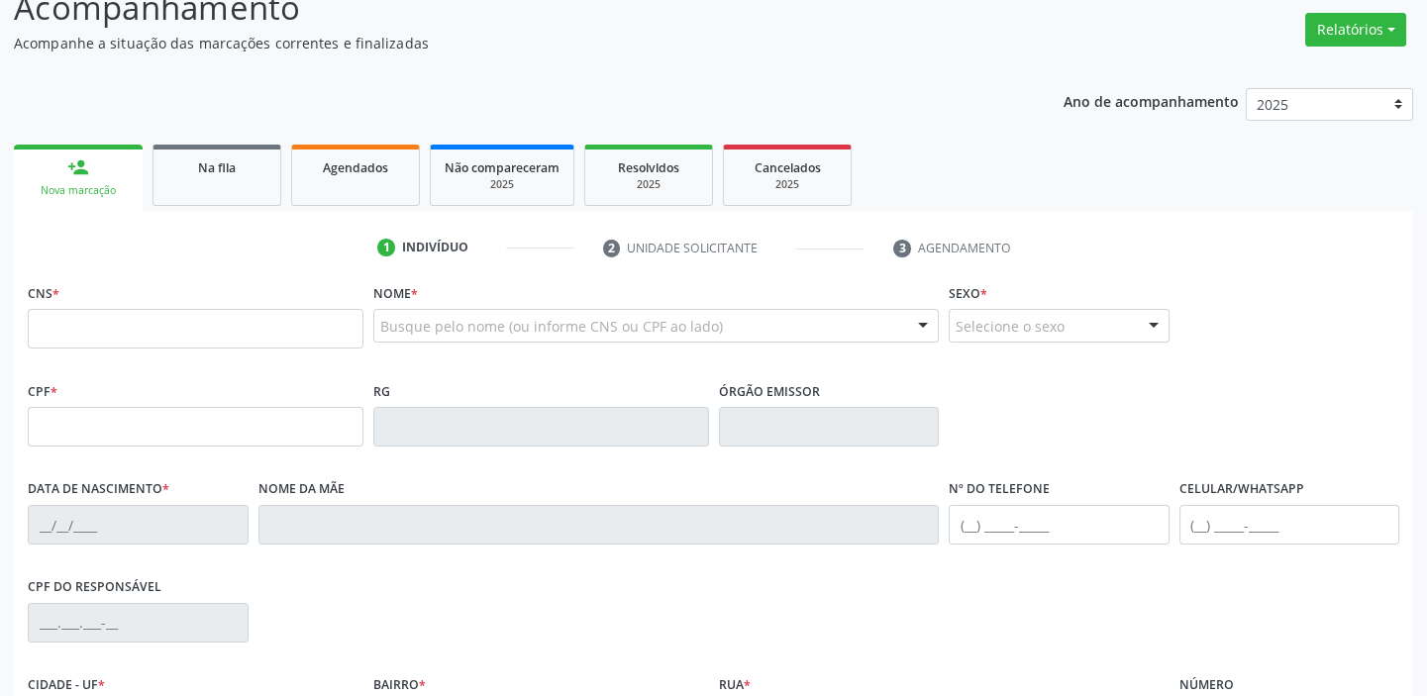
scroll to position [179, 0]
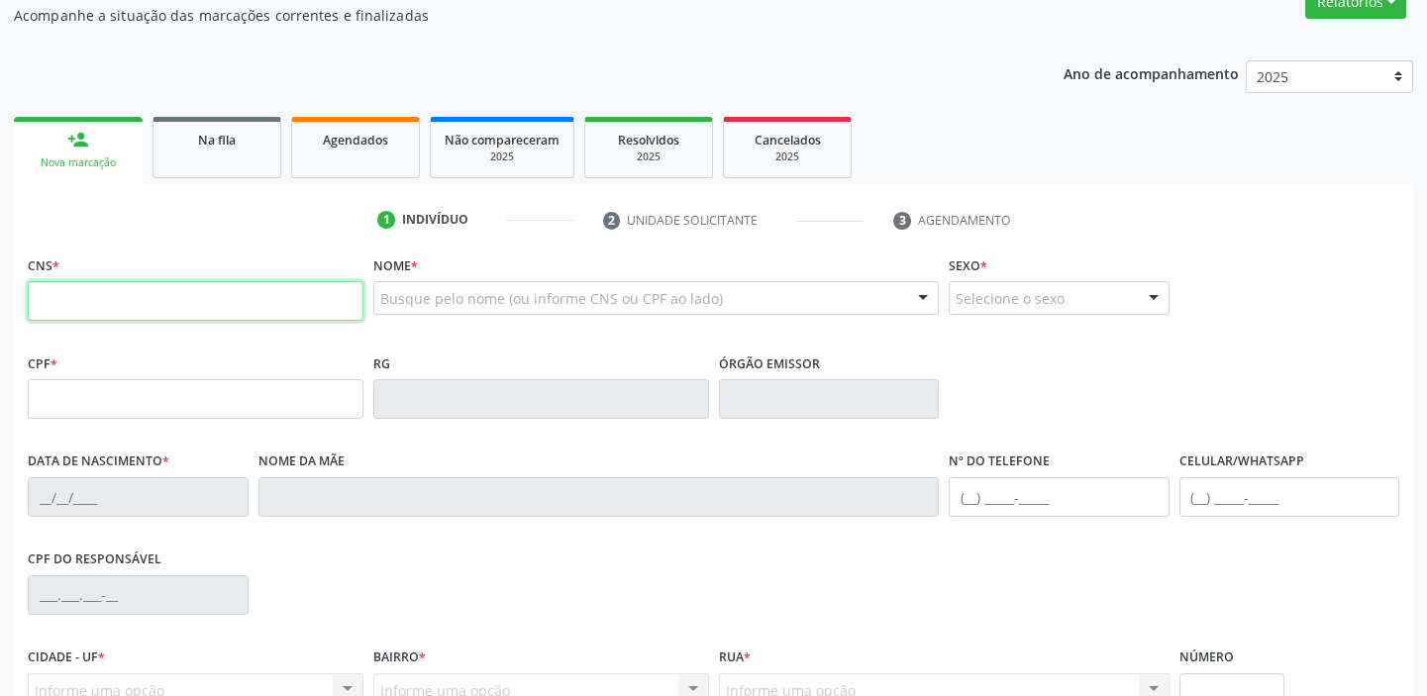
click at [145, 297] on input "text" at bounding box center [196, 301] width 336 height 40
type input "7"
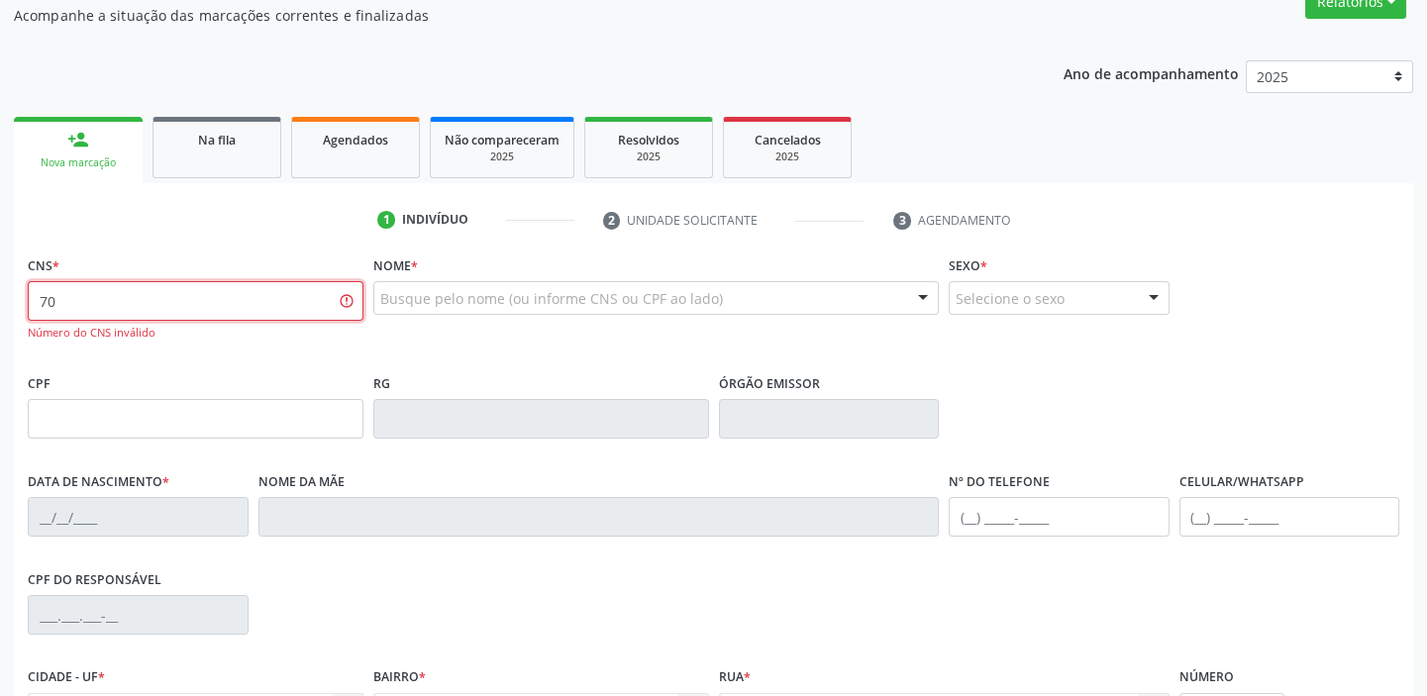
type input "7"
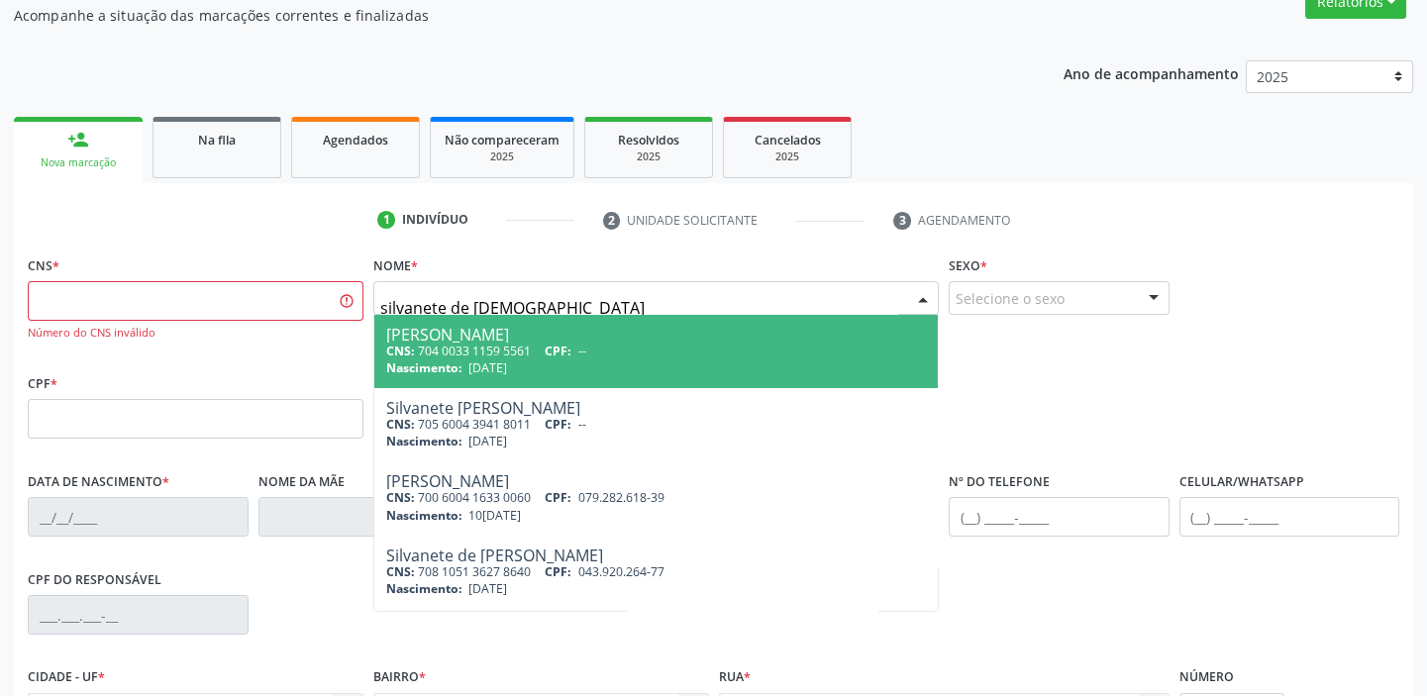
type input "silvanete de jesus"
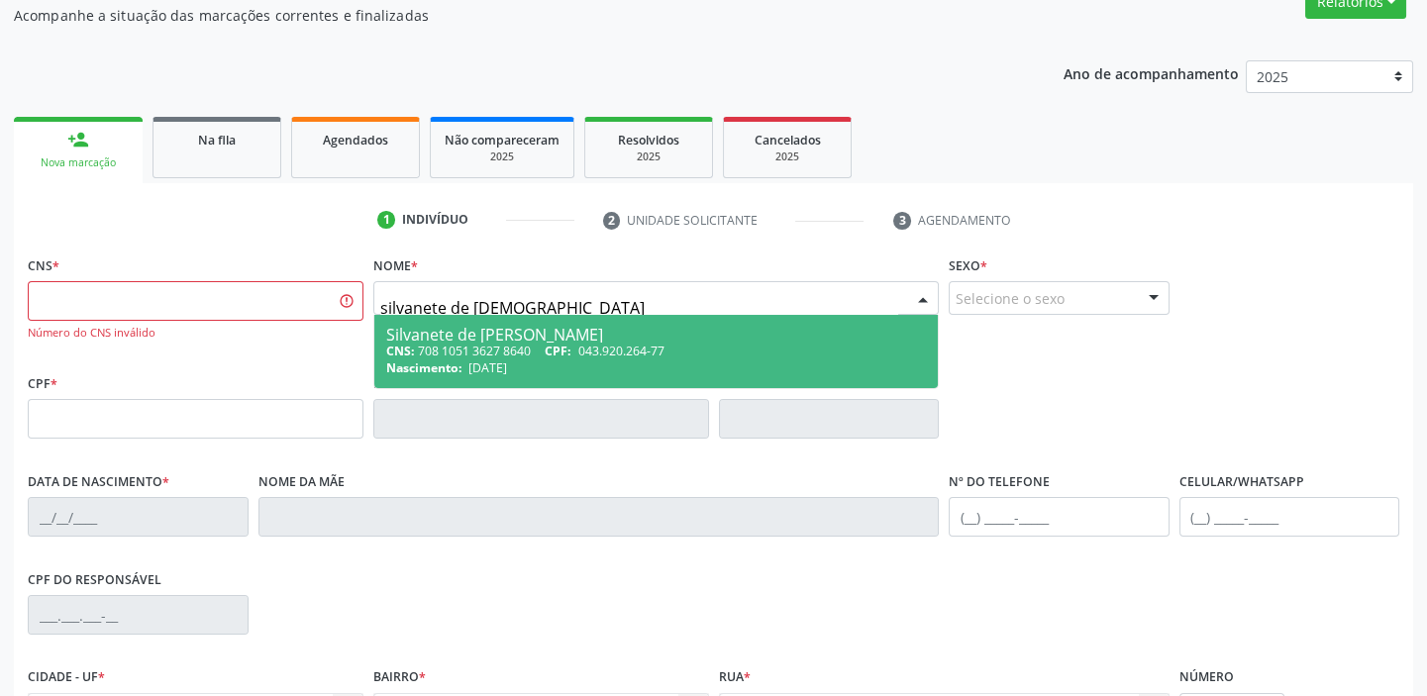
click at [558, 363] on div "Nascimento: 03/06/1969" at bounding box center [656, 367] width 540 height 17
type input "708 1051 3627 8640"
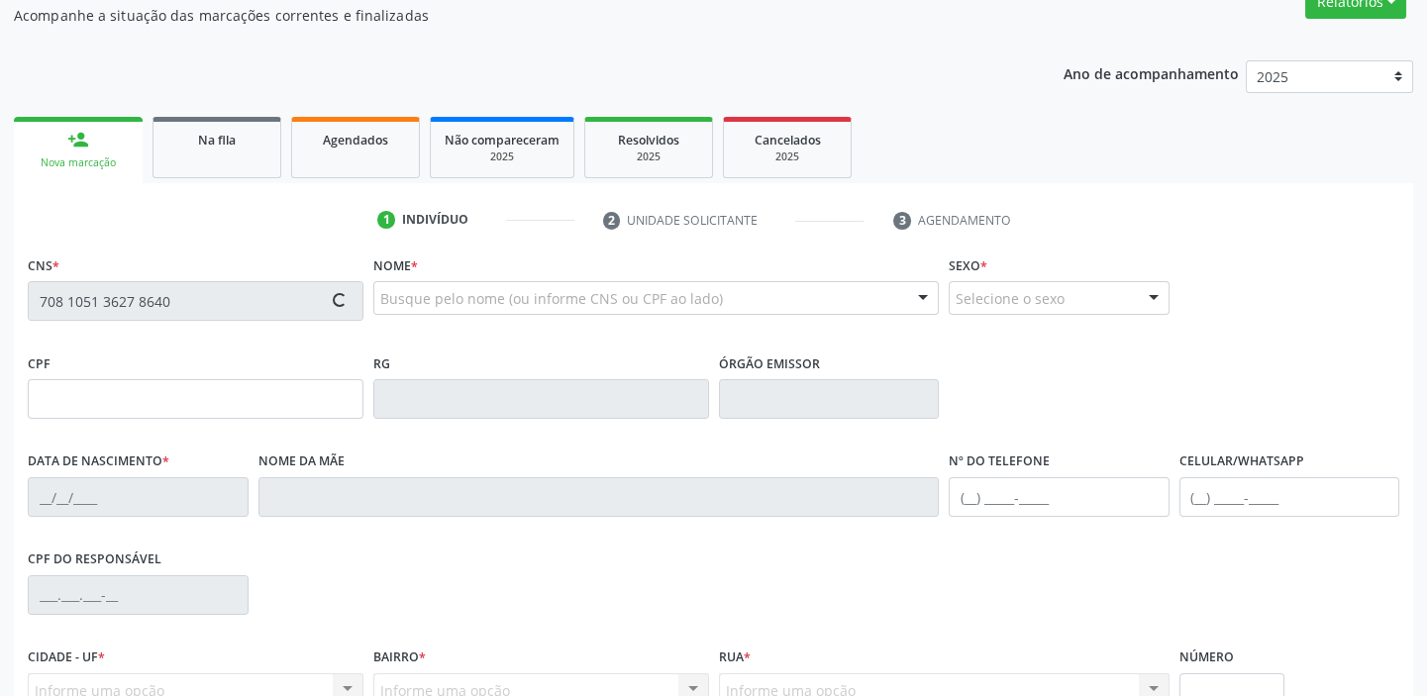
type input "043.920.264-77"
type input "03/06/1969"
type input "Emília Emidia"
type input "(87) 98841-6041"
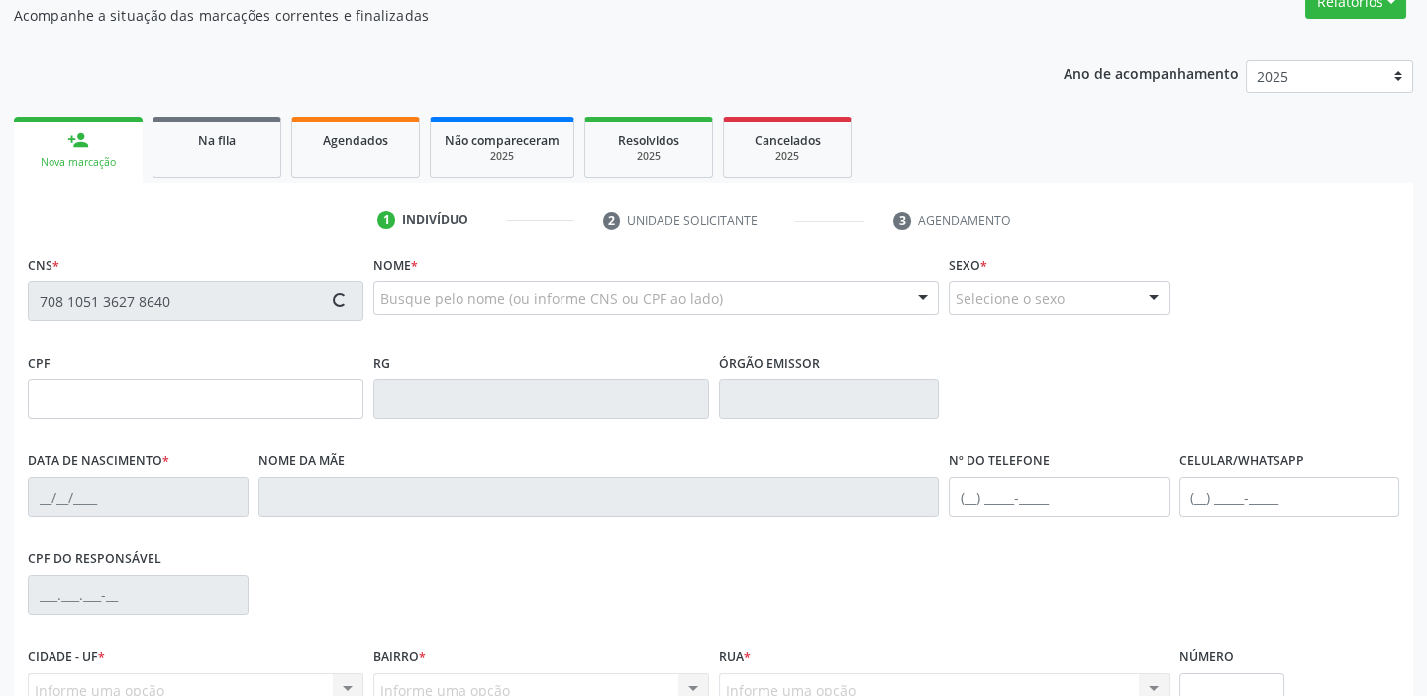
type input "200"
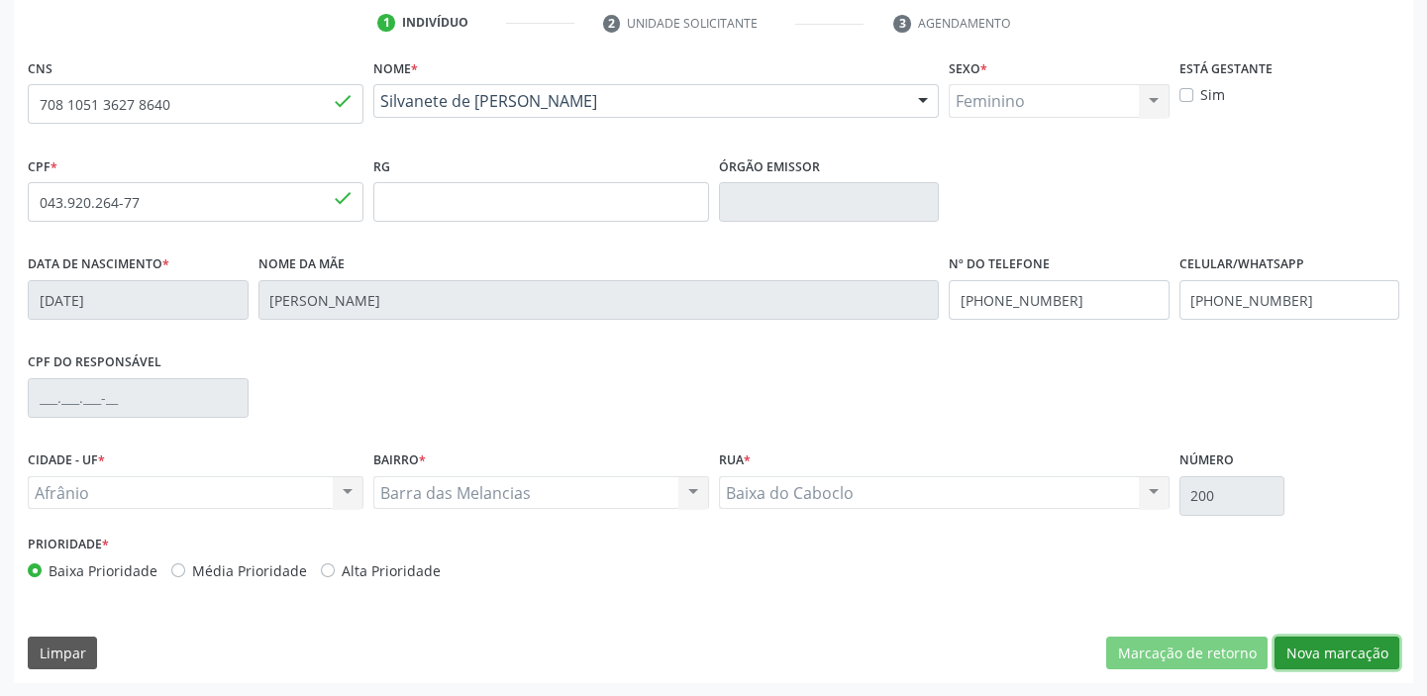
click at [1317, 644] on button "Nova marcação" at bounding box center [1336, 654] width 125 height 34
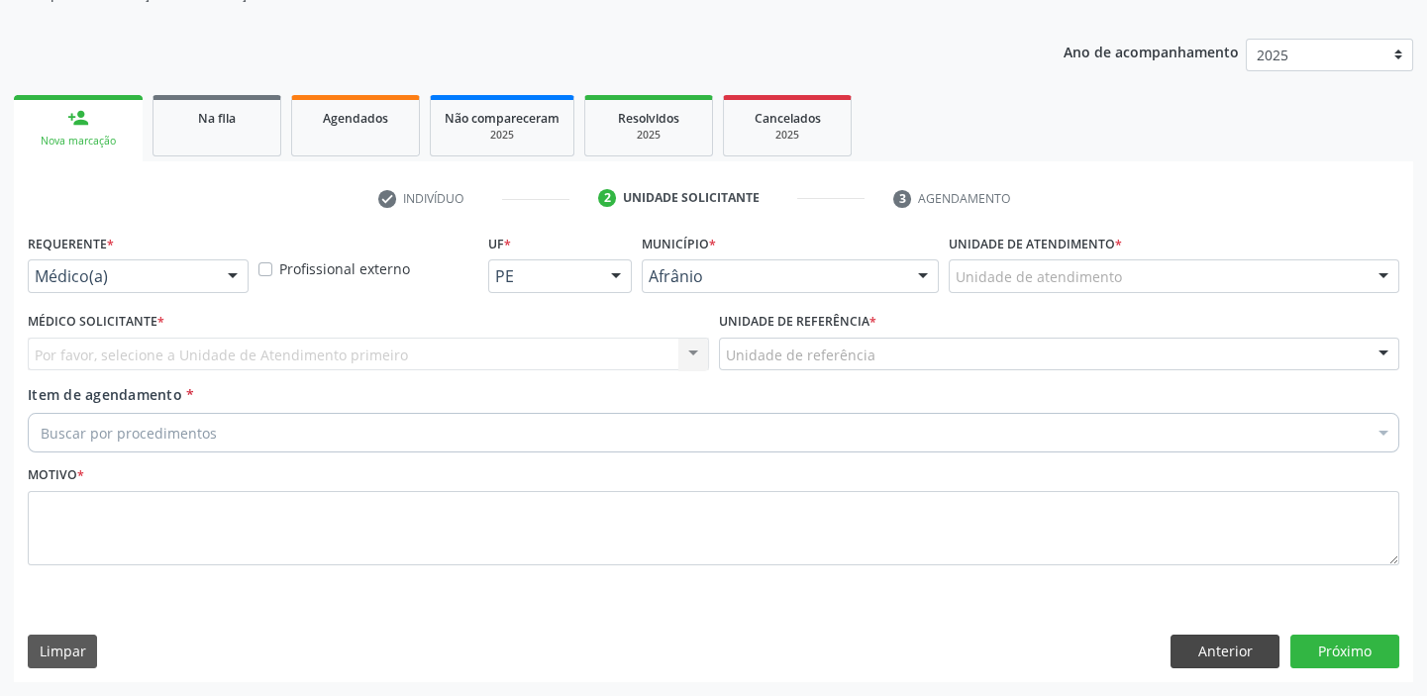
scroll to position [199, 0]
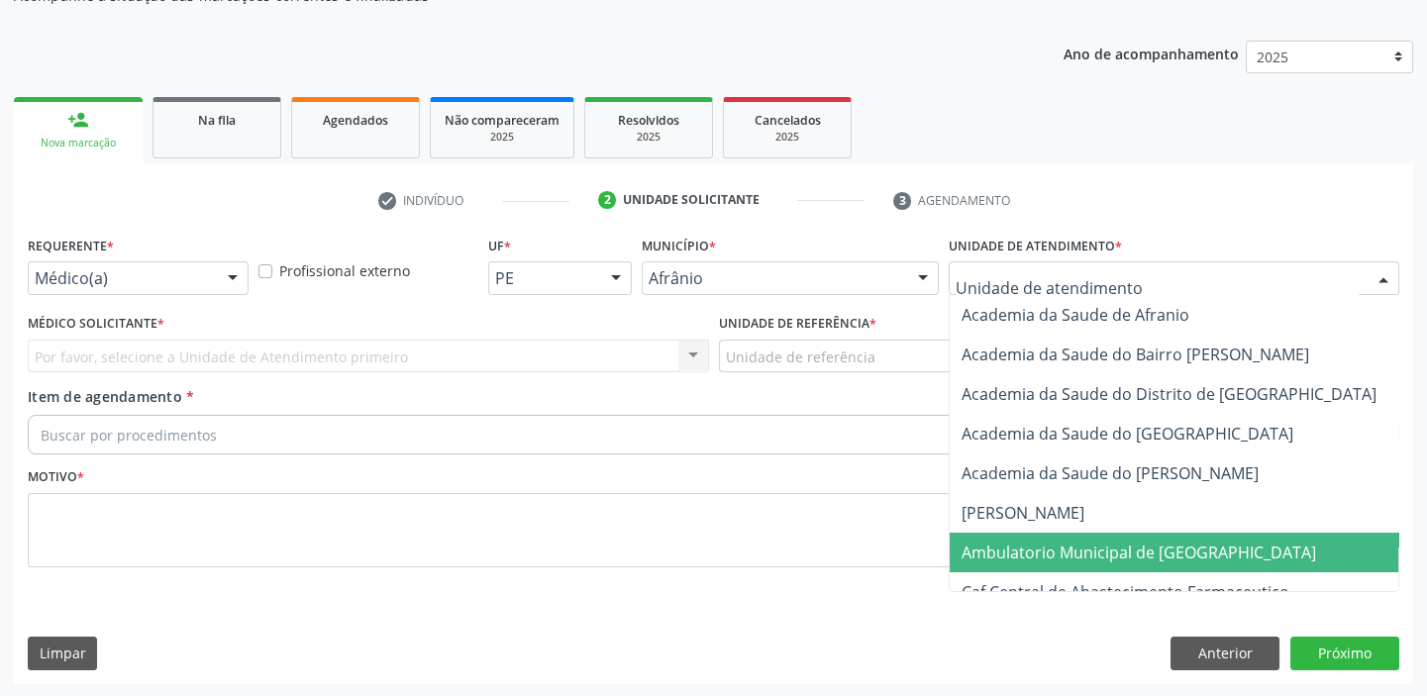
drag, startPoint x: 1034, startPoint y: 542, endPoint x: 945, endPoint y: 490, distance: 102.9
click at [1018, 535] on span "Ambulatorio Municipal de [GEOGRAPHIC_DATA]" at bounding box center [1191, 553] width 483 height 40
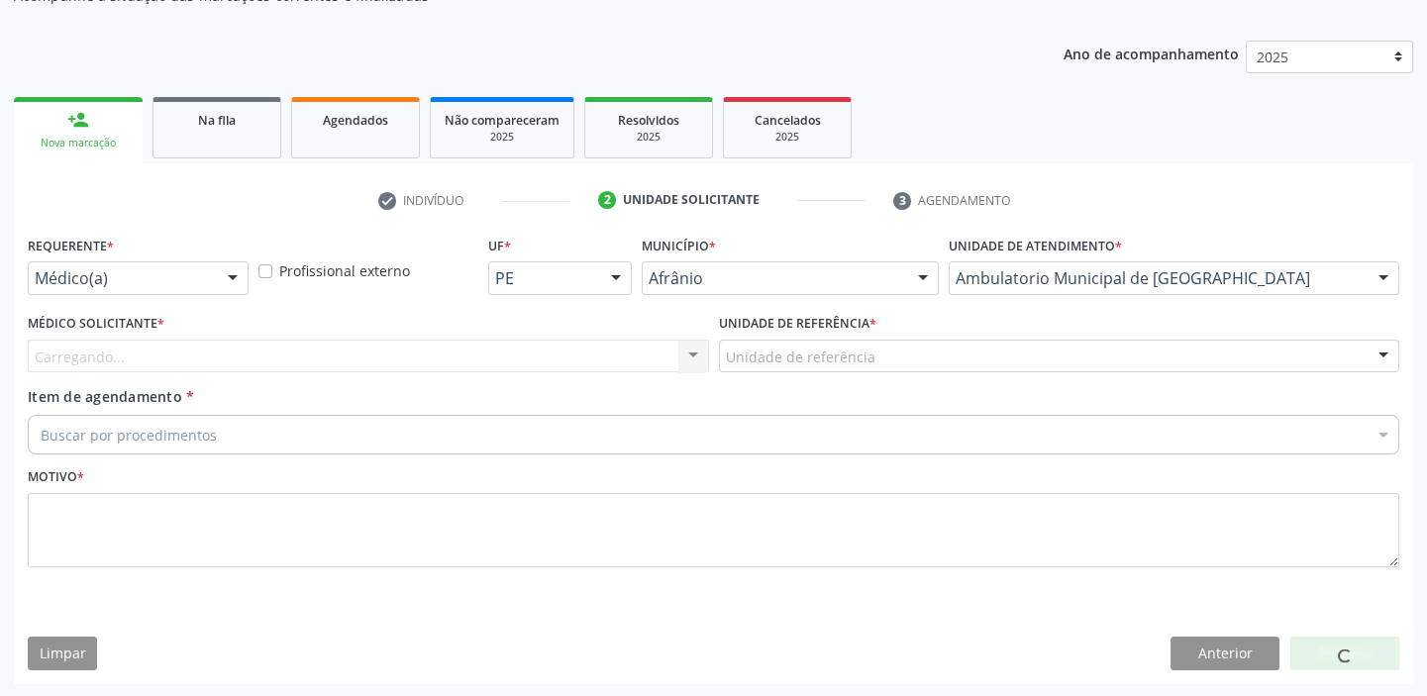
click at [811, 343] on div "Unidade de referência" at bounding box center [1059, 357] width 681 height 34
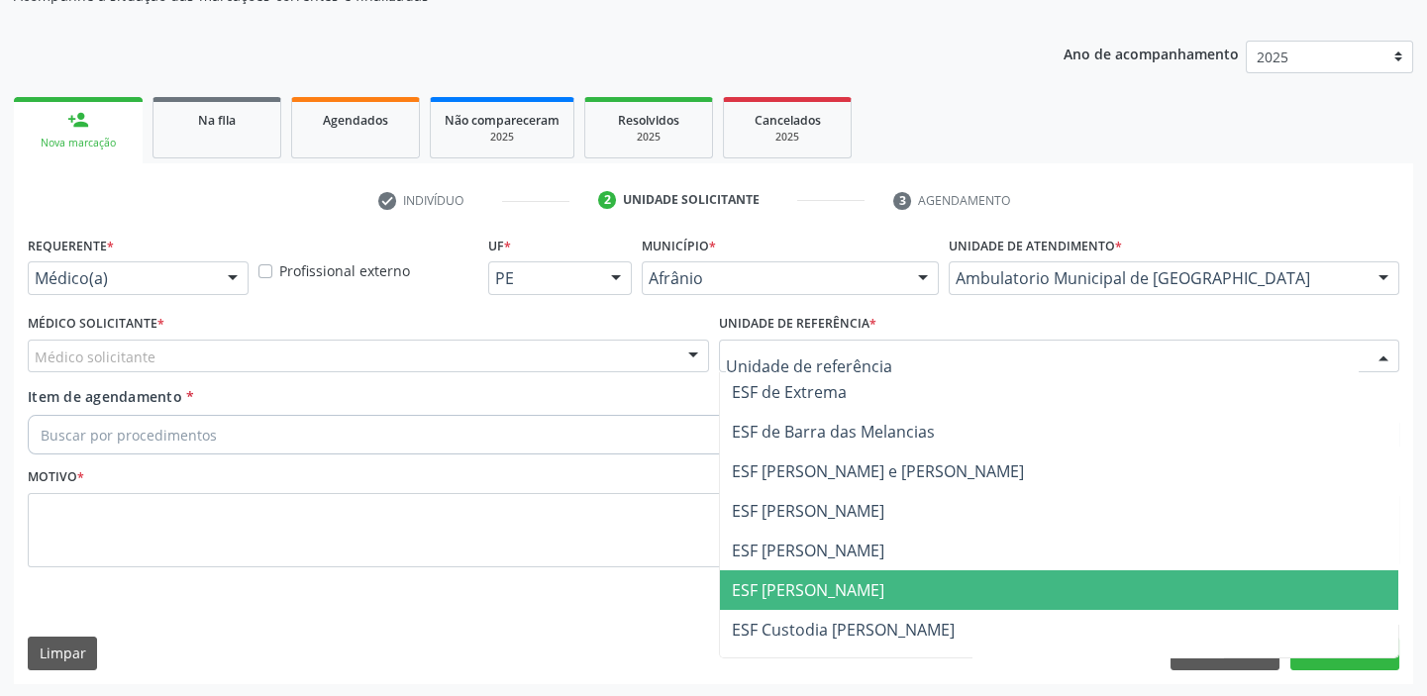
click at [787, 582] on span "ESF [PERSON_NAME]" at bounding box center [808, 590] width 152 height 22
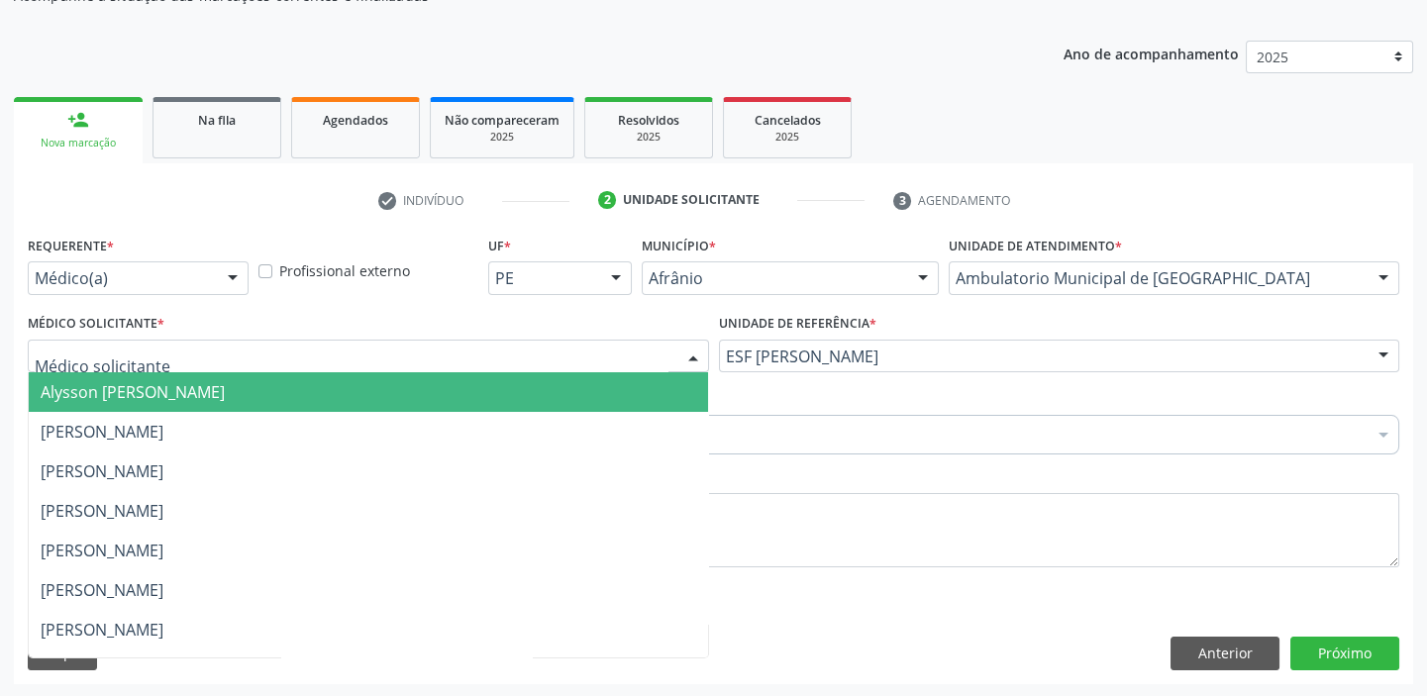
drag, startPoint x: 99, startPoint y: 347, endPoint x: 89, endPoint y: 386, distance: 40.8
click at [89, 387] on span "Alysson [PERSON_NAME]" at bounding box center [133, 392] width 184 height 22
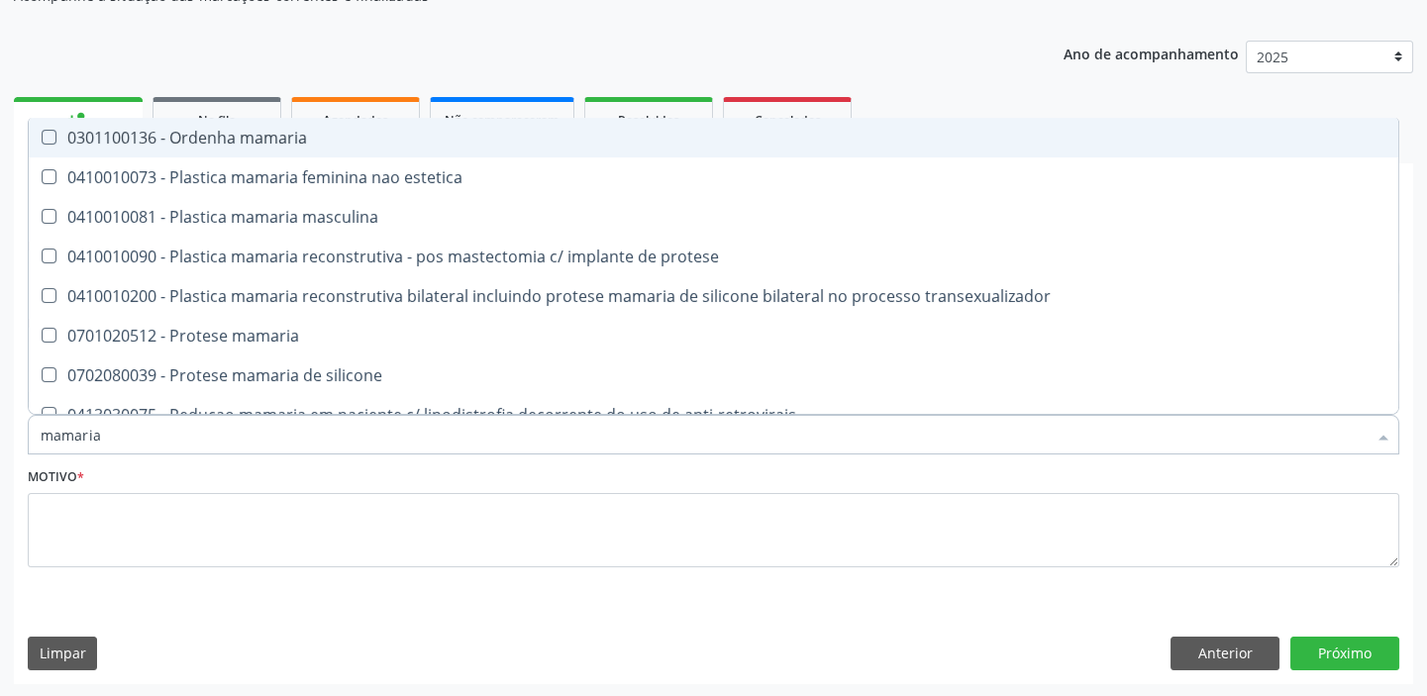
type input "mamaria"
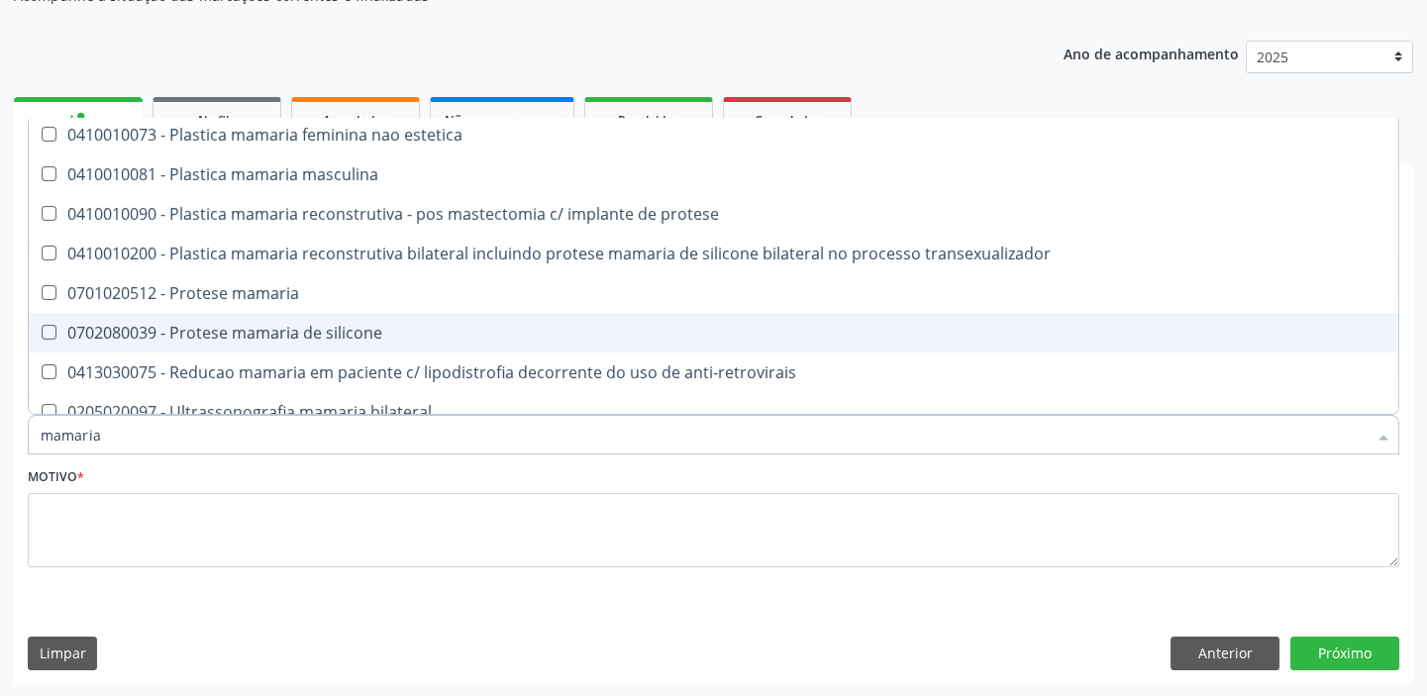
scroll to position [59, 0]
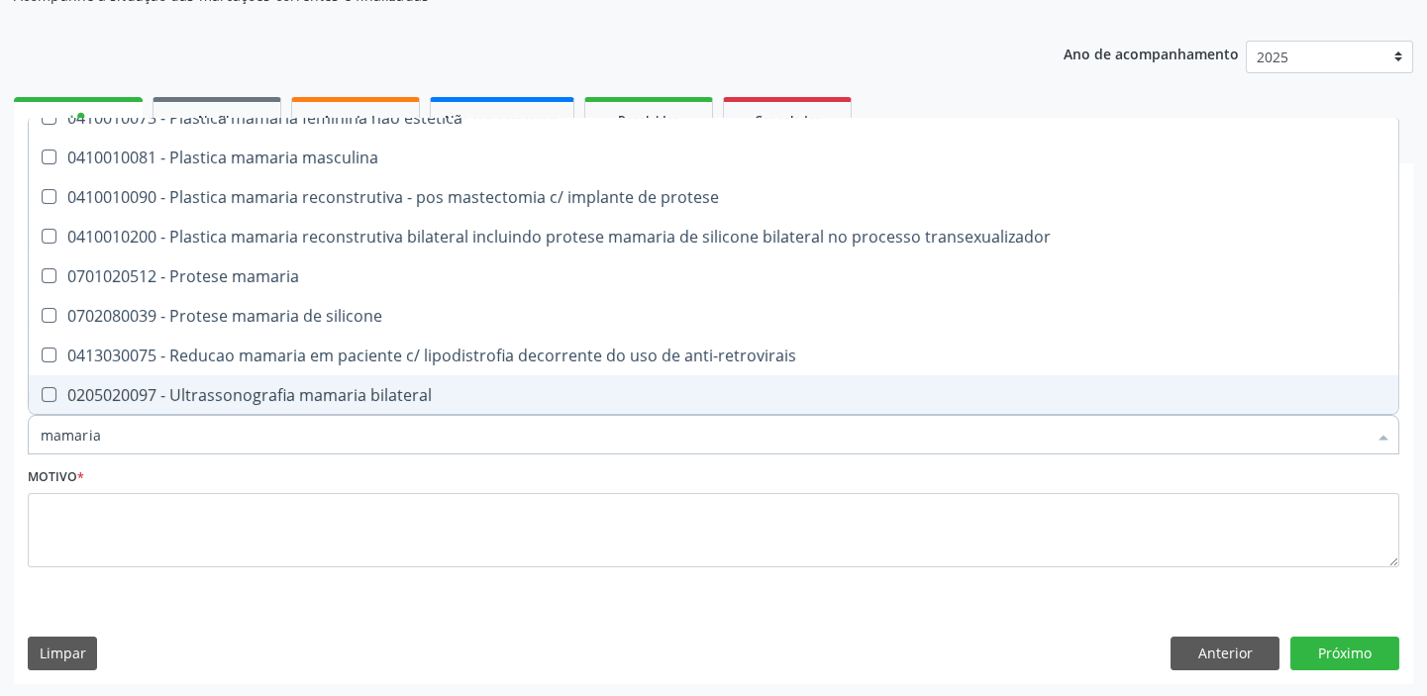
click at [350, 393] on div "0205020097 - Ultrassonografia mamaria bilateral" at bounding box center [714, 395] width 1346 height 16
checkbox bilateral "true"
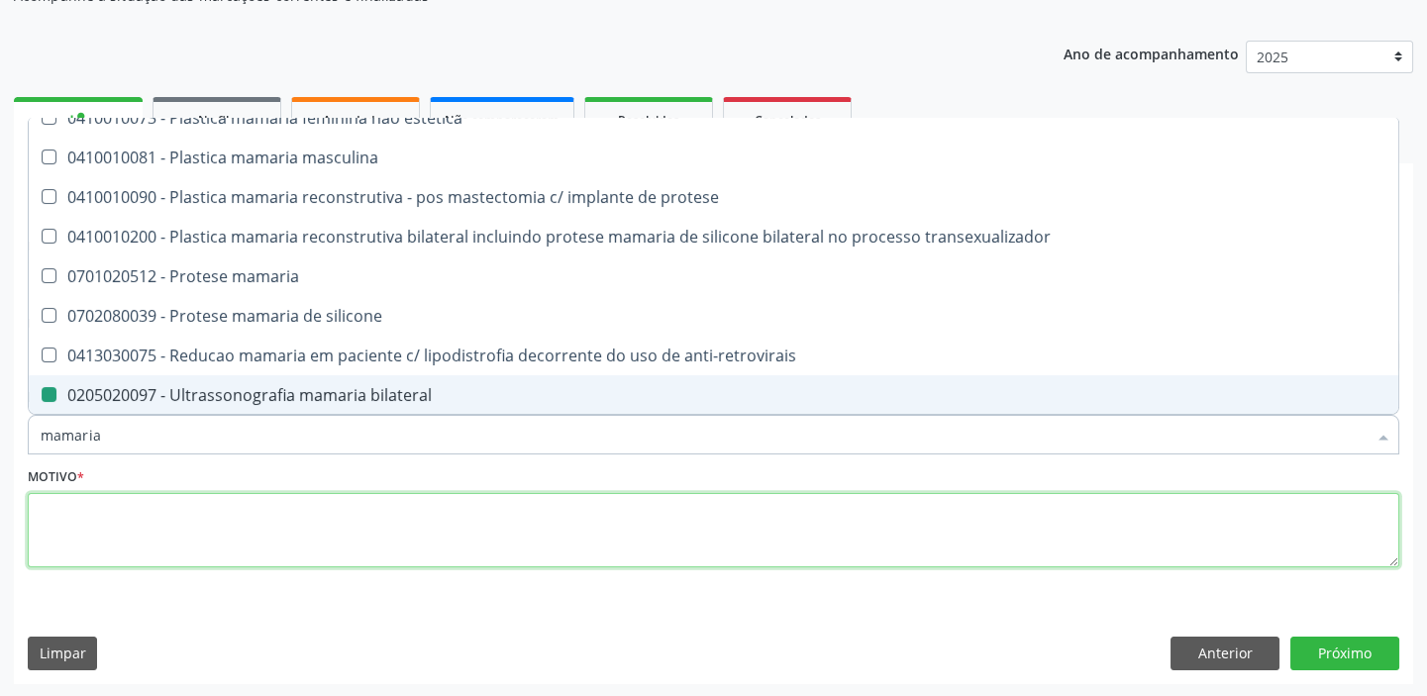
click at [199, 524] on textarea at bounding box center [713, 530] width 1371 height 75
checkbox estetica "true"
checkbox bilateral "false"
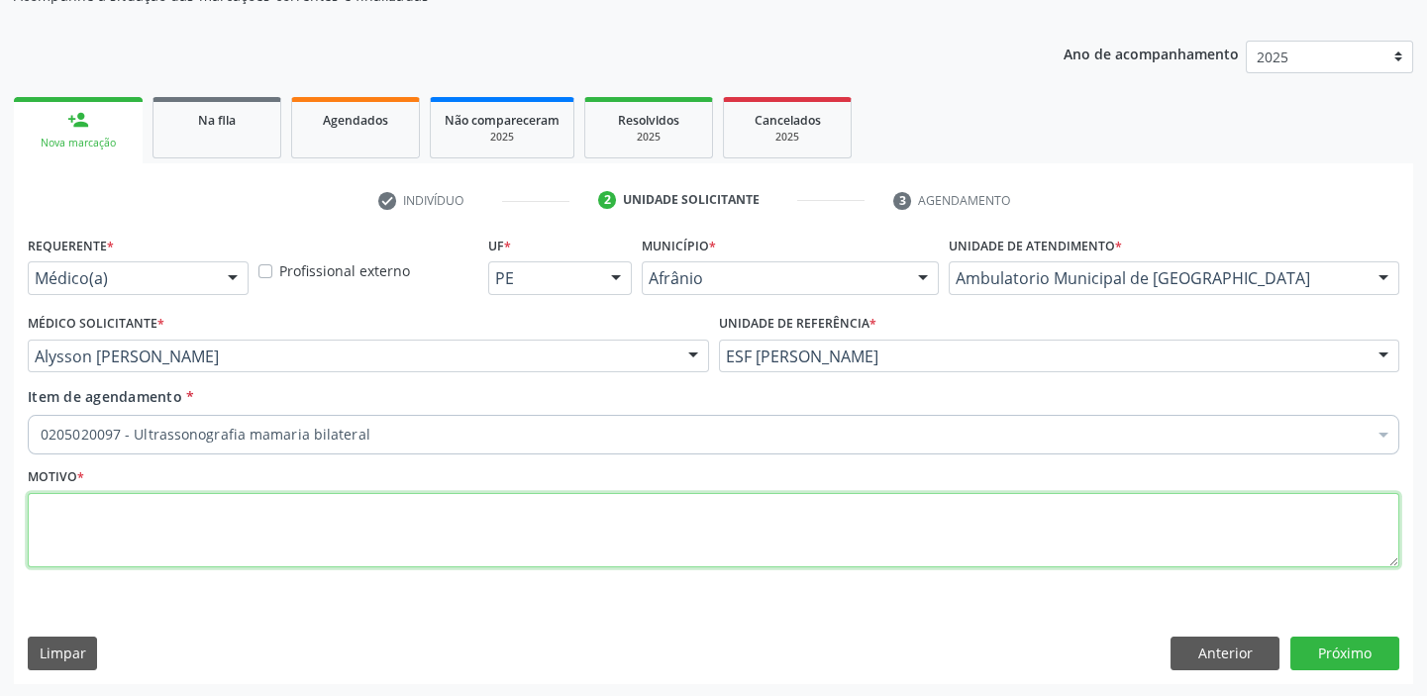
scroll to position [0, 0]
type textarea "rastreio"
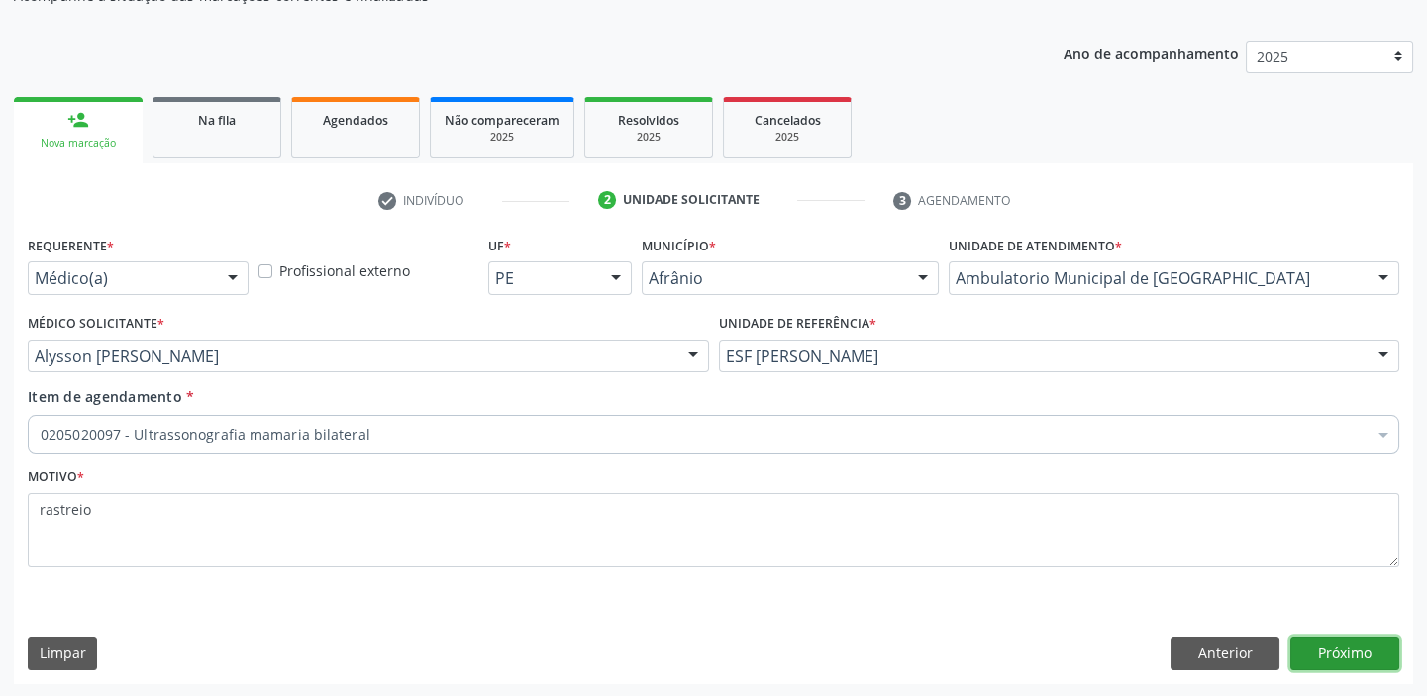
click at [1339, 650] on button "Próximo" at bounding box center [1344, 654] width 109 height 34
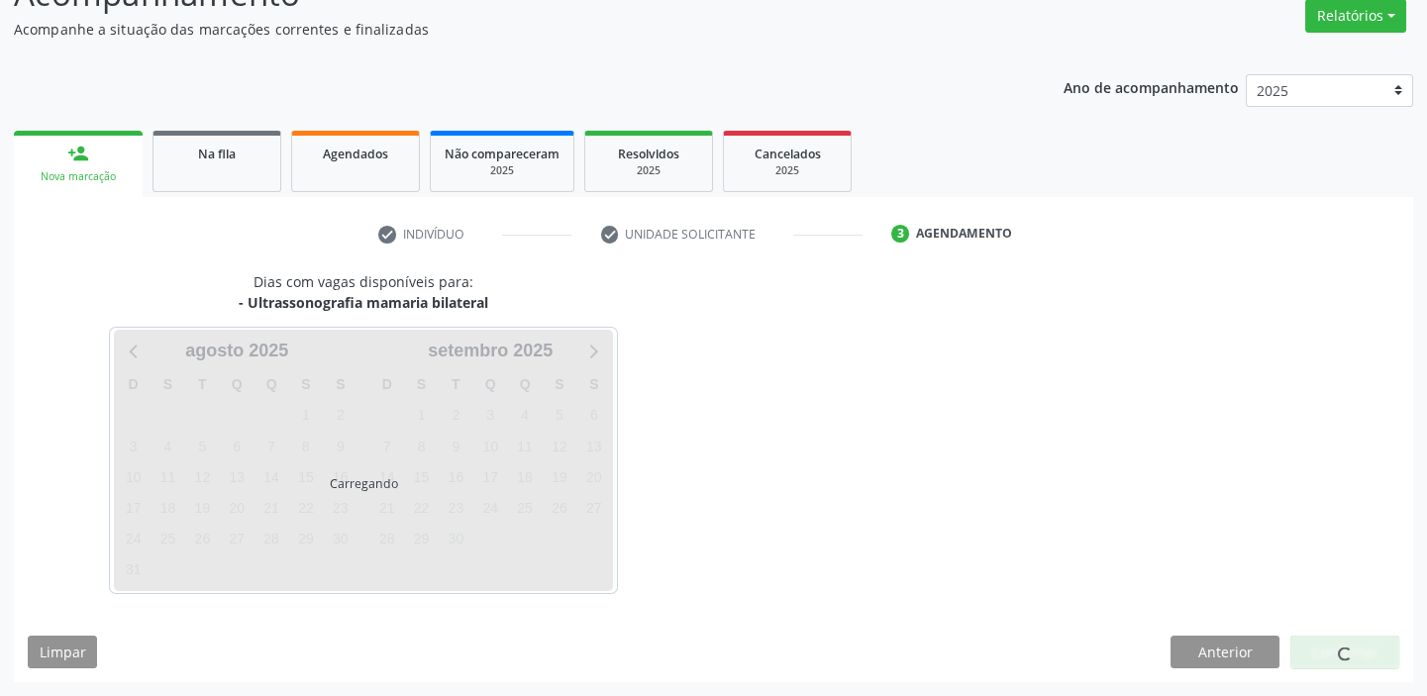
scroll to position [164, 0]
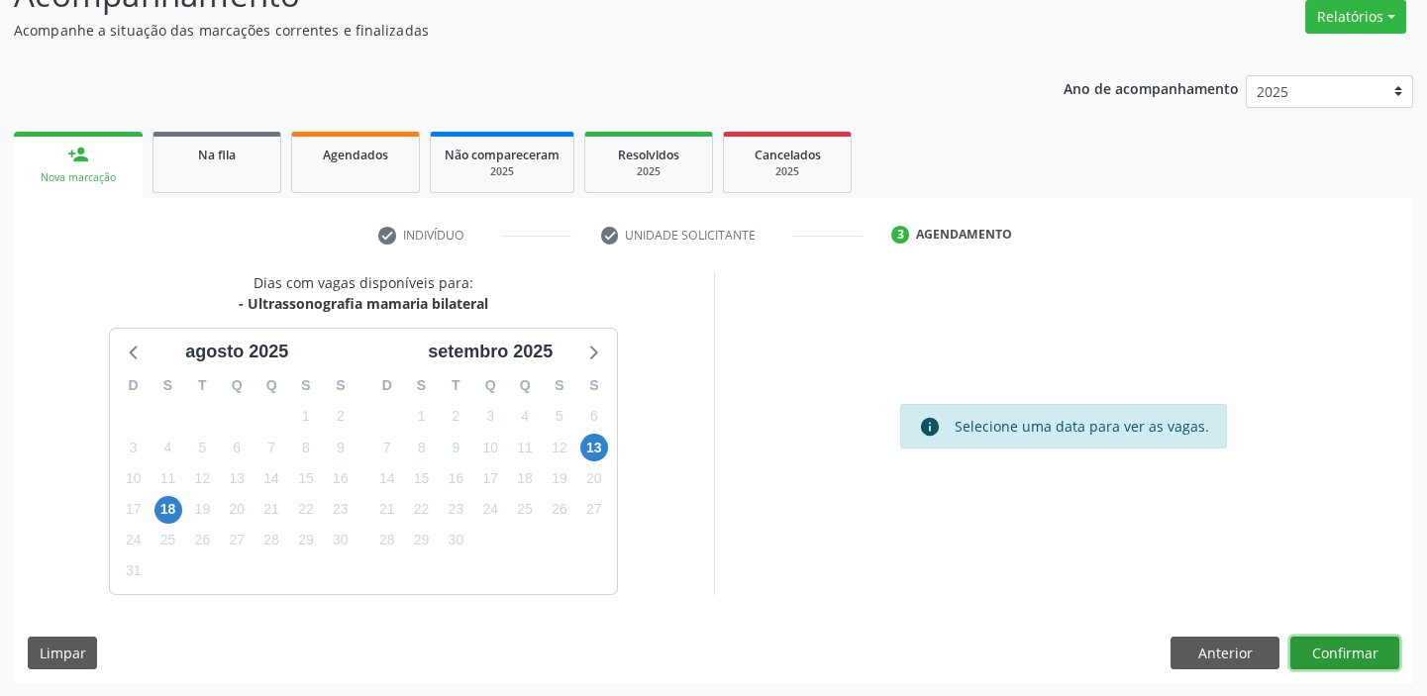
click at [1320, 662] on button "Confirmar" at bounding box center [1344, 654] width 109 height 34
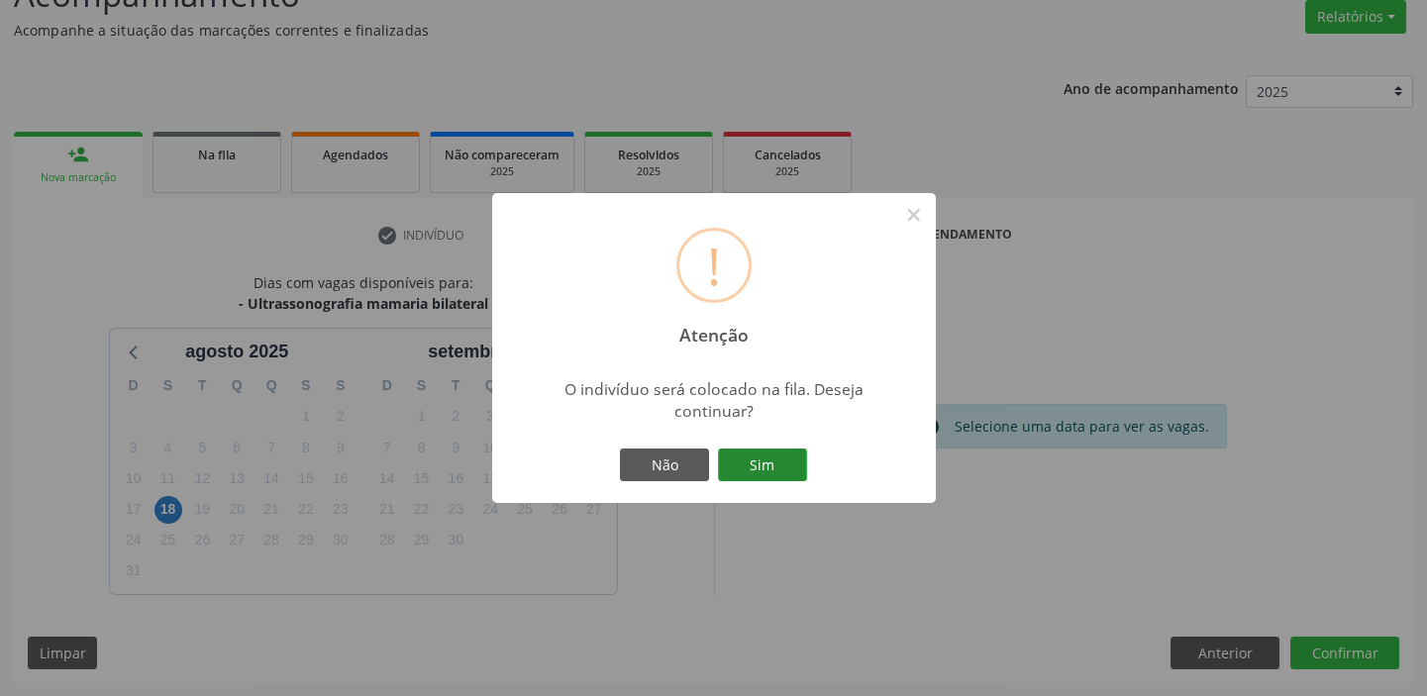
click at [770, 474] on button "Sim" at bounding box center [762, 466] width 89 height 34
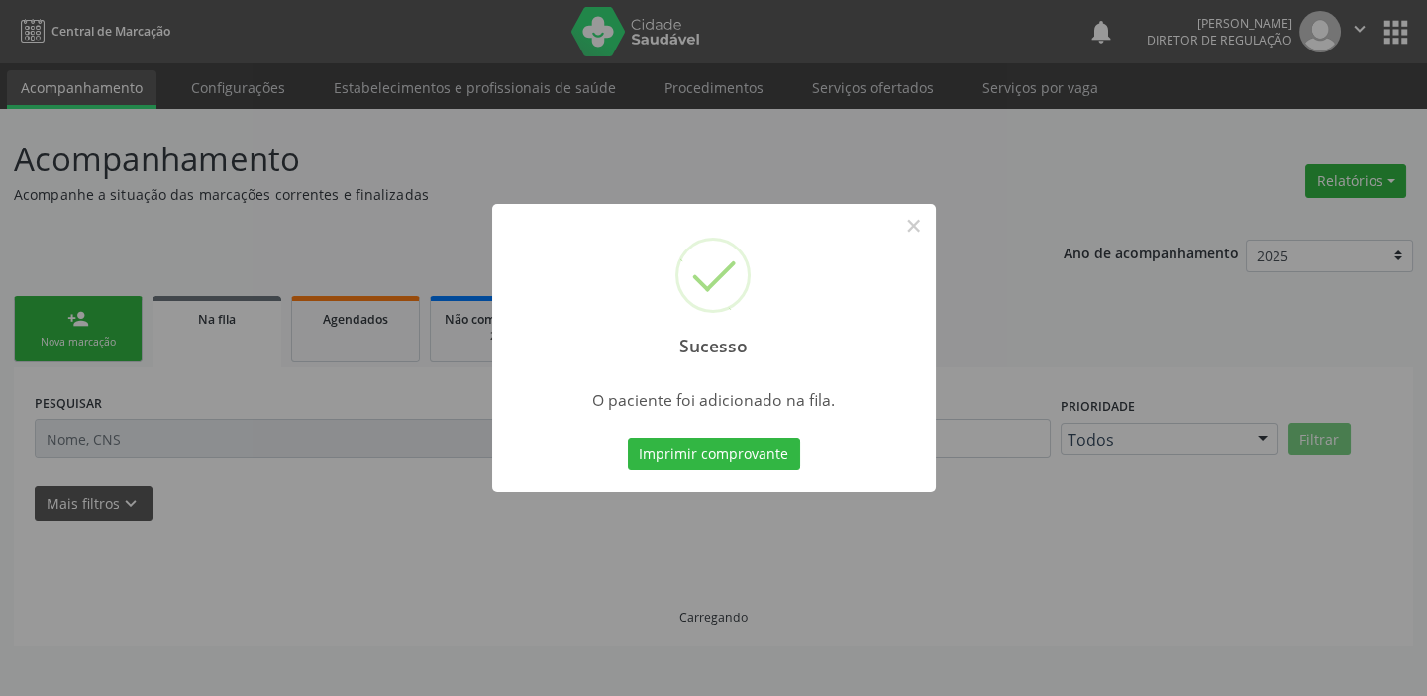
scroll to position [0, 0]
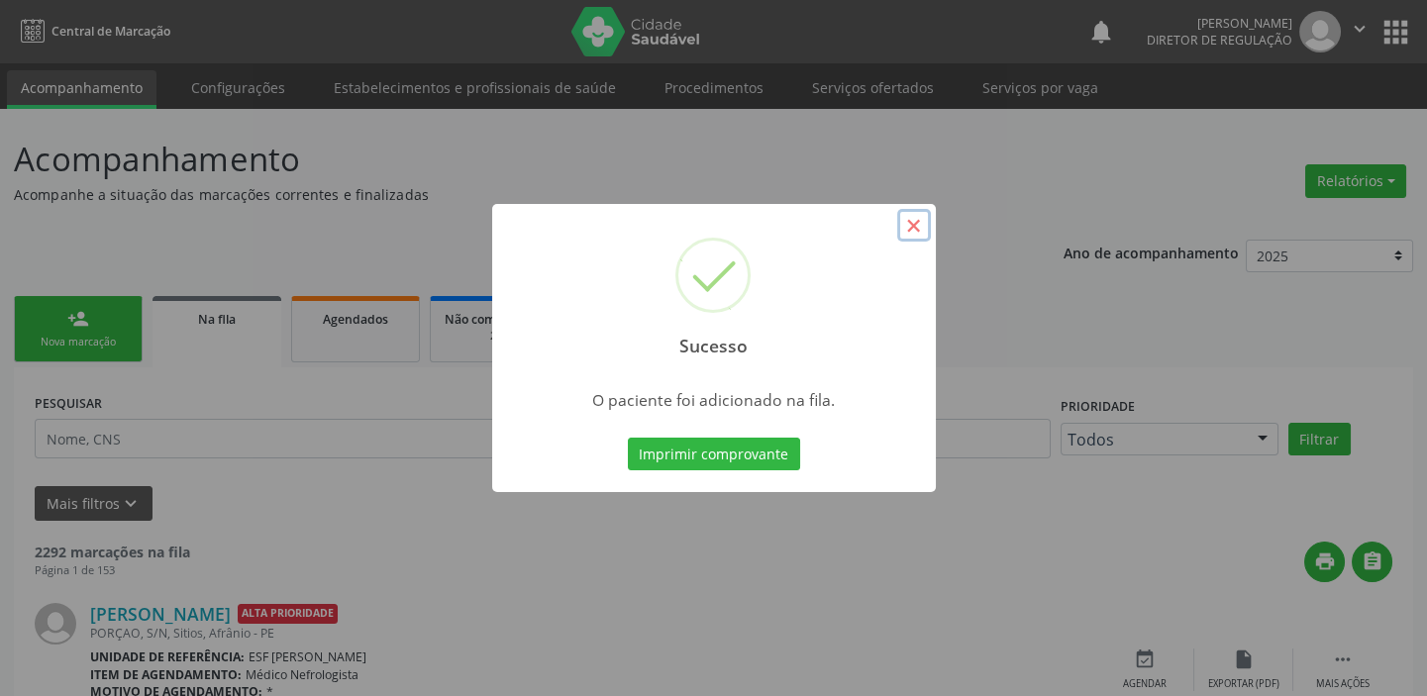
click at [902, 224] on button "×" at bounding box center [914, 226] width 34 height 34
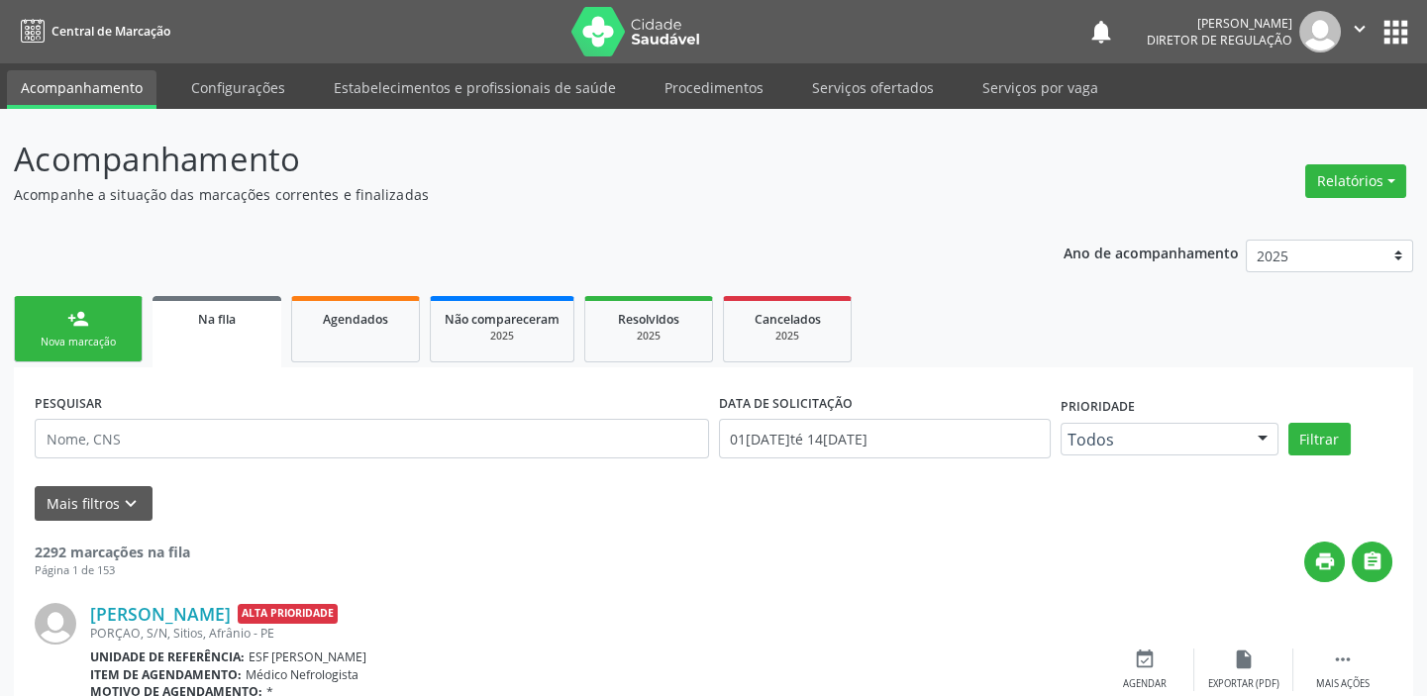
click at [81, 346] on div "Nova marcação" at bounding box center [78, 342] width 99 height 15
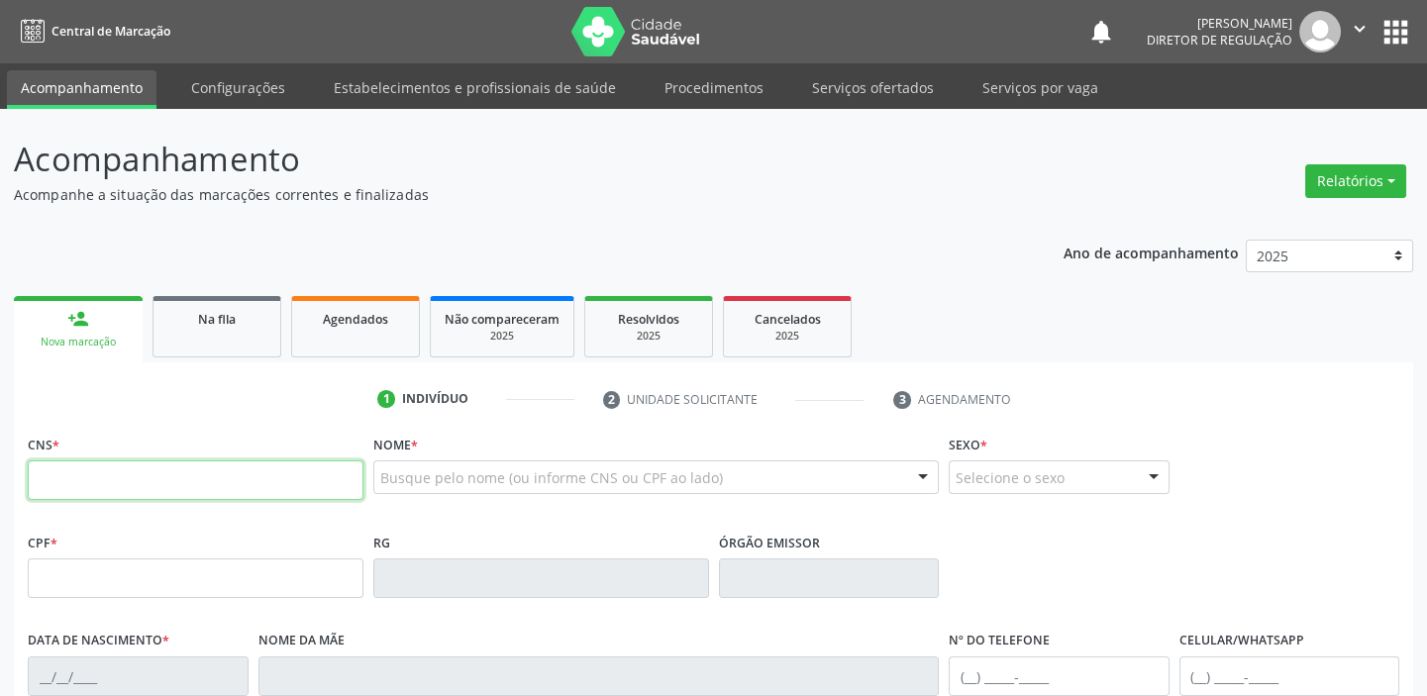
click at [175, 484] on input "text" at bounding box center [196, 480] width 336 height 40
type input "700 1038 6083 0590"
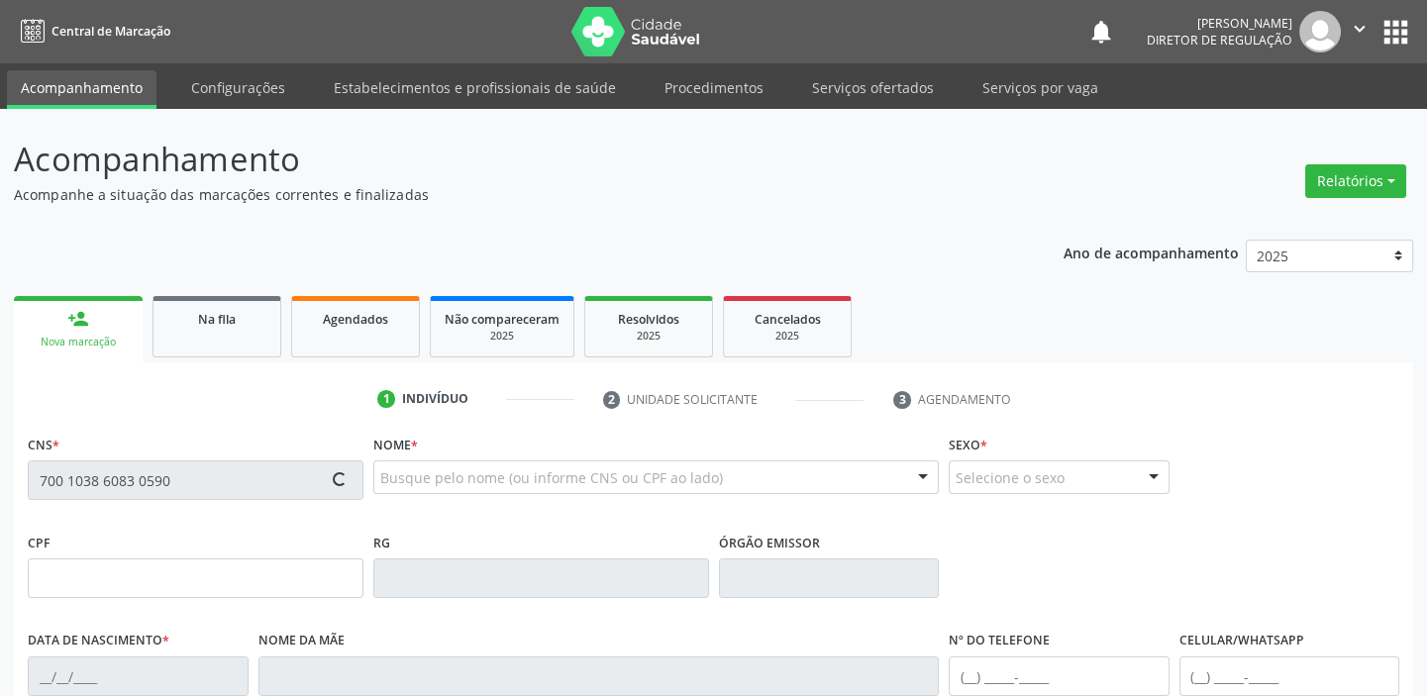
type input "350.881.684-20"
type input "29/07/1959"
type input "Maria de Lourdes Gomes"
type input "(87) 98808-9845"
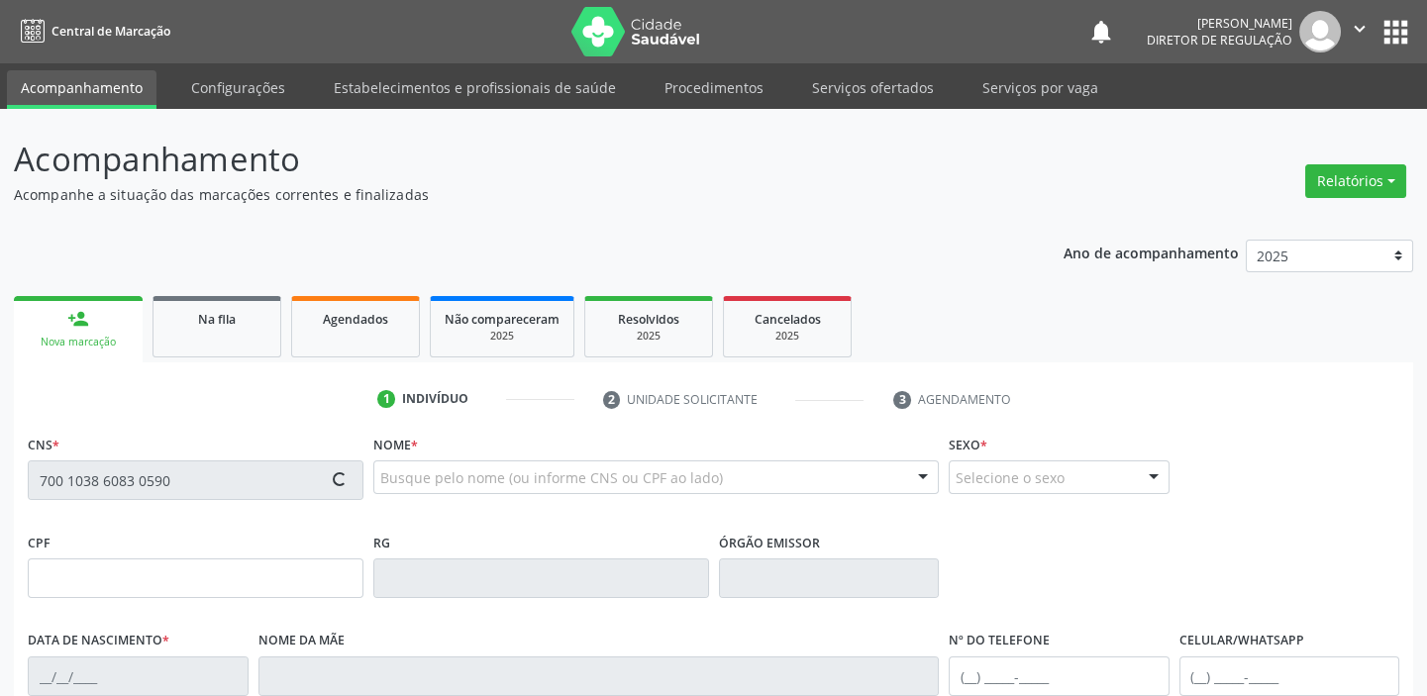
type input "340.218.684-53"
type input "S/N"
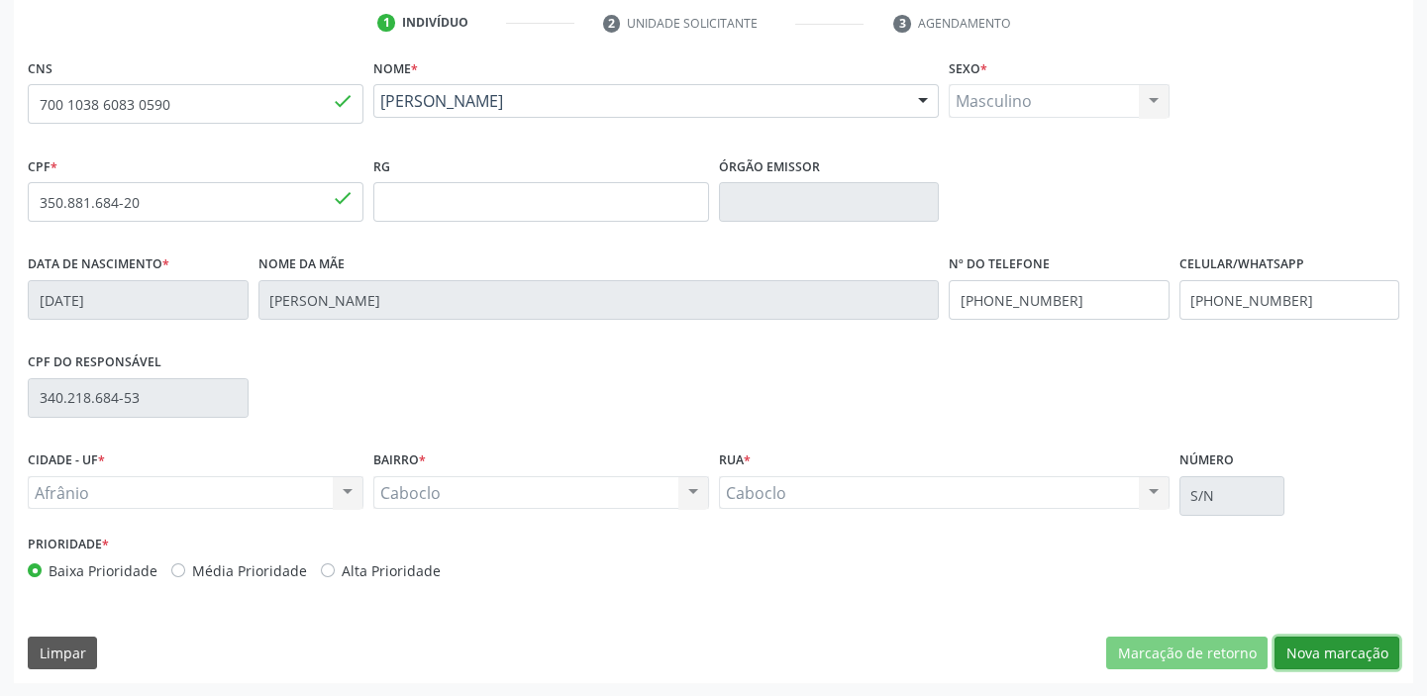
click at [1306, 644] on button "Nova marcação" at bounding box center [1336, 654] width 125 height 34
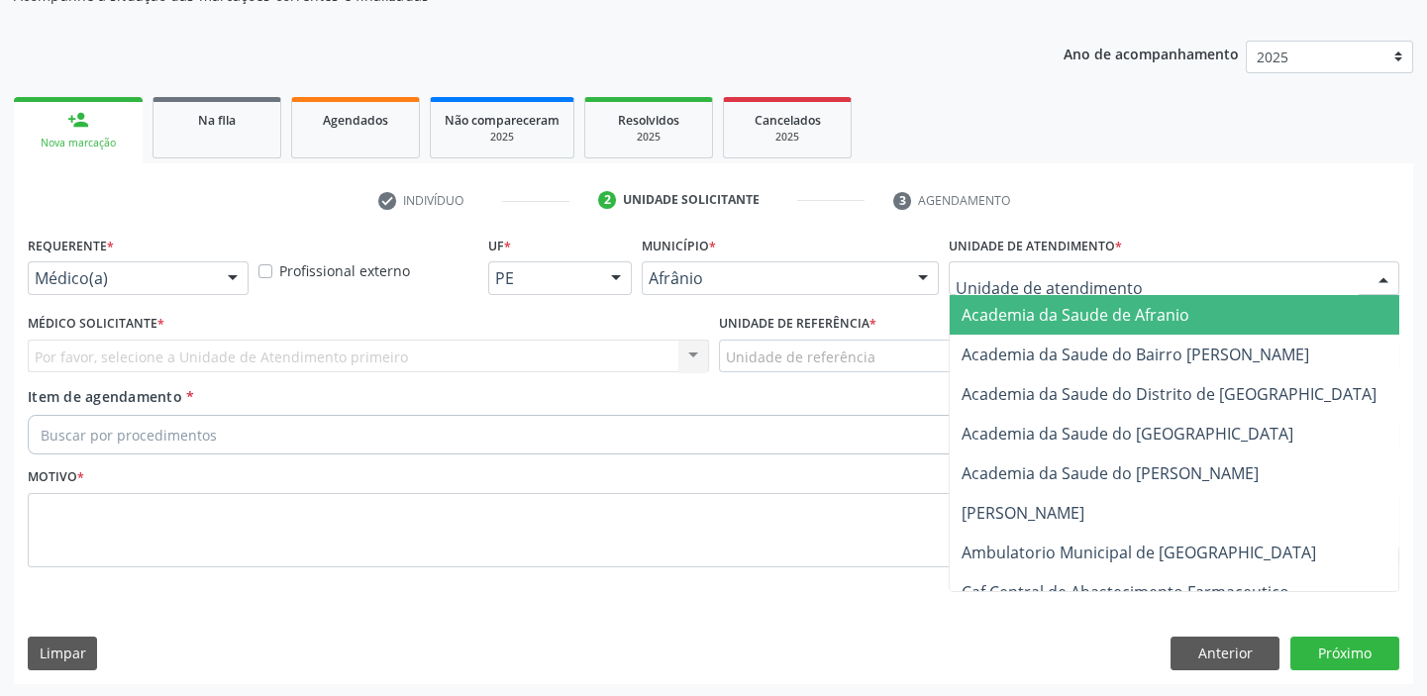
click at [1033, 288] on div at bounding box center [1174, 278] width 451 height 34
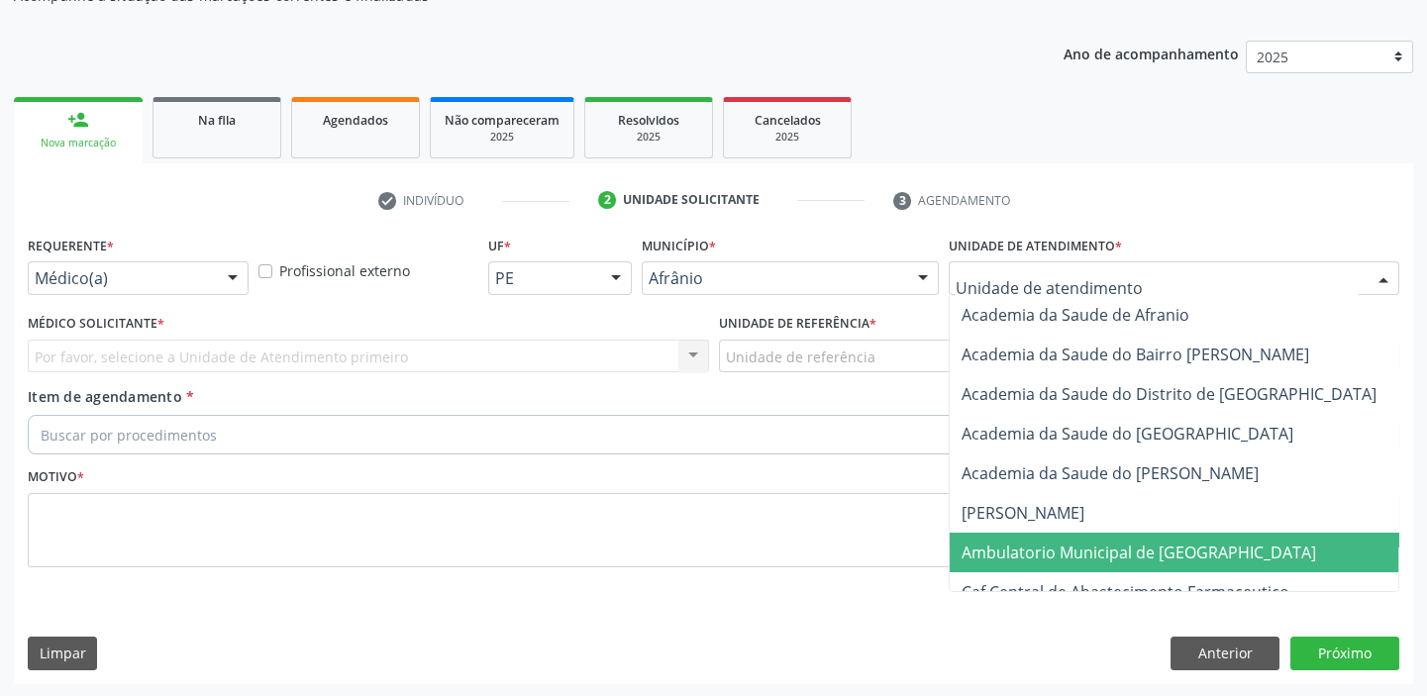
drag, startPoint x: 1023, startPoint y: 547, endPoint x: 912, endPoint y: 468, distance: 135.7
click at [1022, 548] on span "Ambulatorio Municipal de [GEOGRAPHIC_DATA]" at bounding box center [1138, 553] width 354 height 22
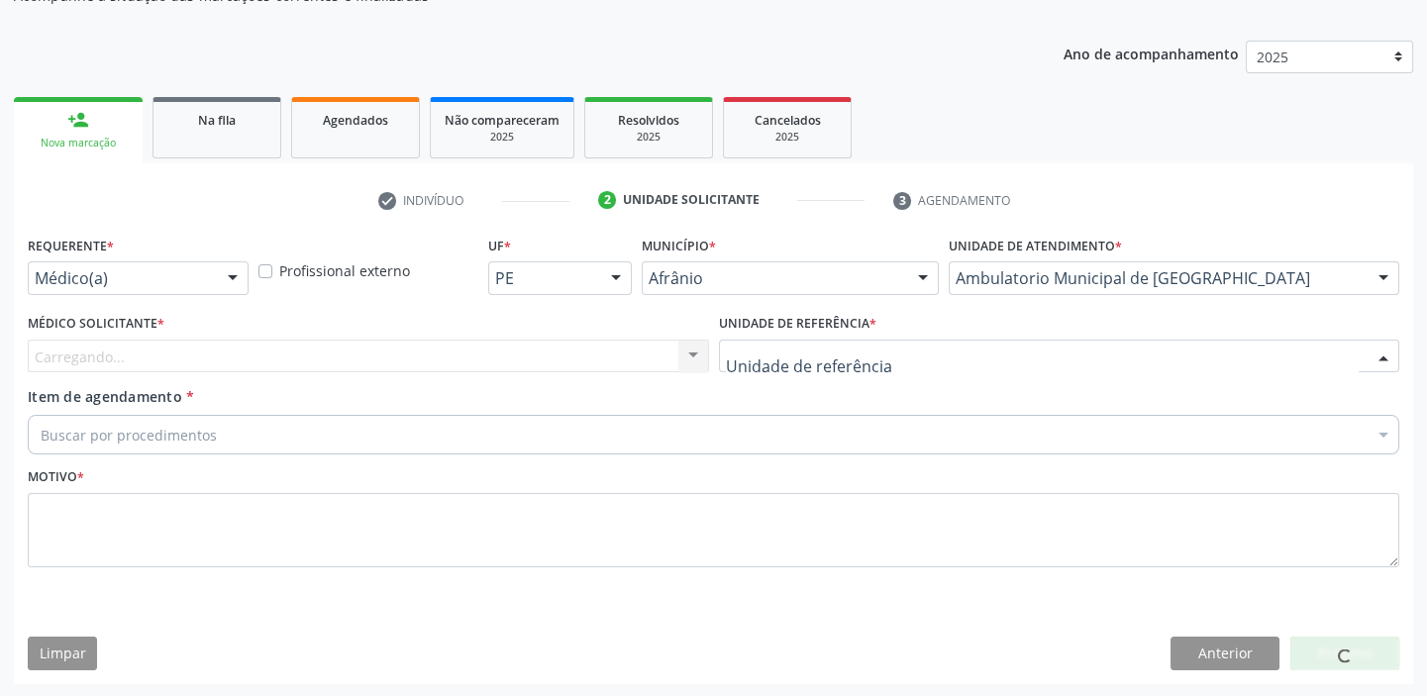
drag, startPoint x: 775, startPoint y: 356, endPoint x: 772, endPoint y: 464, distance: 108.0
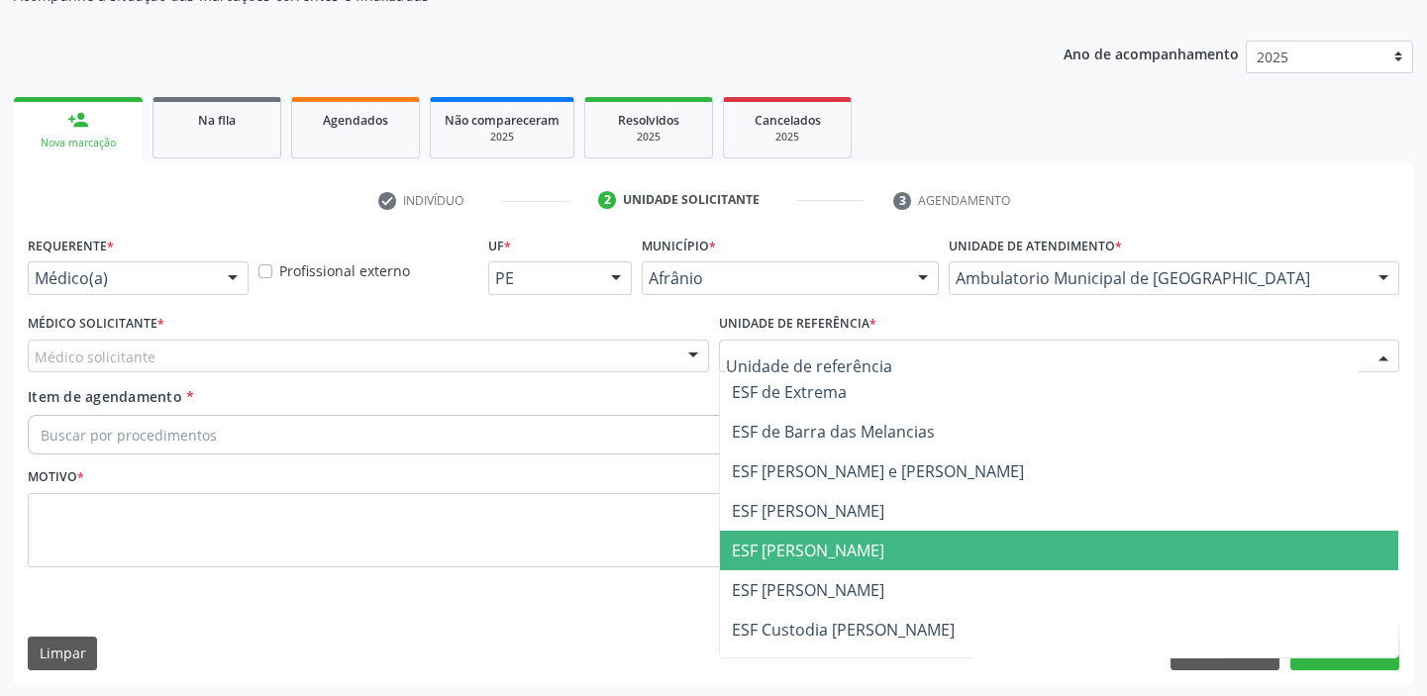
click at [772, 535] on span "ESF [PERSON_NAME]" at bounding box center [1059, 551] width 679 height 40
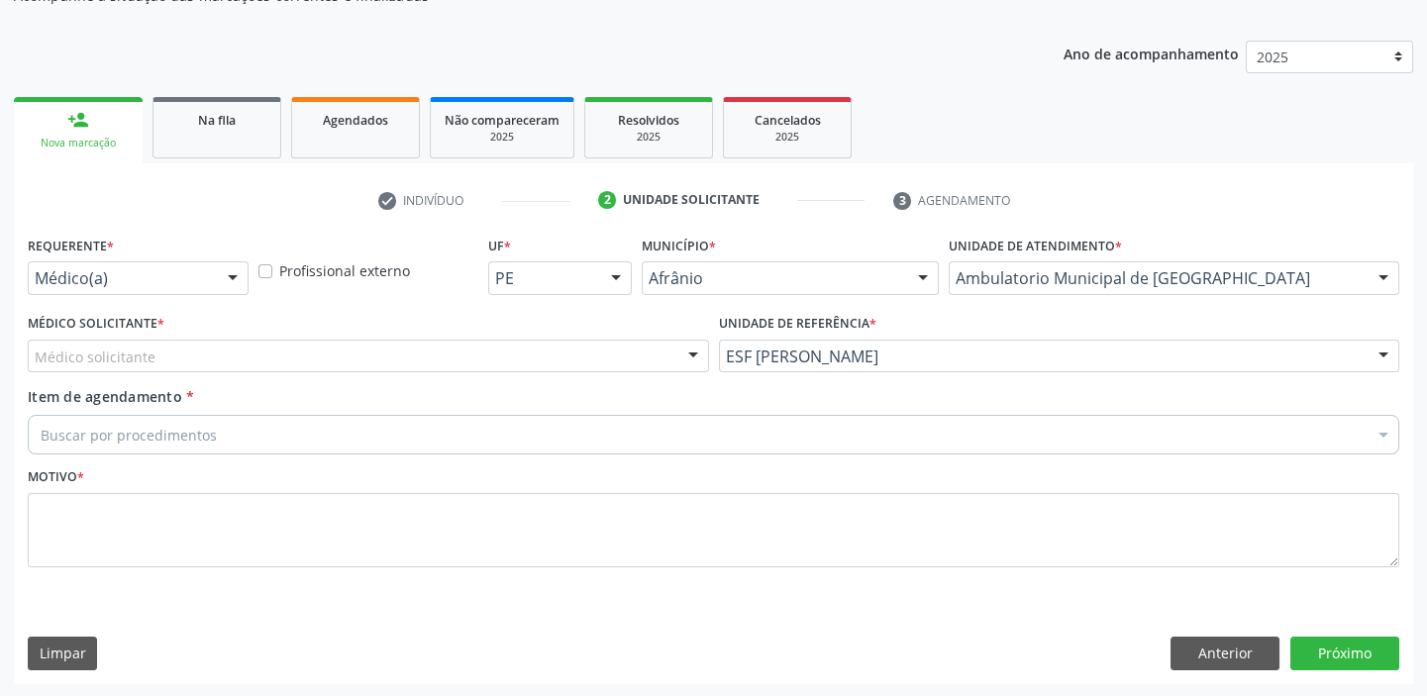
click at [196, 364] on div "Médico solicitante" at bounding box center [368, 357] width 681 height 34
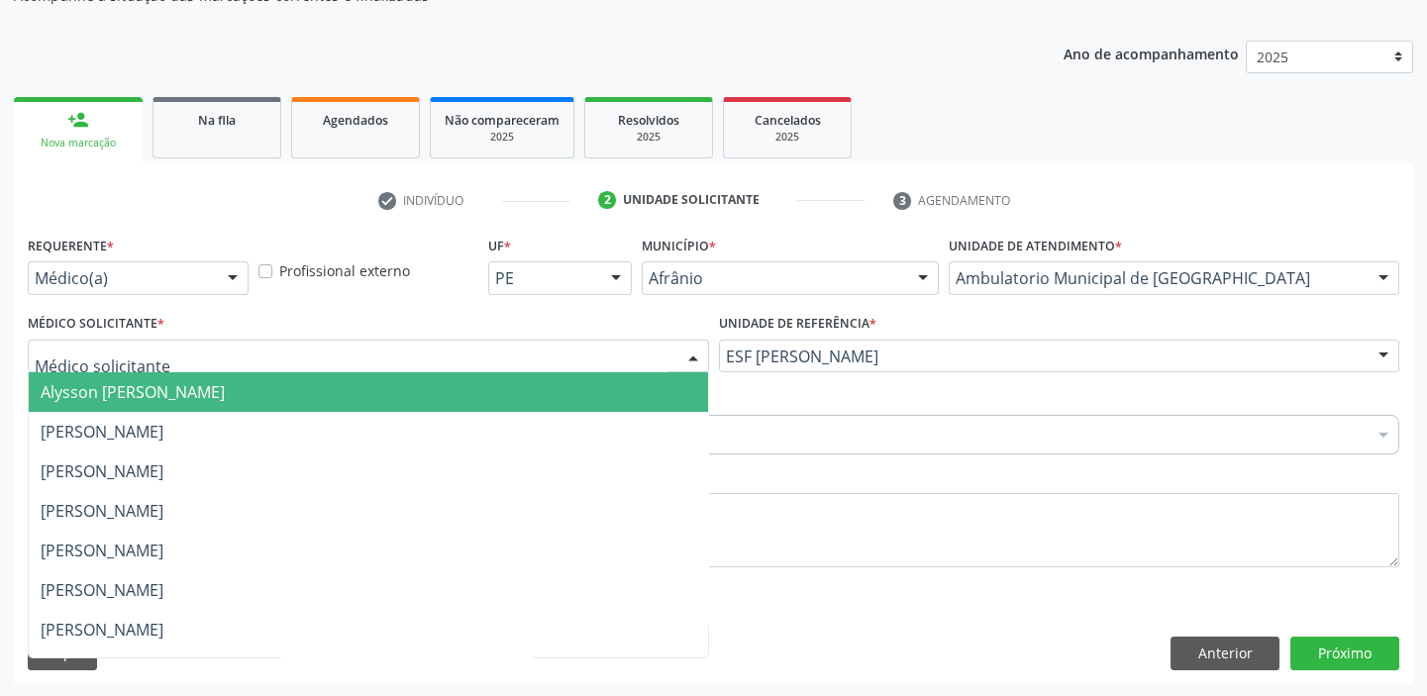
click at [198, 393] on span "Alysson [PERSON_NAME]" at bounding box center [133, 392] width 184 height 22
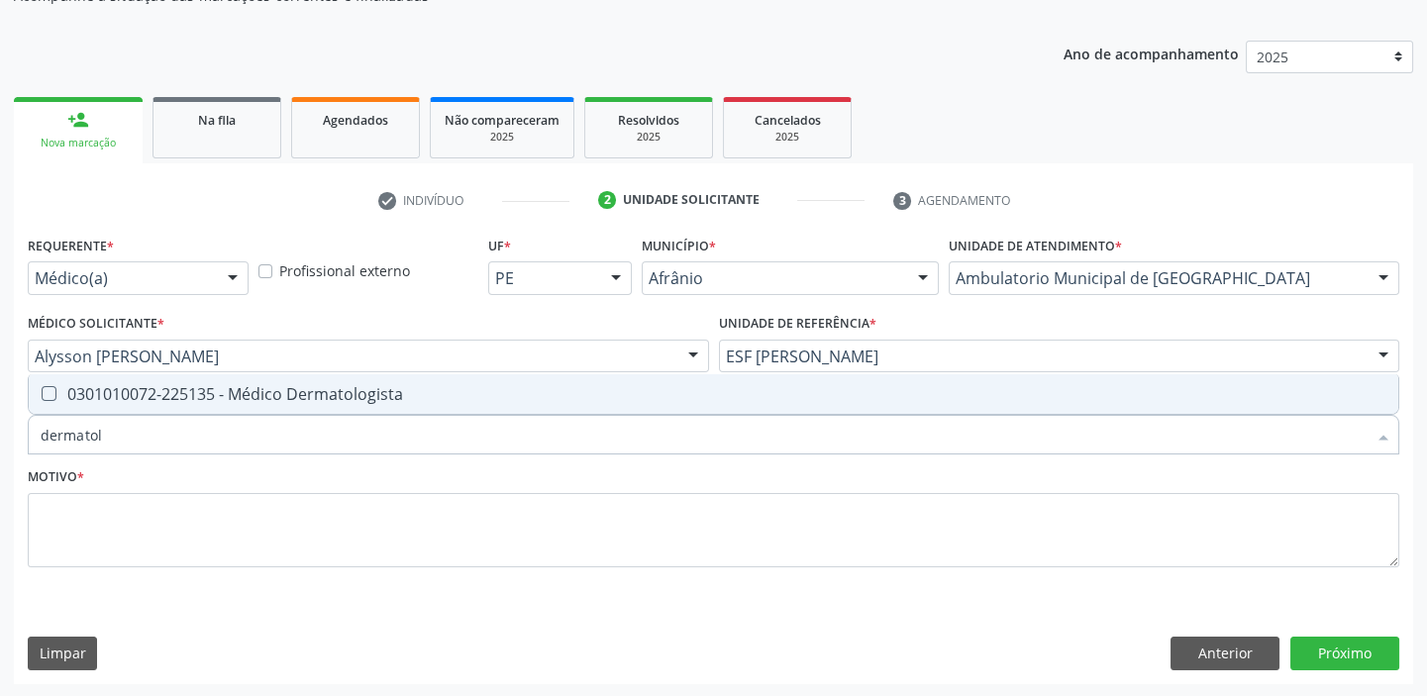
type input "dermatolo"
click at [213, 386] on div "0301010072-225135 - Médico Dermatologista" at bounding box center [714, 394] width 1346 height 16
checkbox Dermatologista "true"
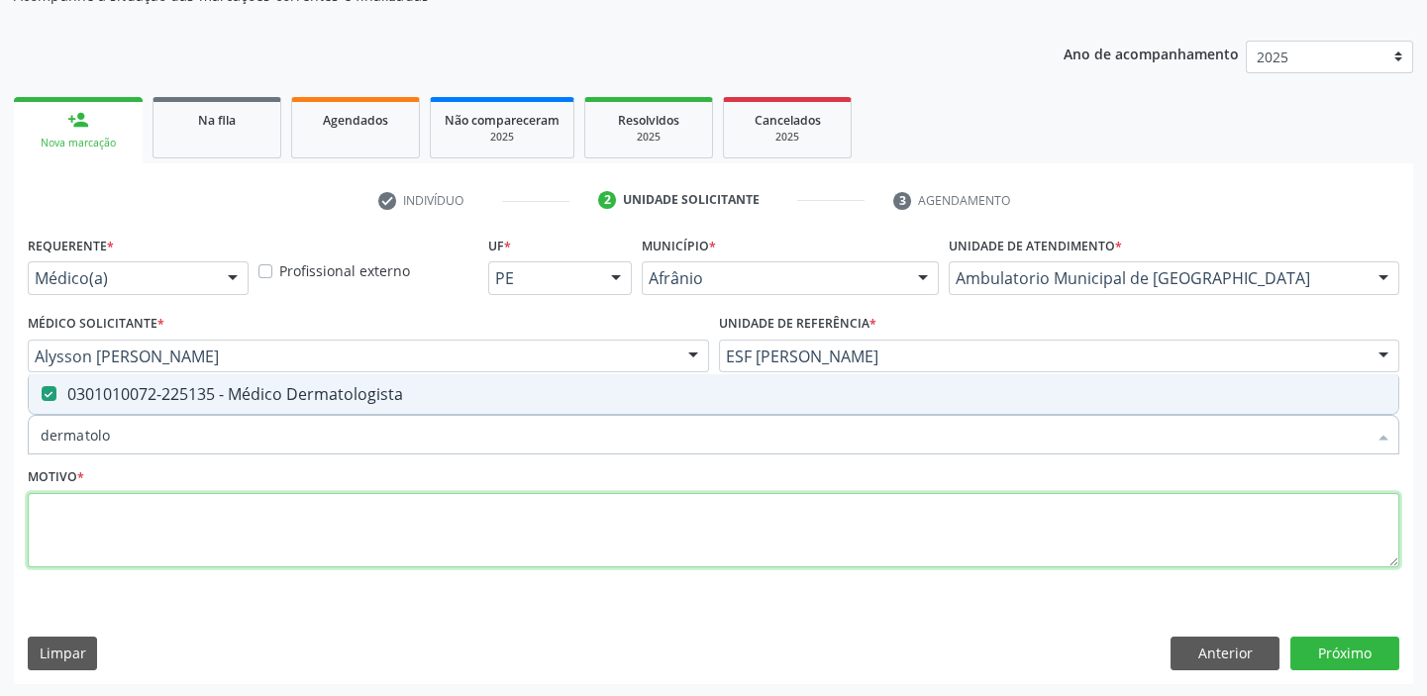
click at [132, 533] on textarea at bounding box center [713, 530] width 1371 height 75
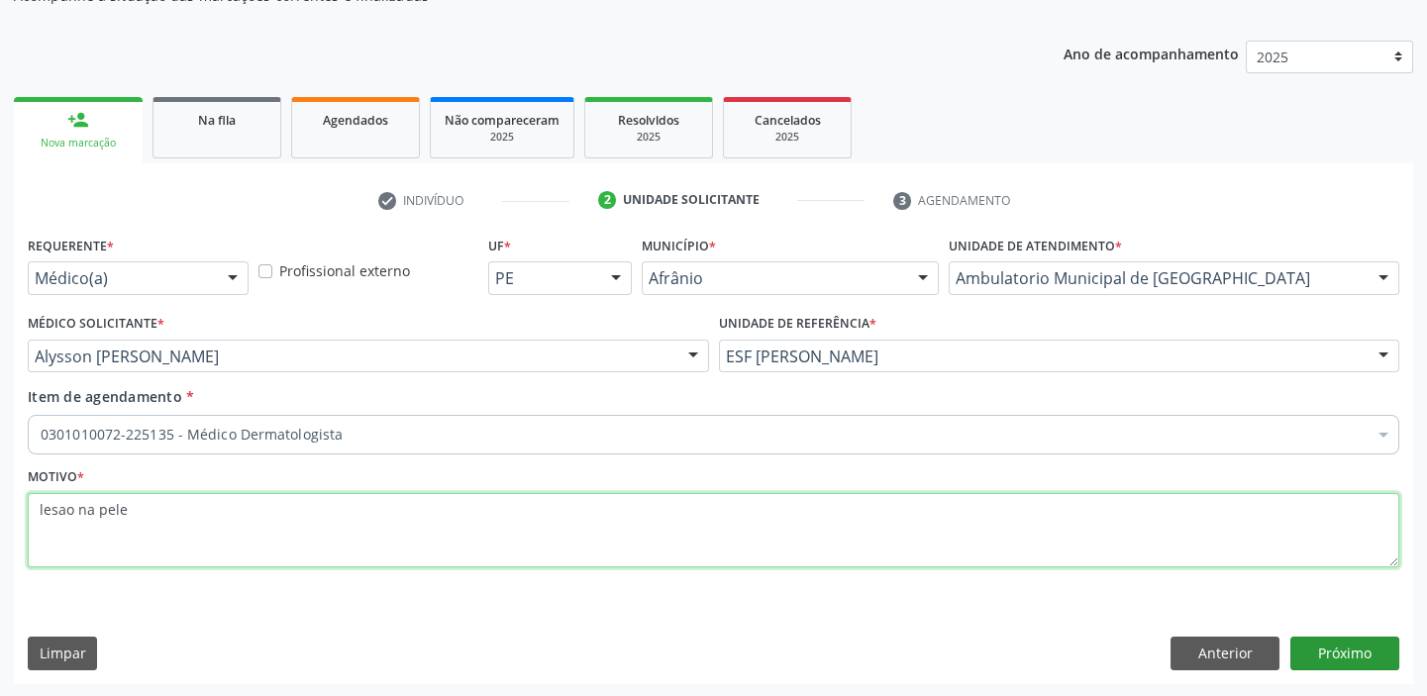
type textarea "lesao na pele"
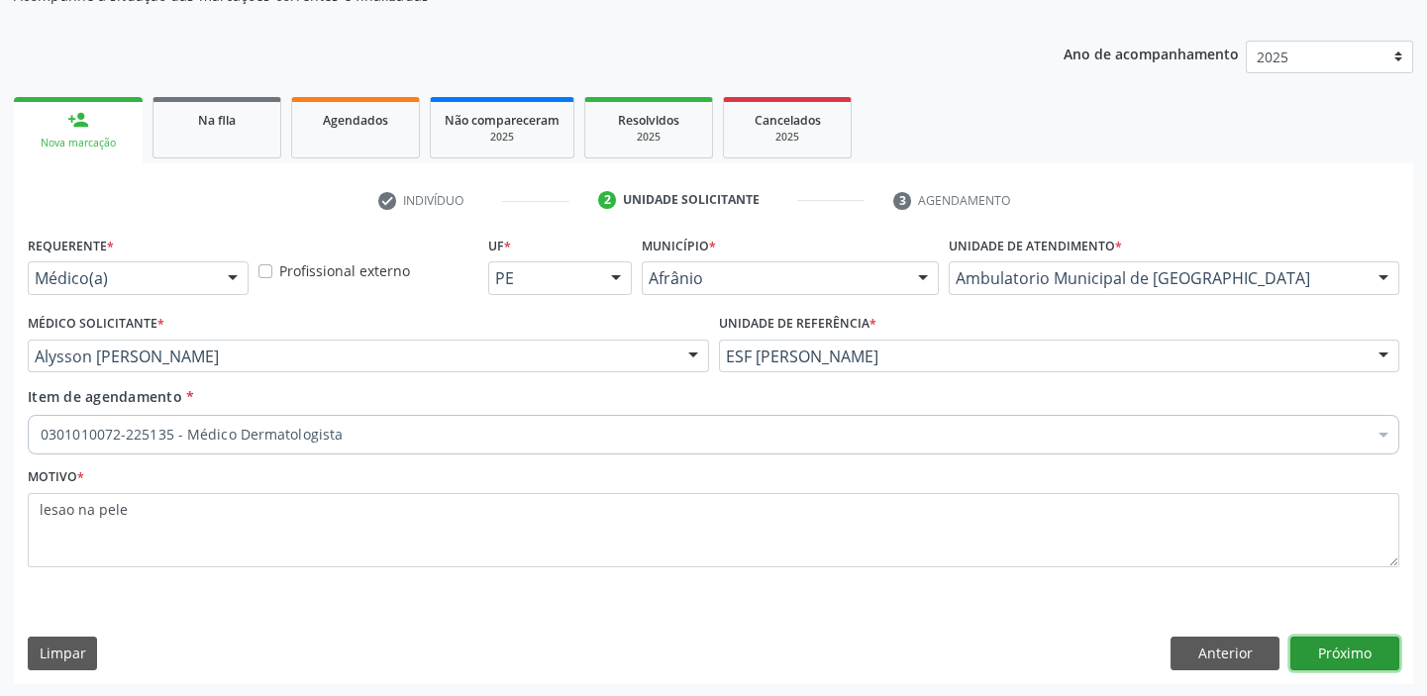
click at [1303, 647] on button "Próximo" at bounding box center [1344, 654] width 109 height 34
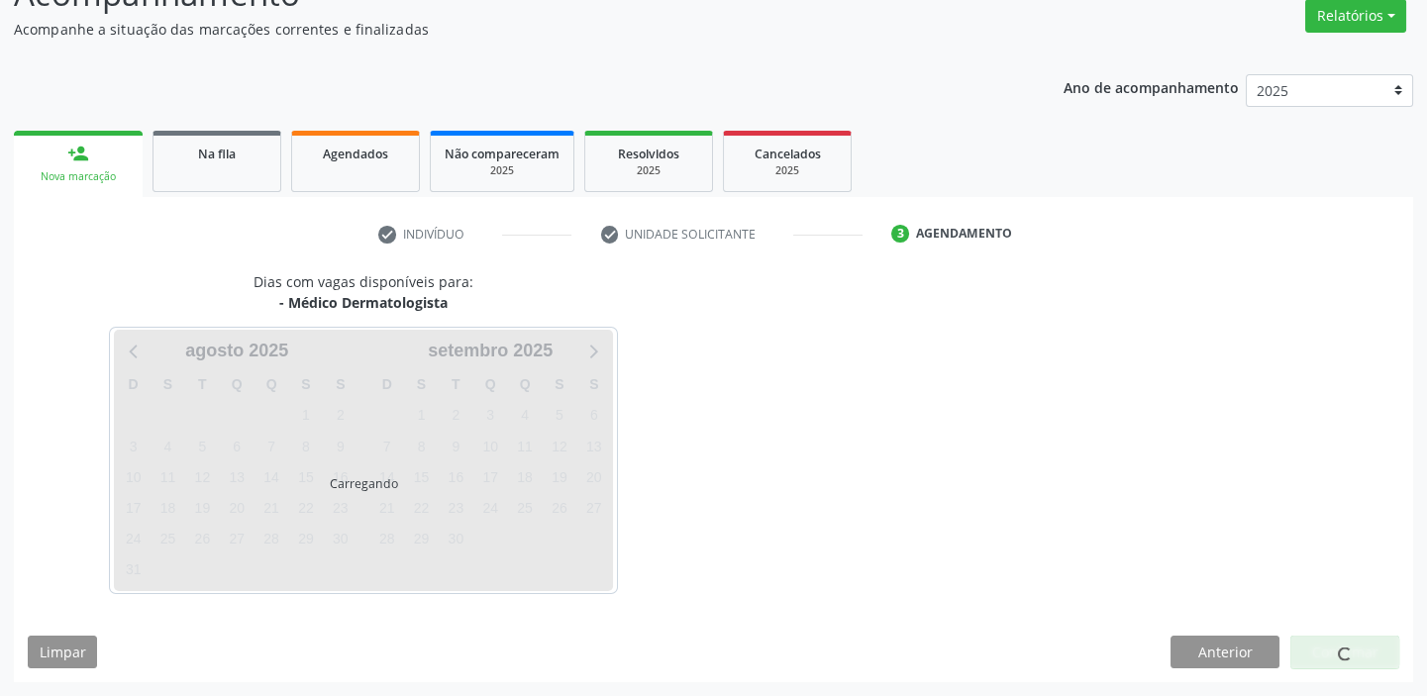
scroll to position [164, 0]
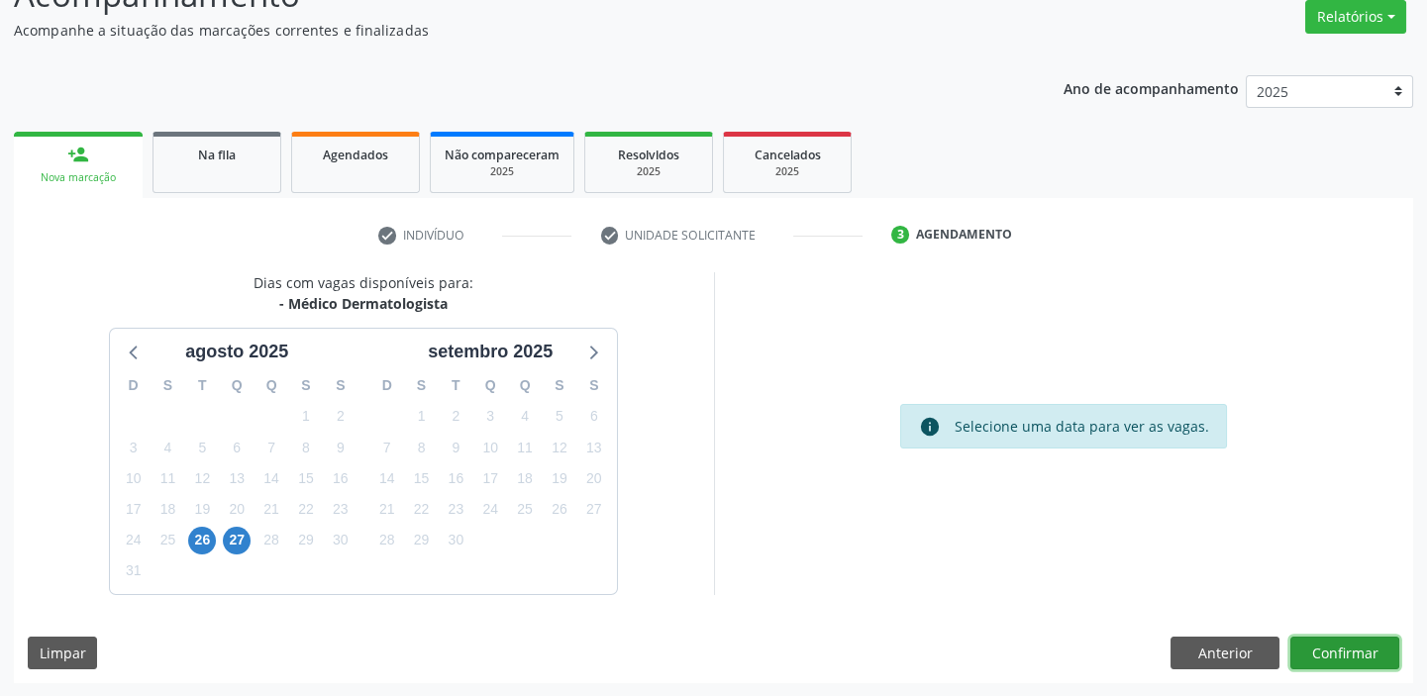
click at [1337, 660] on button "Confirmar" at bounding box center [1344, 654] width 109 height 34
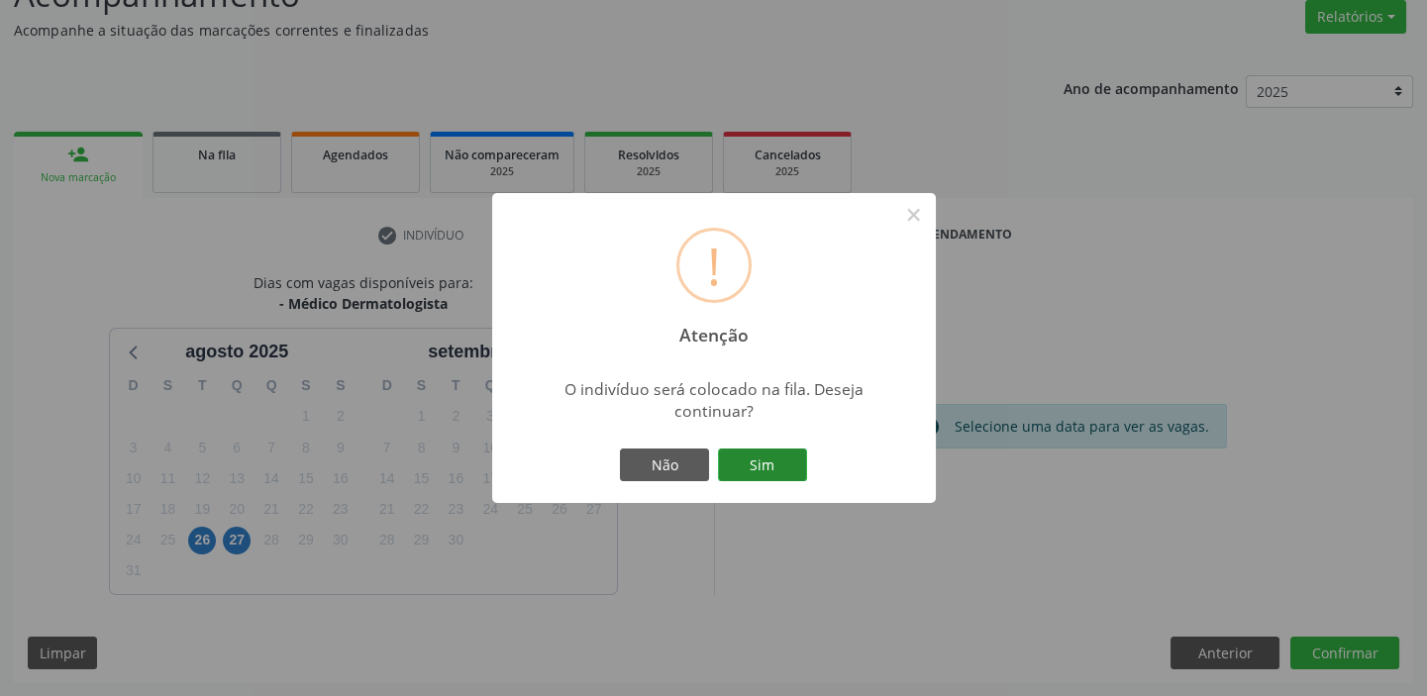
click at [786, 475] on button "Sim" at bounding box center [762, 466] width 89 height 34
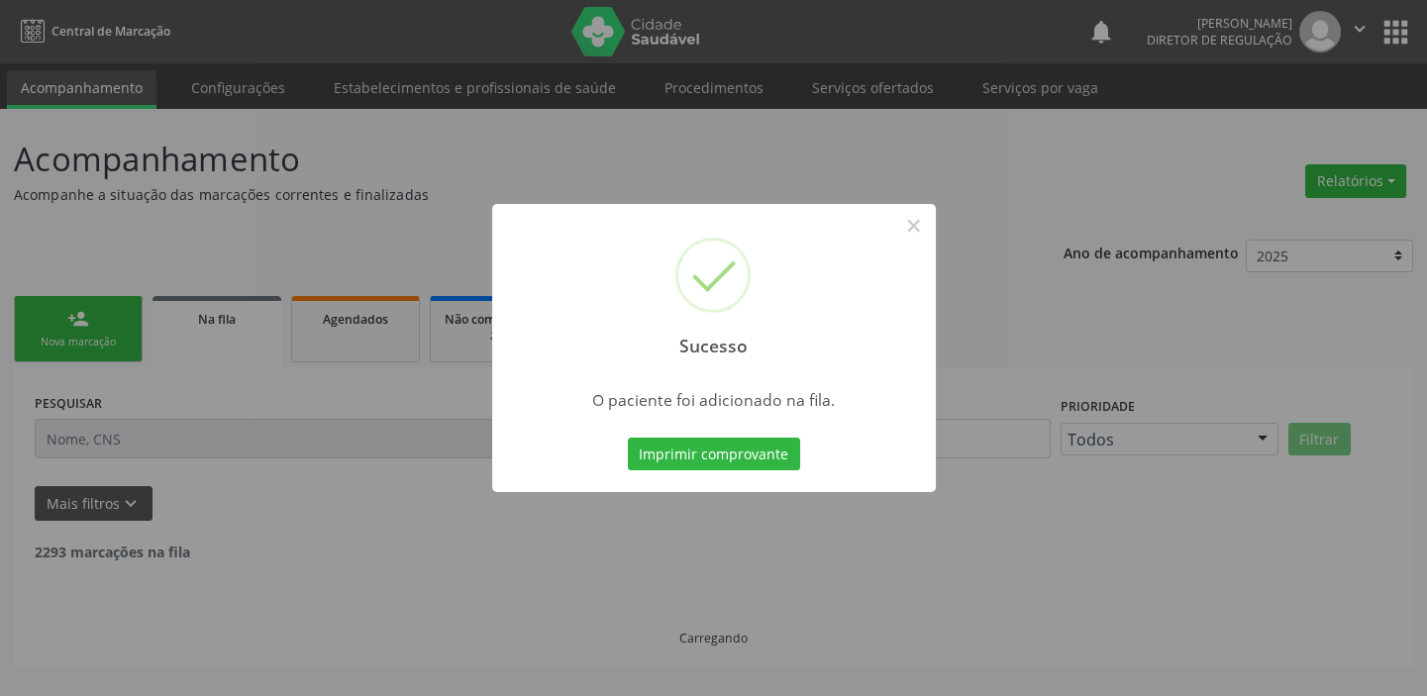
scroll to position [0, 0]
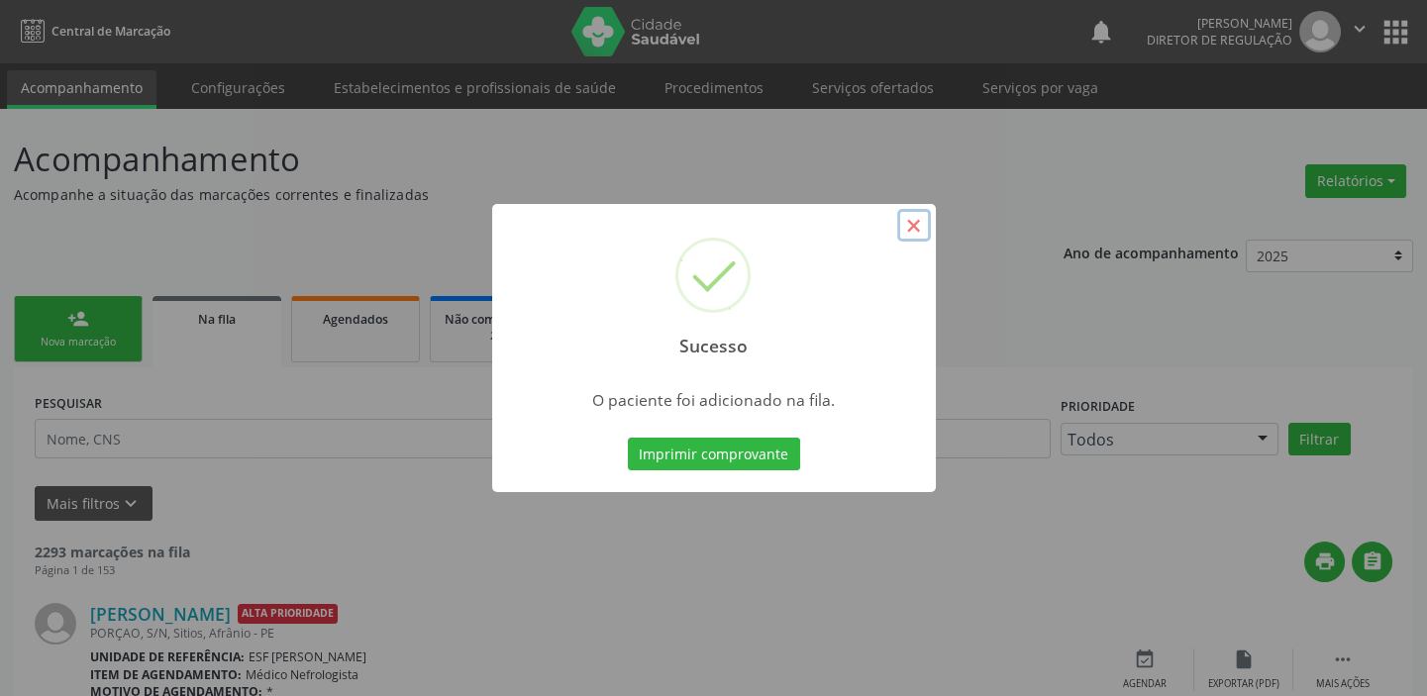
click at [903, 229] on button "×" at bounding box center [914, 226] width 34 height 34
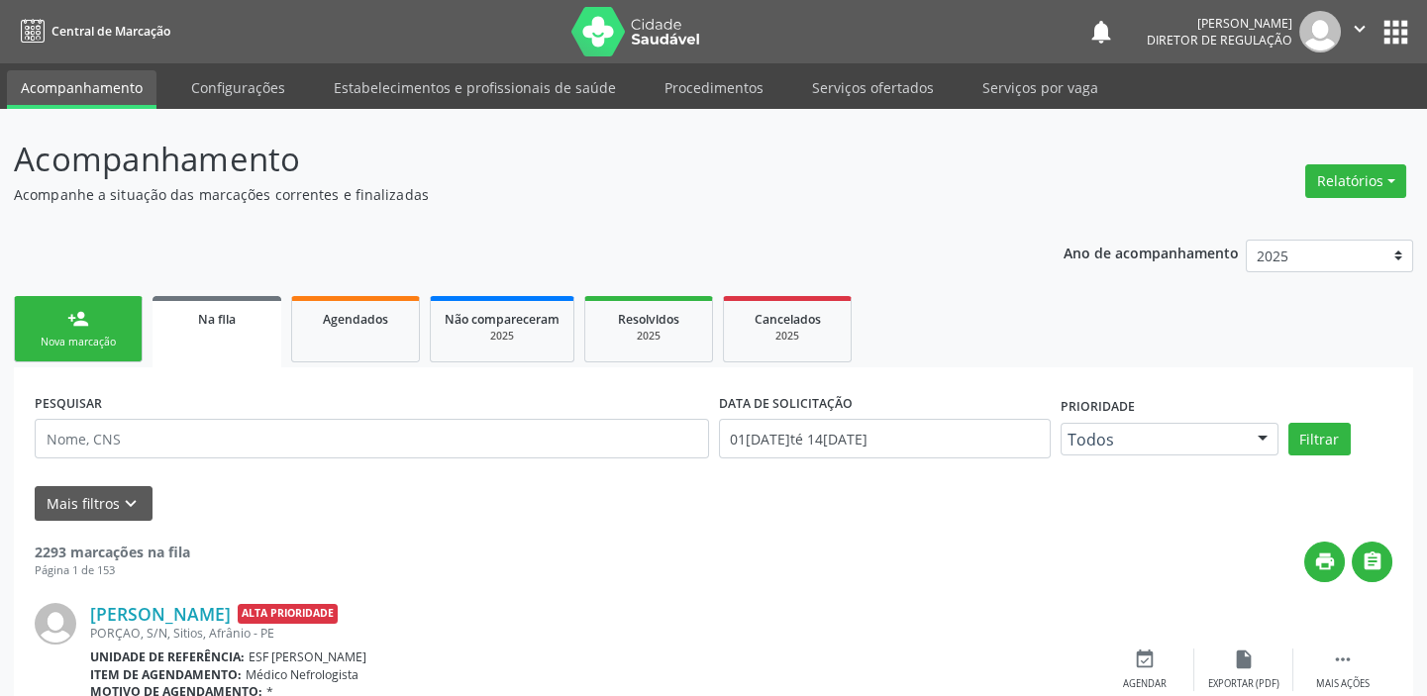
click at [58, 327] on link "person_add Nova marcação" at bounding box center [78, 329] width 129 height 66
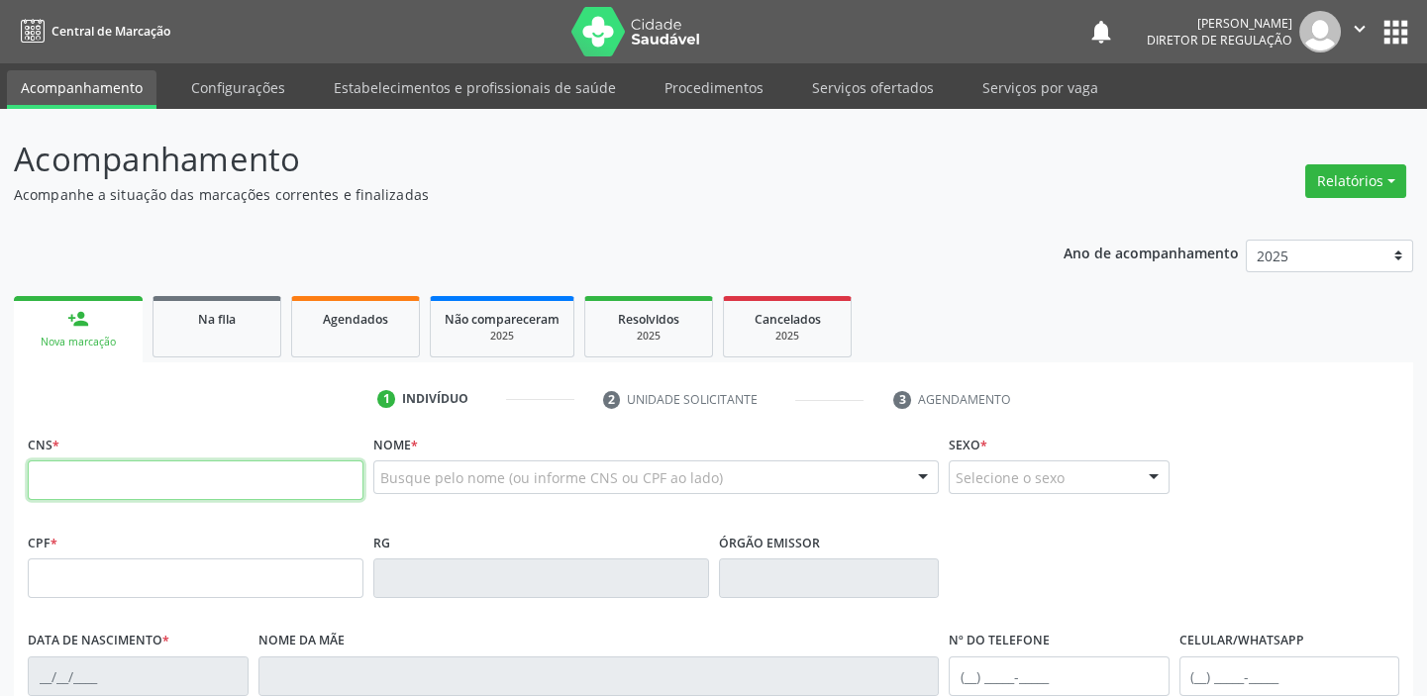
click at [228, 493] on input "text" at bounding box center [196, 480] width 336 height 40
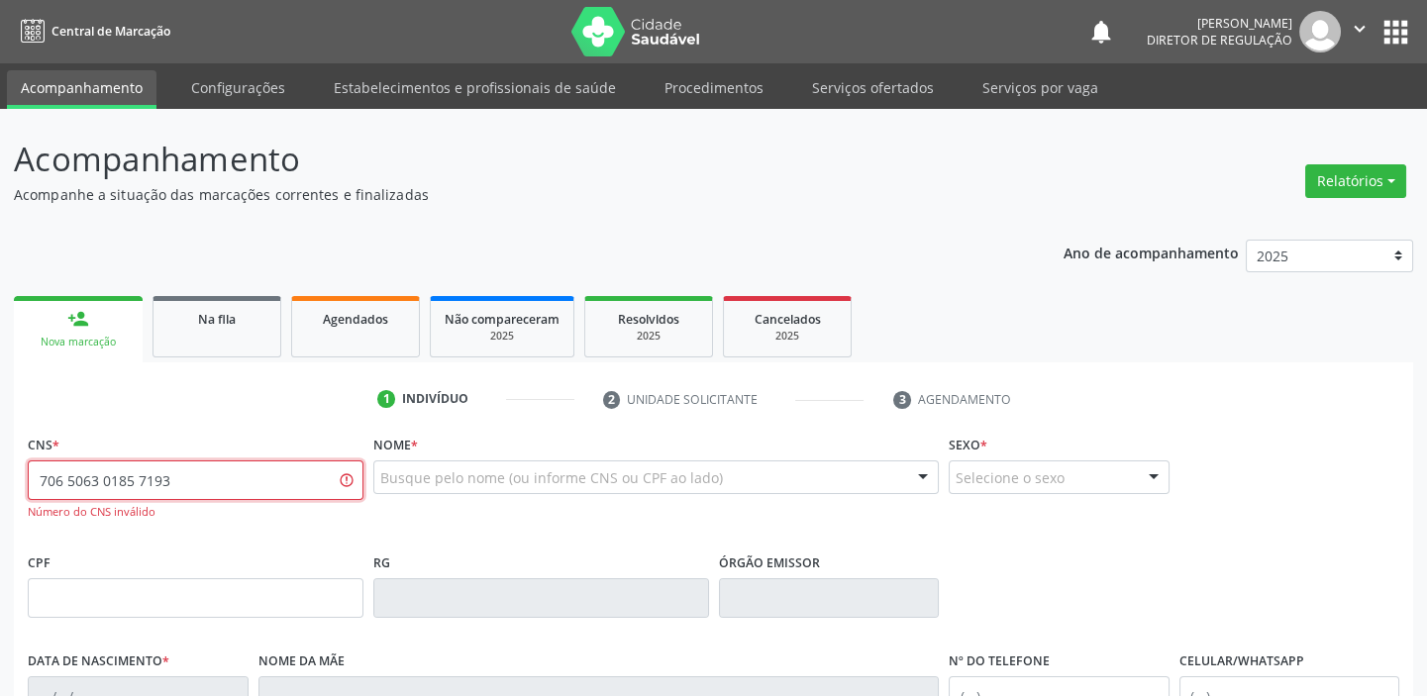
type input "706 5063 0185 7193"
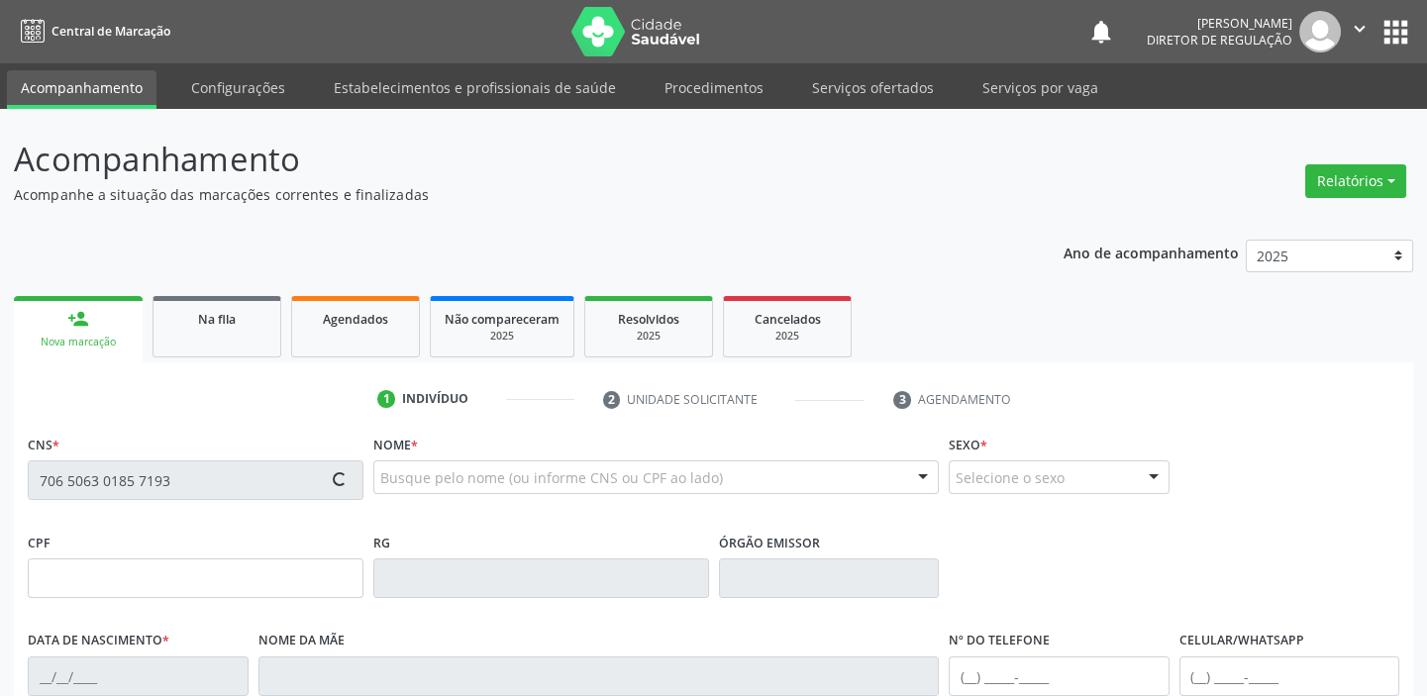
type input "04/12/1975"
type input "Carmina Pereira Rodrigues"
type input "(87) 98854-2019"
type input "S/N"
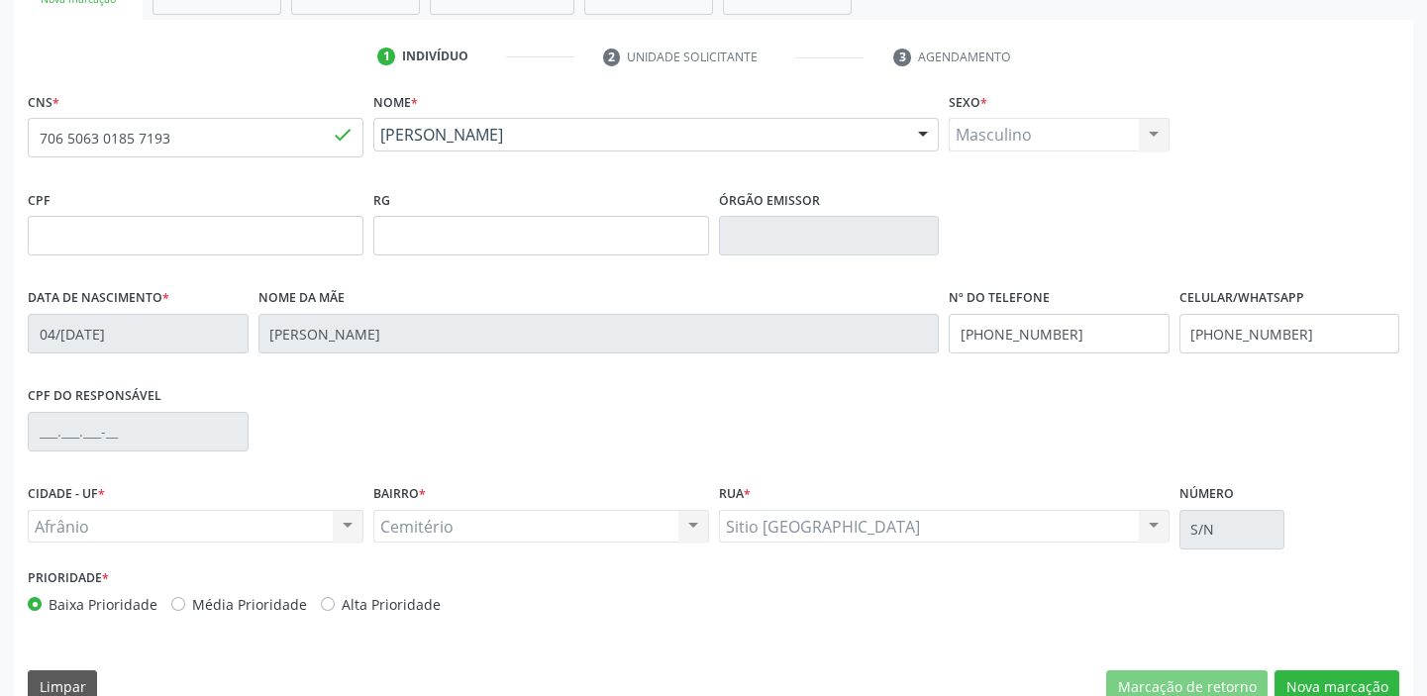
scroll to position [376, 0]
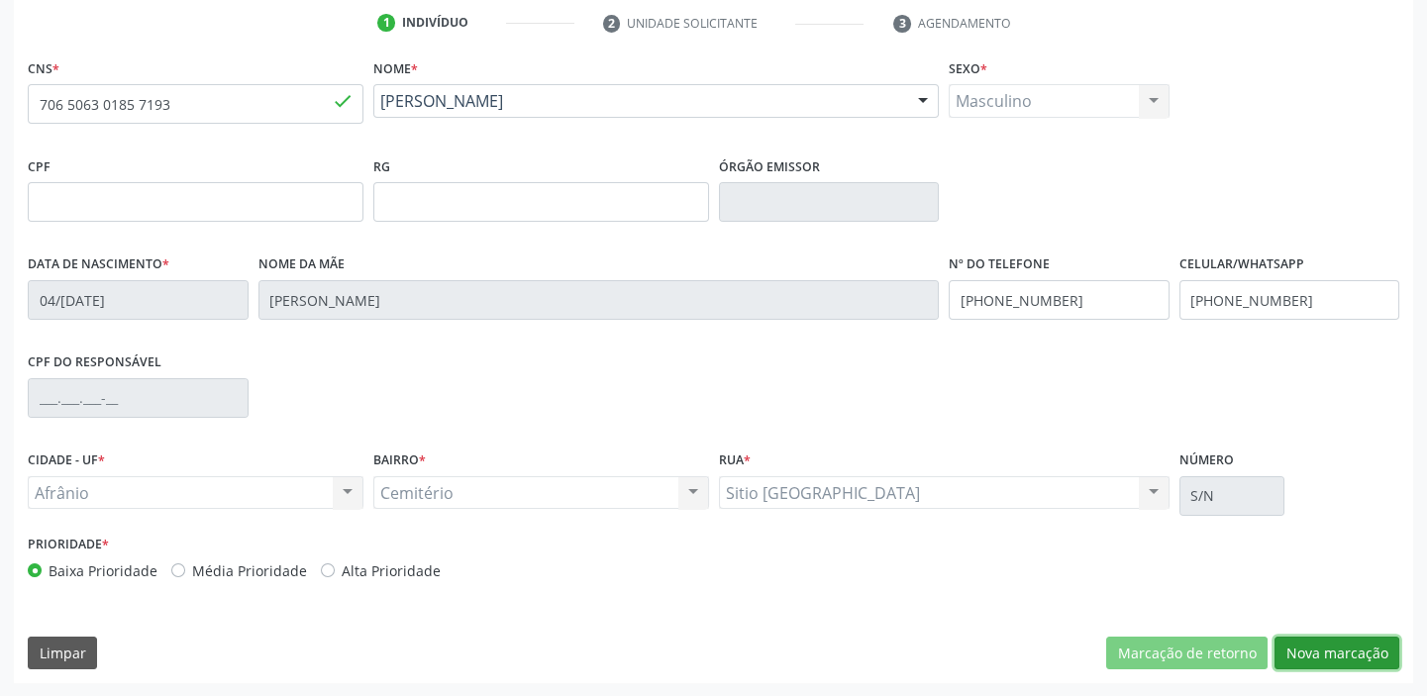
click at [1307, 656] on button "Nova marcação" at bounding box center [1336, 654] width 125 height 34
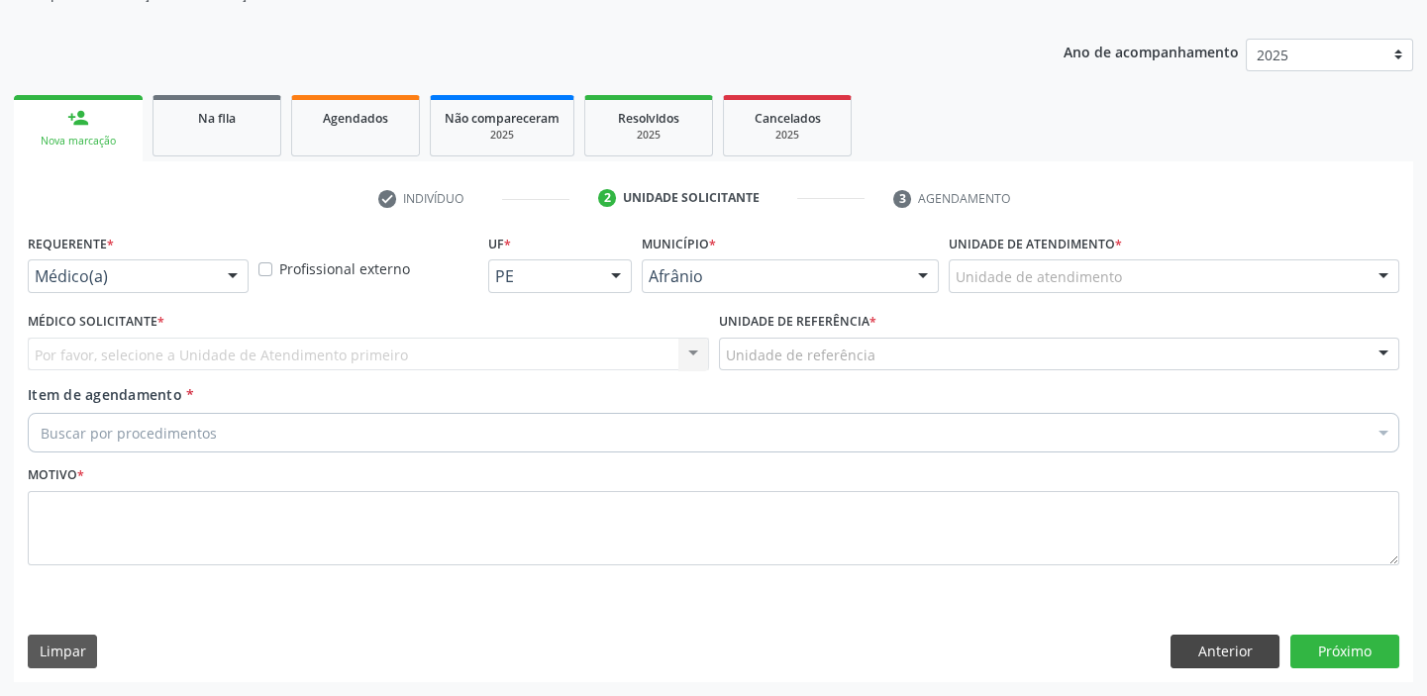
scroll to position [199, 0]
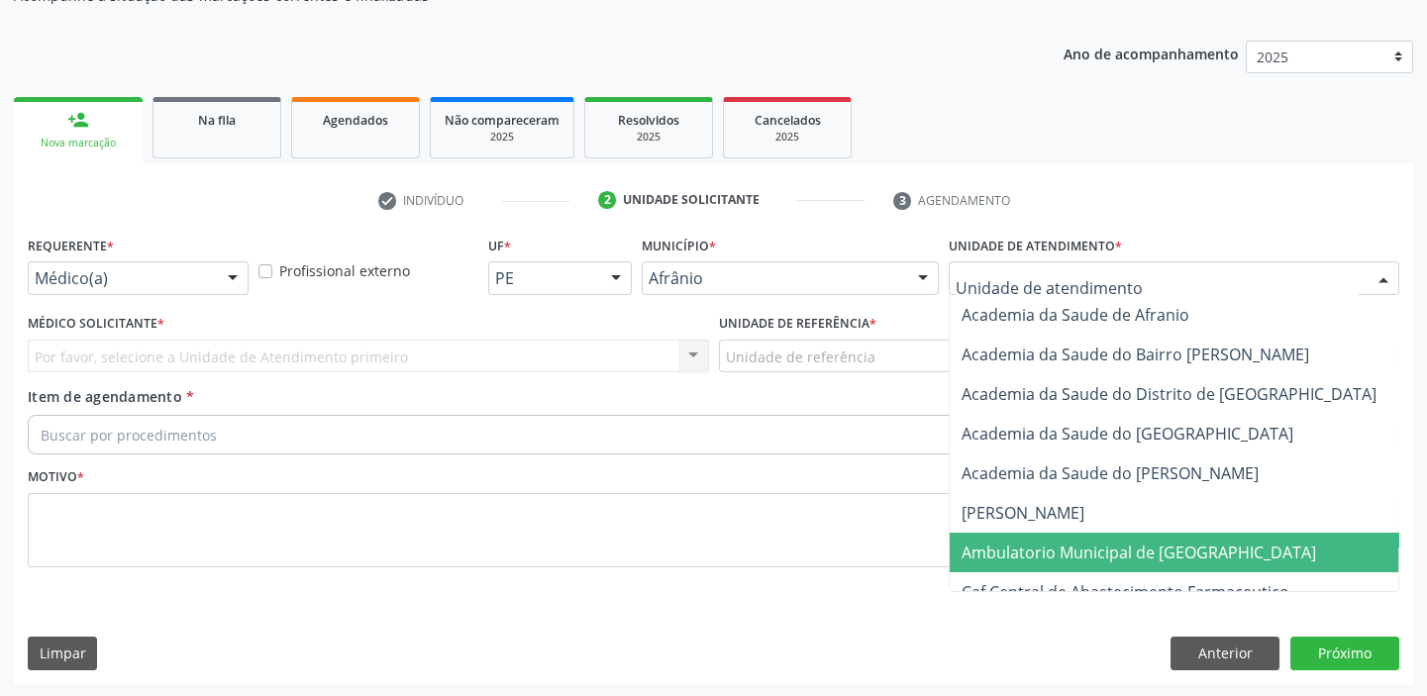
drag, startPoint x: 1030, startPoint y: 539, endPoint x: 890, endPoint y: 475, distance: 153.3
click at [1028, 542] on span "Ambulatorio Municipal de [GEOGRAPHIC_DATA]" at bounding box center [1138, 553] width 354 height 22
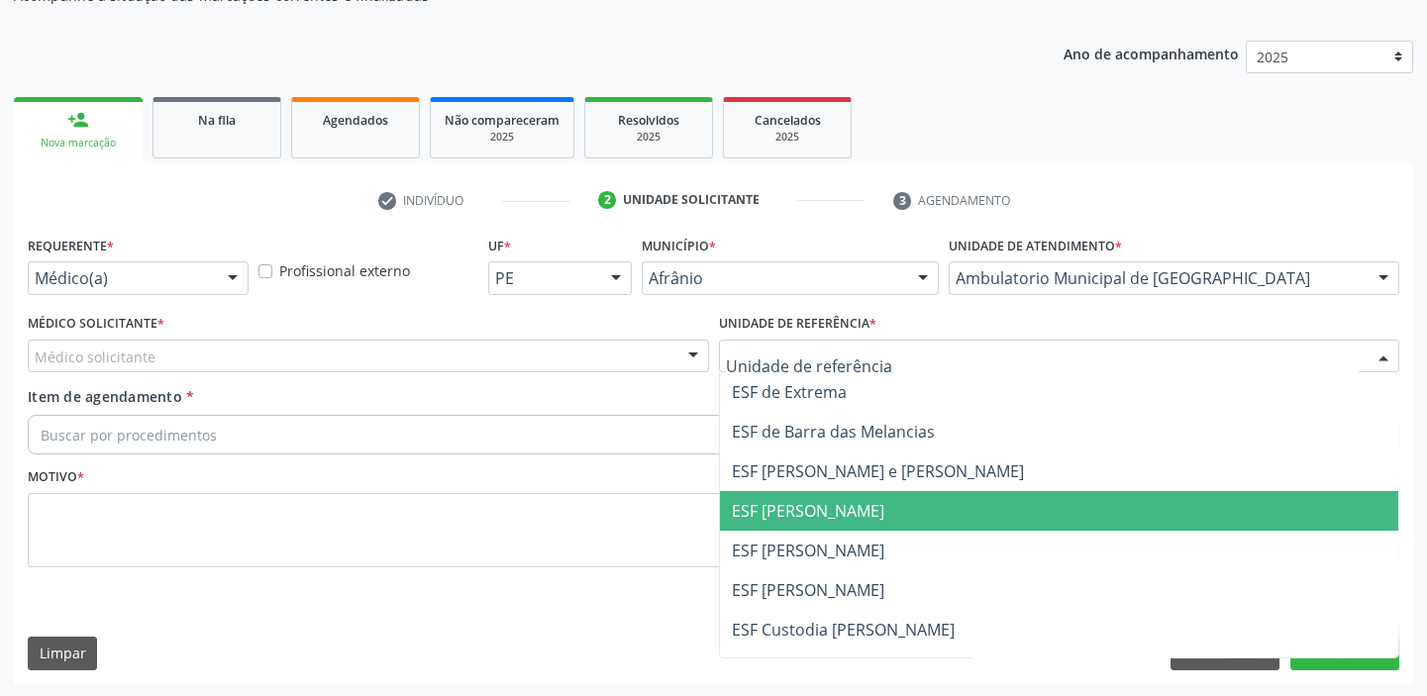
click at [786, 517] on span "ESF [PERSON_NAME]" at bounding box center [808, 511] width 152 height 22
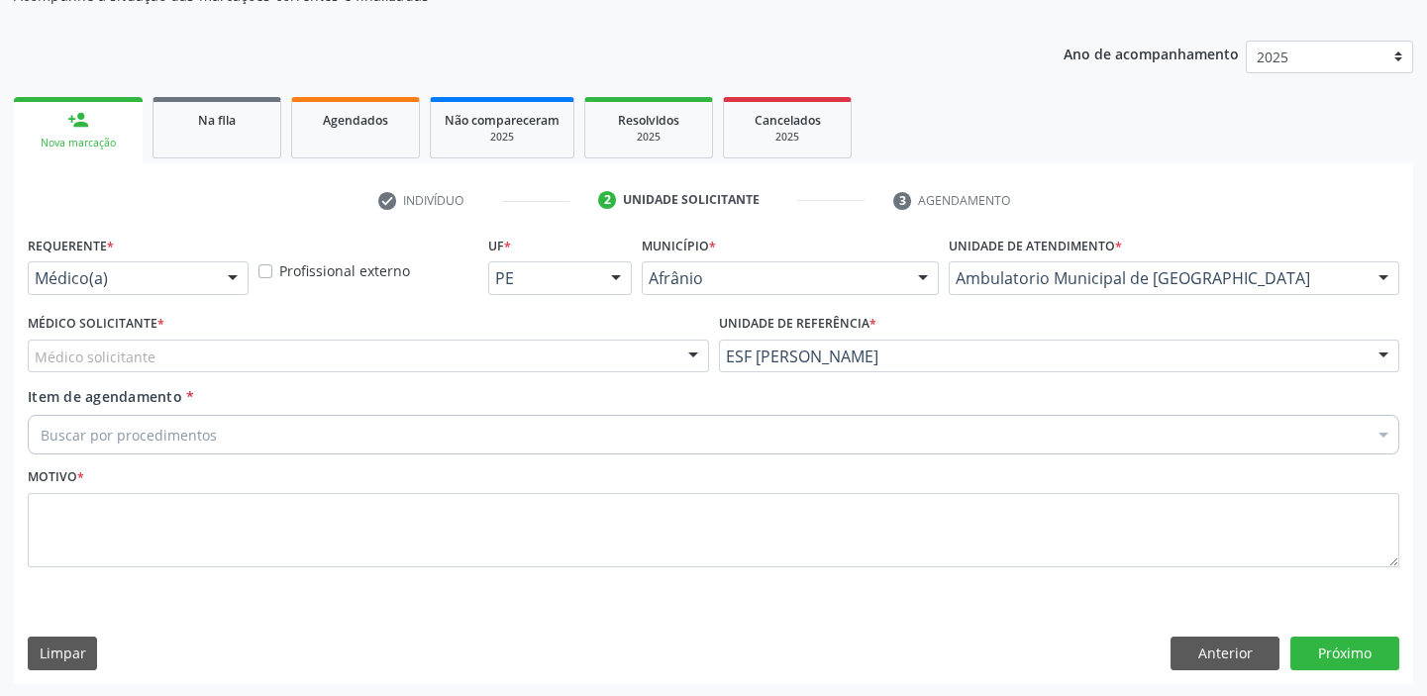
drag, startPoint x: 159, startPoint y: 347, endPoint x: 152, endPoint y: 377, distance: 31.5
click at [160, 350] on div "Médico solicitante" at bounding box center [368, 357] width 681 height 34
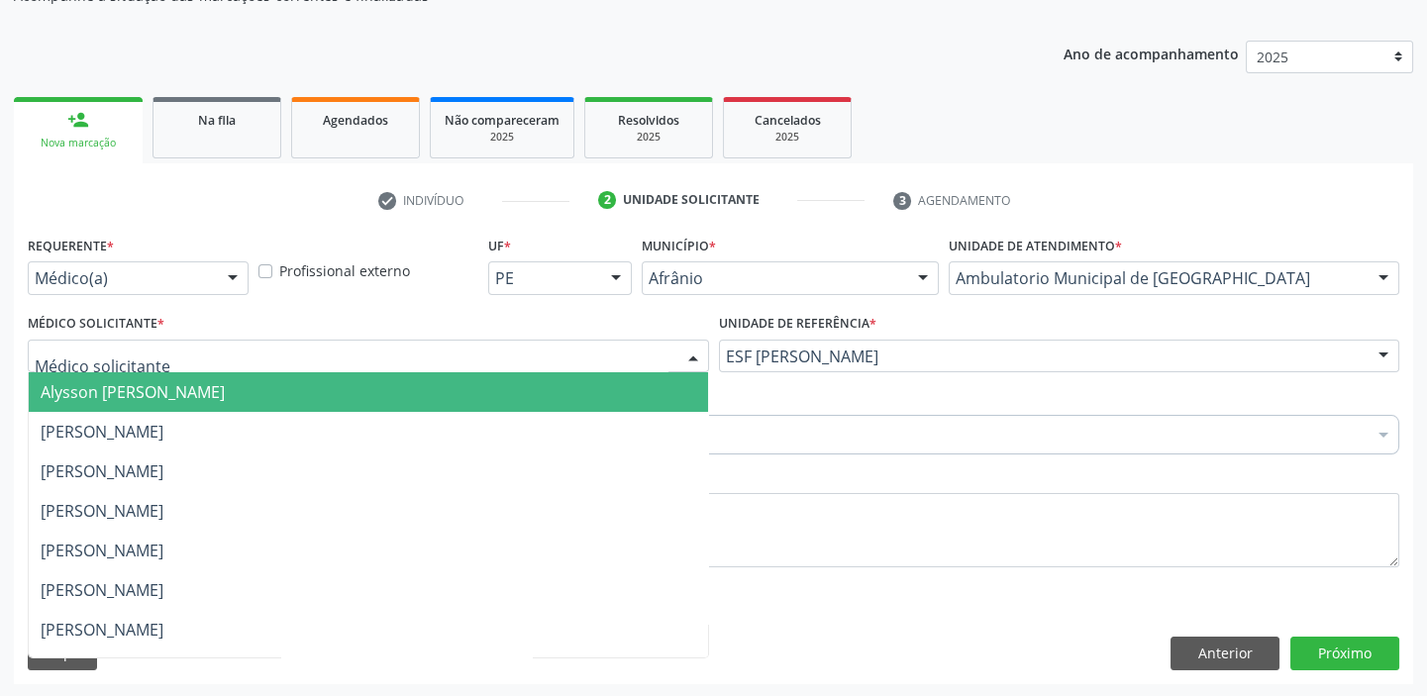
click at [153, 381] on span "Alysson [PERSON_NAME]" at bounding box center [133, 392] width 184 height 22
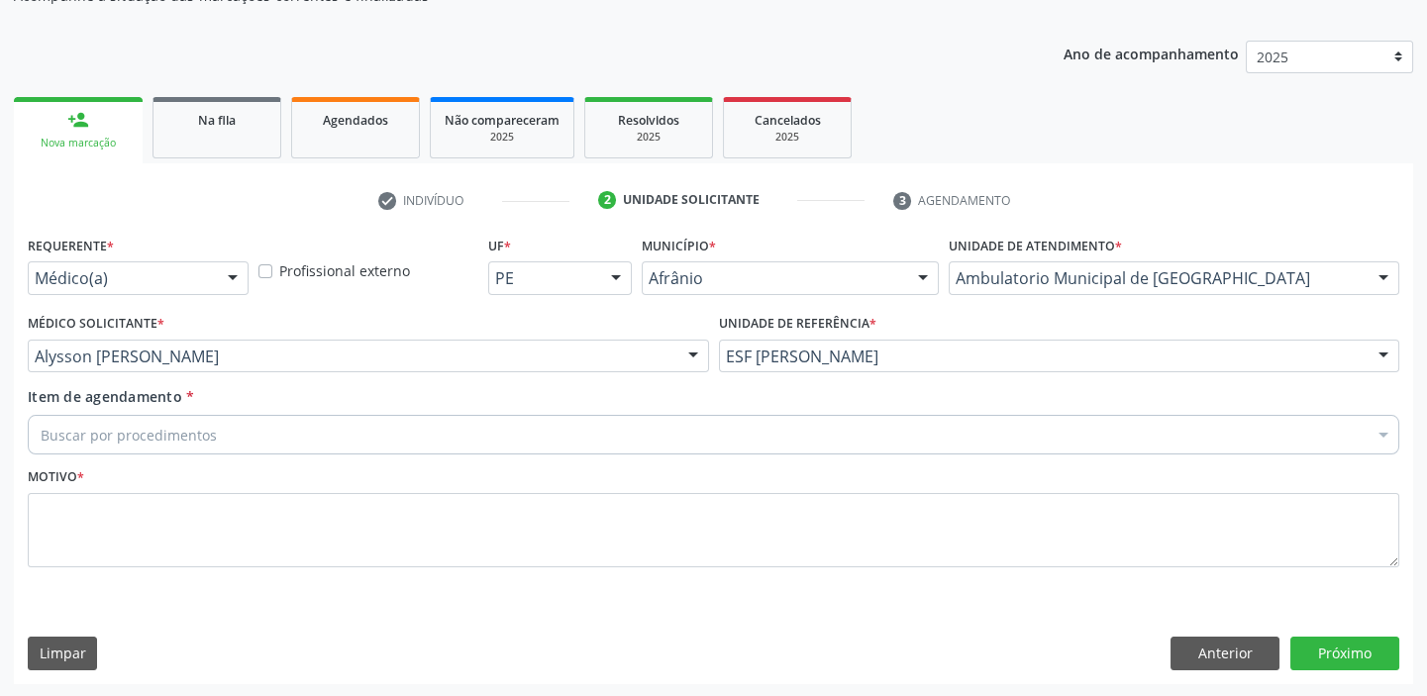
click at [154, 417] on div "Buscar por procedimentos" at bounding box center [713, 435] width 1371 height 40
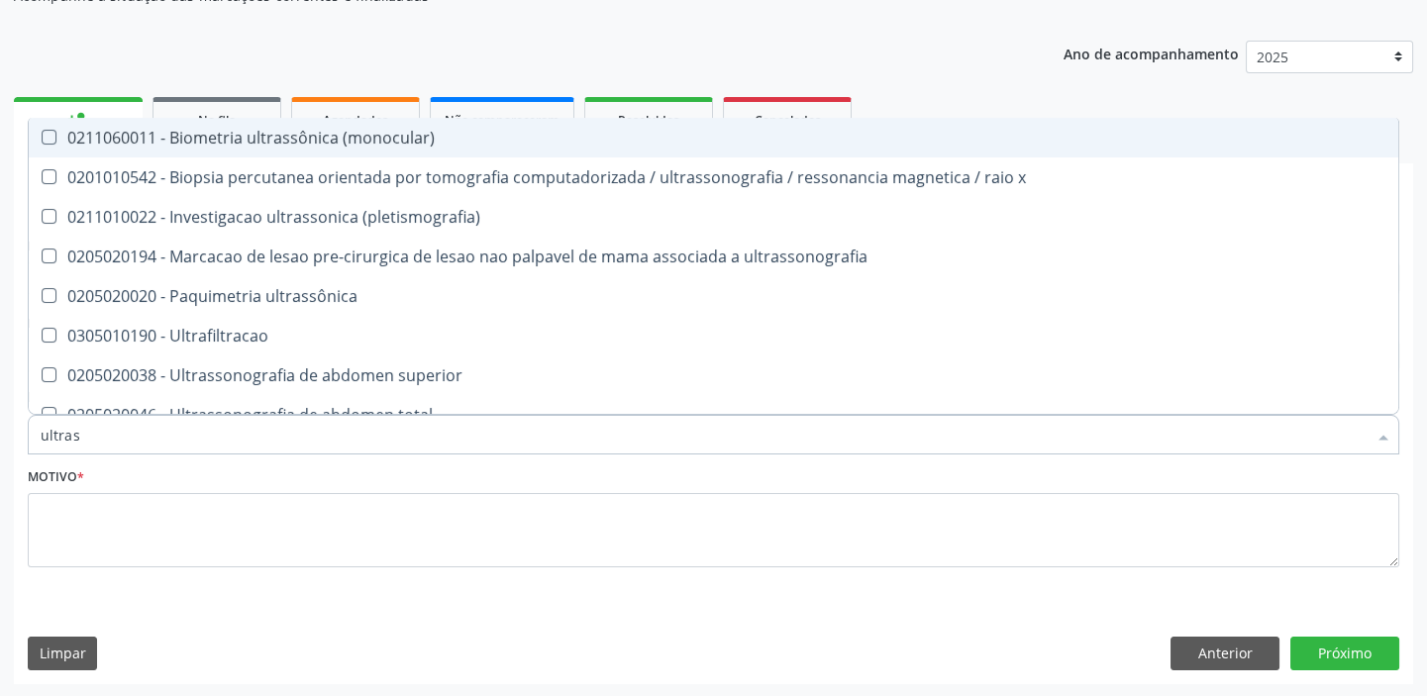
type input "ultrass"
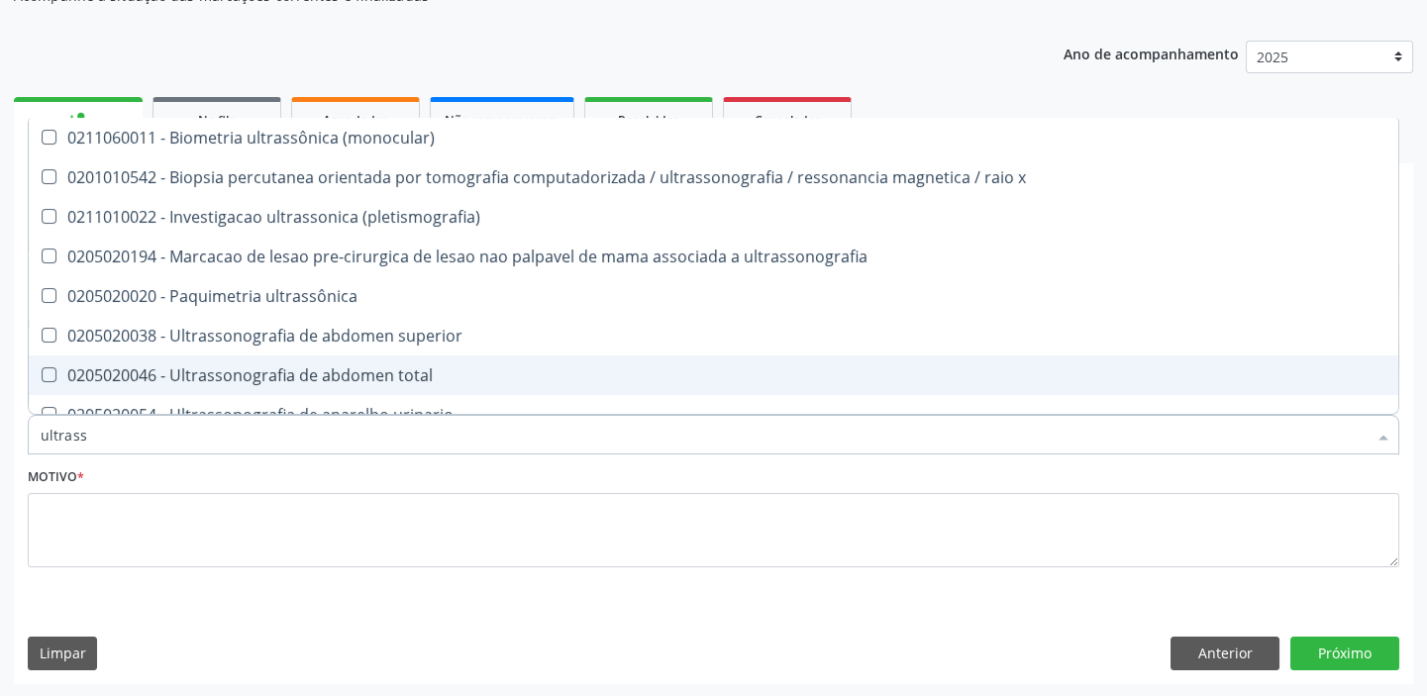
drag, startPoint x: 160, startPoint y: 377, endPoint x: 152, endPoint y: 419, distance: 42.3
click at [160, 378] on div "0205020046 - Ultrassonografia de abdomen total" at bounding box center [714, 375] width 1346 height 16
checkbox total "true"
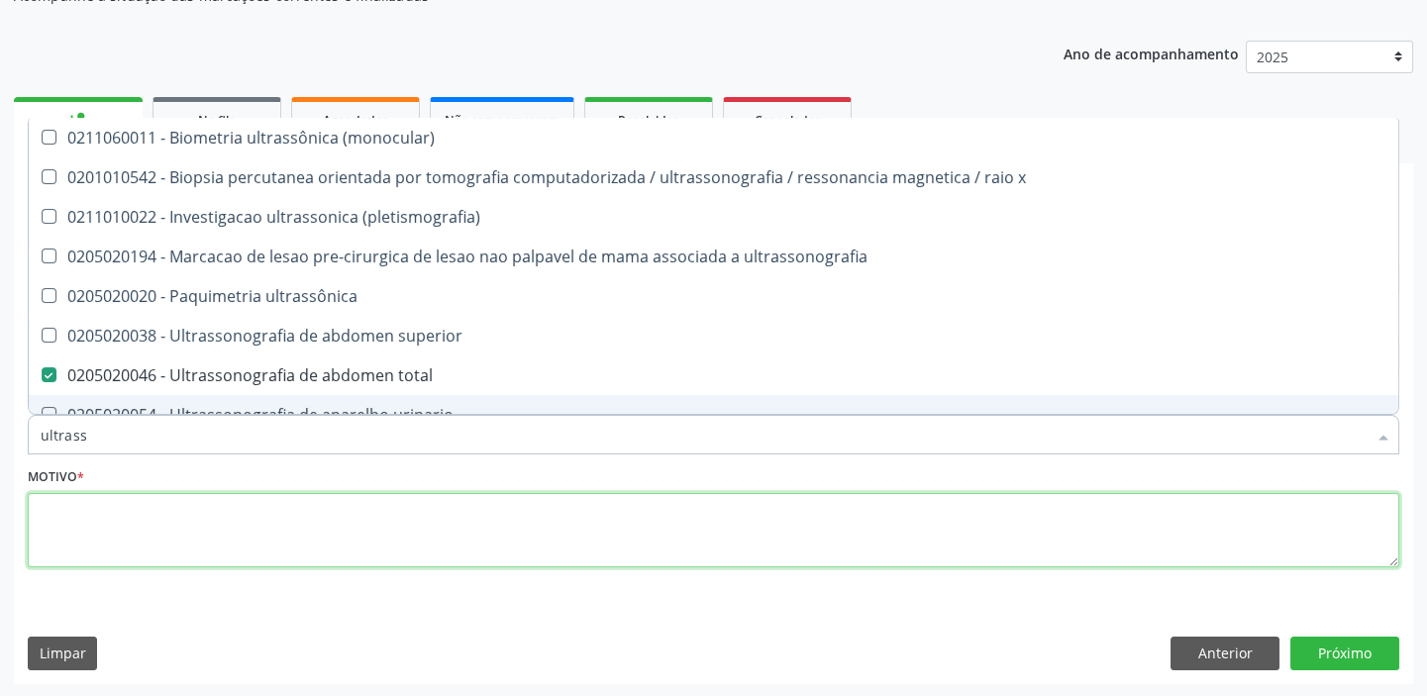
click at [140, 510] on textarea at bounding box center [713, 530] width 1371 height 75
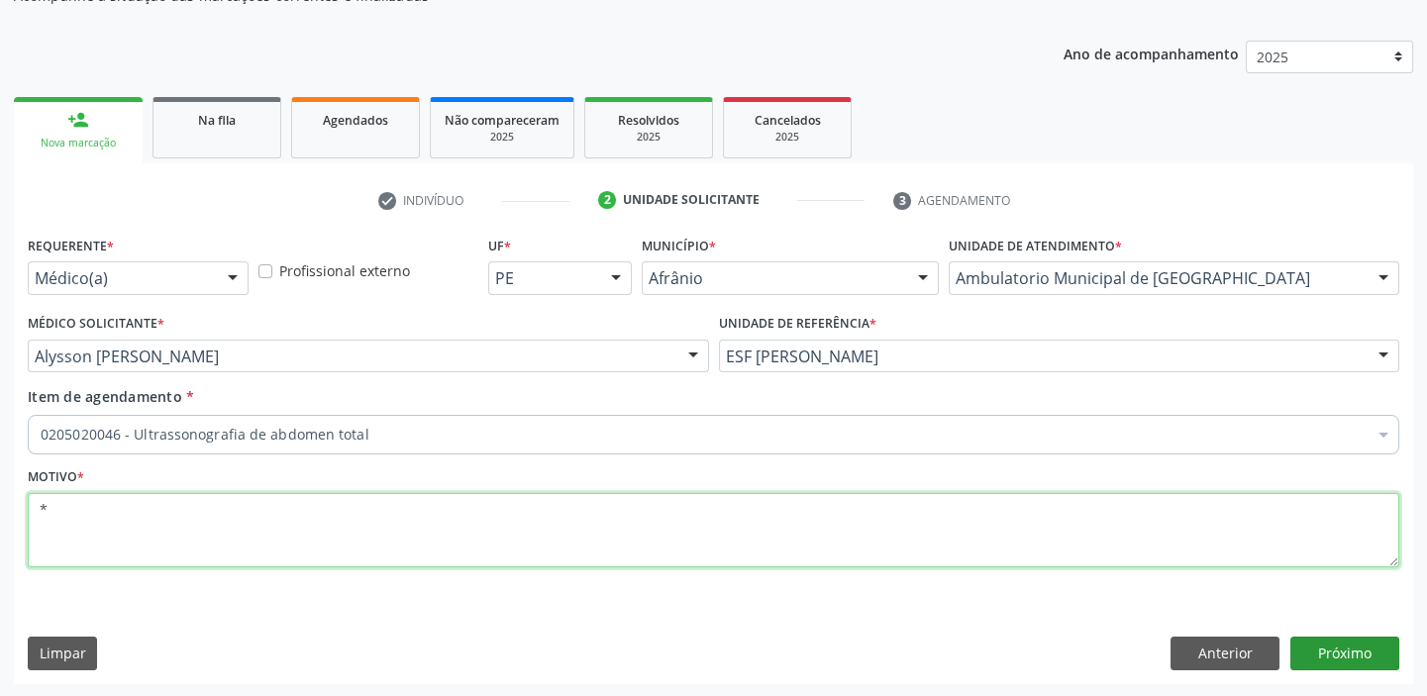
type textarea "*"
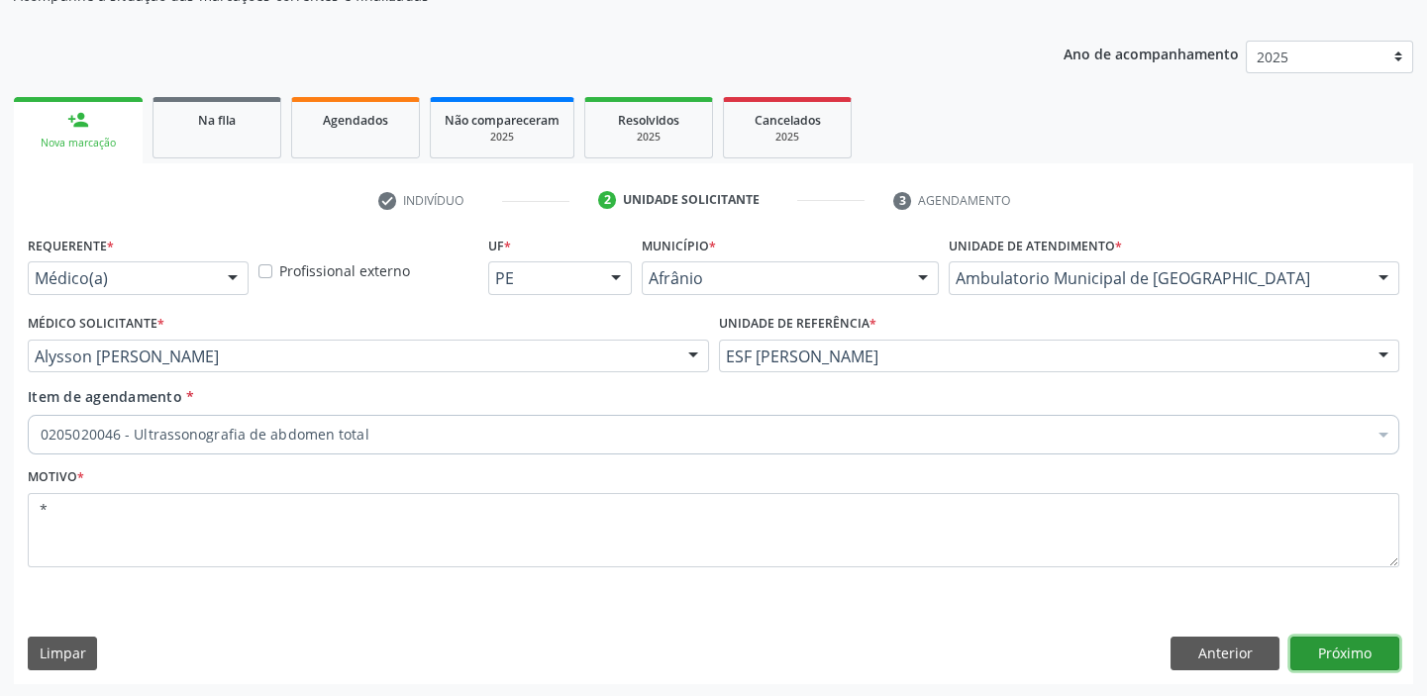
click at [1357, 655] on button "Próximo" at bounding box center [1344, 654] width 109 height 34
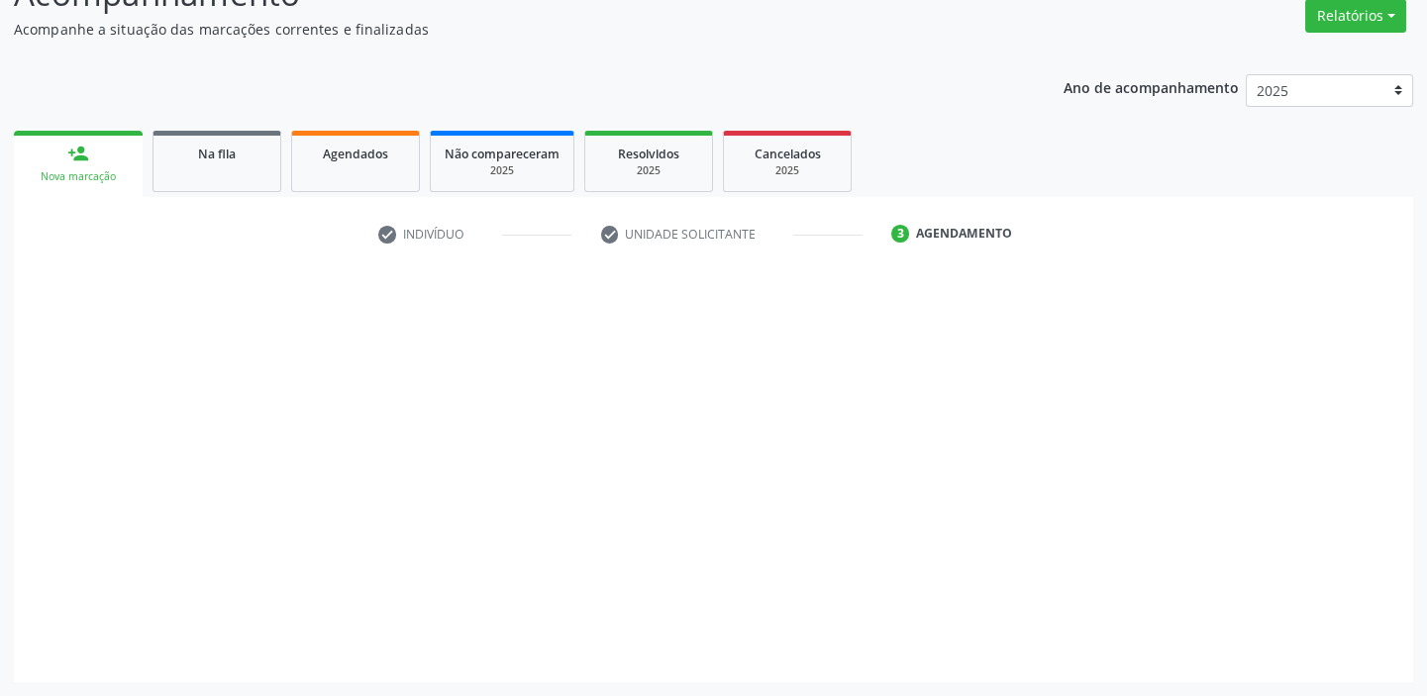
scroll to position [164, 0]
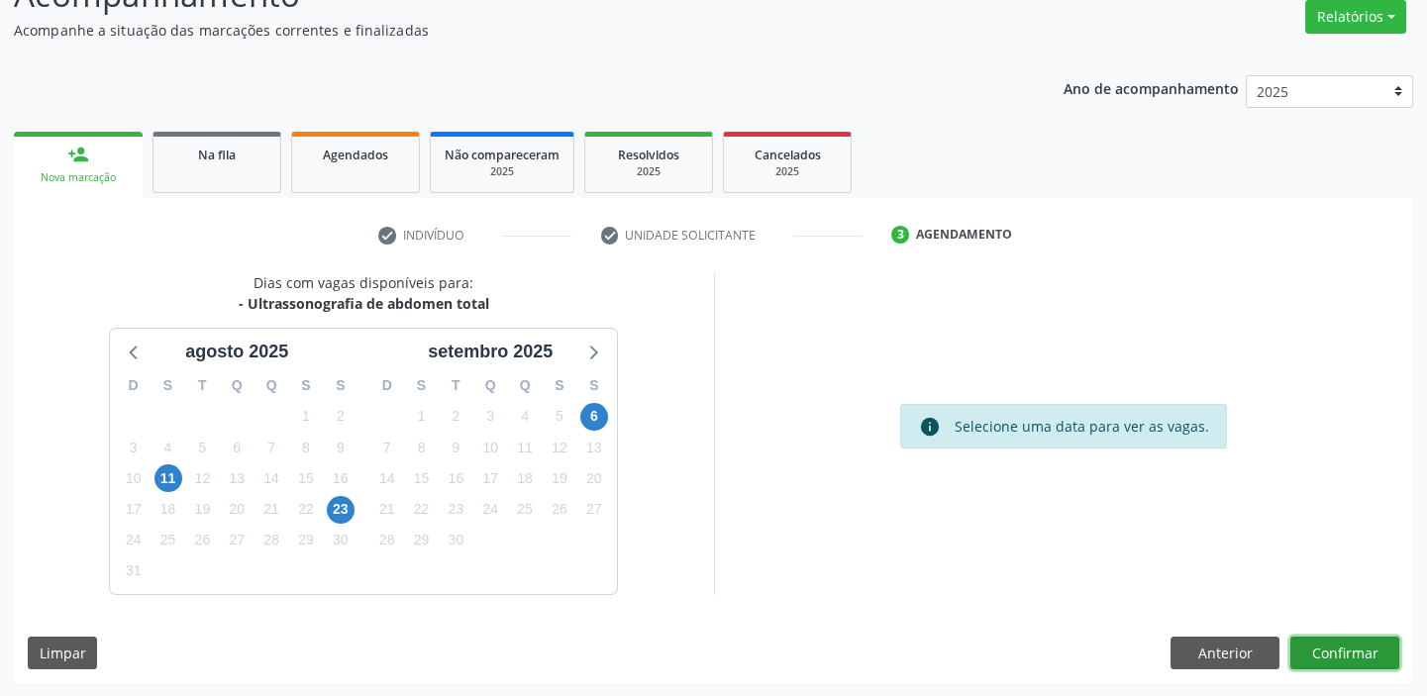
click at [1305, 648] on button "Confirmar" at bounding box center [1344, 654] width 109 height 34
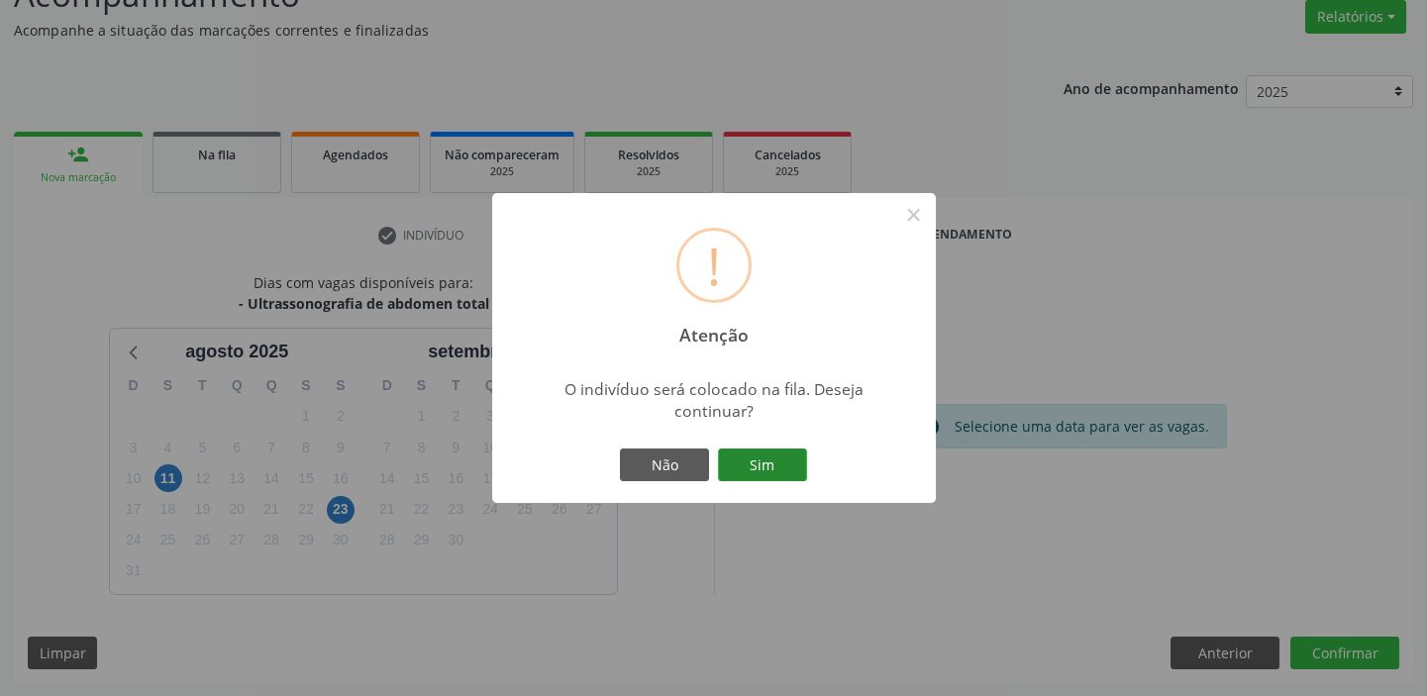
click at [772, 467] on button "Sim" at bounding box center [762, 466] width 89 height 34
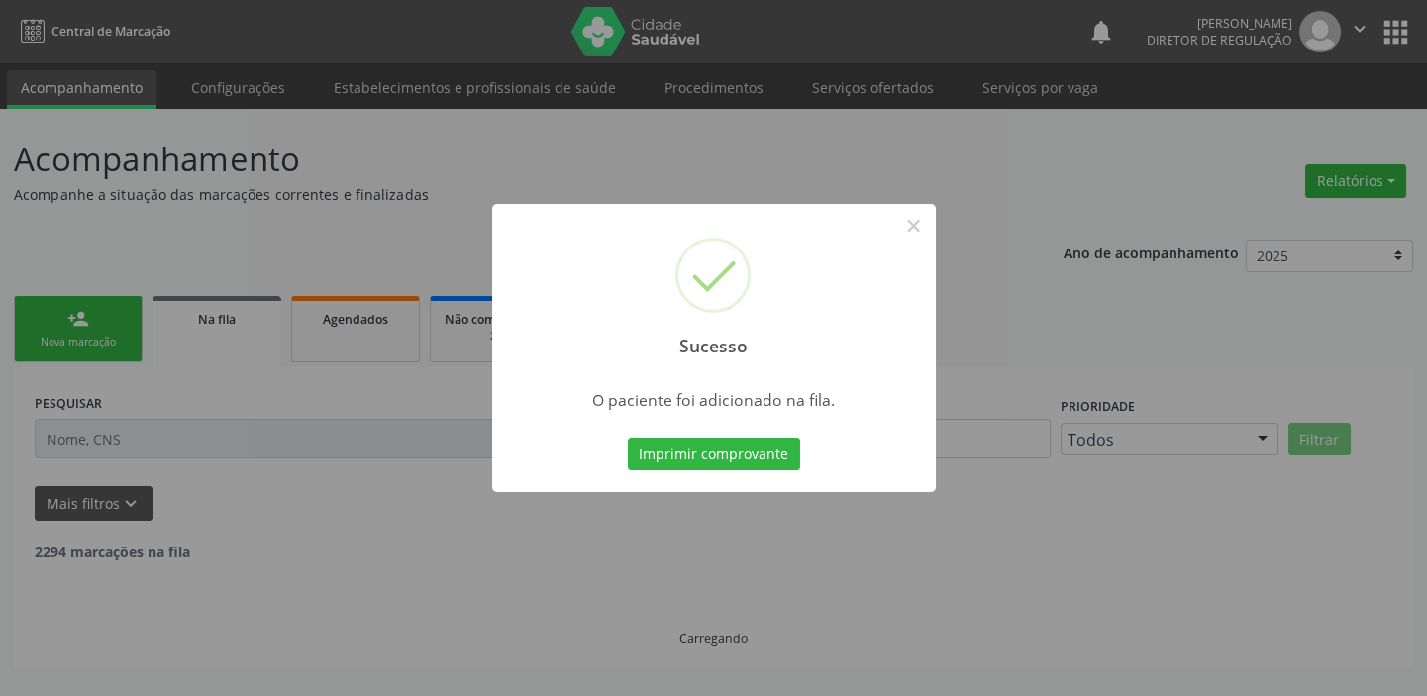
scroll to position [0, 0]
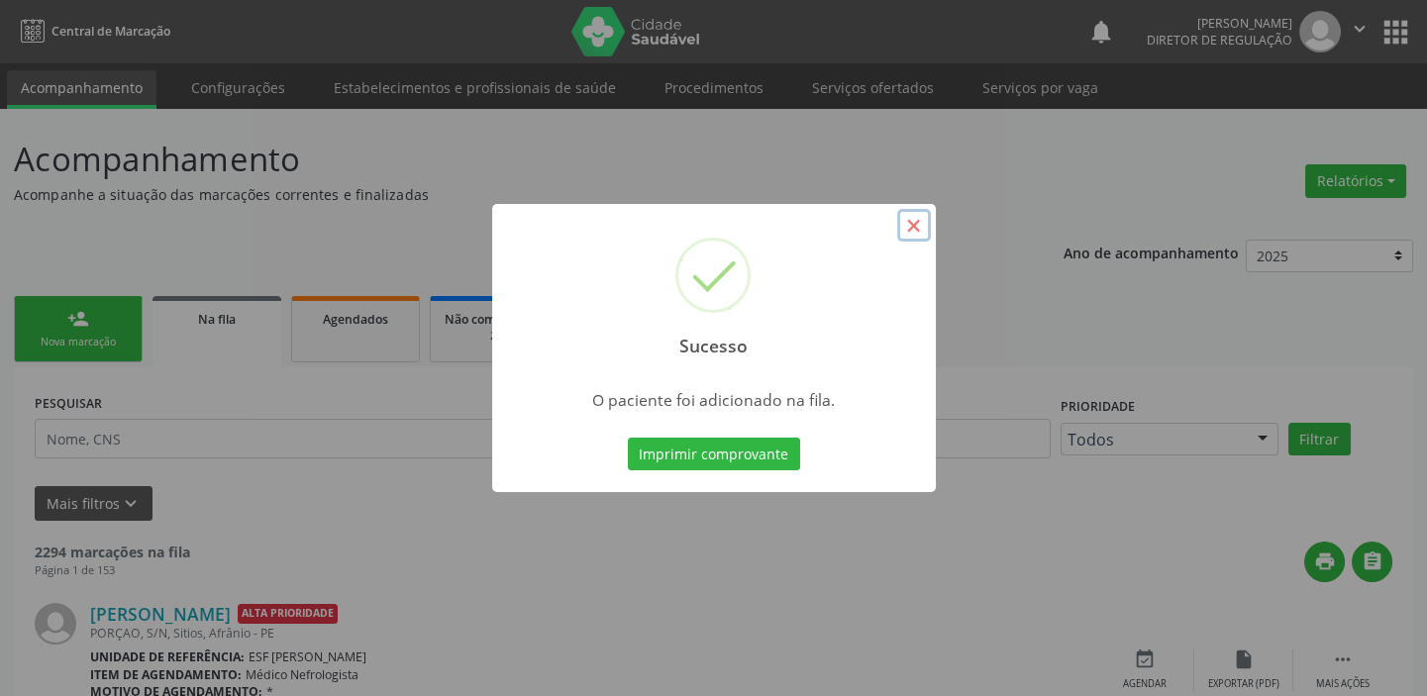
drag, startPoint x: 917, startPoint y: 227, endPoint x: 559, endPoint y: 234, distance: 357.5
click at [915, 227] on button "×" at bounding box center [914, 226] width 34 height 34
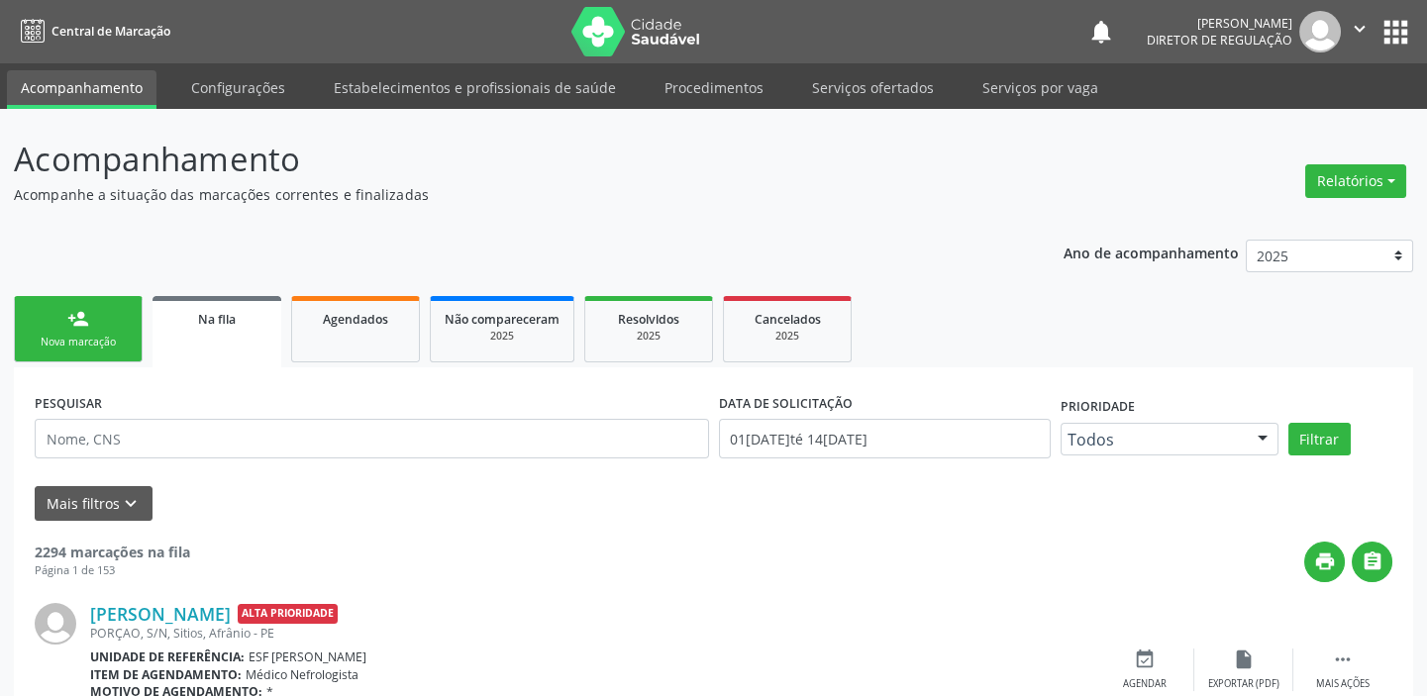
click at [84, 313] on div "person_add" at bounding box center [78, 319] width 22 height 22
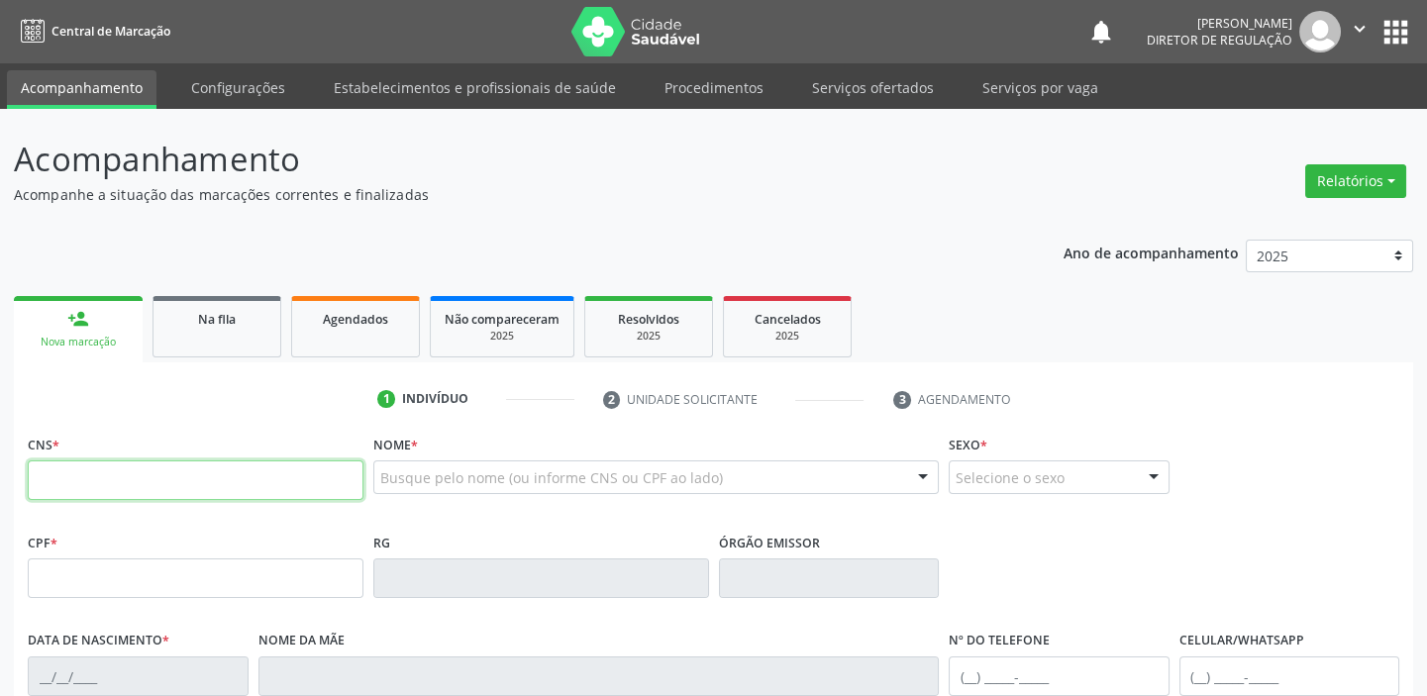
click at [117, 487] on input "text" at bounding box center [196, 480] width 336 height 40
type input "700 0062 0696 0506"
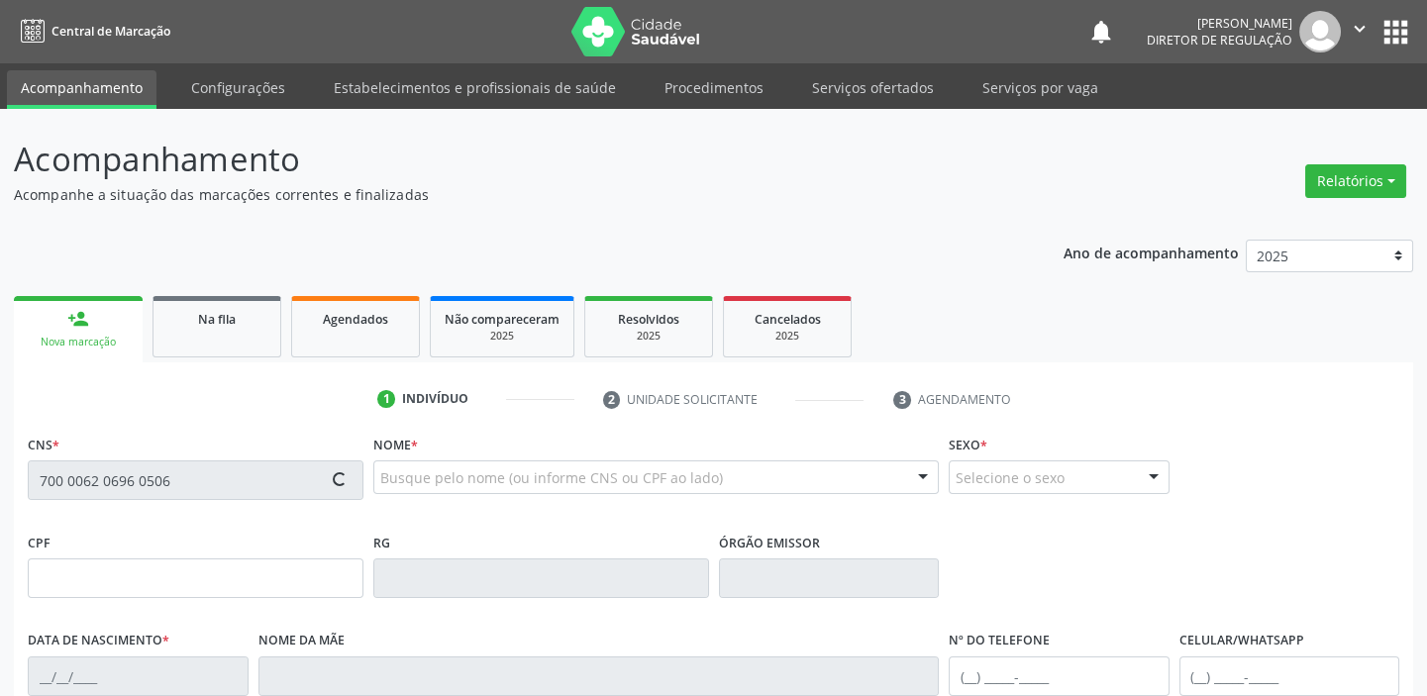
type input "103.166.134-44"
type input "11/10/1993"
type input "Eunice Barros da Silva"
type input "(87) 98841-6672"
type input "S/N"
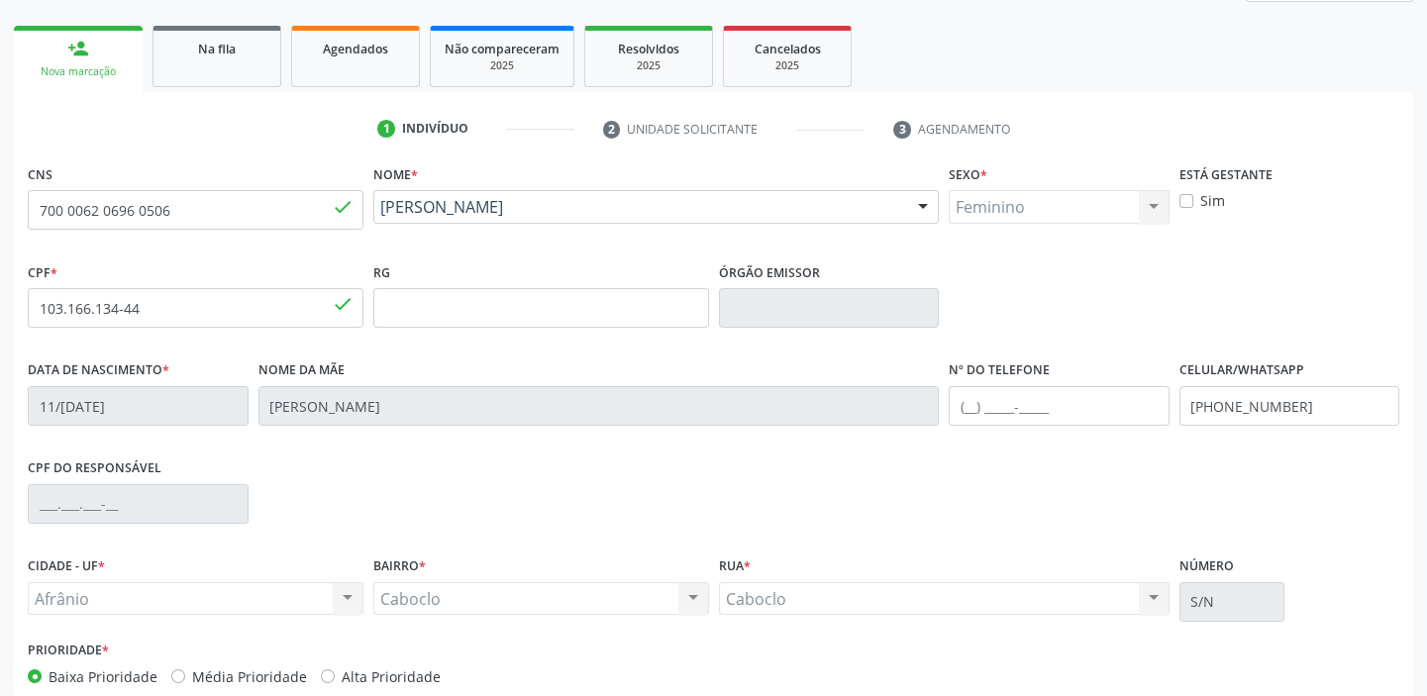
scroll to position [376, 0]
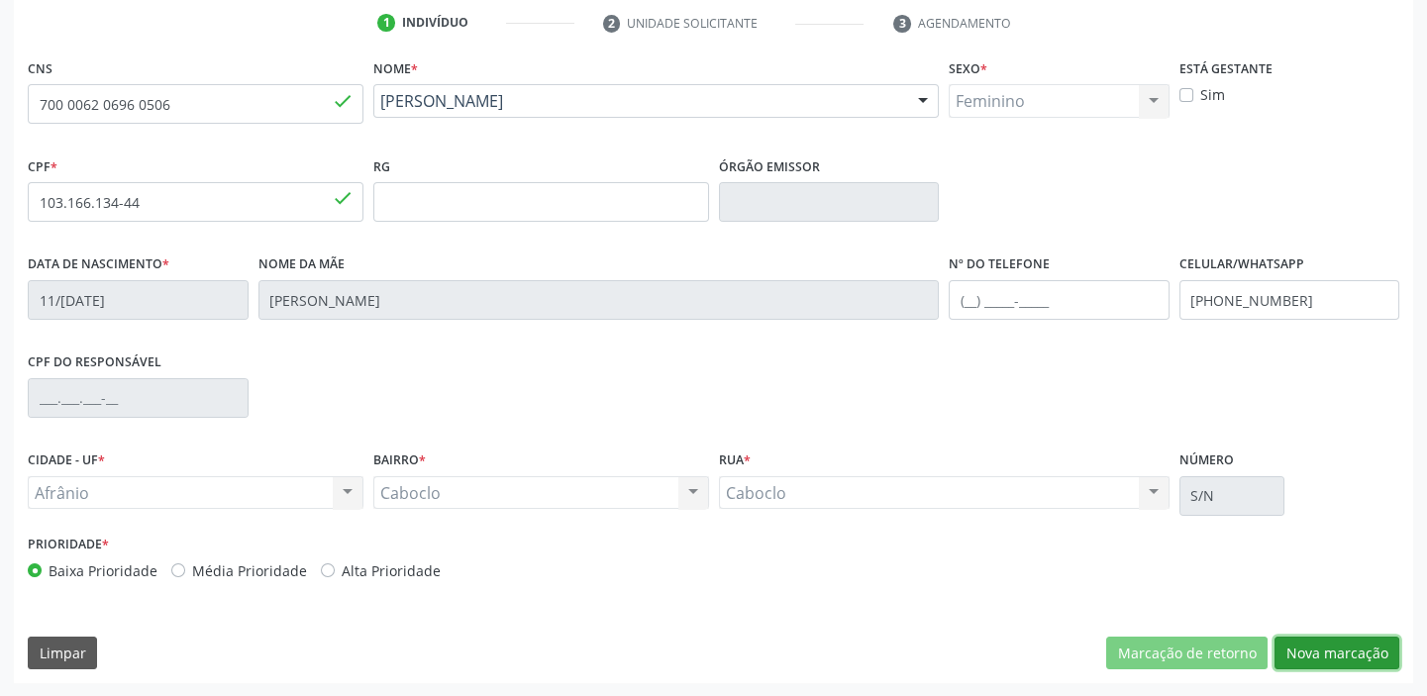
click at [1283, 641] on button "Nova marcação" at bounding box center [1336, 654] width 125 height 34
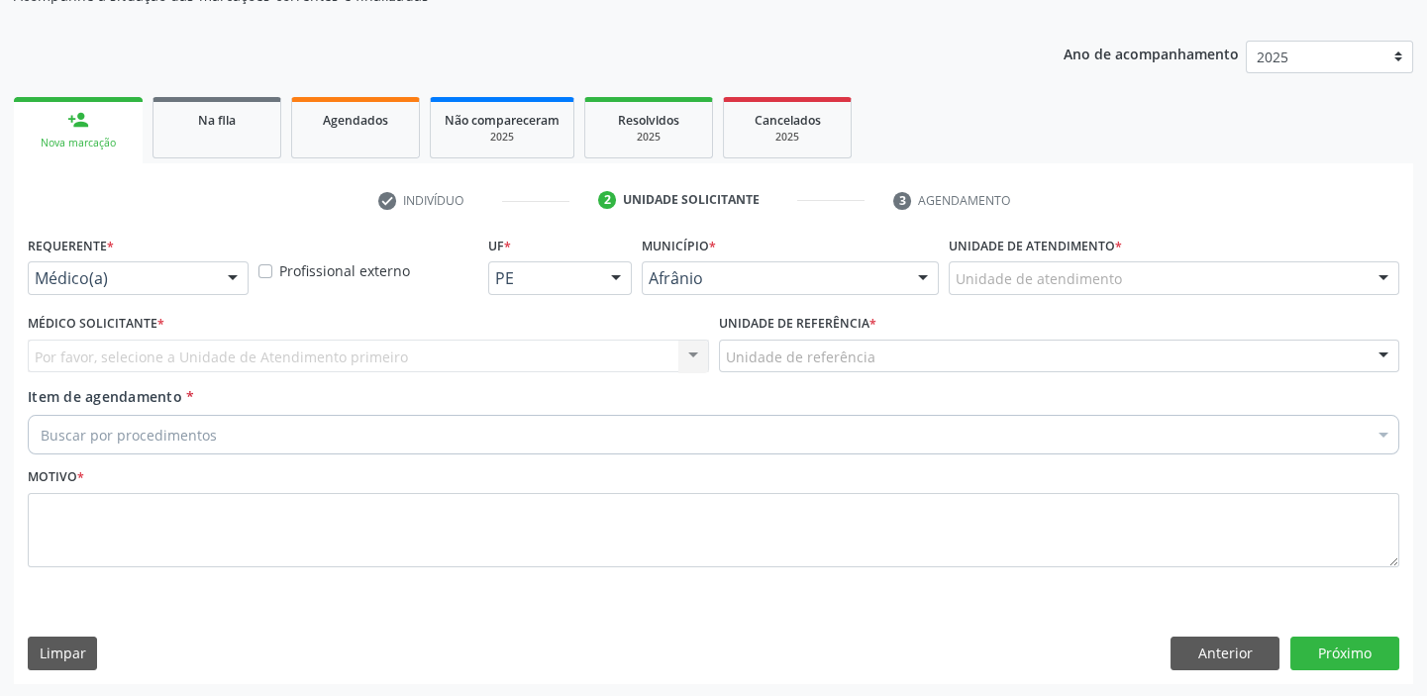
drag, startPoint x: 995, startPoint y: 273, endPoint x: 995, endPoint y: 307, distance: 33.7
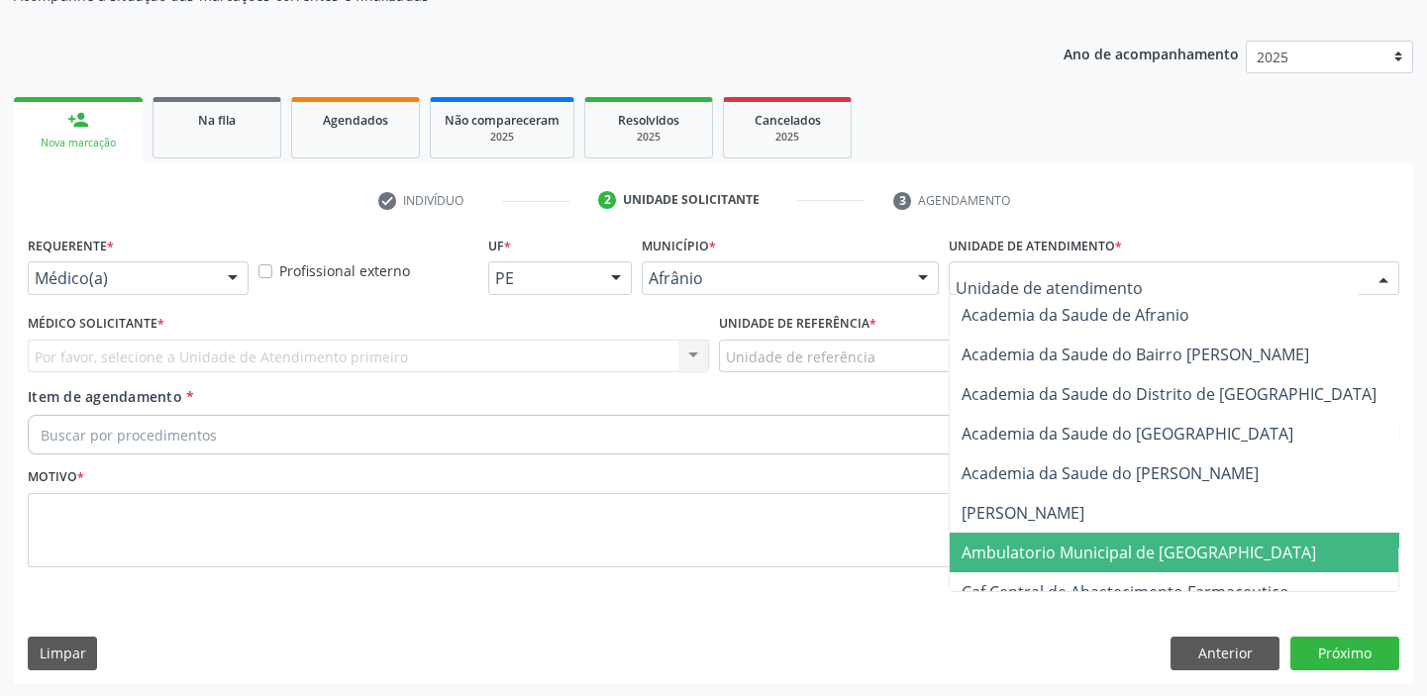
click at [1020, 536] on span "Ambulatorio Municipal de [GEOGRAPHIC_DATA]" at bounding box center [1191, 553] width 483 height 40
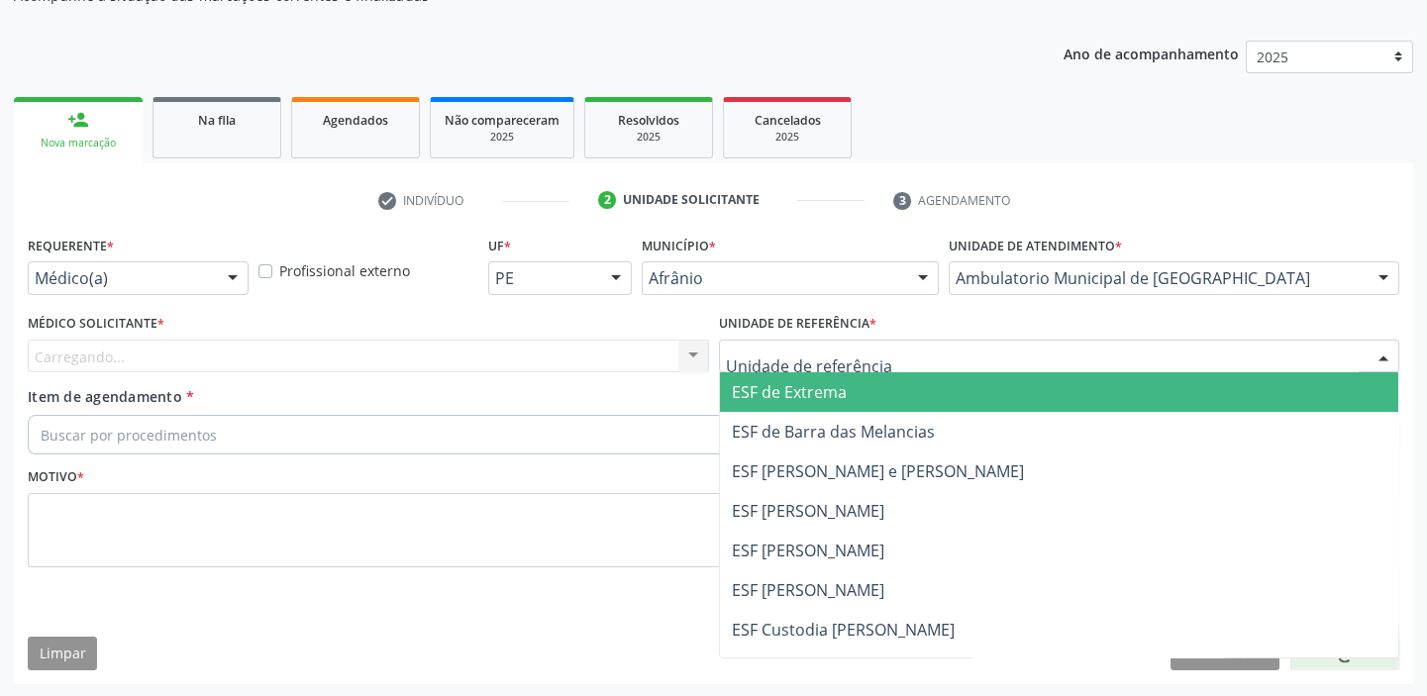
drag, startPoint x: 739, startPoint y: 355, endPoint x: 756, endPoint y: 485, distance: 130.8
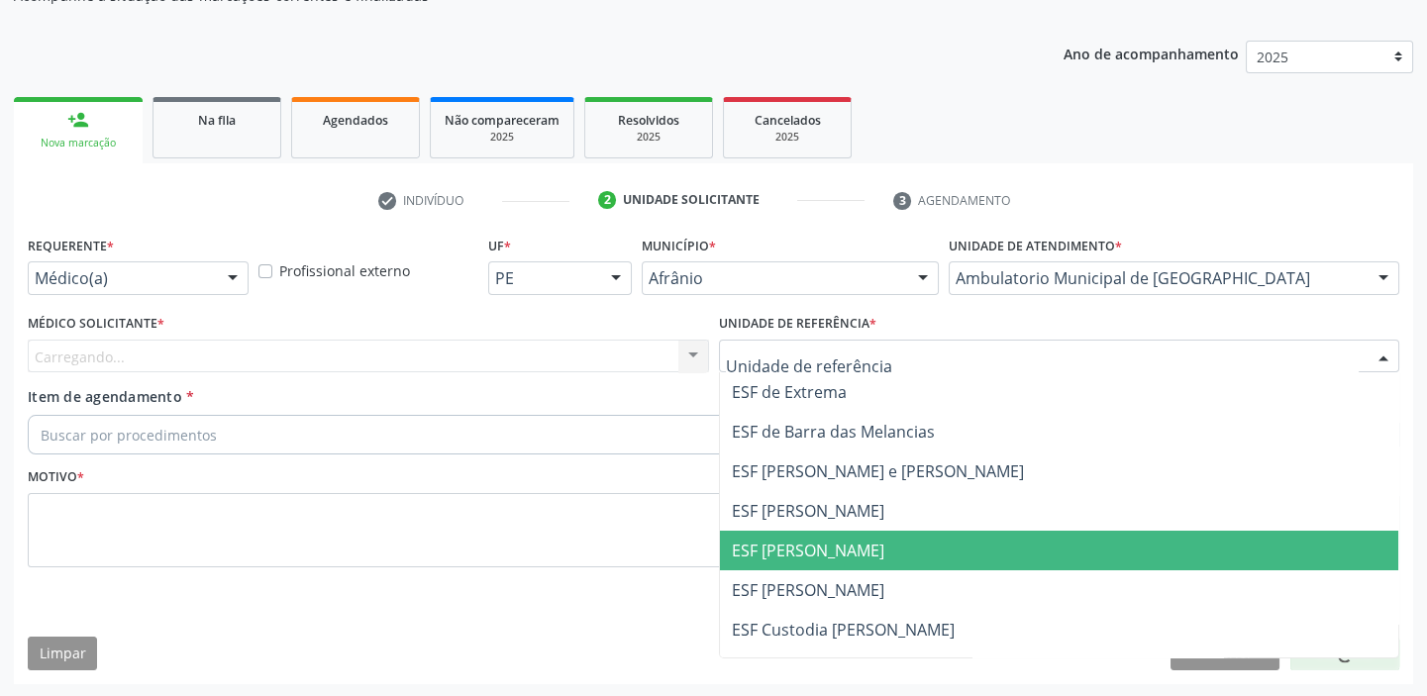
click at [762, 533] on span "ESF [PERSON_NAME]" at bounding box center [1059, 551] width 679 height 40
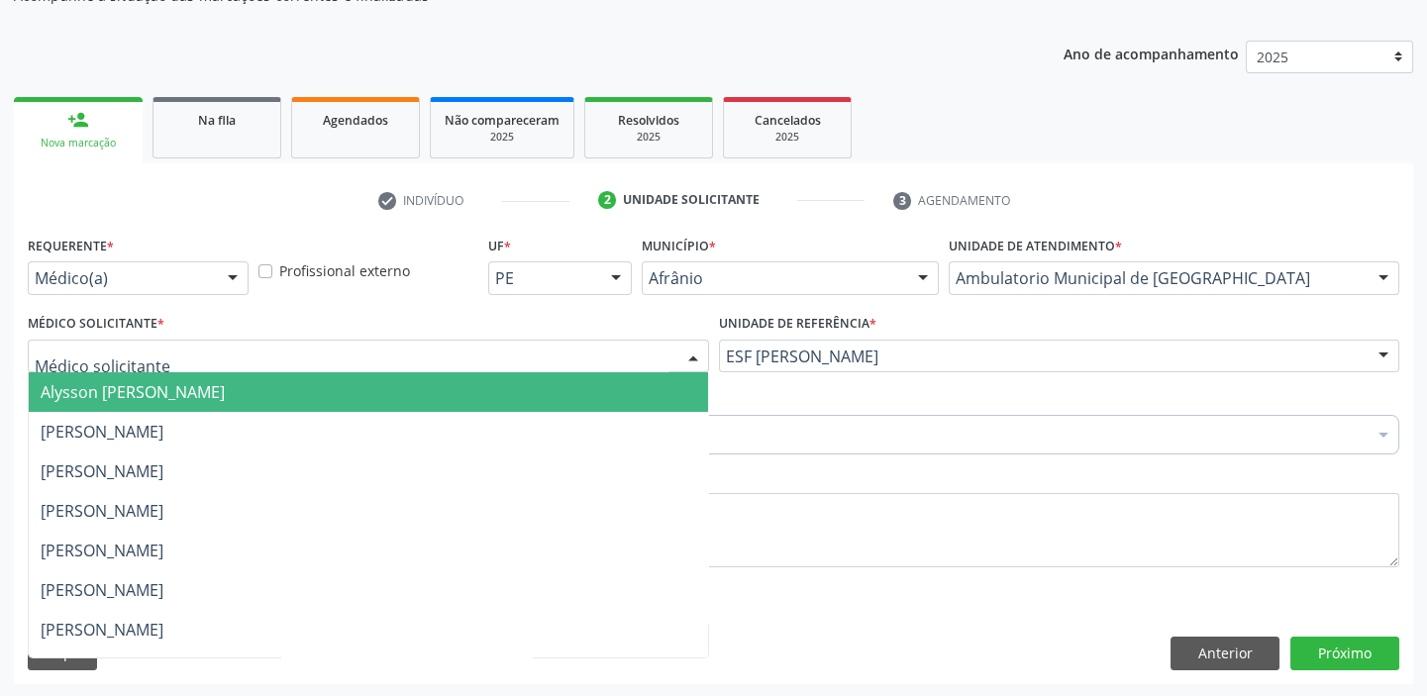
drag, startPoint x: 177, startPoint y: 361, endPoint x: 178, endPoint y: 399, distance: 37.6
click at [175, 367] on div at bounding box center [368, 357] width 681 height 34
click at [178, 402] on span "Alysson [PERSON_NAME]" at bounding box center [368, 392] width 679 height 40
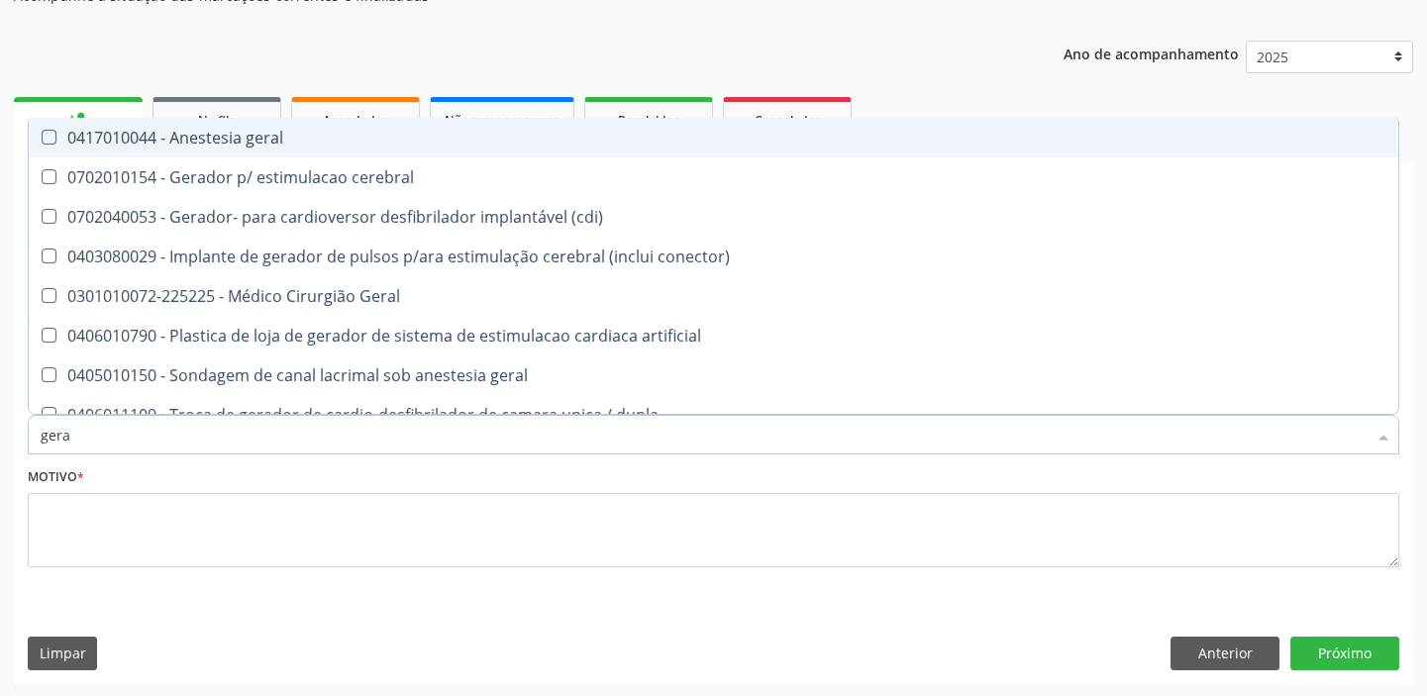
type input "geral"
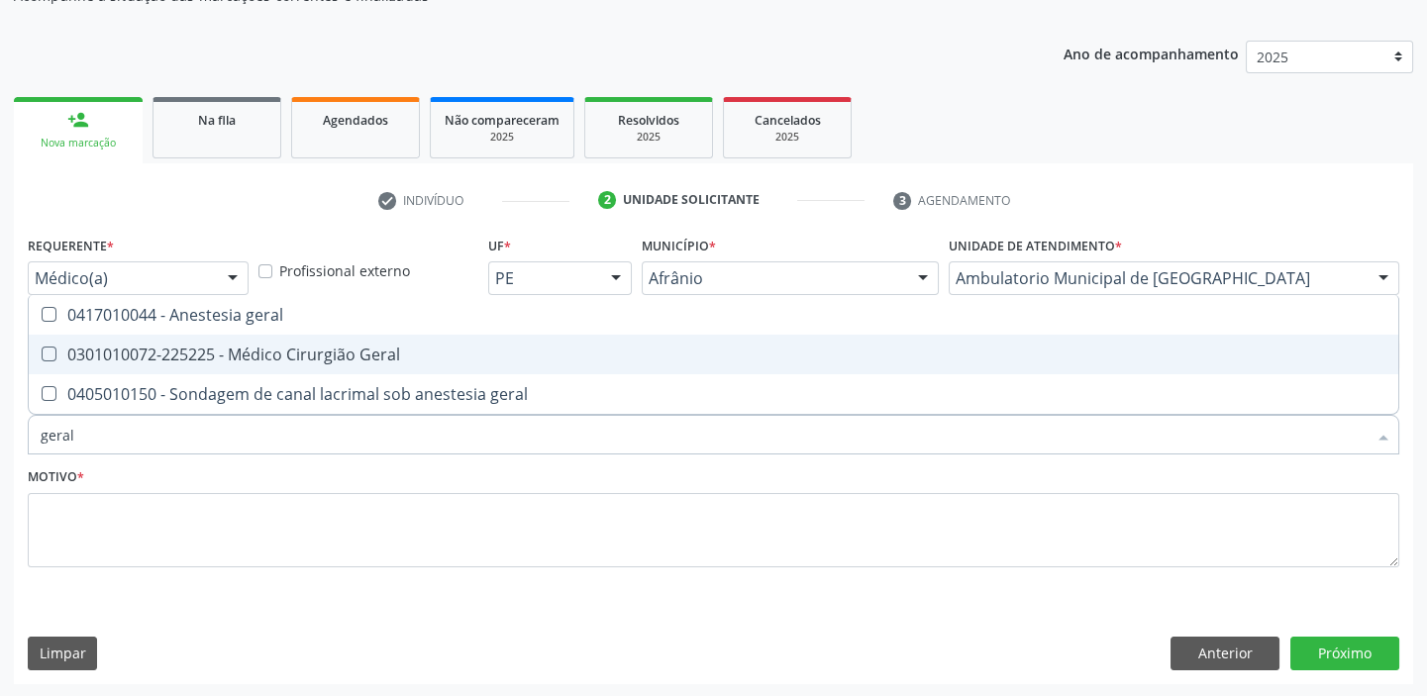
click at [172, 358] on div "0301010072-225225 - Médico Cirurgião Geral" at bounding box center [714, 355] width 1346 height 16
checkbox Geral "true"
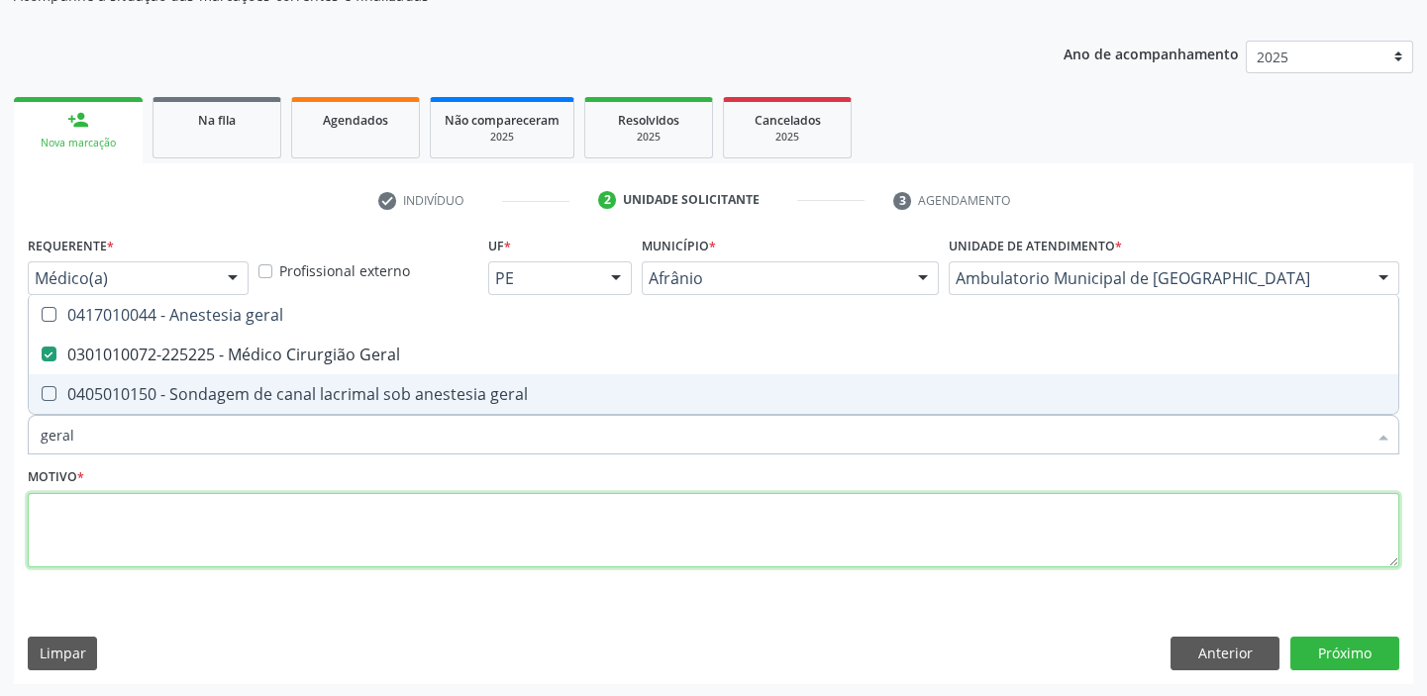
click at [118, 527] on textarea at bounding box center [713, 530] width 1371 height 75
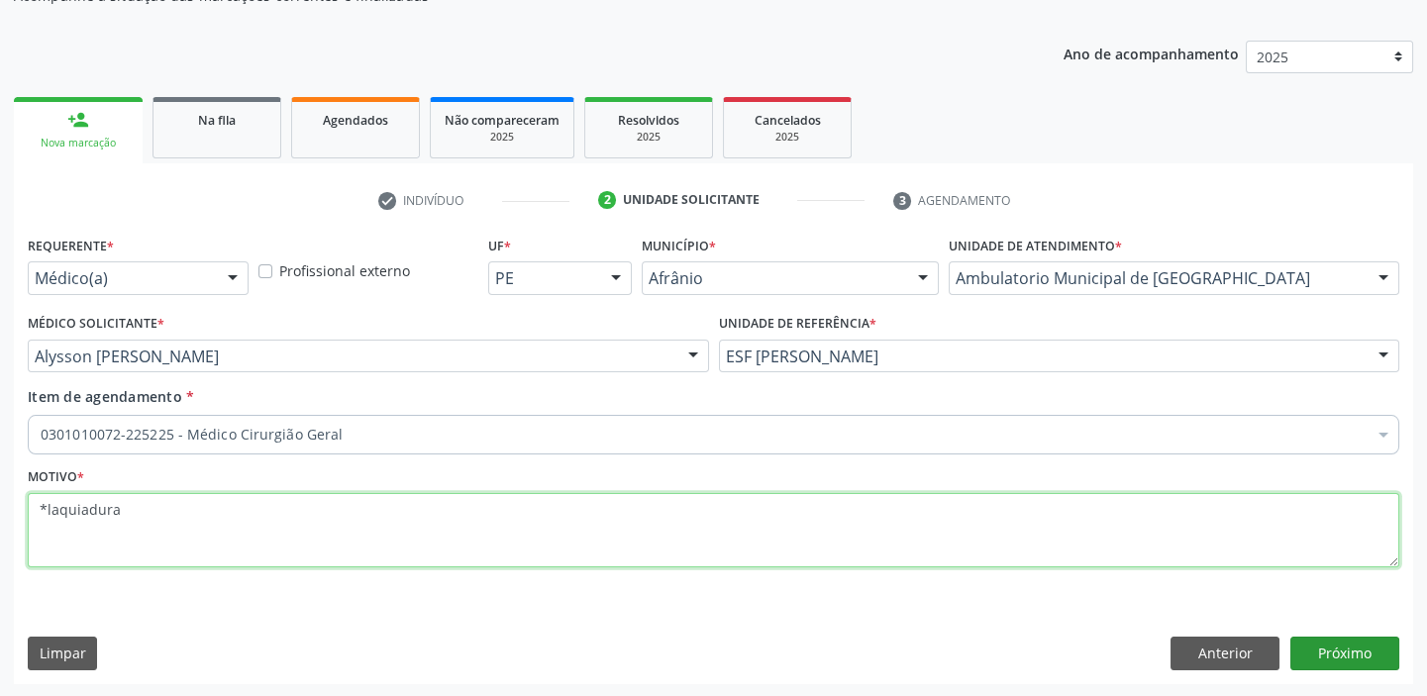
type textarea "*laquiadura"
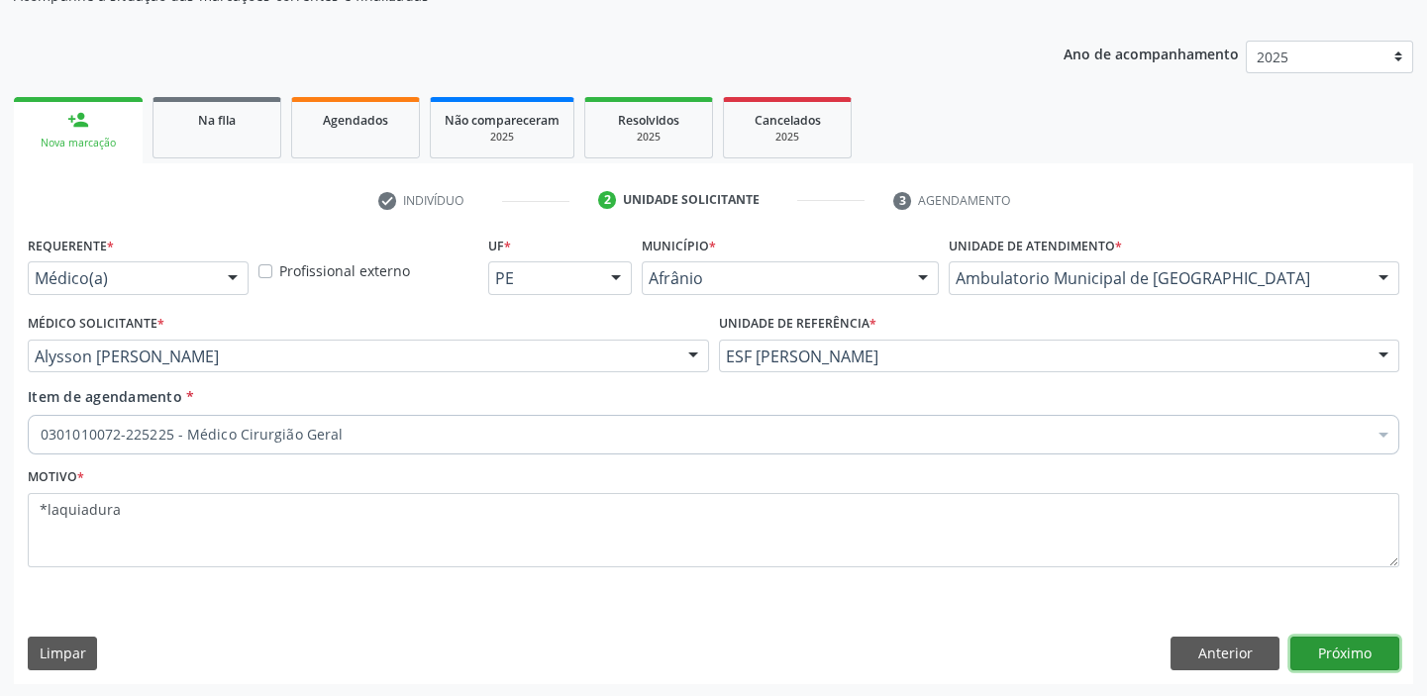
click at [1346, 657] on button "Próximo" at bounding box center [1344, 654] width 109 height 34
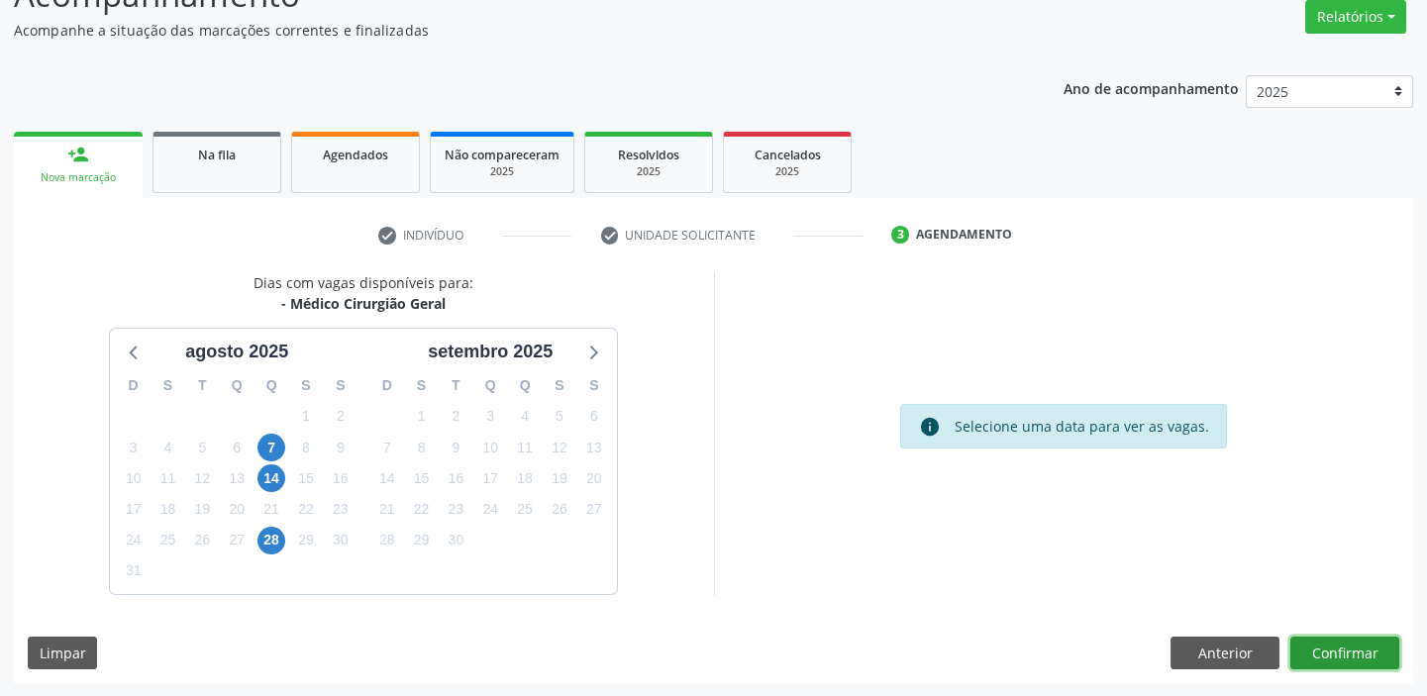
click at [1342, 656] on button "Confirmar" at bounding box center [1344, 654] width 109 height 34
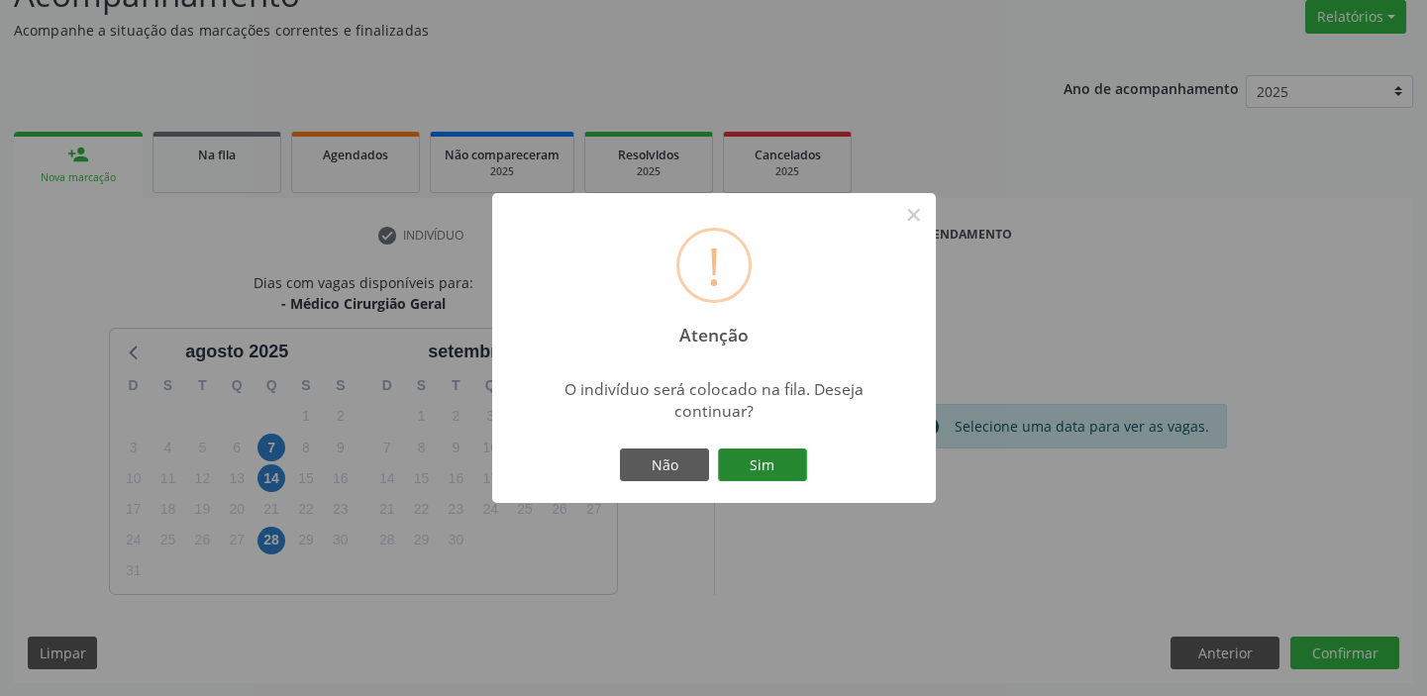
click at [753, 455] on button "Sim" at bounding box center [762, 466] width 89 height 34
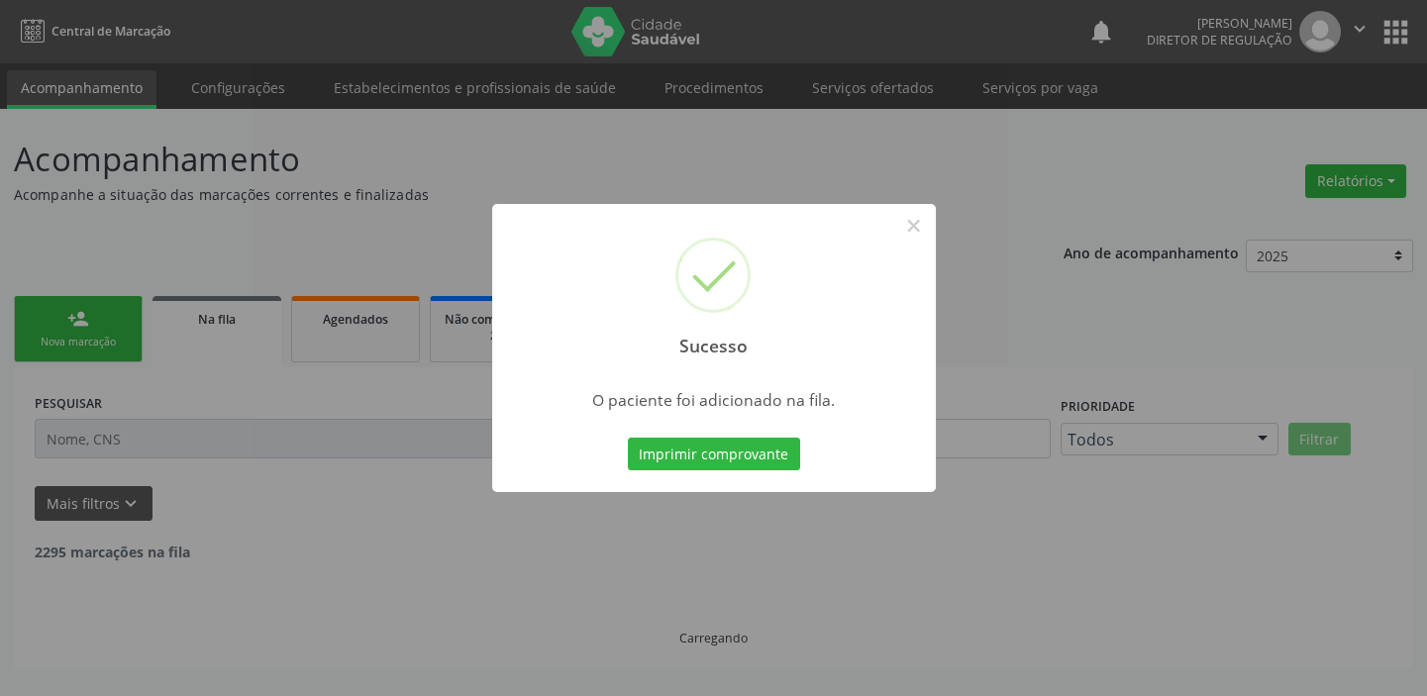
scroll to position [0, 0]
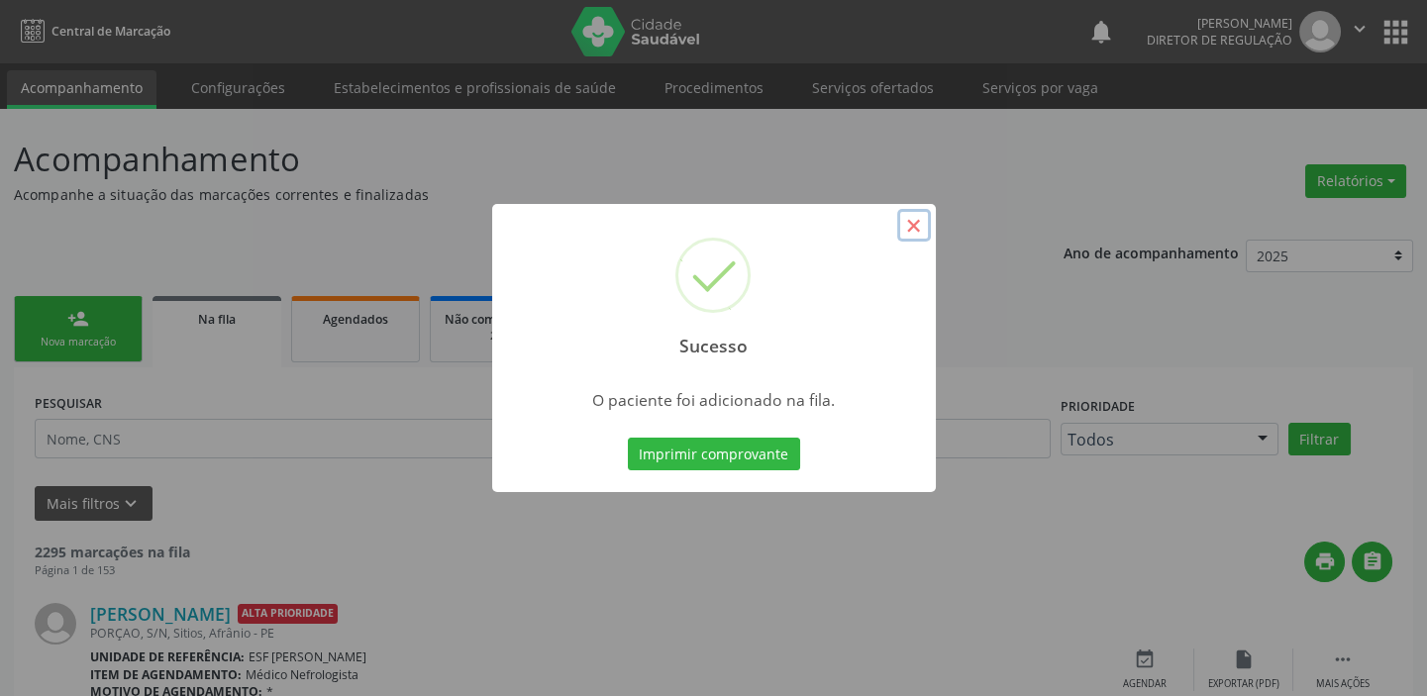
click at [910, 211] on button "×" at bounding box center [914, 226] width 34 height 34
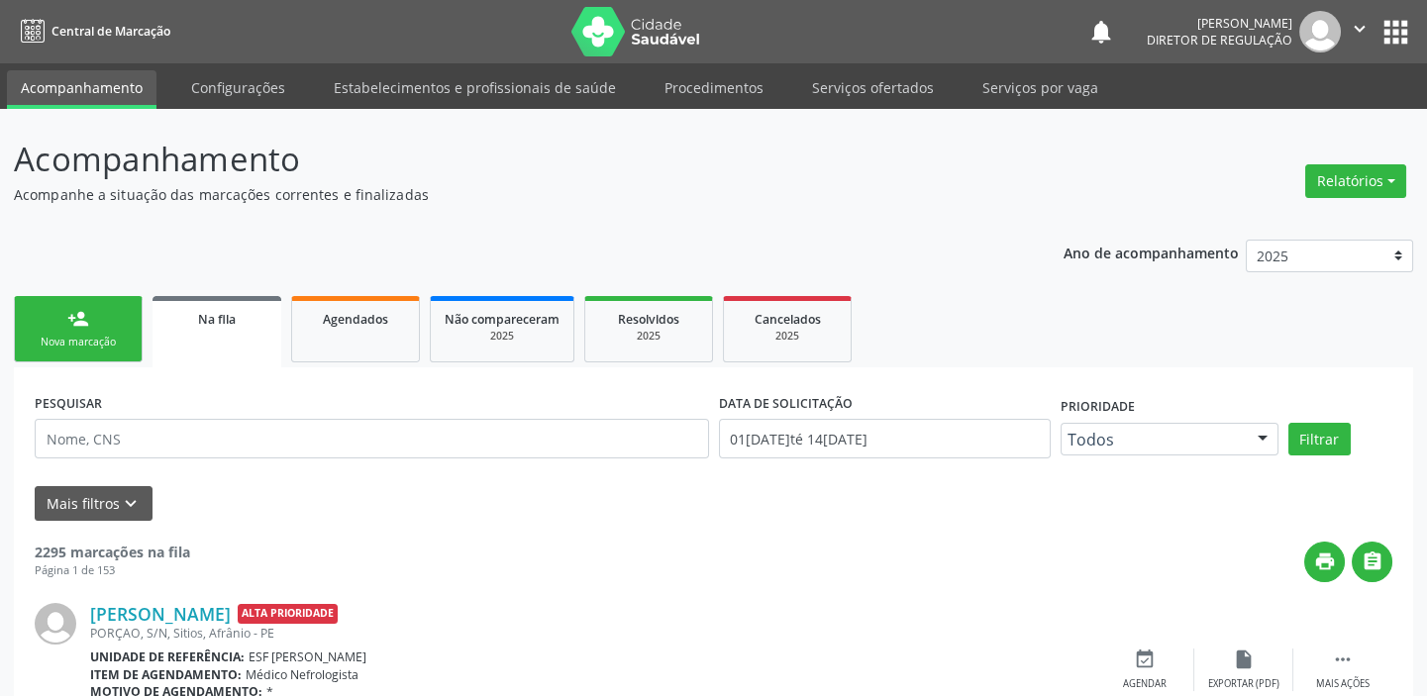
drag, startPoint x: 112, startPoint y: 320, endPoint x: 110, endPoint y: 307, distance: 13.0
click at [111, 320] on link "person_add Nova marcação" at bounding box center [78, 329] width 129 height 66
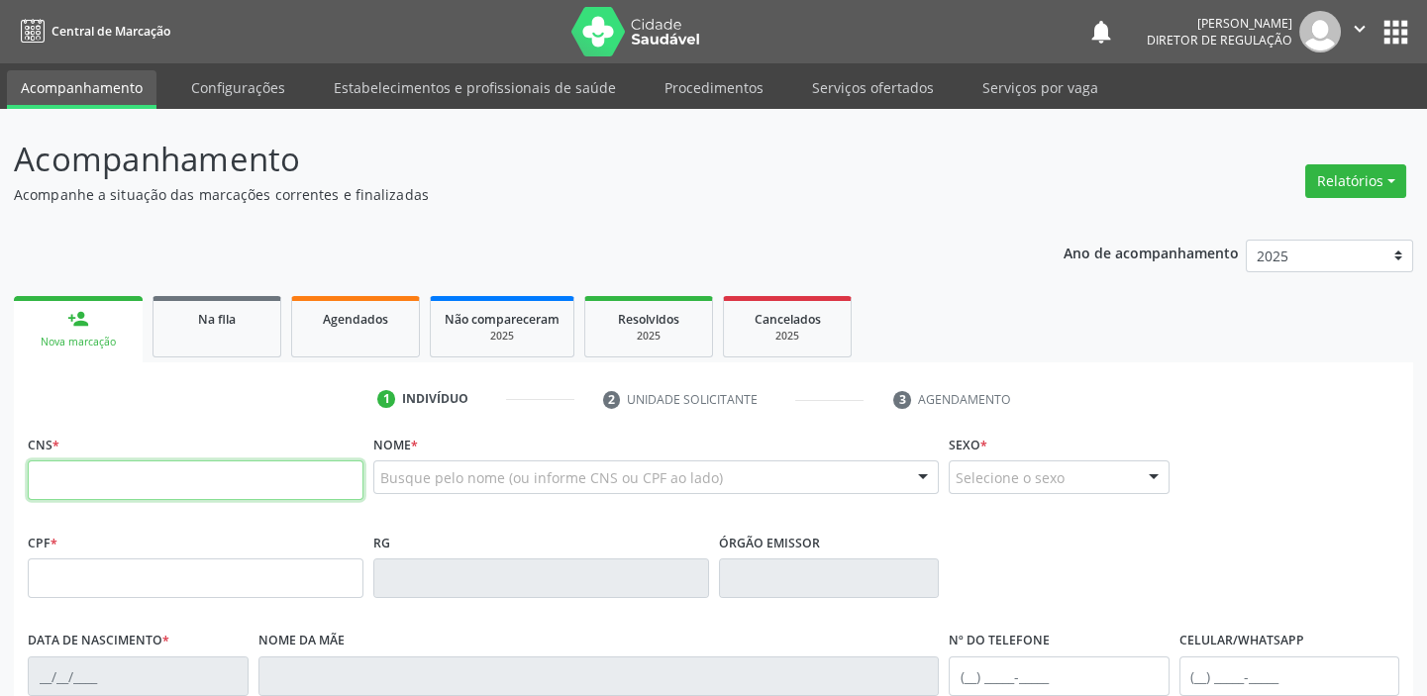
click at [129, 463] on input "text" at bounding box center [196, 480] width 336 height 40
type input "701 4086 8023 9339"
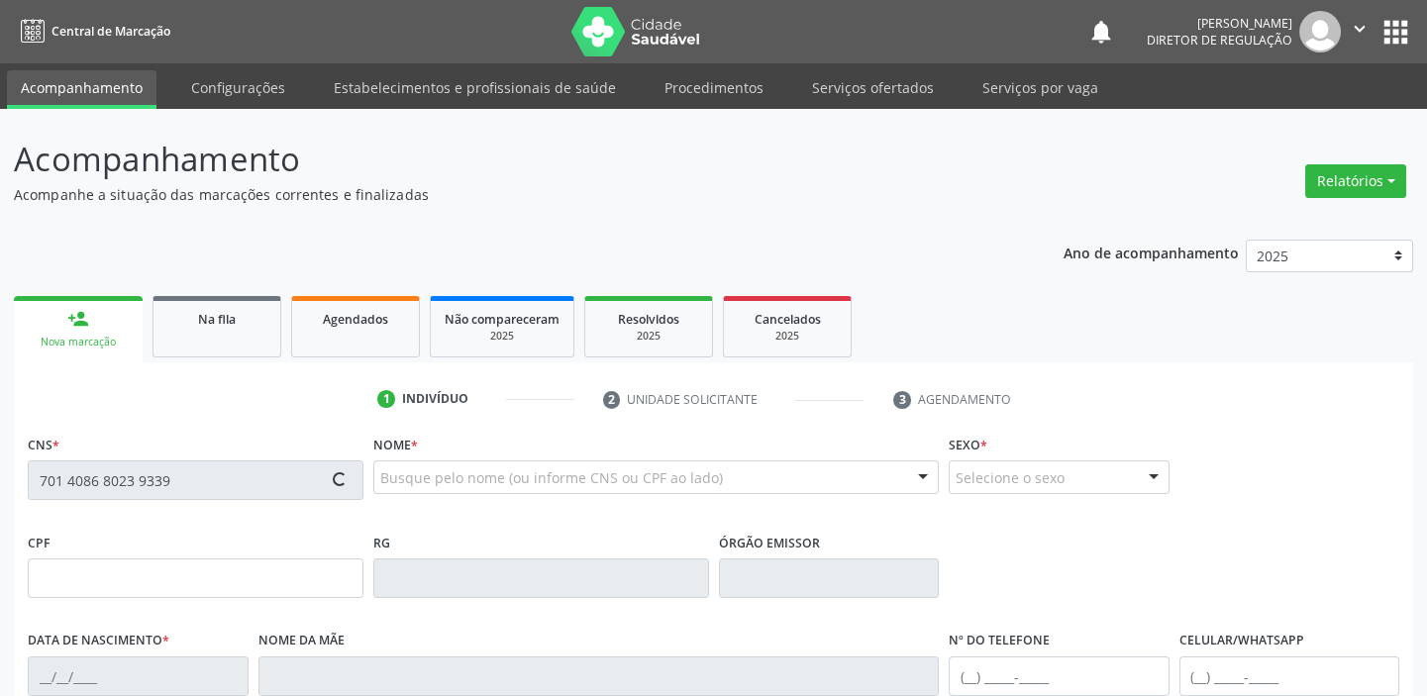
type input "175.228.344-90"
type input "26/10/2010"
type input "Andrelina Coelho Nunes"
type input "(87) 8843-7453"
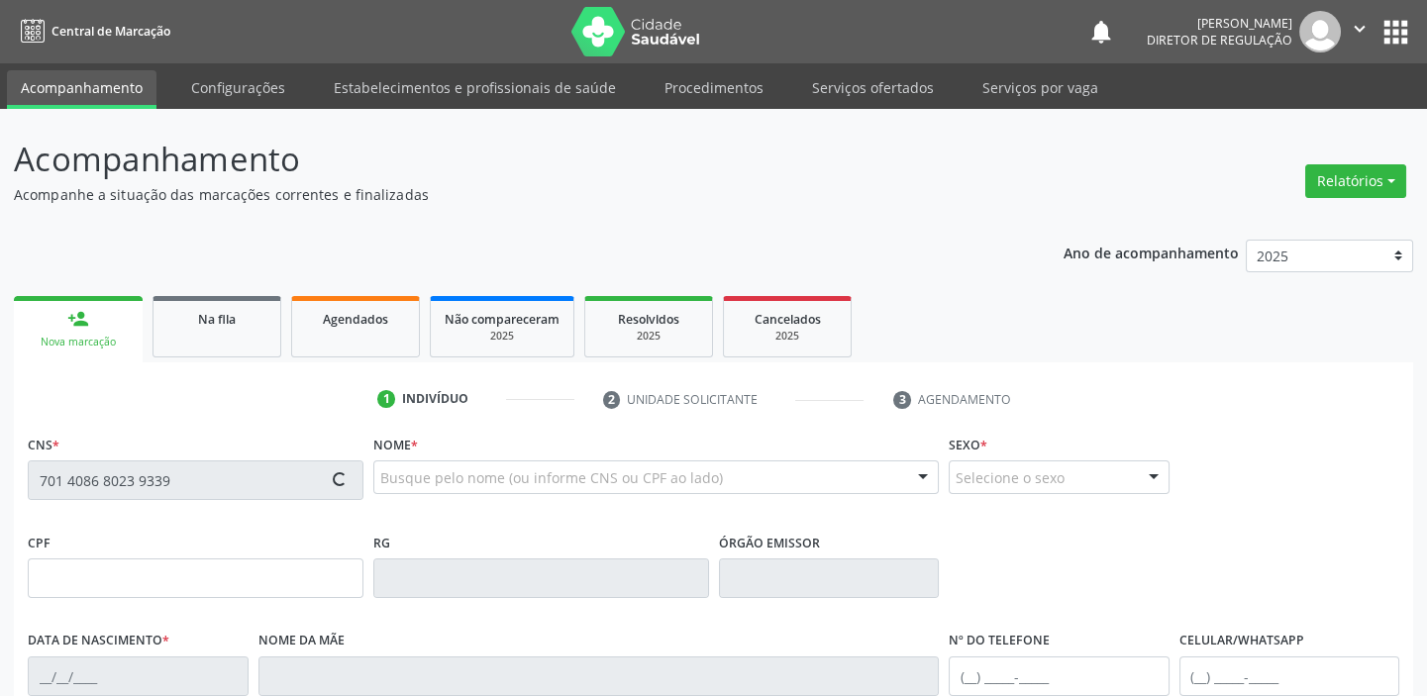
type input "039.998.914-59"
type input "S/N"
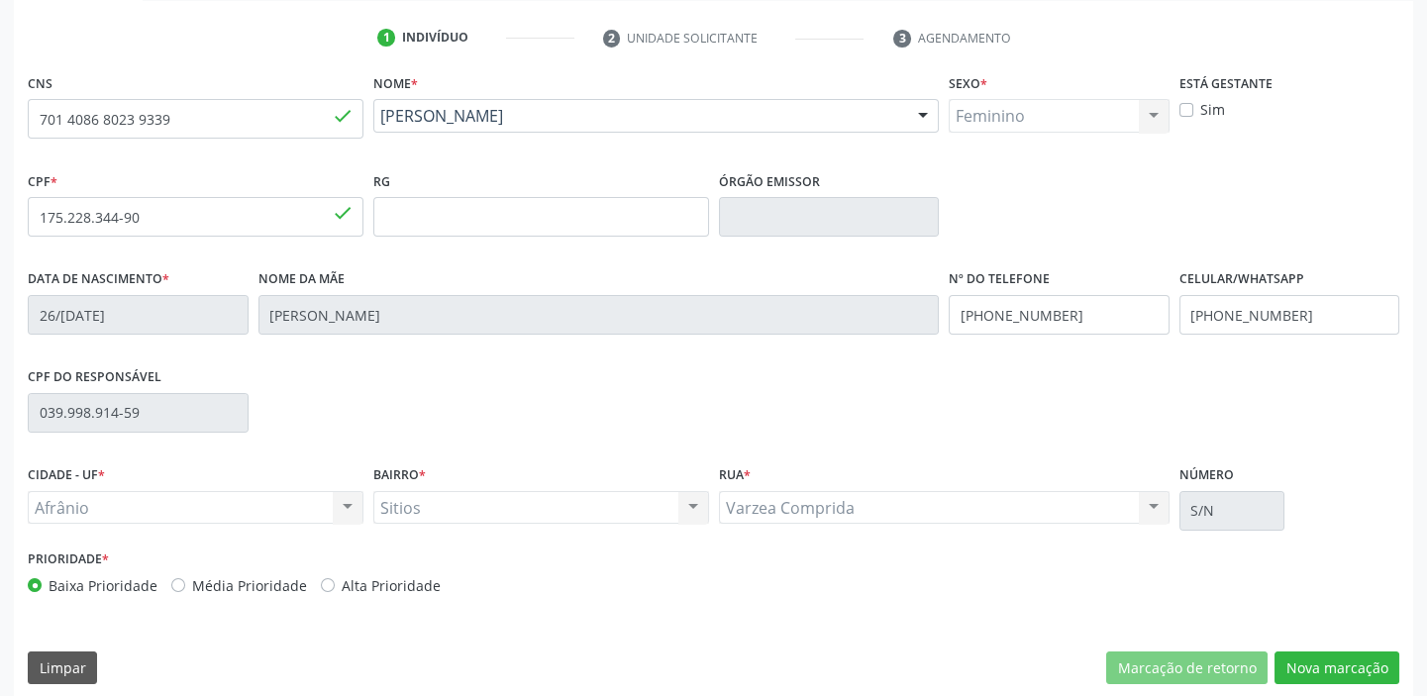
scroll to position [376, 0]
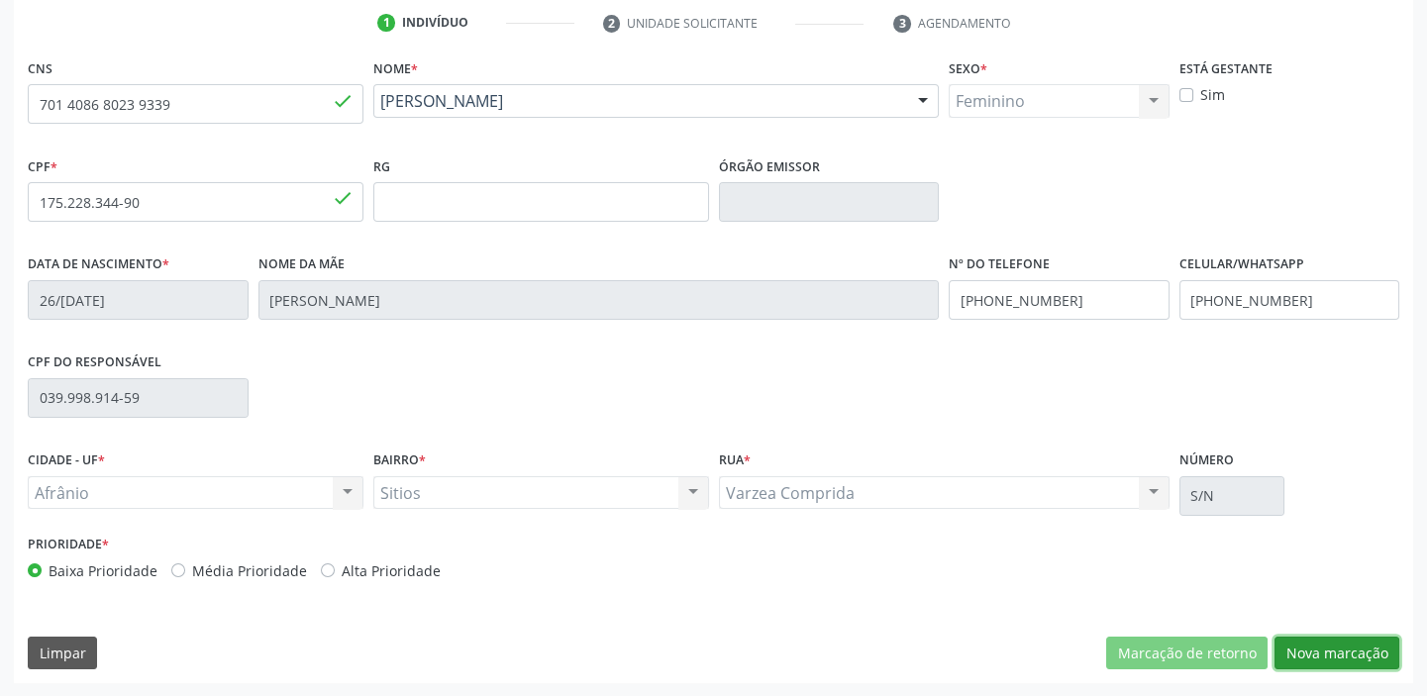
click at [1324, 651] on button "Nova marcação" at bounding box center [1336, 654] width 125 height 34
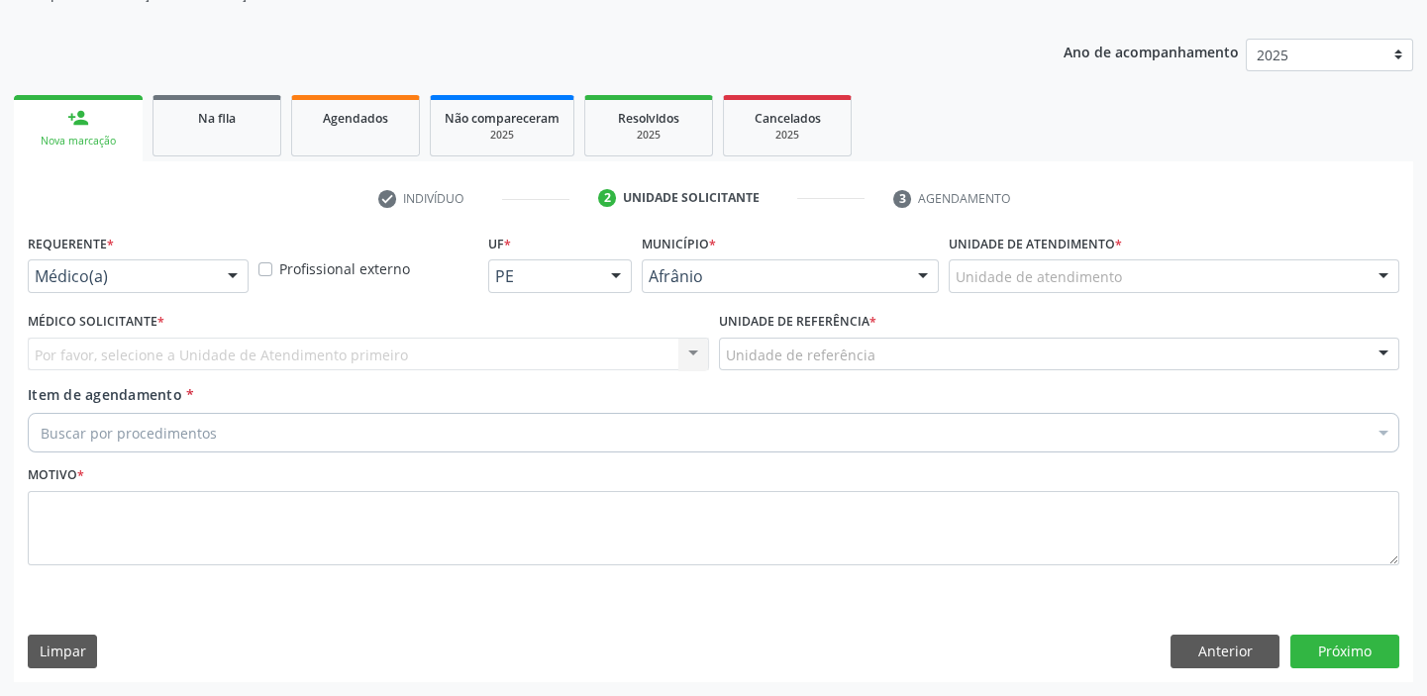
scroll to position [199, 0]
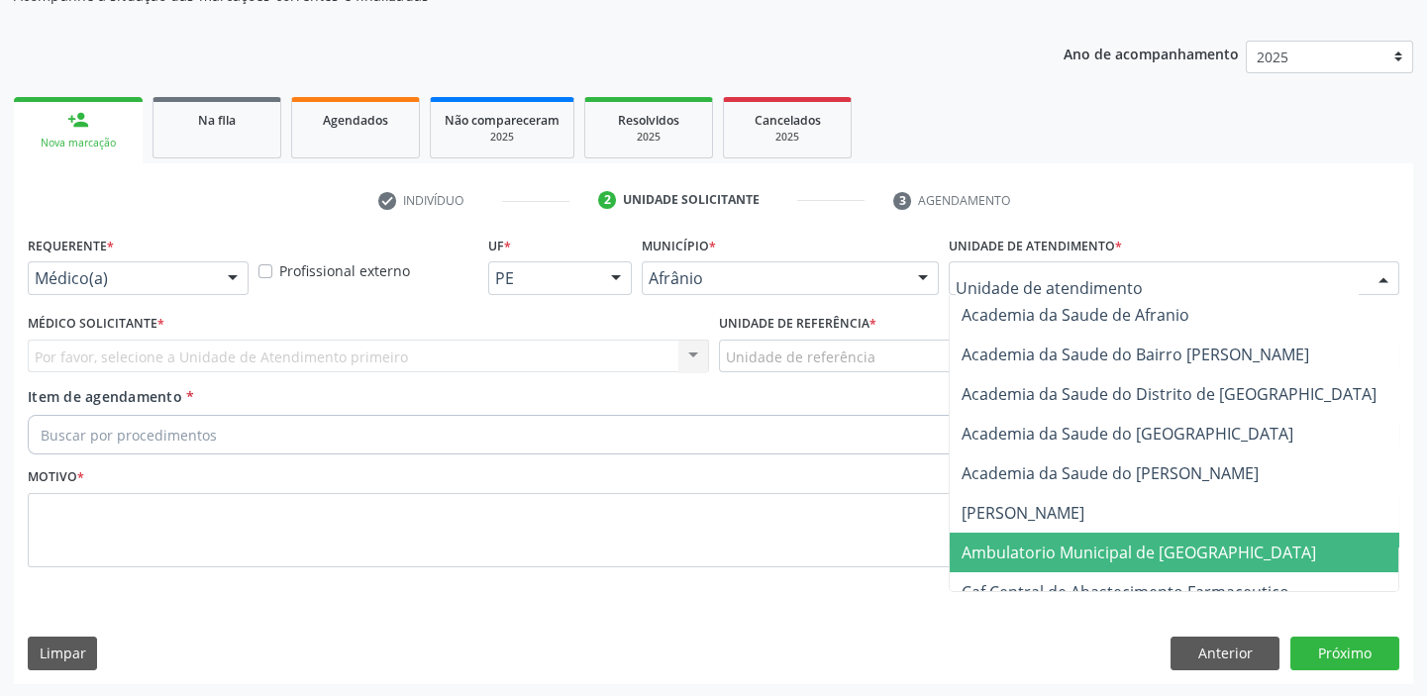
click at [1019, 558] on span "Ambulatorio Municipal de [GEOGRAPHIC_DATA]" at bounding box center [1138, 553] width 354 height 22
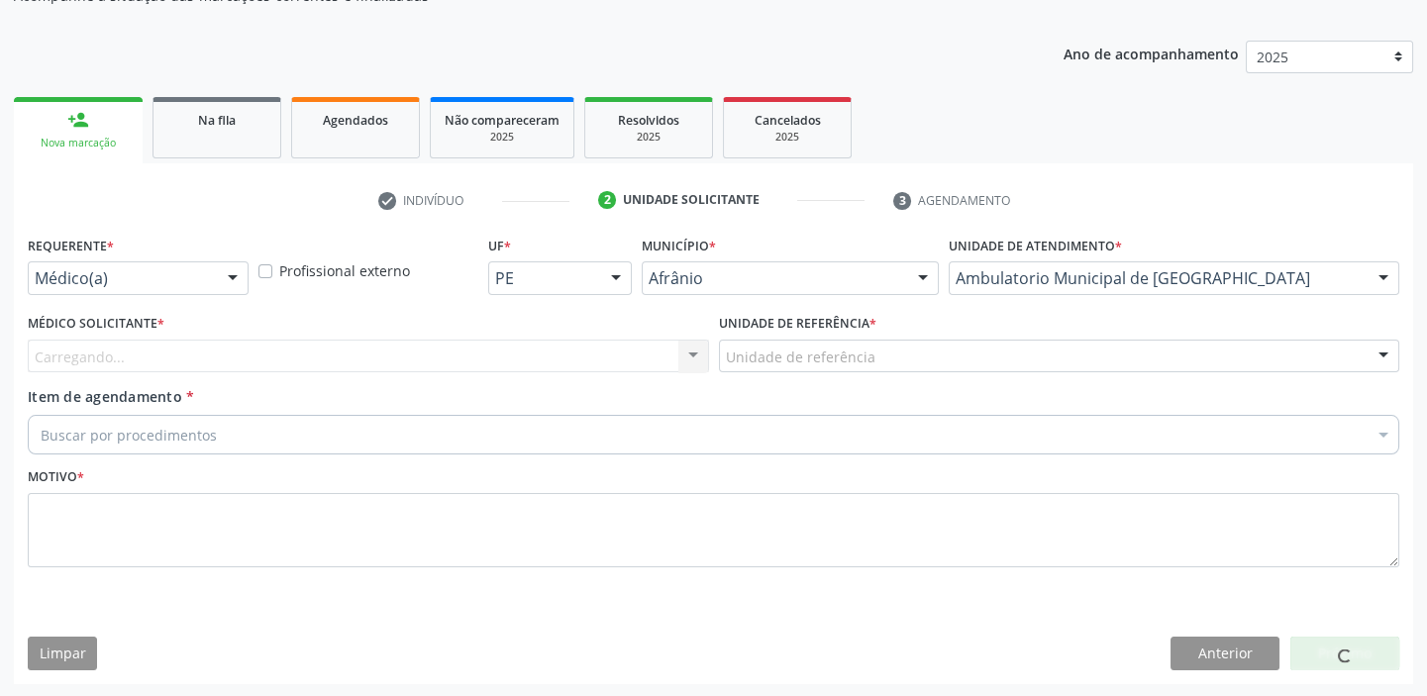
drag, startPoint x: 735, startPoint y: 348, endPoint x: 741, endPoint y: 369, distance: 22.6
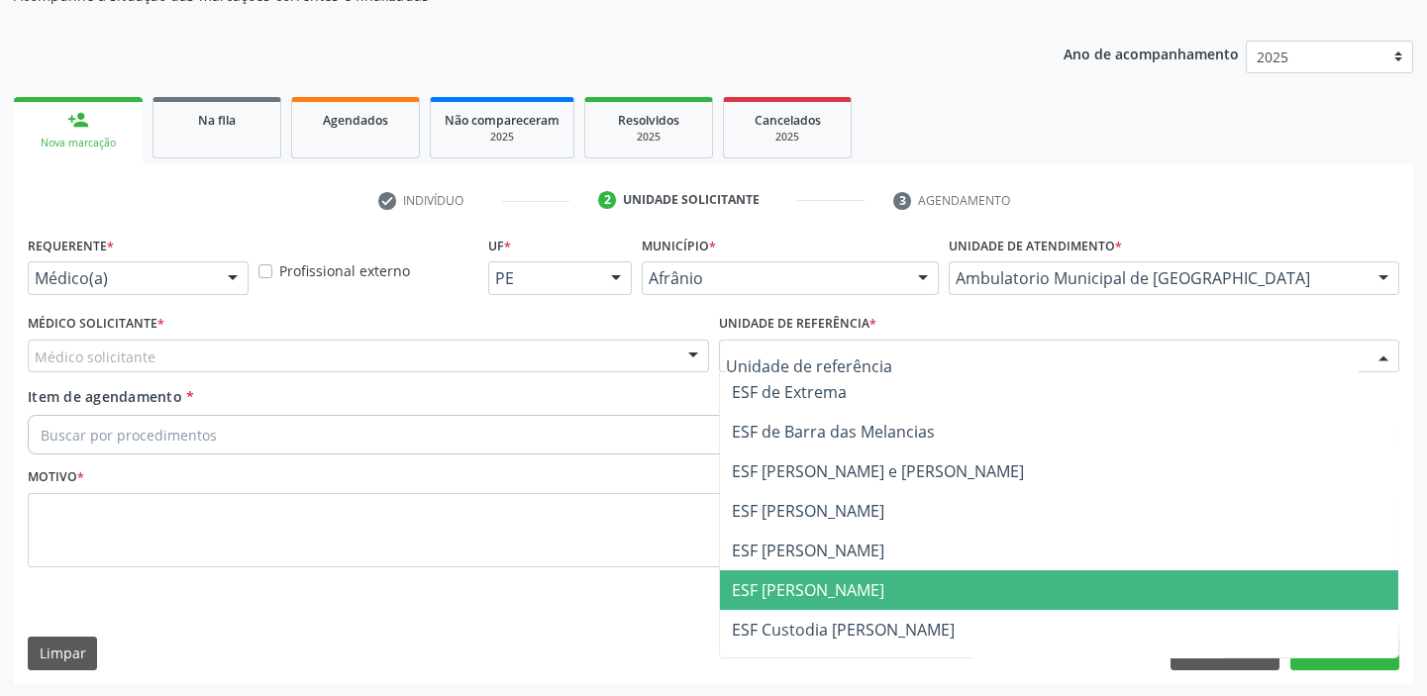
click at [758, 587] on span "ESF [PERSON_NAME]" at bounding box center [808, 590] width 152 height 22
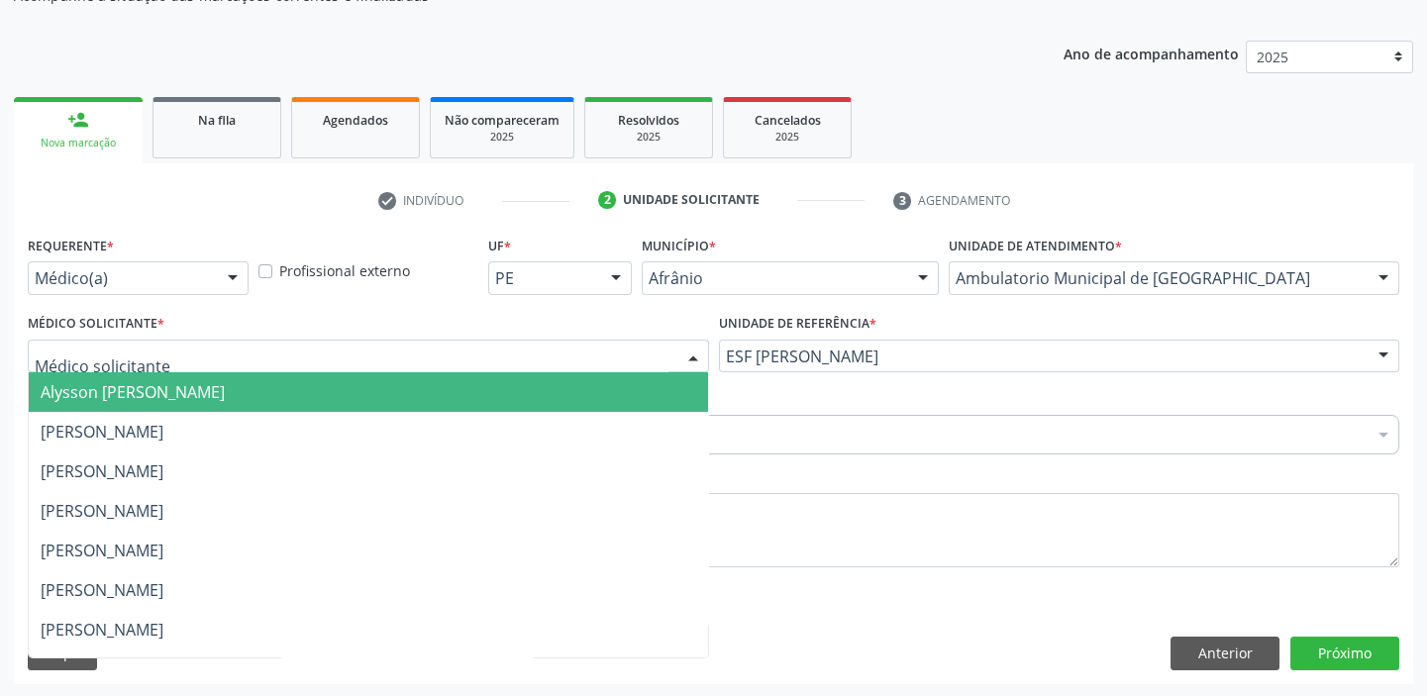
click at [99, 387] on span "Alysson [PERSON_NAME]" at bounding box center [133, 392] width 184 height 22
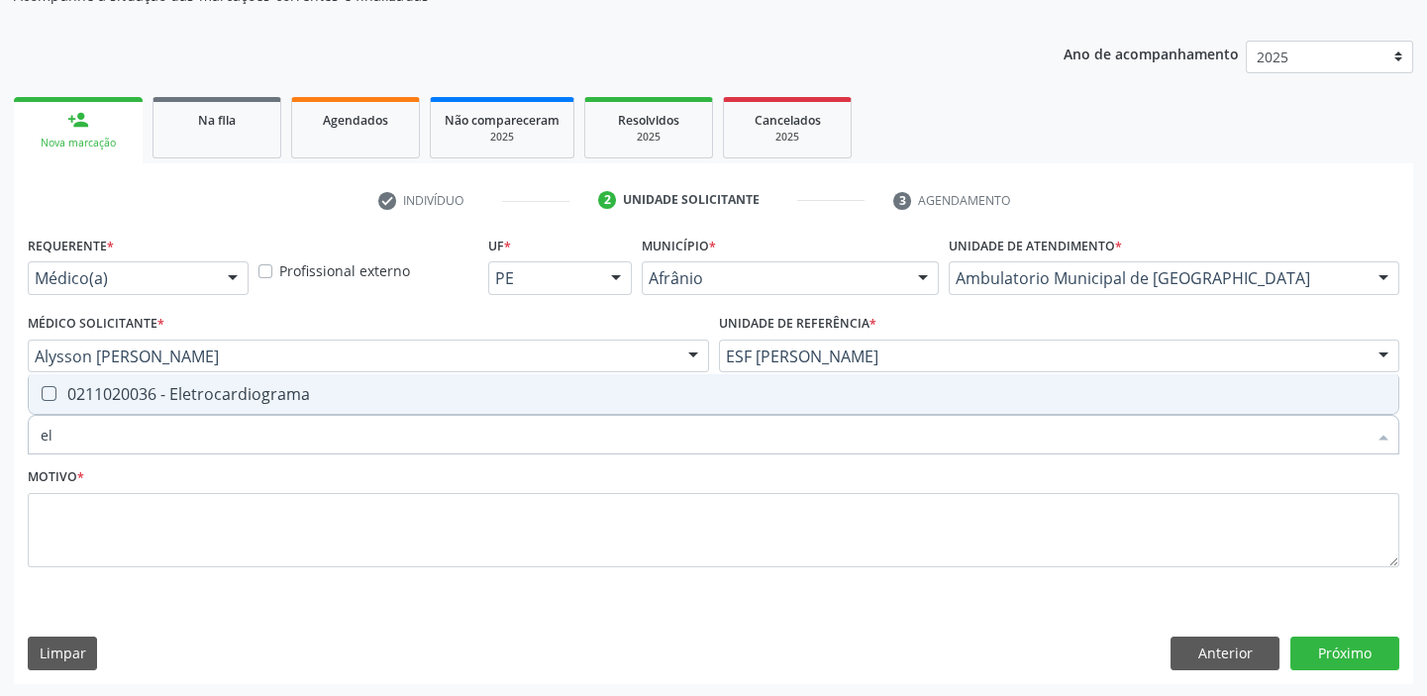
type input "e"
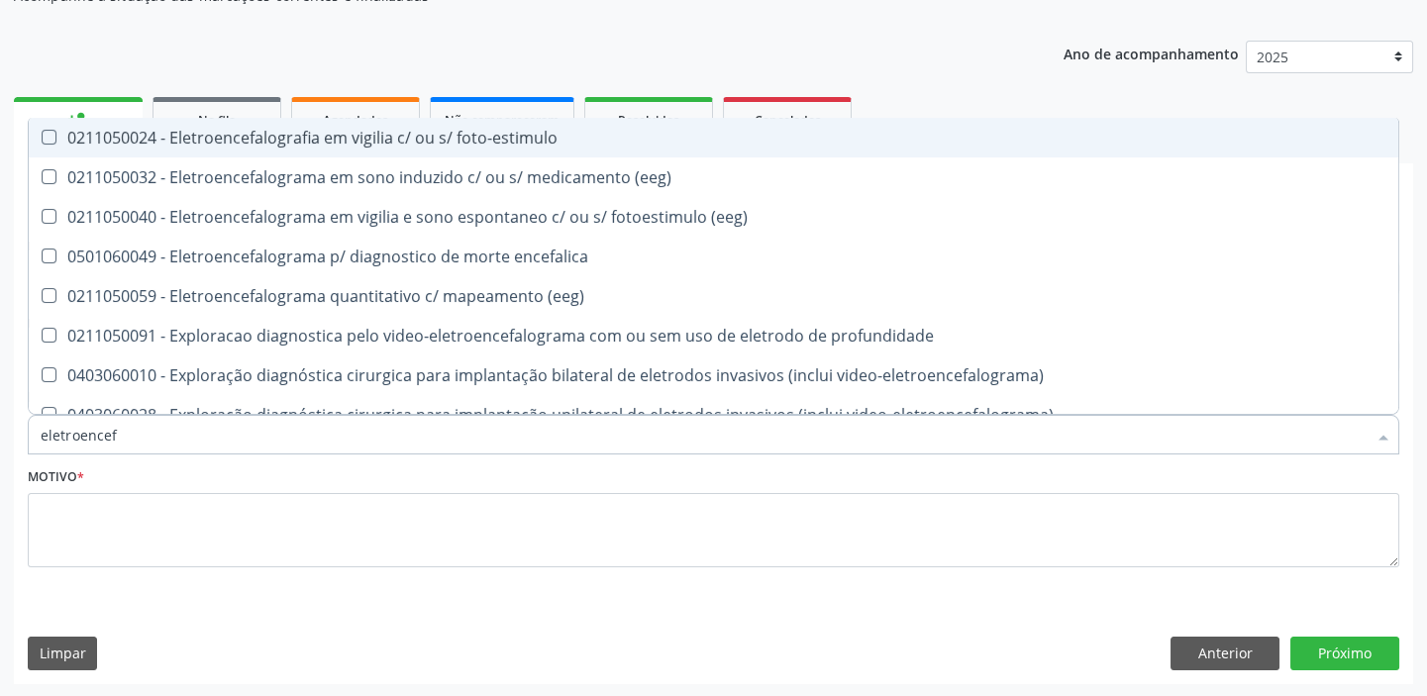
type input "eletroencefa"
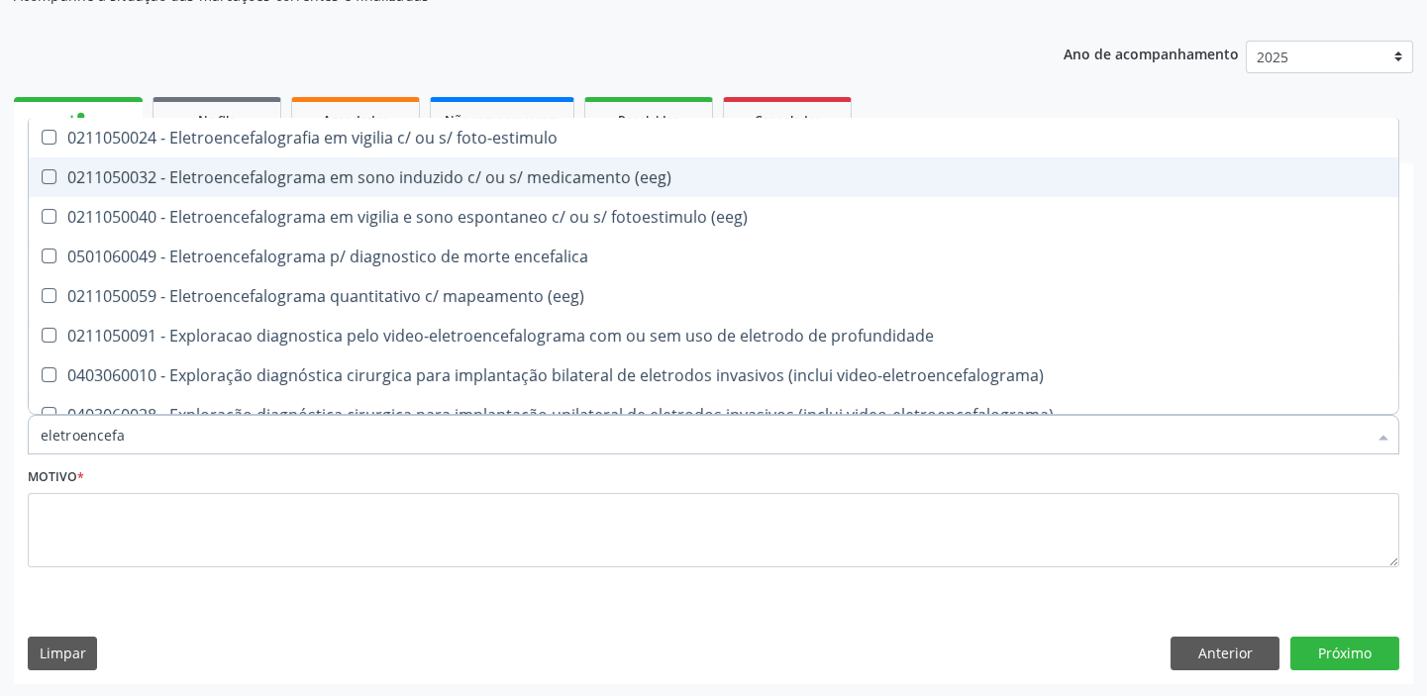
click at [197, 171] on div "0211050032 - Eletroencefalograma em sono induzido c/ ou s/ medicamento (eeg)" at bounding box center [714, 177] width 1346 height 16
checkbox \(eeg\) "true"
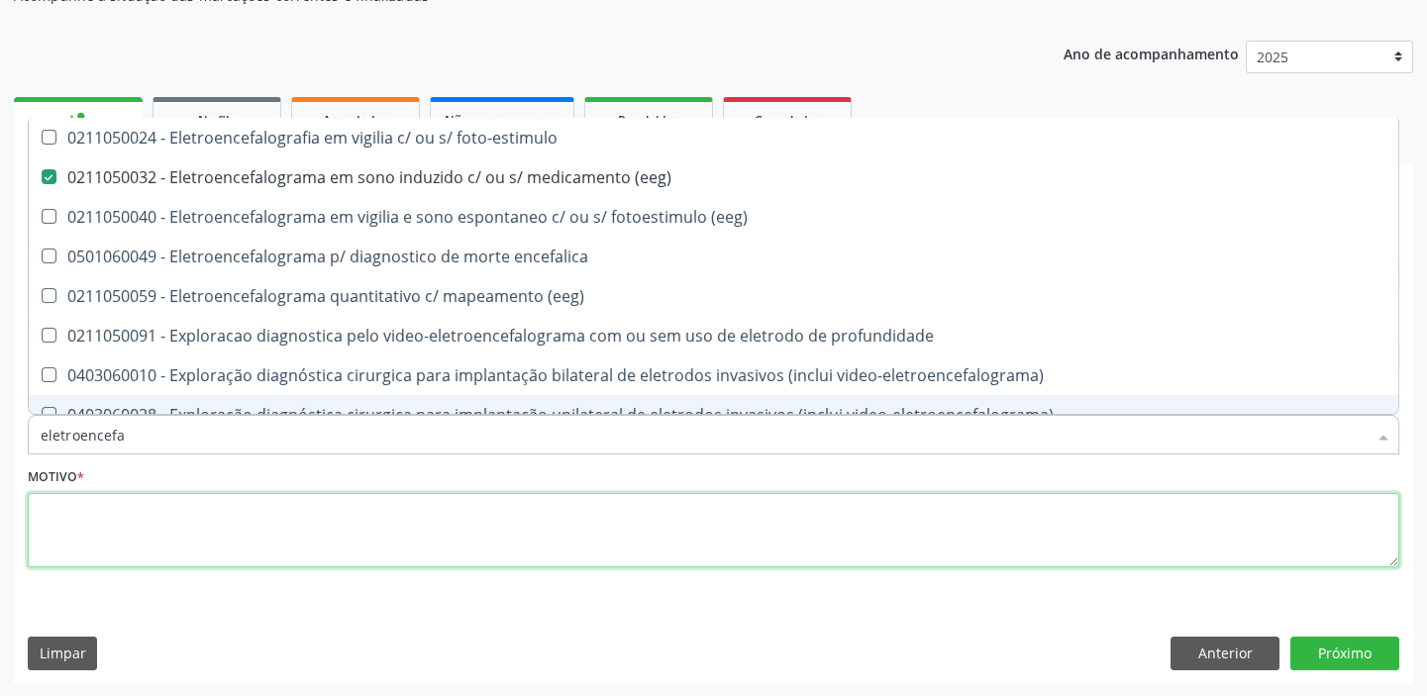
click at [79, 531] on textarea at bounding box center [713, 530] width 1371 height 75
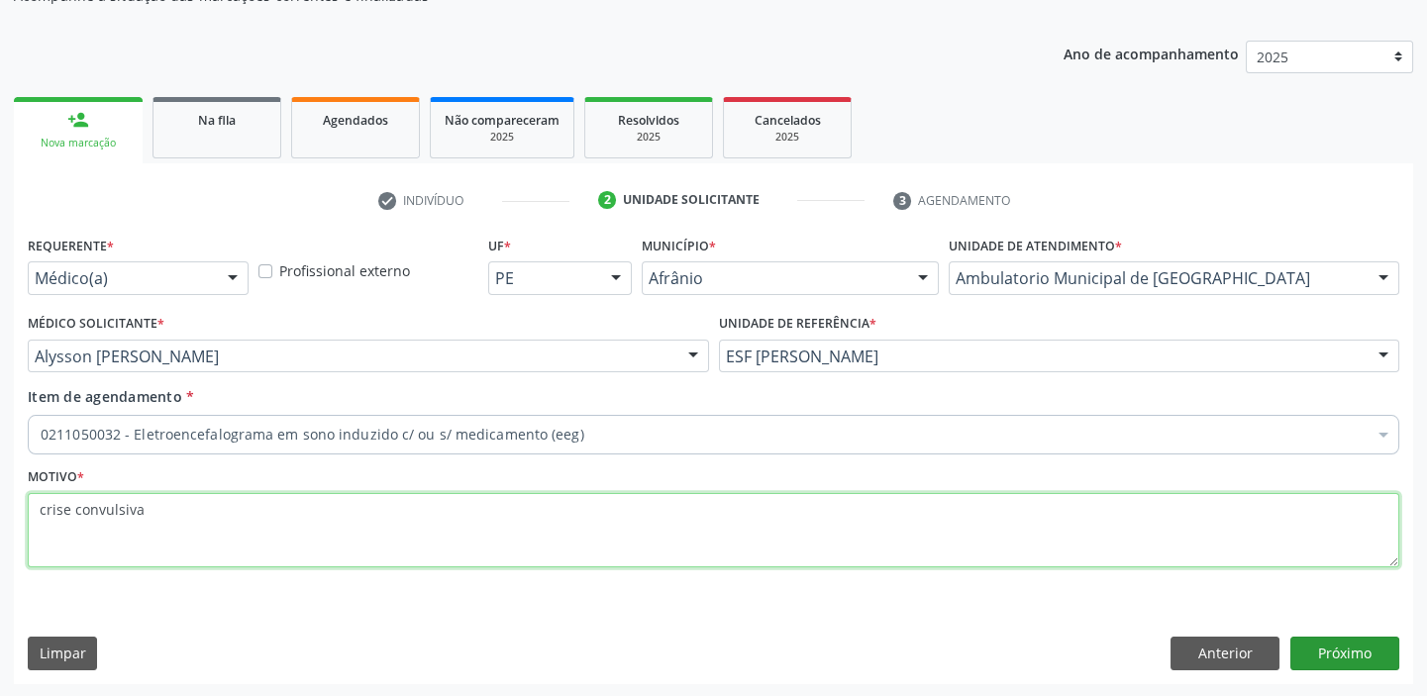
type textarea "crise convulsiva"
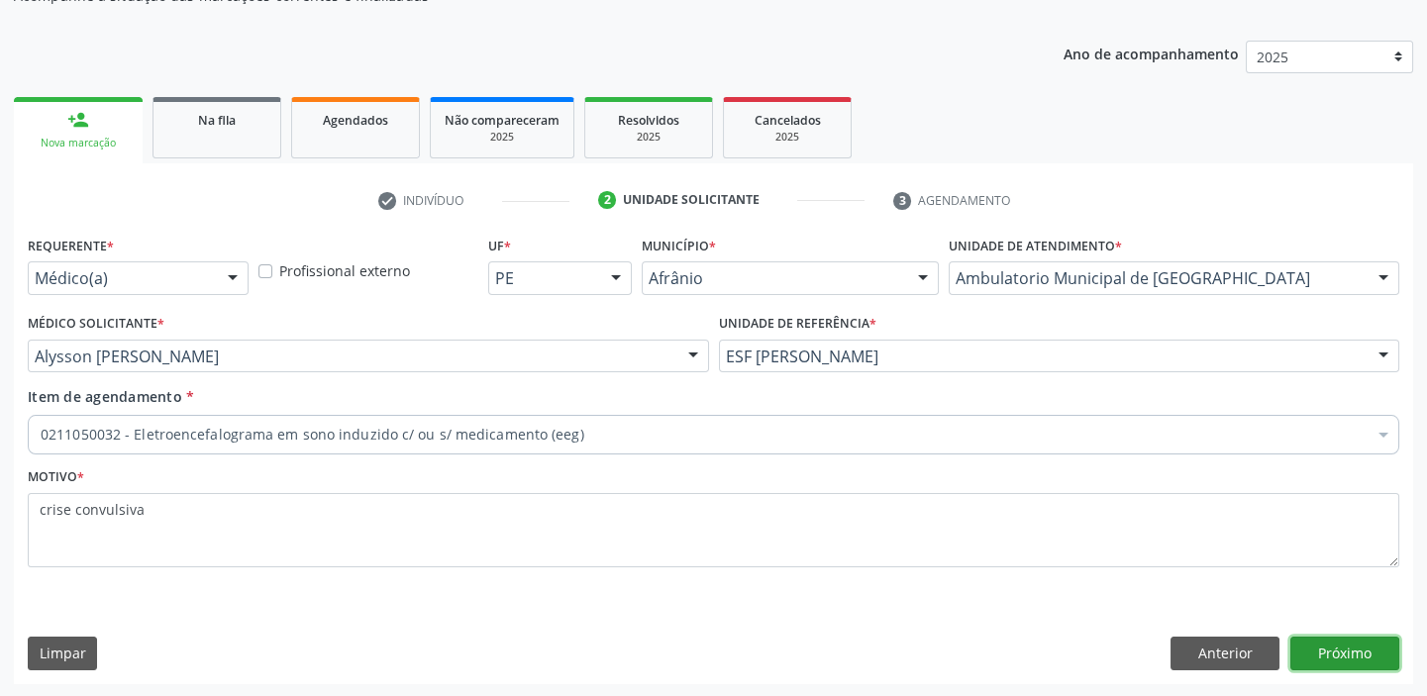
click at [1351, 662] on button "Próximo" at bounding box center [1344, 654] width 109 height 34
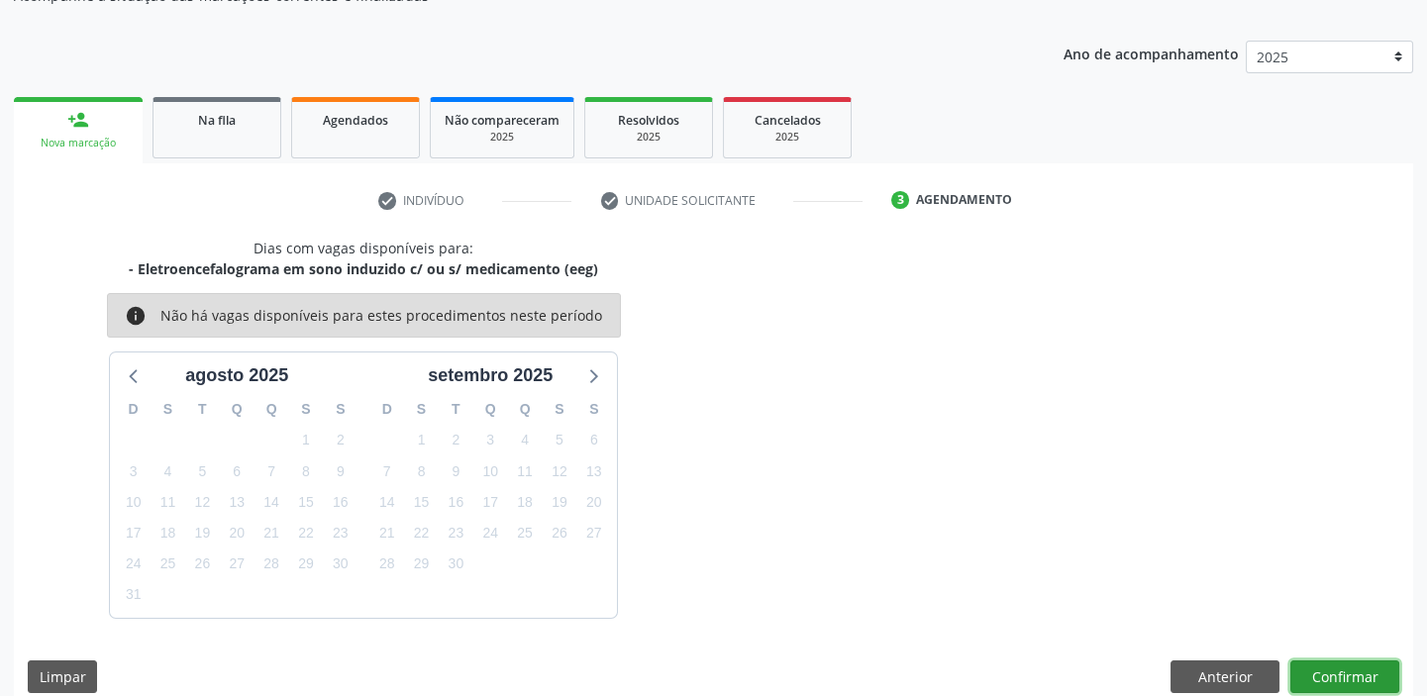
click at [1351, 671] on button "Confirmar" at bounding box center [1344, 677] width 109 height 34
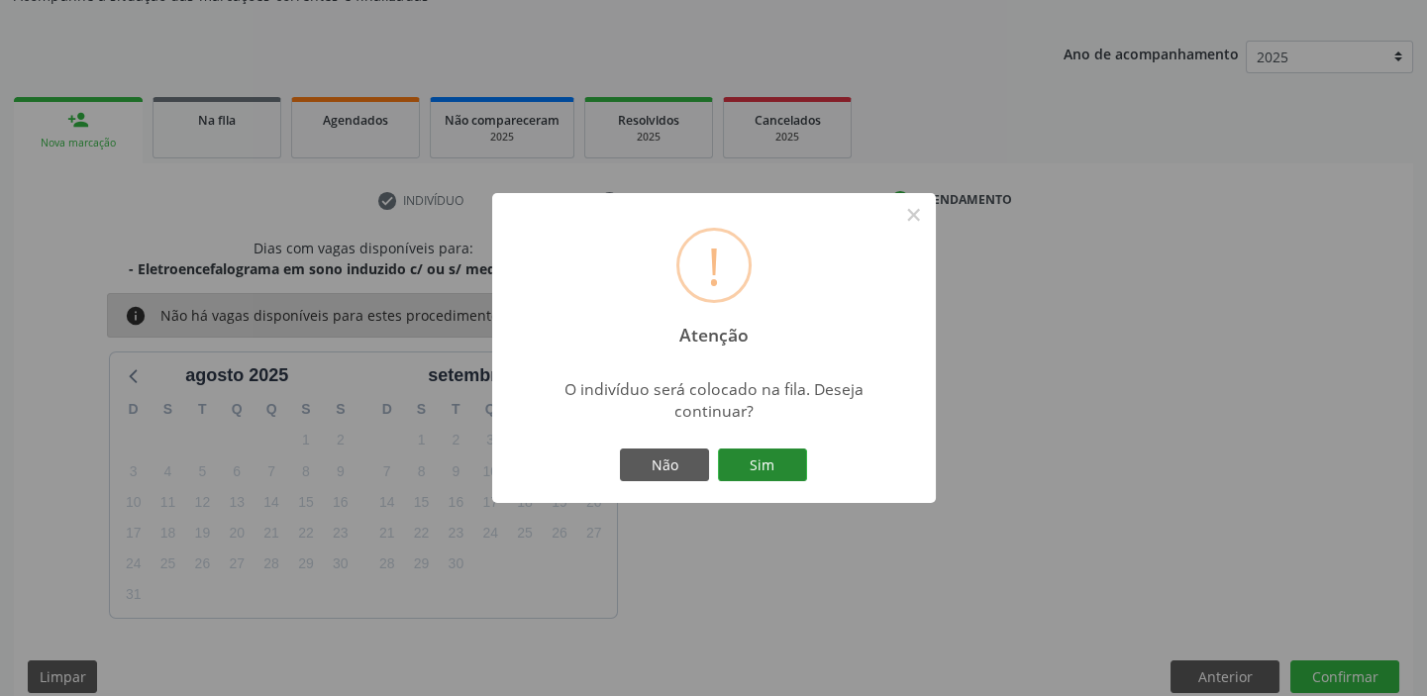
click at [776, 465] on button "Sim" at bounding box center [762, 466] width 89 height 34
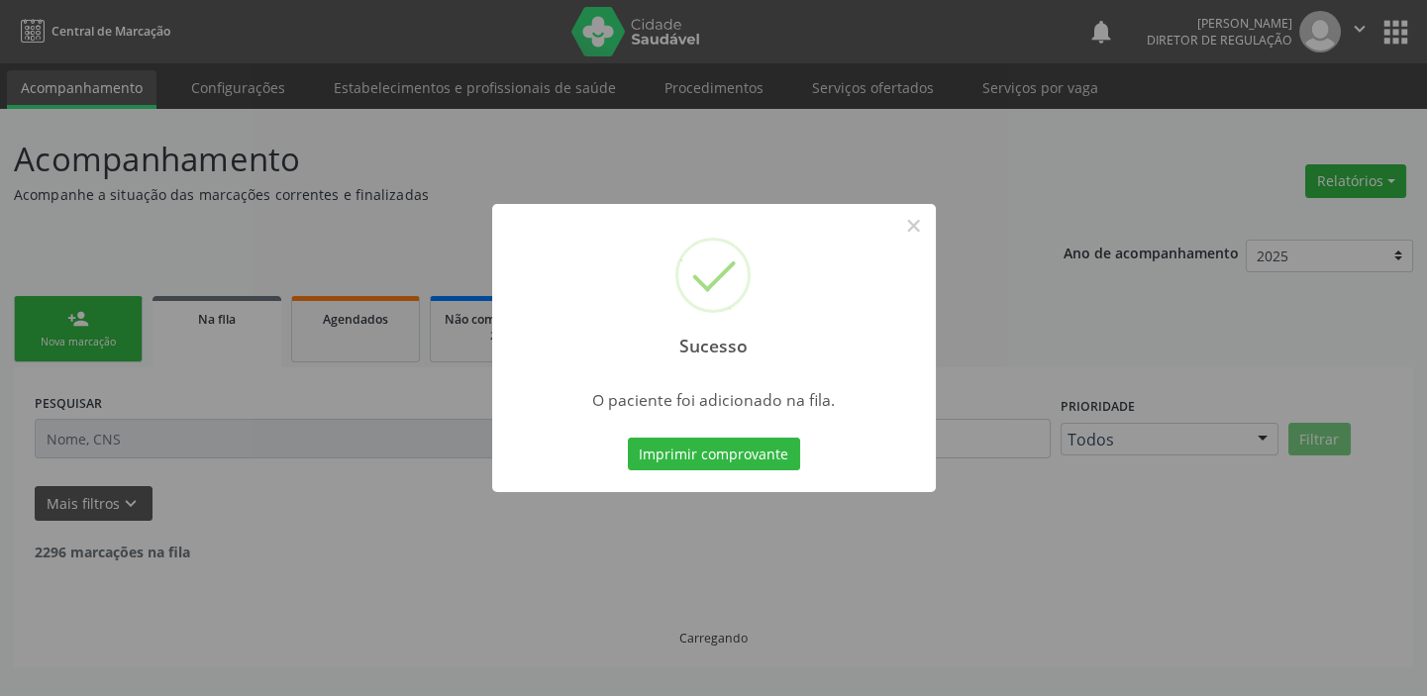
scroll to position [0, 0]
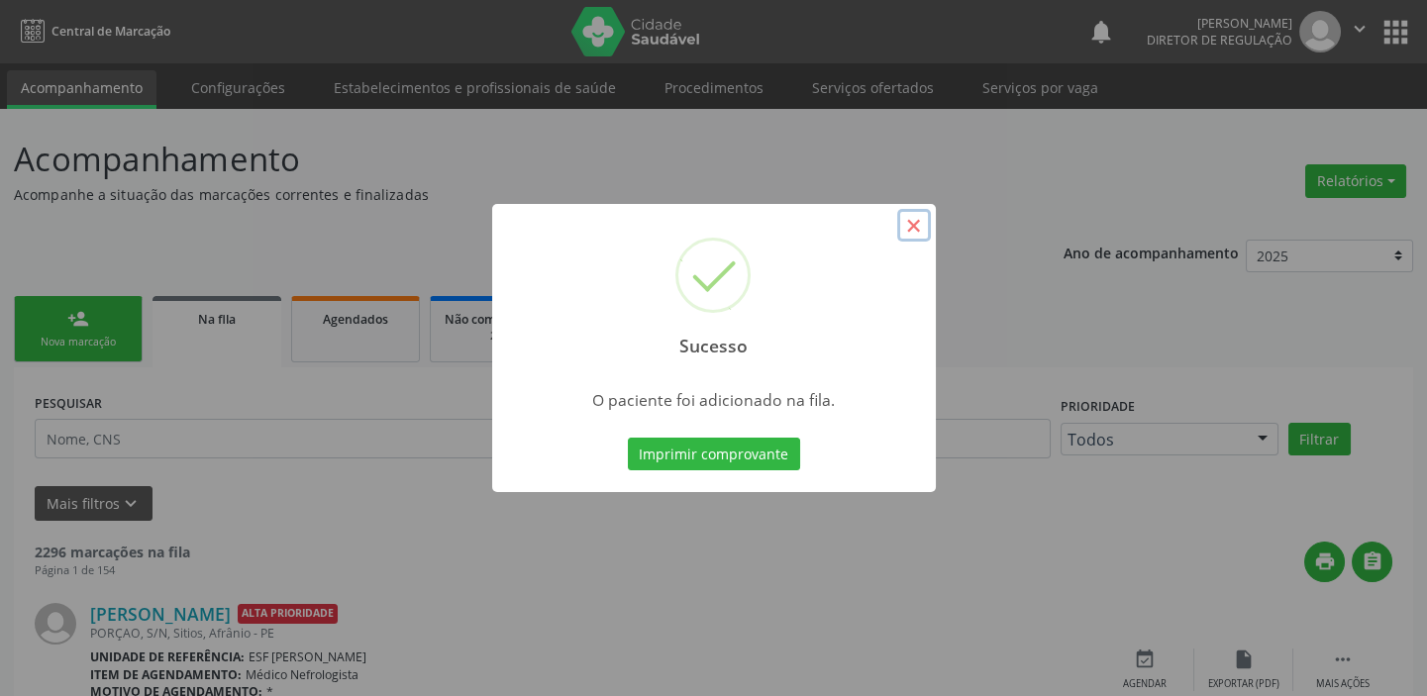
click at [908, 223] on button "×" at bounding box center [914, 226] width 34 height 34
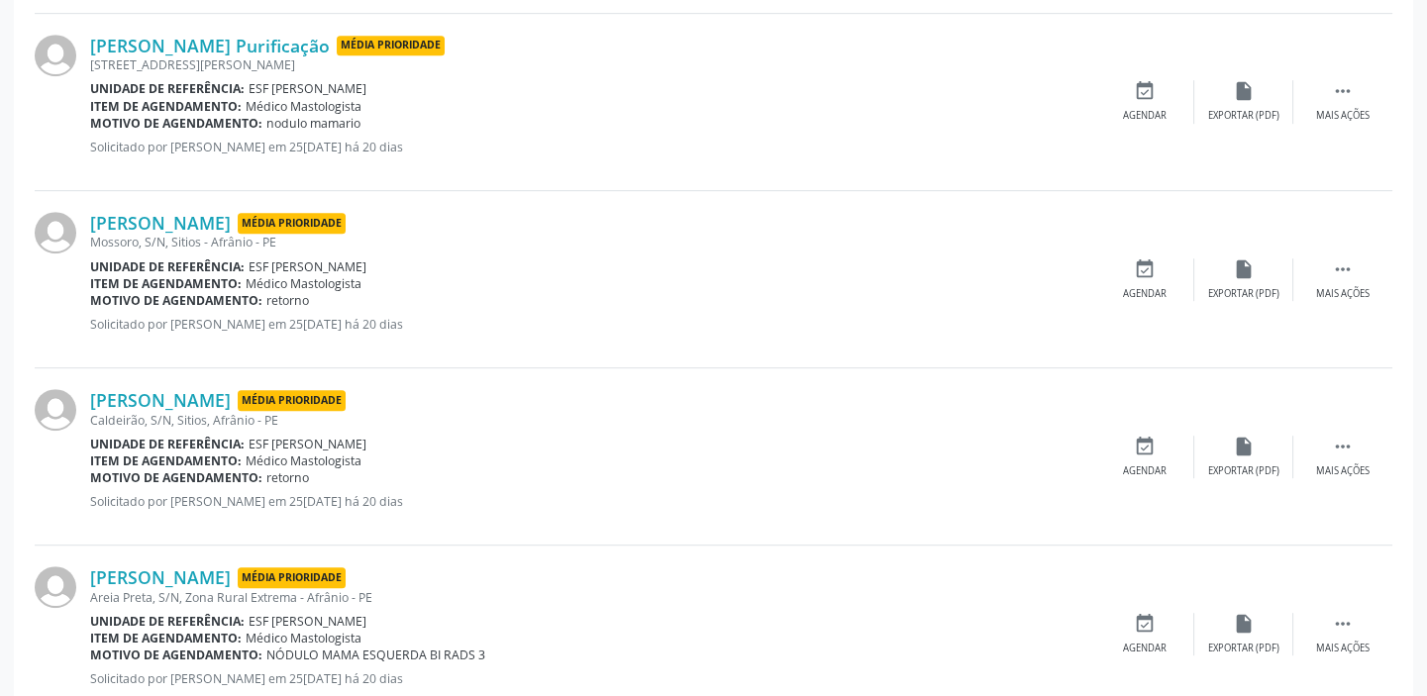
scroll to position [2634, 0]
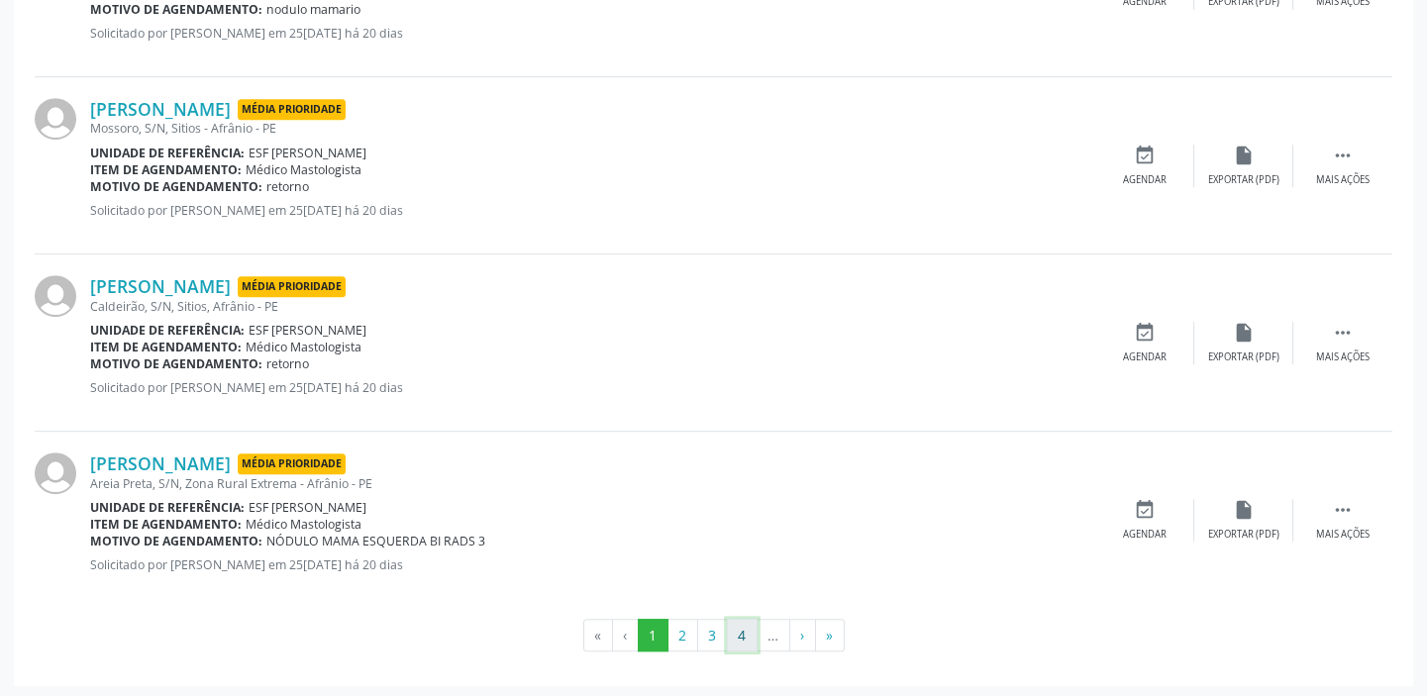
click at [733, 628] on button "4" at bounding box center [742, 636] width 31 height 34
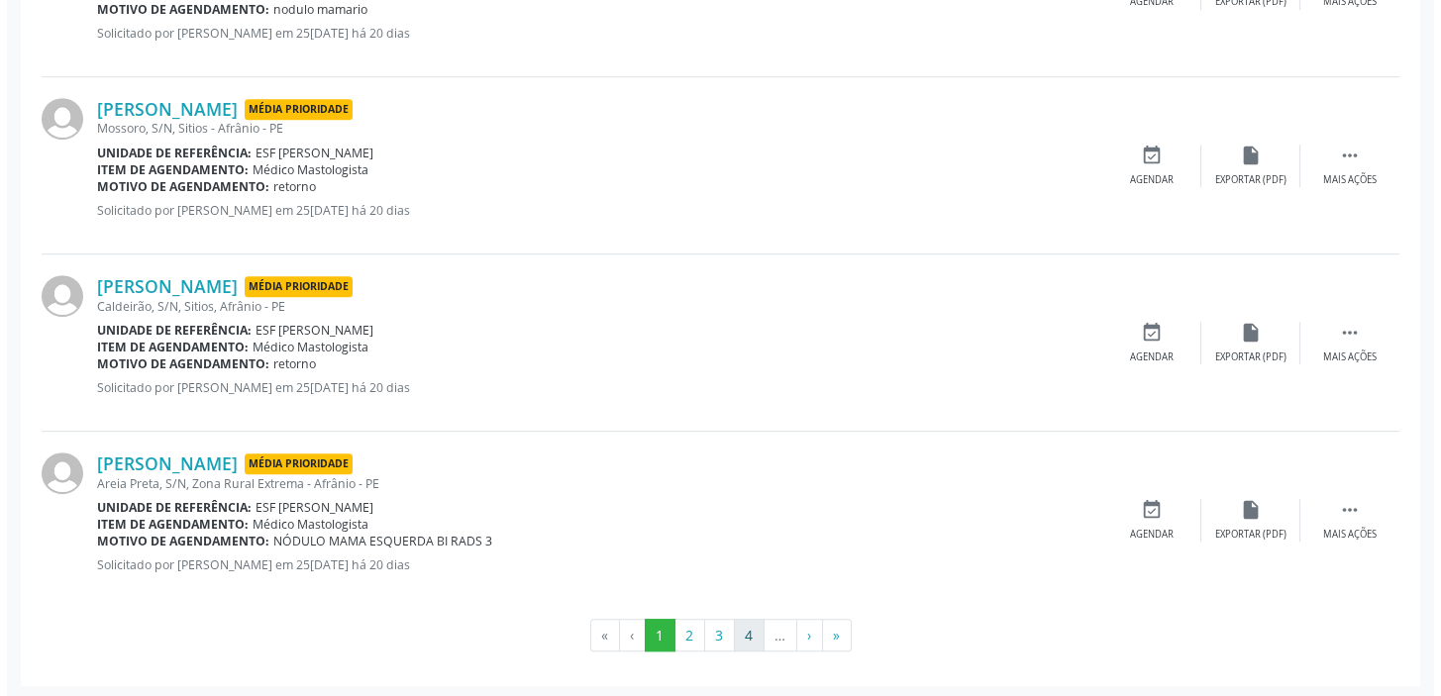
scroll to position [0, 0]
